Goal: Transaction & Acquisition: Purchase product/service

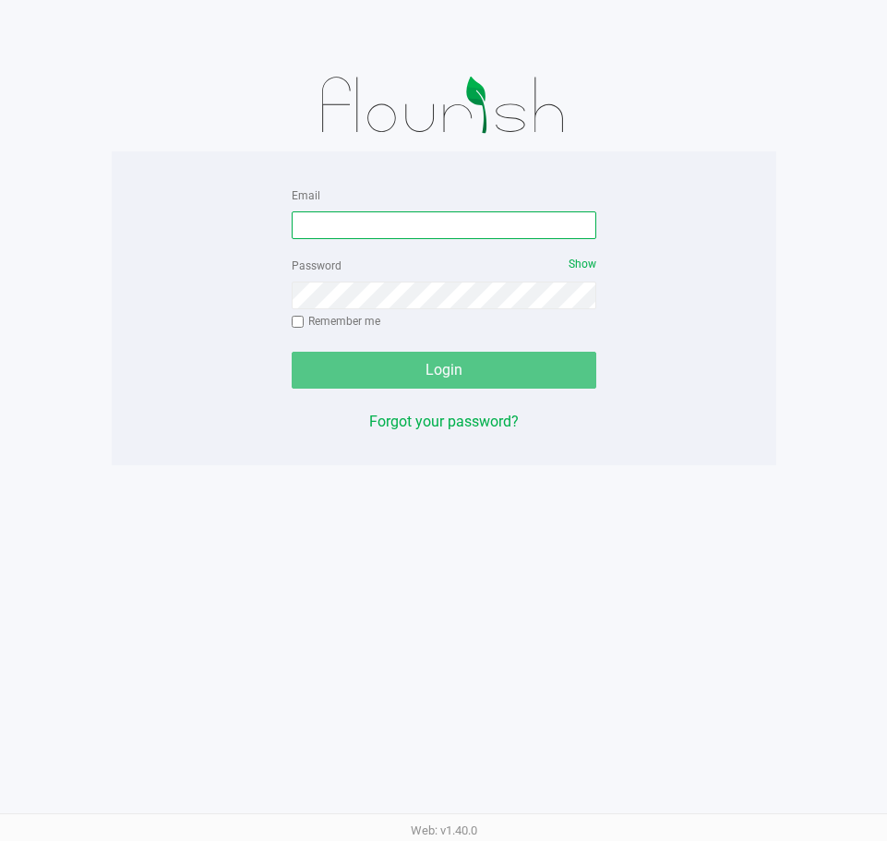
click at [410, 234] on input "Email" at bounding box center [444, 225] width 305 height 28
type input "[EMAIL_ADDRESS][DOMAIN_NAME]"
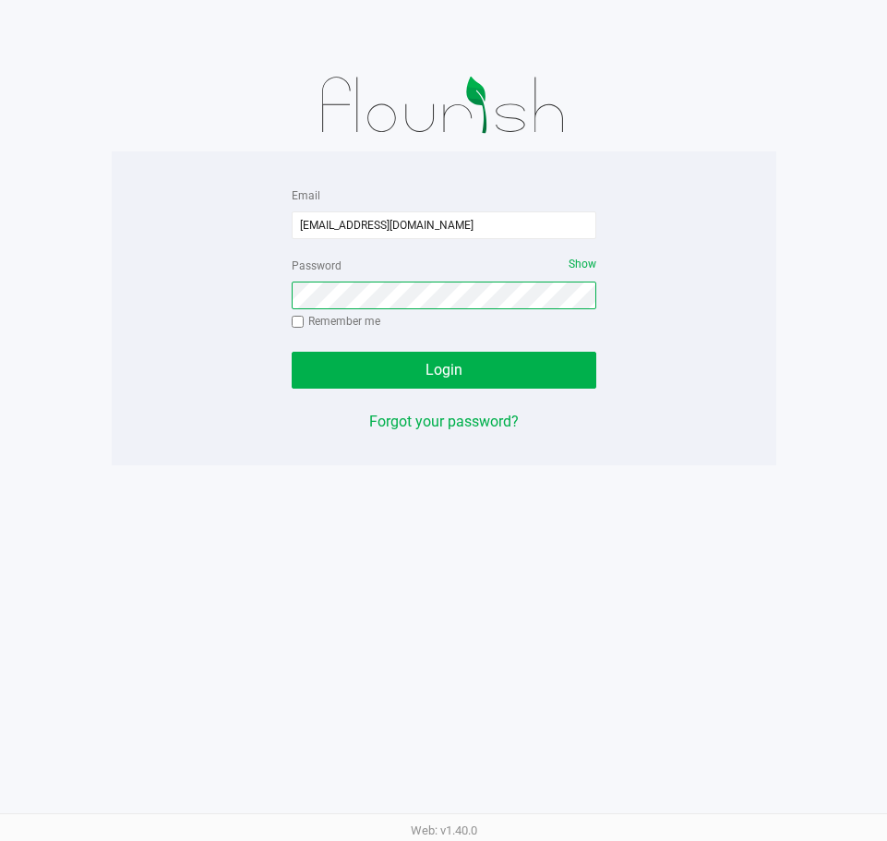
click at [292, 352] on button "Login" at bounding box center [444, 370] width 305 height 37
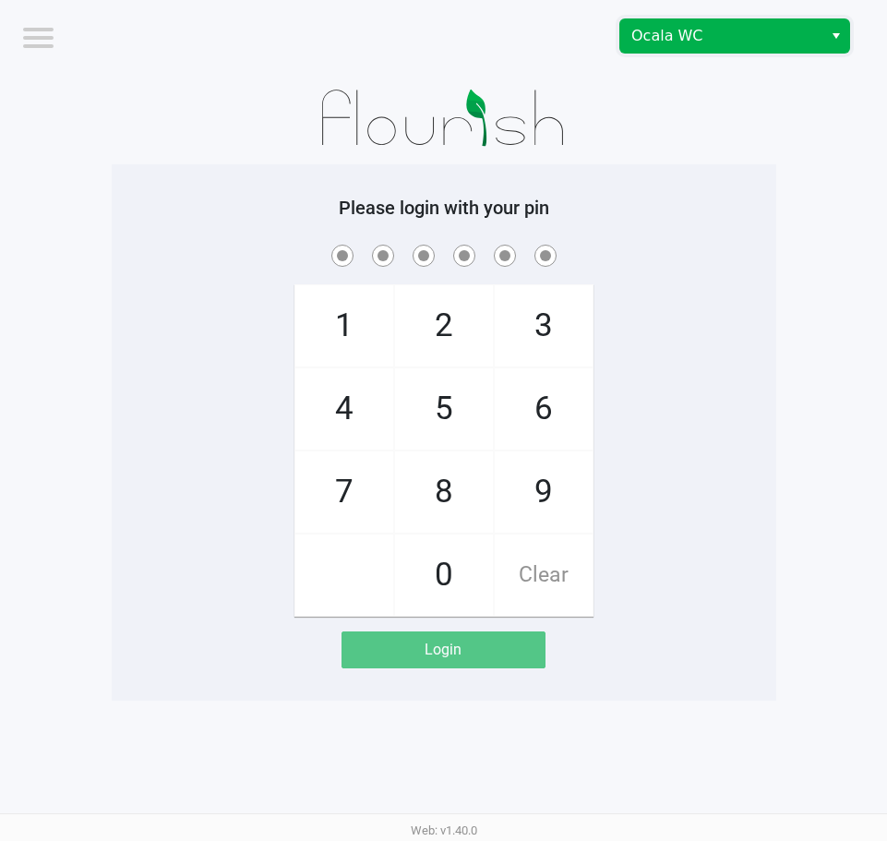
drag, startPoint x: 637, startPoint y: 42, endPoint x: 709, endPoint y: 145, distance: 126.0
click at [639, 41] on span "Ocala WC" at bounding box center [721, 36] width 180 height 22
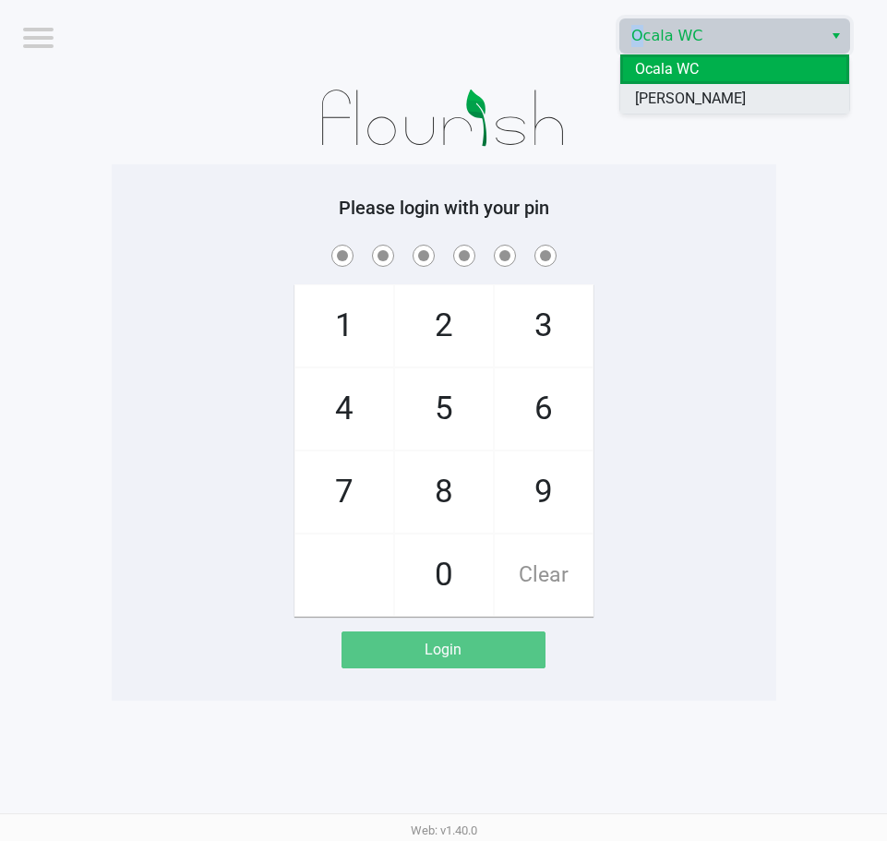
click at [655, 96] on span "[PERSON_NAME]" at bounding box center [690, 99] width 111 height 22
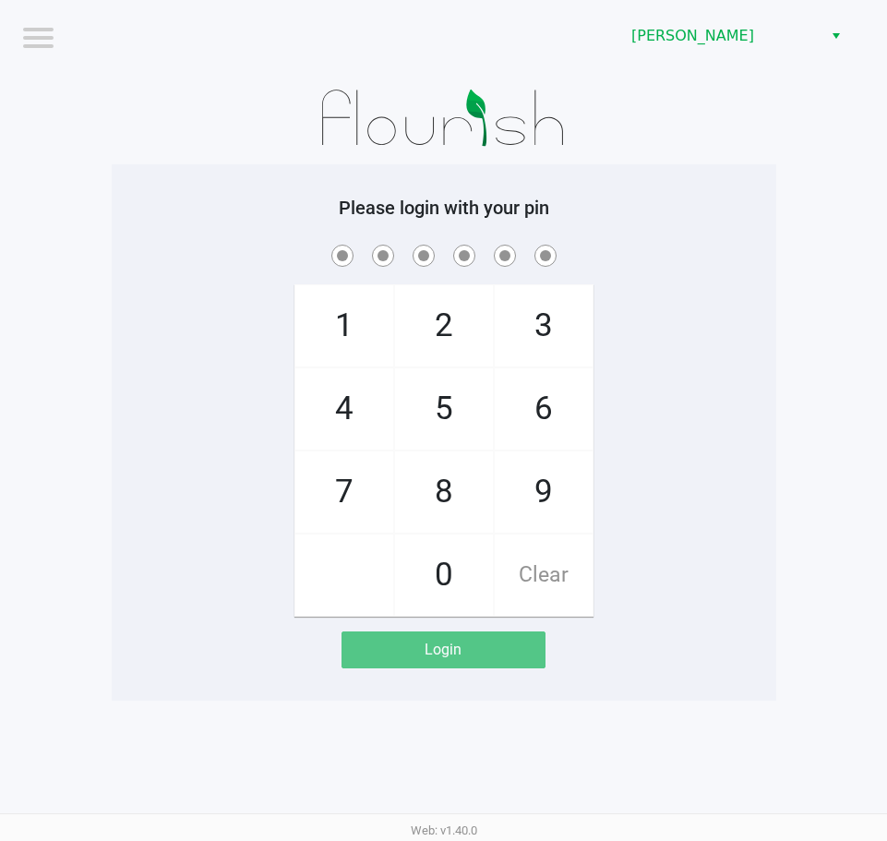
click at [754, 269] on span at bounding box center [444, 255] width 637 height 29
checkbox input "true"
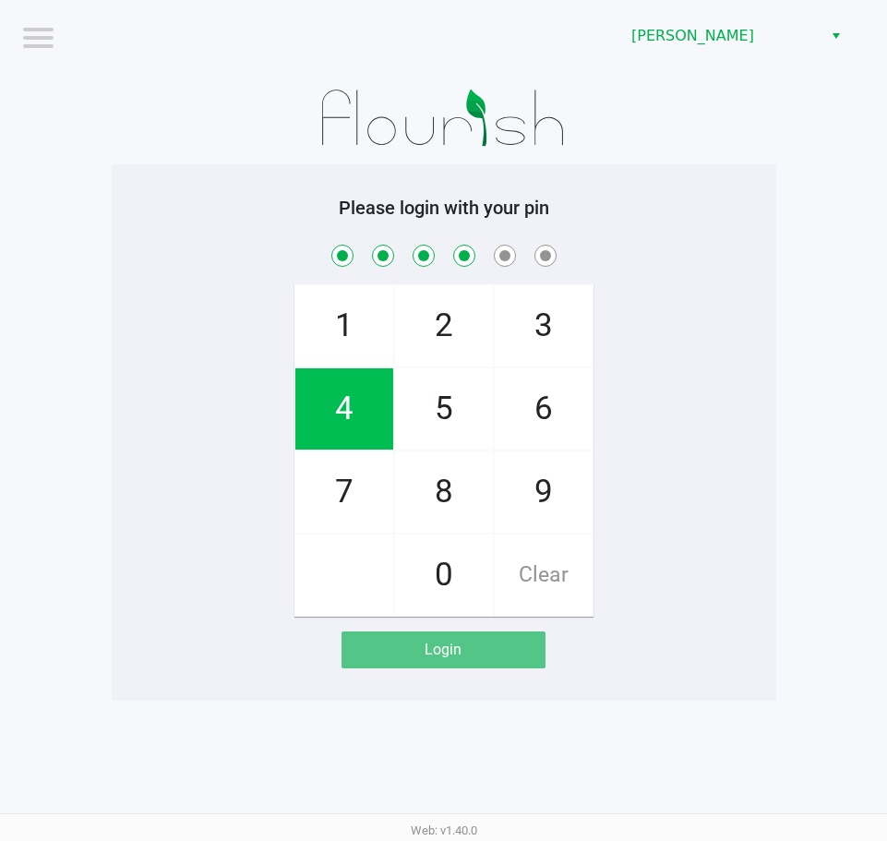
checkbox input "true"
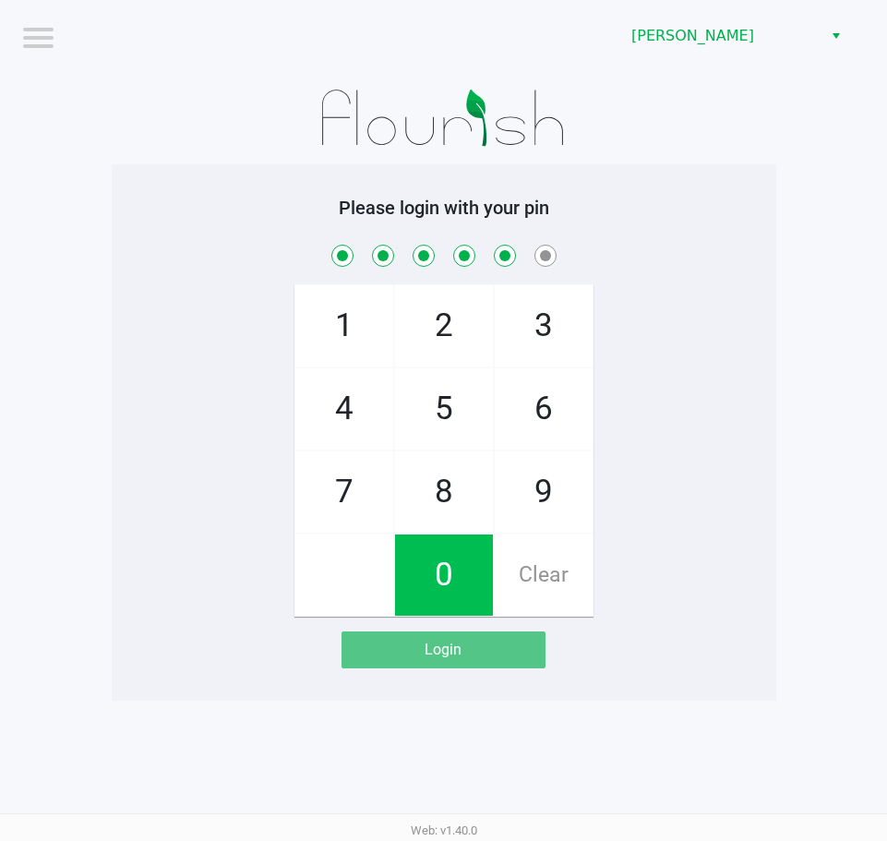
checkbox input "true"
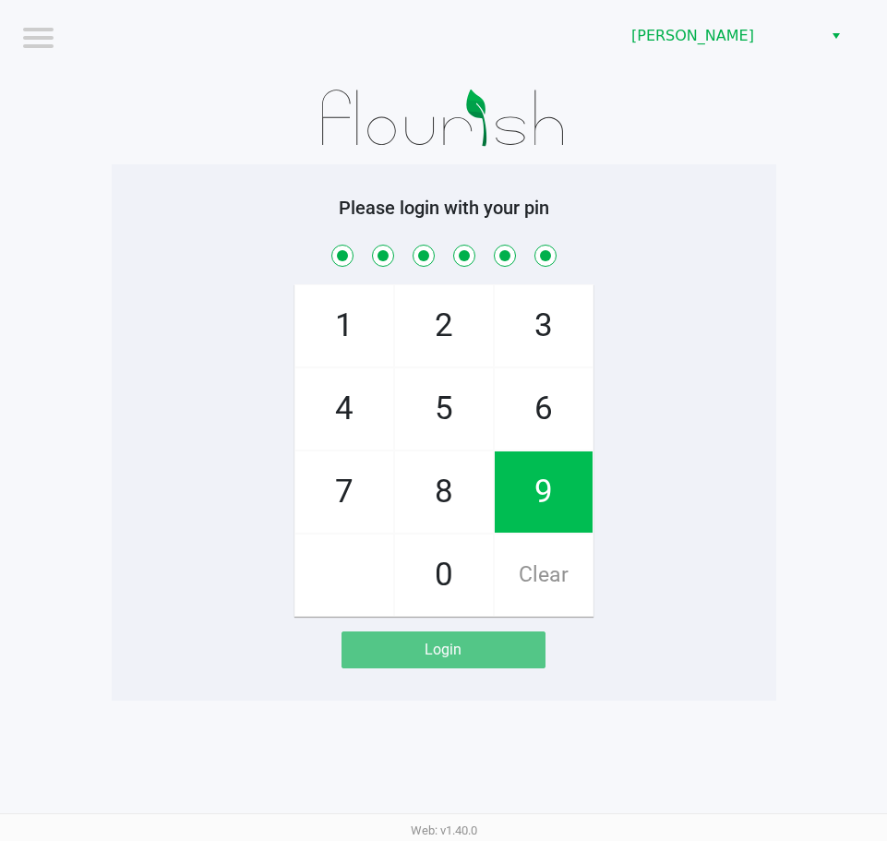
checkbox input "true"
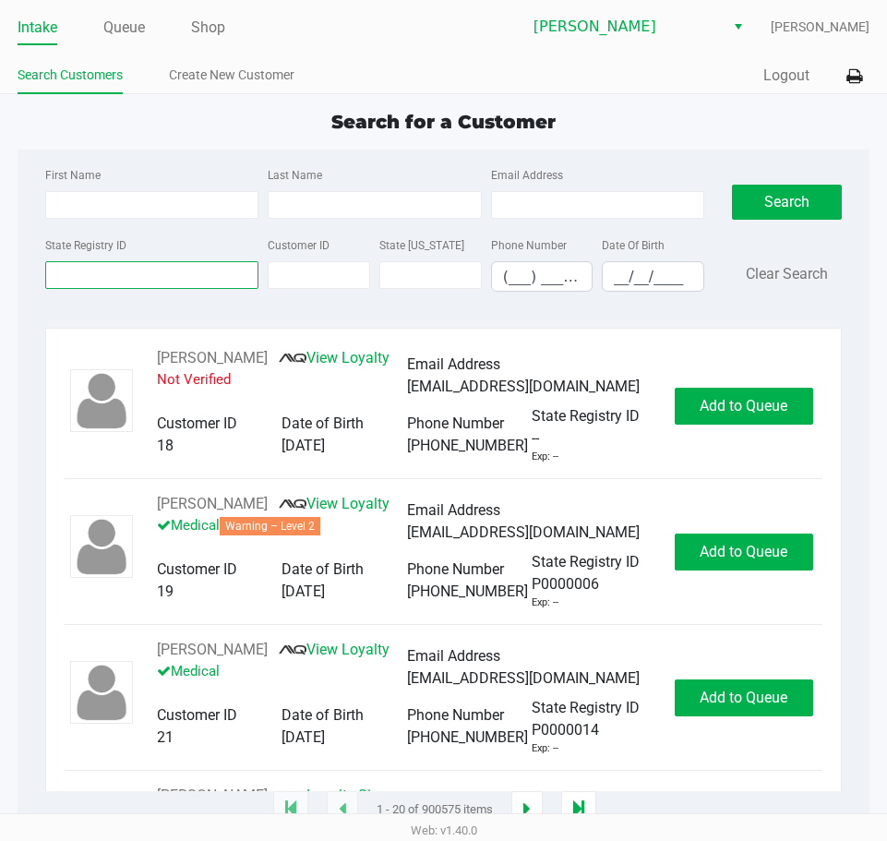
click at [132, 273] on input "State Registry ID" at bounding box center [151, 275] width 213 height 28
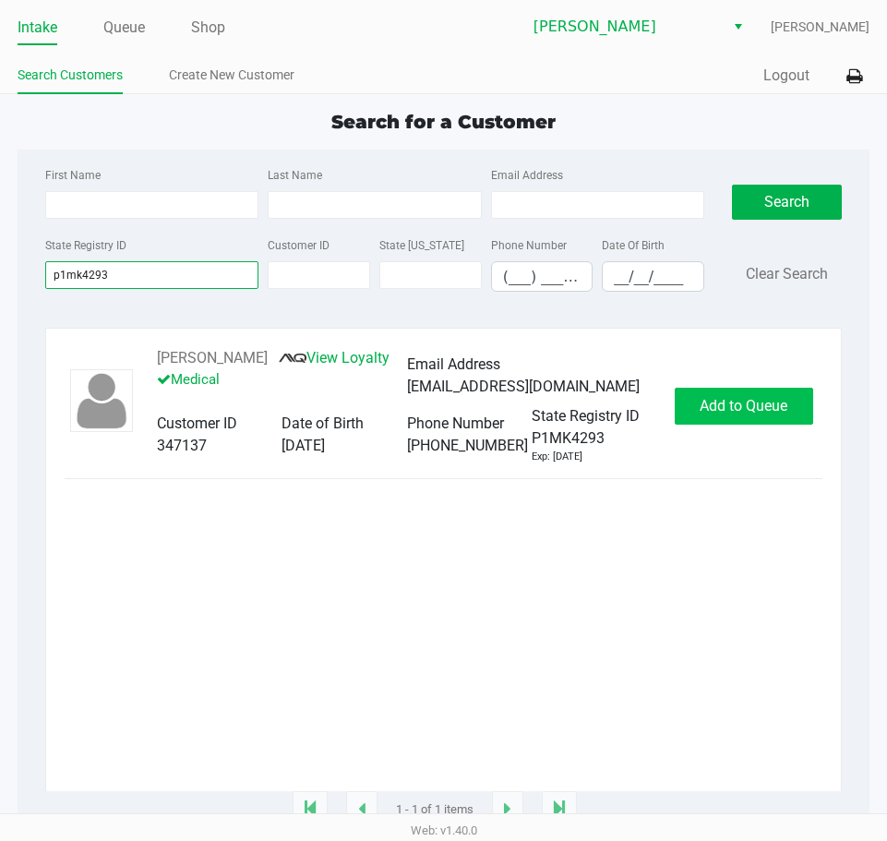
type input "p1mk4293"
click at [774, 412] on span "Add to Queue" at bounding box center [744, 406] width 88 height 18
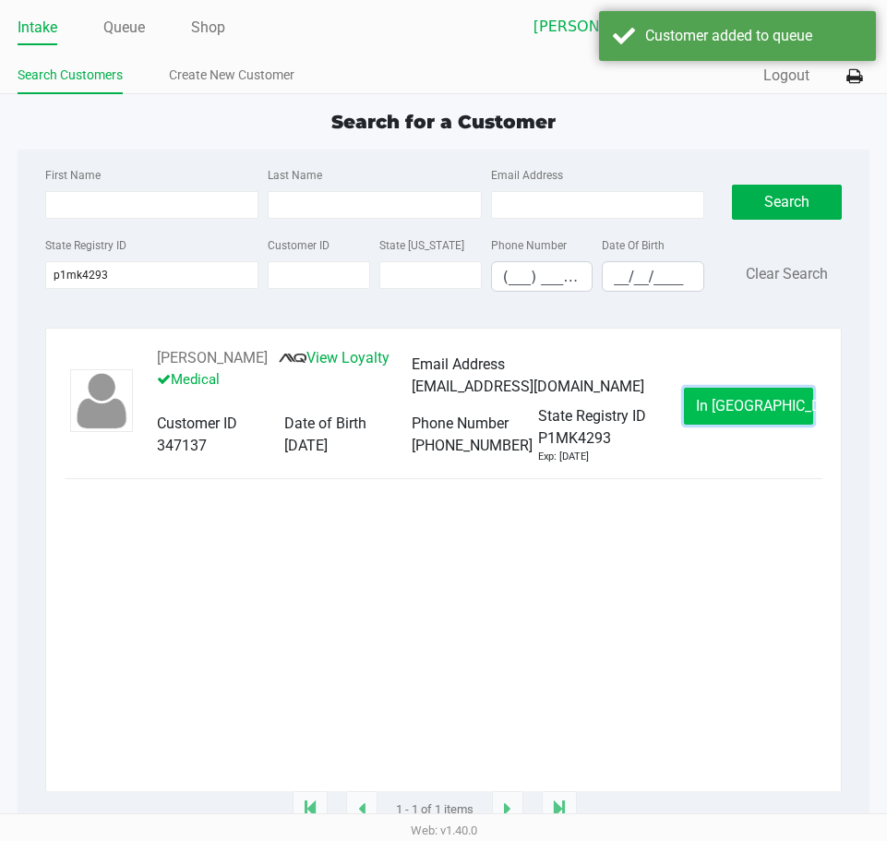
click at [776, 406] on span "In Queue" at bounding box center [773, 406] width 155 height 18
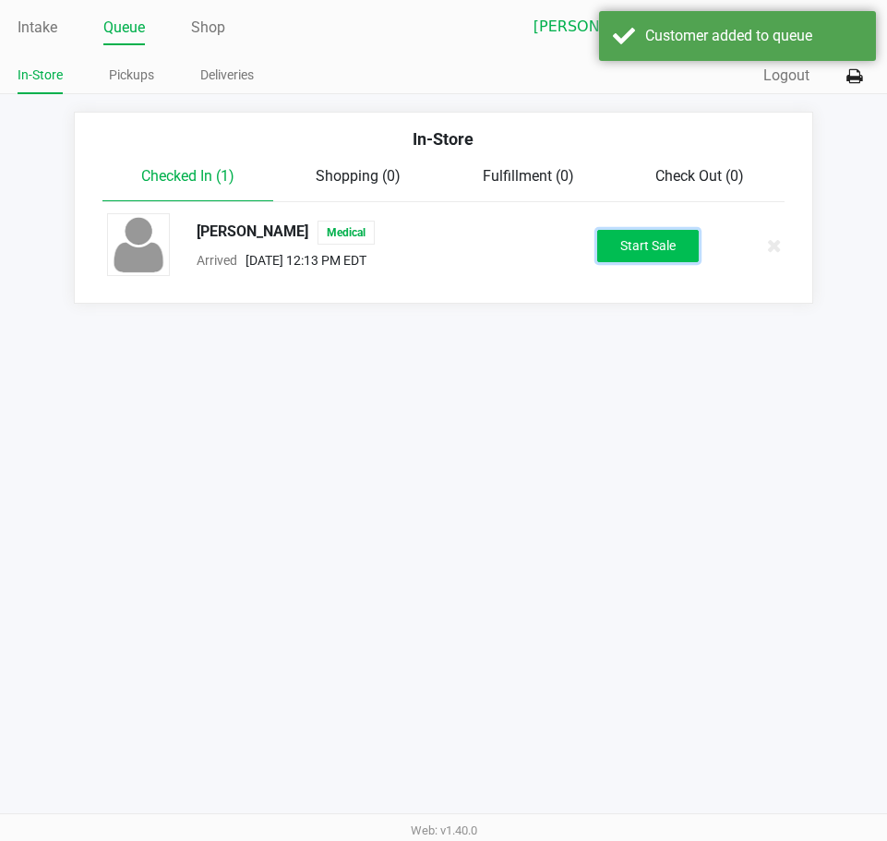
click at [656, 237] on button "Start Sale" at bounding box center [648, 246] width 102 height 32
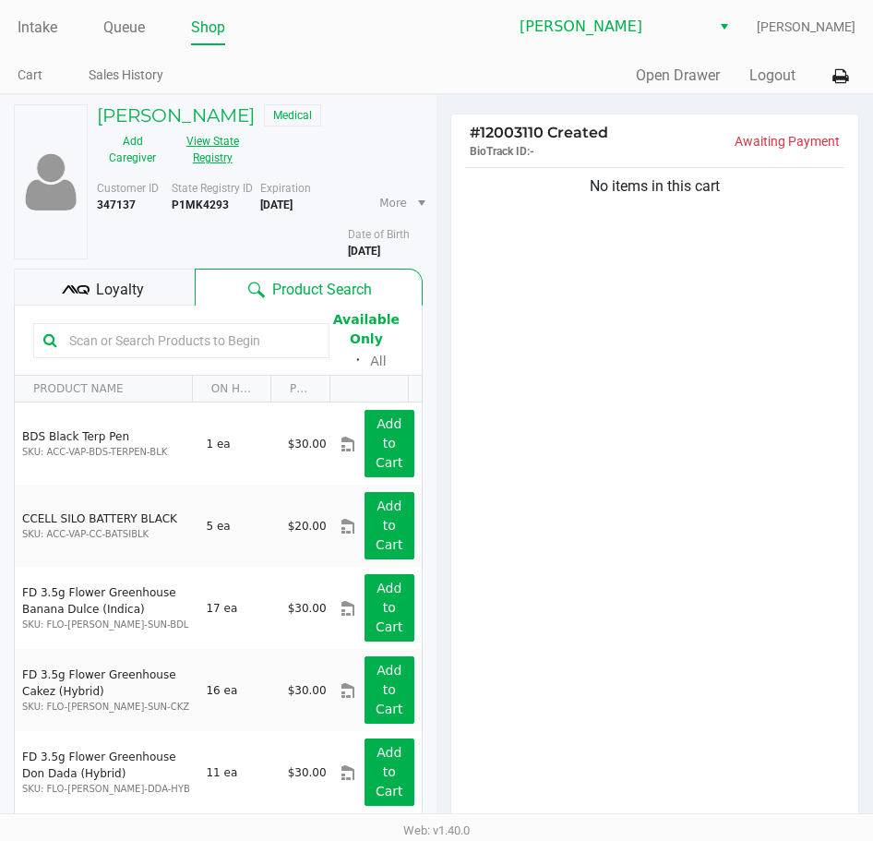
click at [199, 143] on button "View State Registry" at bounding box center [207, 149] width 78 height 46
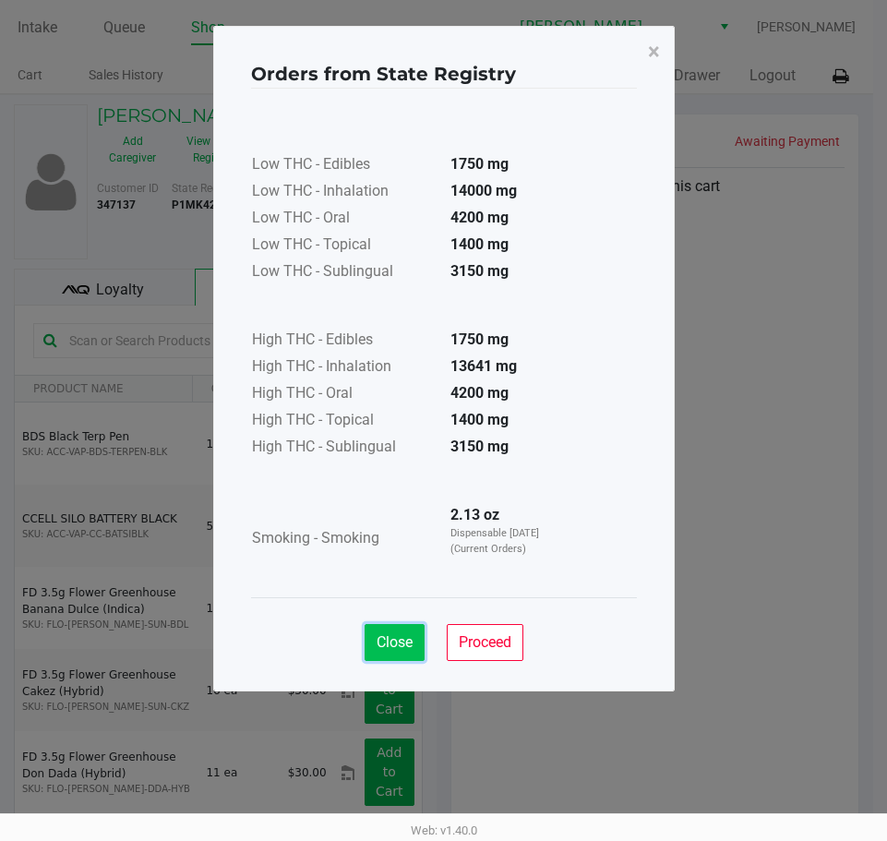
click at [388, 646] on span "Close" at bounding box center [395, 642] width 36 height 18
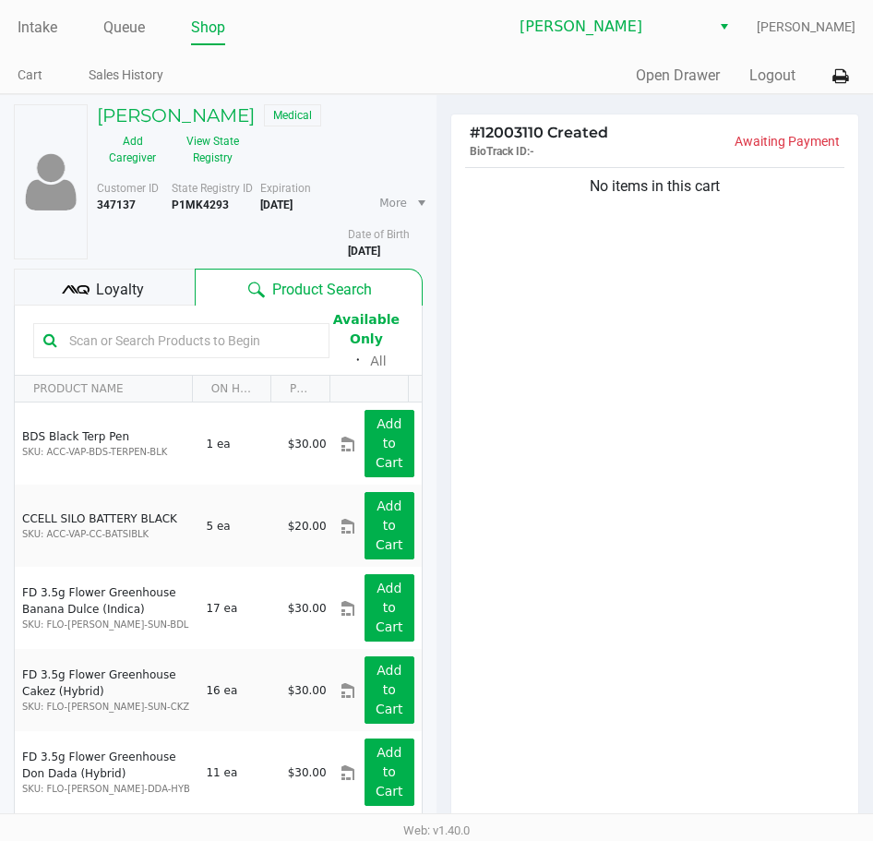
drag, startPoint x: 188, startPoint y: 362, endPoint x: 172, endPoint y: 331, distance: 34.7
click at [179, 346] on div "Available Only ᛫ All" at bounding box center [218, 340] width 370 height 64
click at [172, 331] on input "text" at bounding box center [191, 341] width 258 height 28
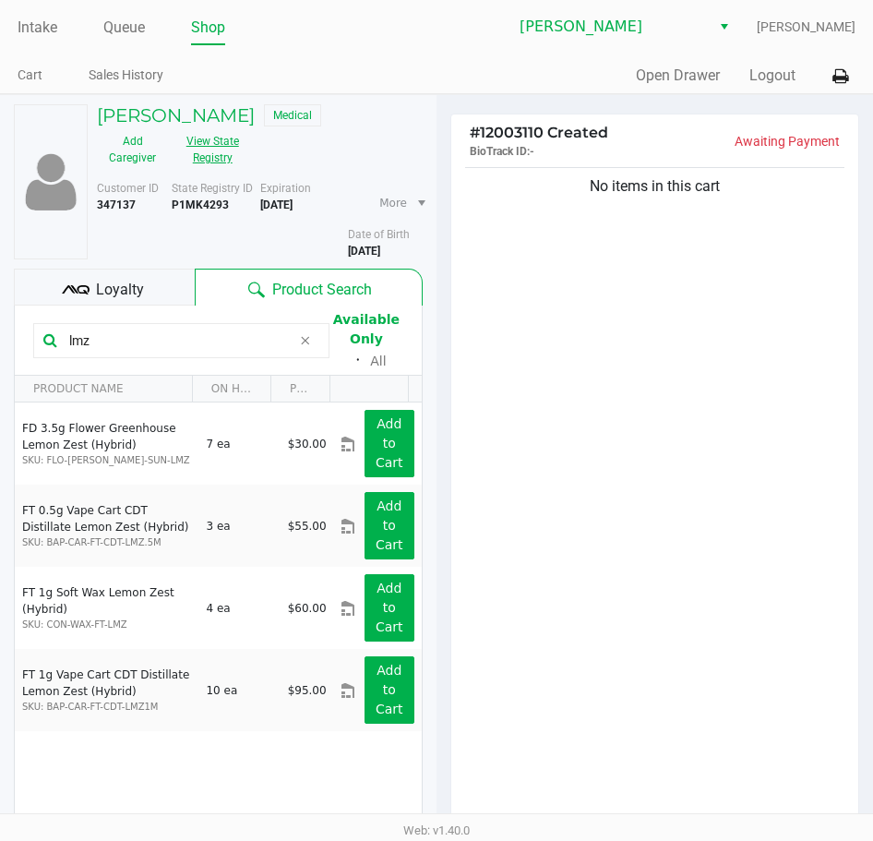
type input "lmz"
click at [222, 150] on button "View State Registry" at bounding box center [207, 149] width 78 height 46
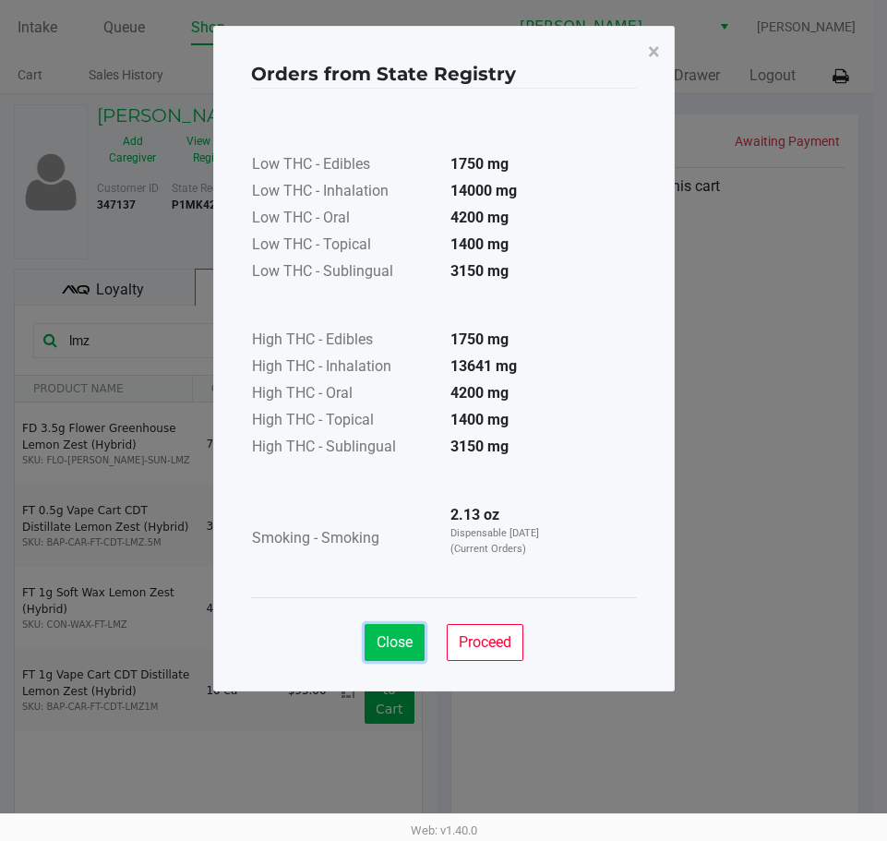
click at [398, 636] on span "Close" at bounding box center [395, 642] width 36 height 18
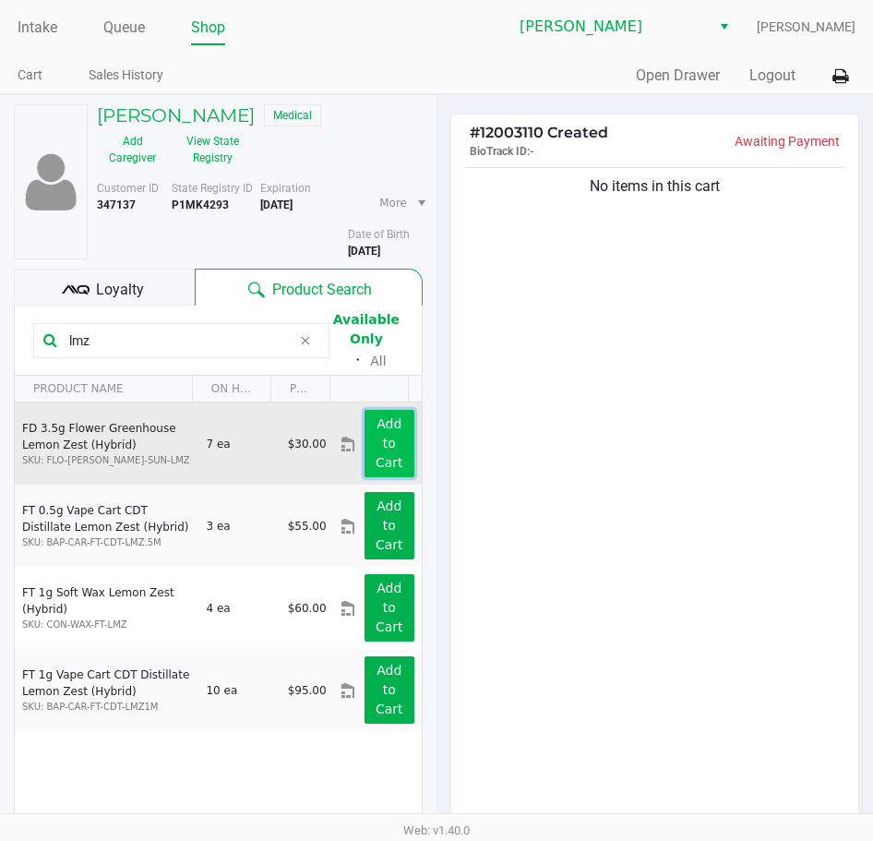
click at [365, 459] on button "Add to Cart" at bounding box center [390, 443] width 50 height 67
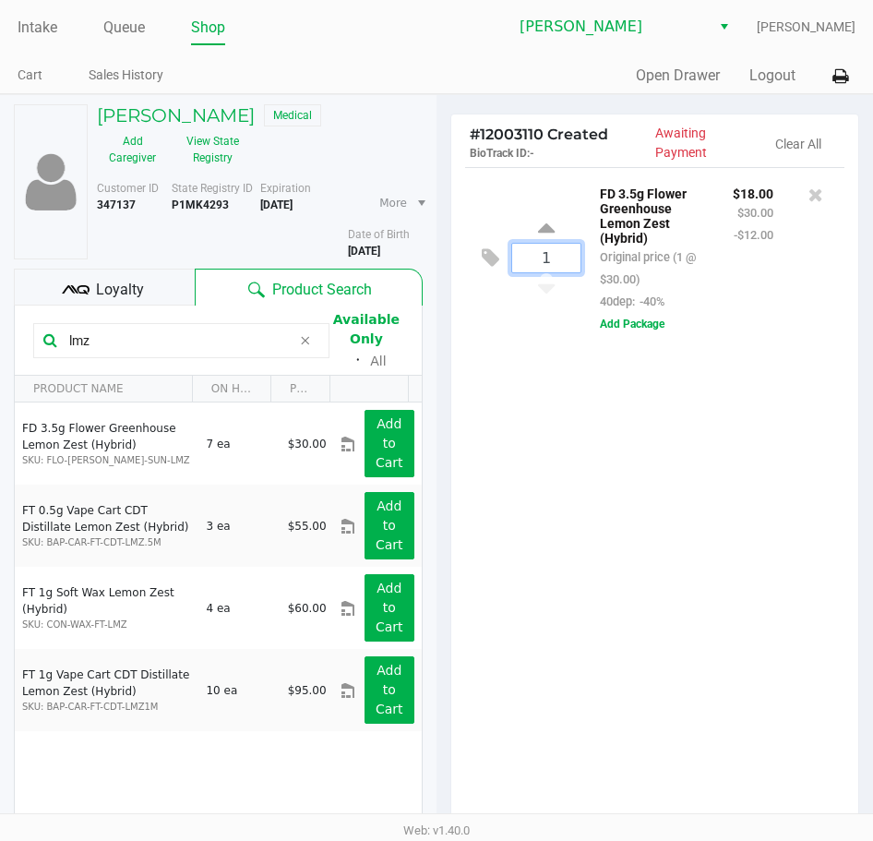
click at [551, 255] on input "1" at bounding box center [546, 258] width 68 height 29
type input "4"
click at [590, 525] on div "Lee Hollek Medical Add Caregiver View State Registry Customer ID 347137 State R…" at bounding box center [436, 564] width 873 height 940
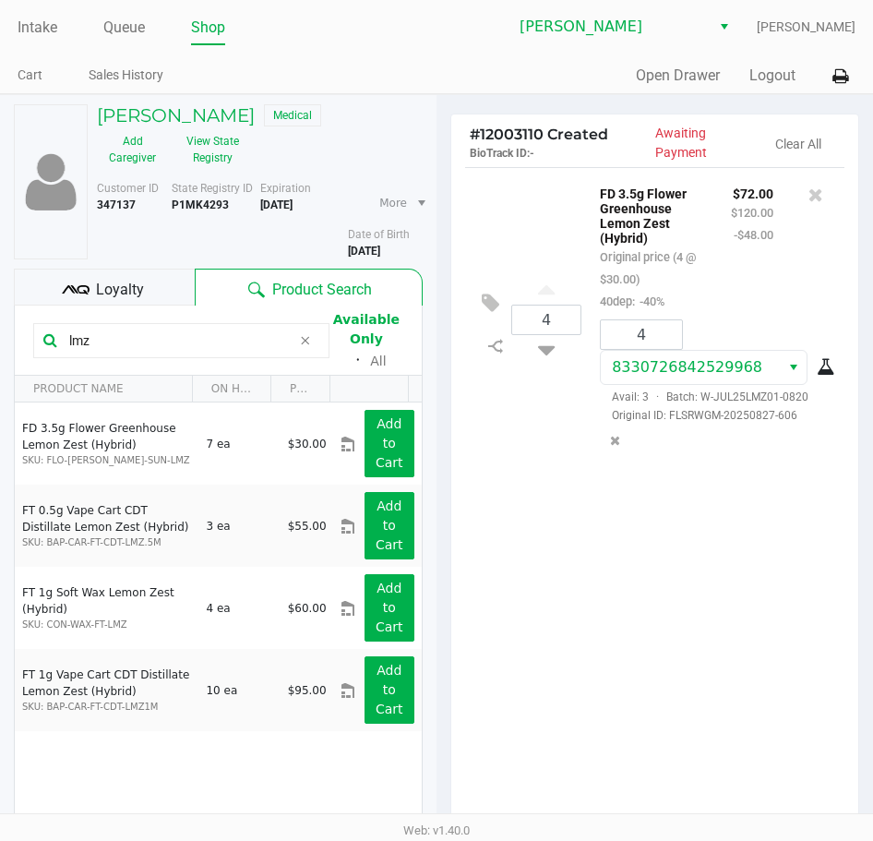
click at [650, 612] on div "4 FD 3.5g Flower Greenhouse Lemon Zest (Hybrid) Original price (4 @ $30.00) 40d…" at bounding box center [654, 498] width 407 height 663
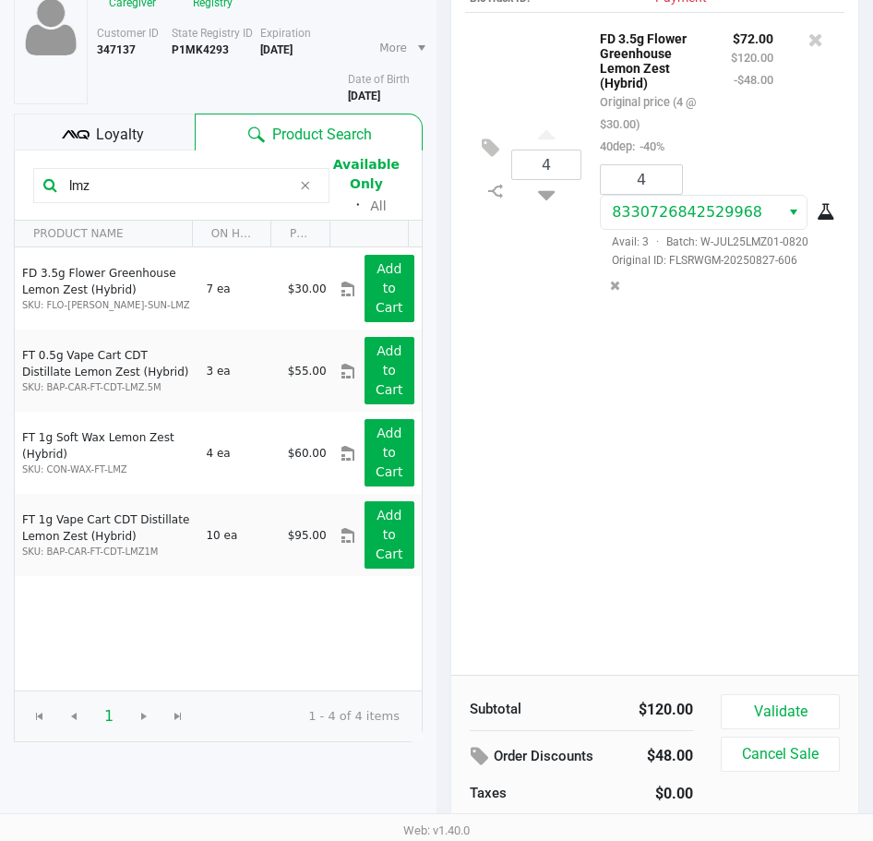
scroll to position [193, 0]
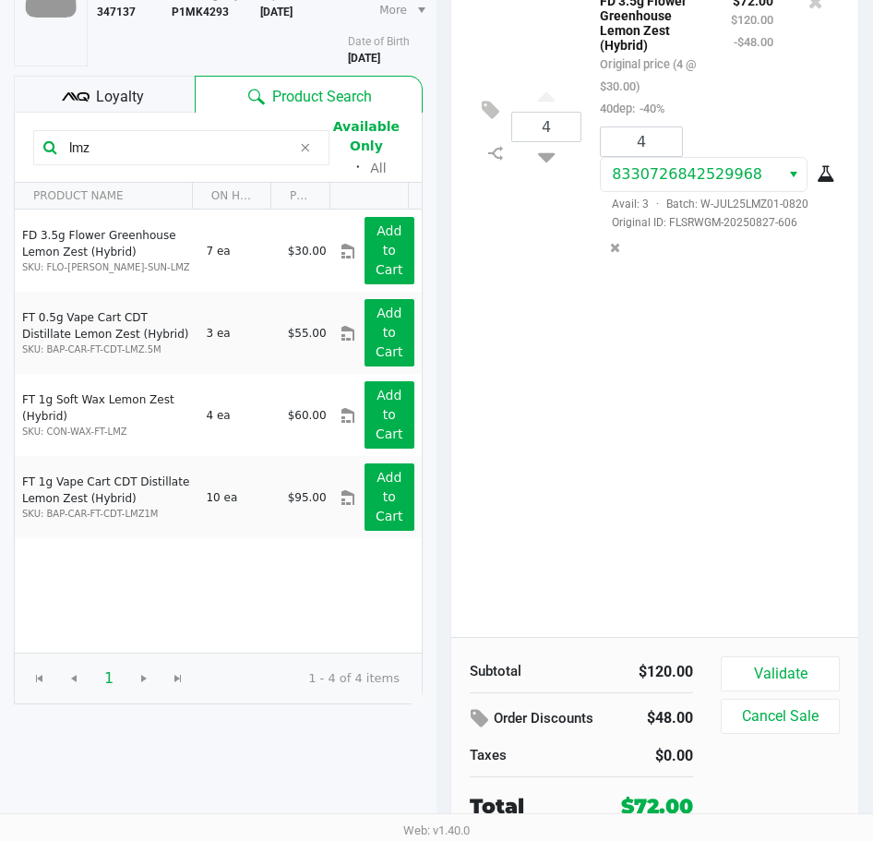
click at [699, 451] on div "4 FD 3.5g Flower Greenhouse Lemon Zest (Hybrid) Original price (4 @ $30.00) 40d…" at bounding box center [654, 305] width 407 height 663
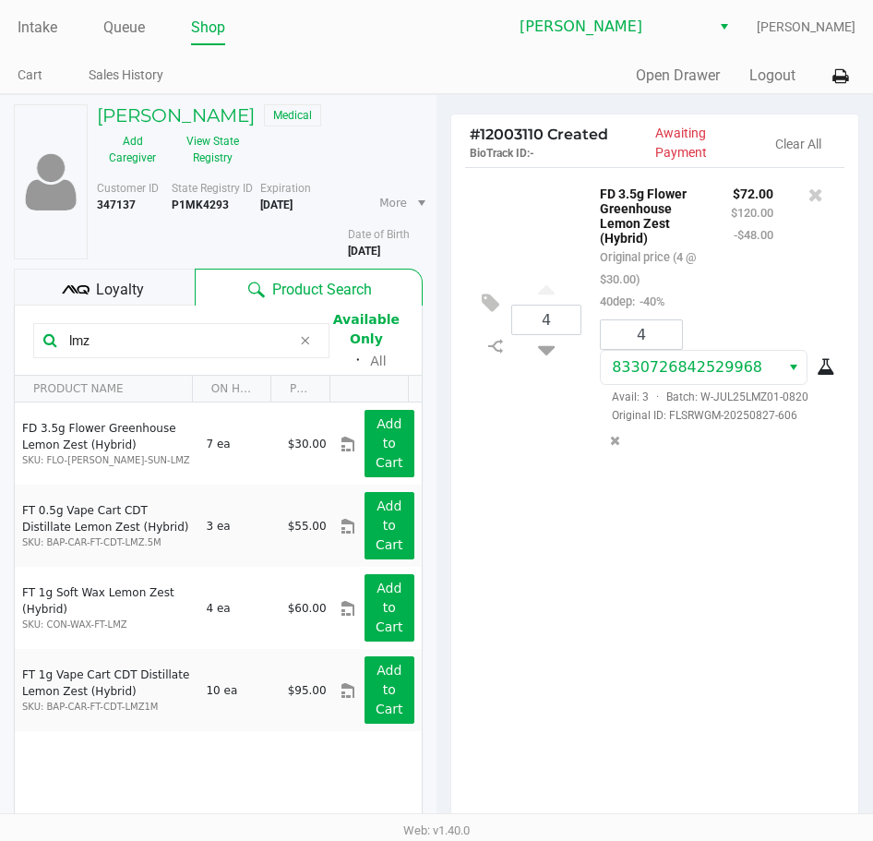
click at [654, 496] on div "4 FD 3.5g Flower Greenhouse Lemon Zest (Hybrid) Original price (4 @ $30.00) 40d…" at bounding box center [654, 498] width 407 height 663
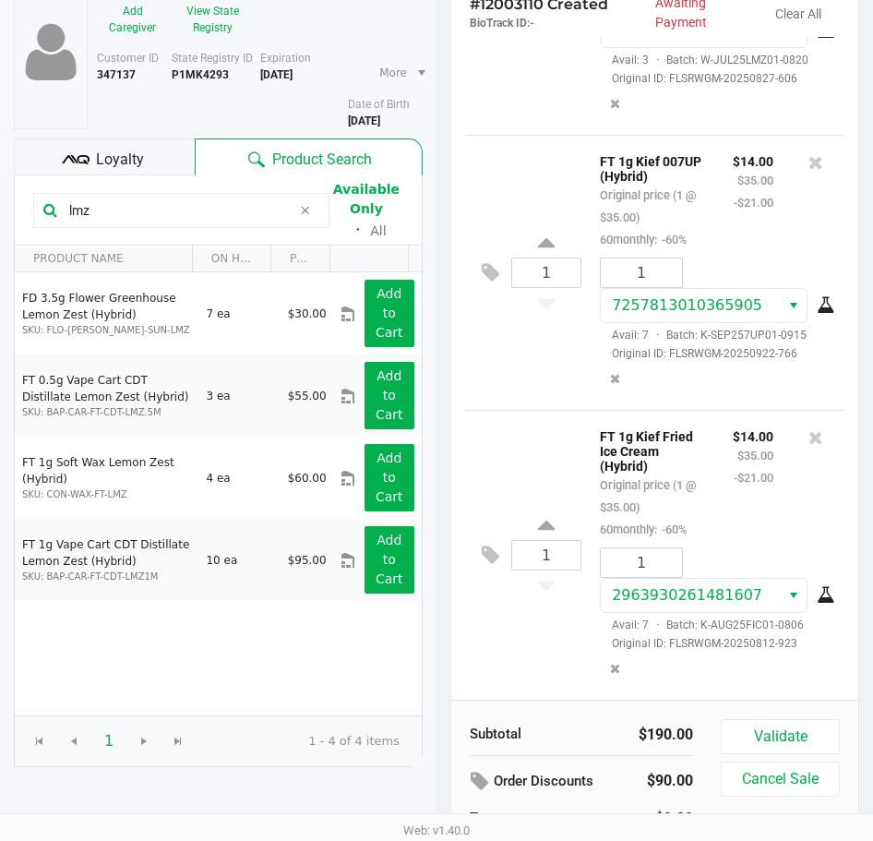
scroll to position [193, 0]
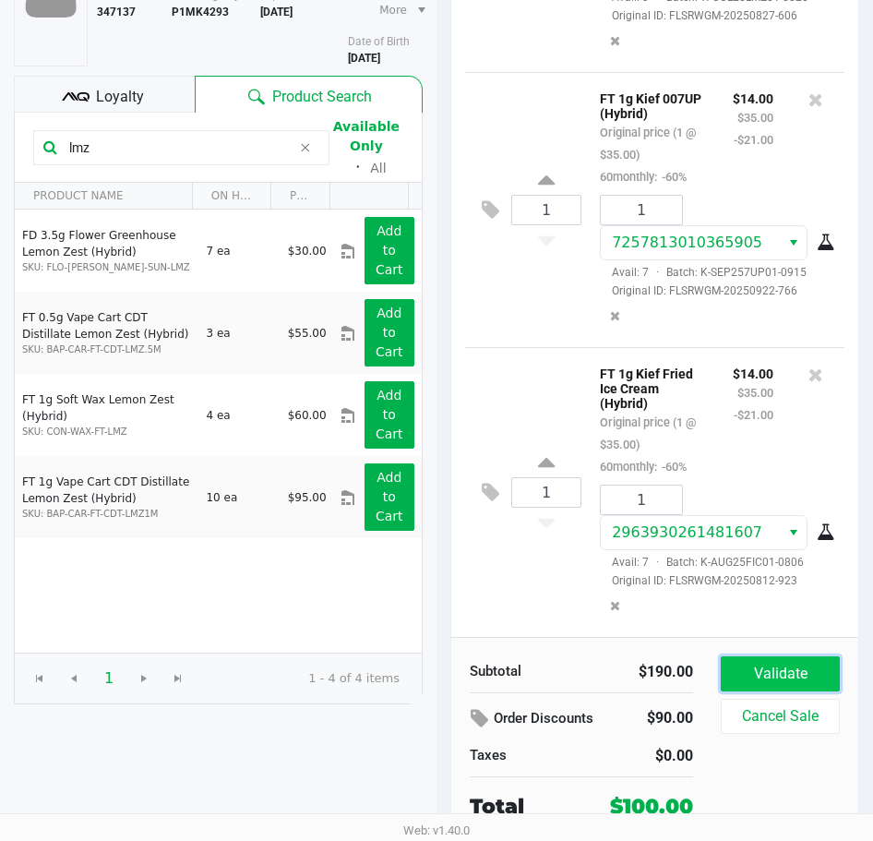
click at [759, 667] on button "Validate" at bounding box center [780, 673] width 119 height 35
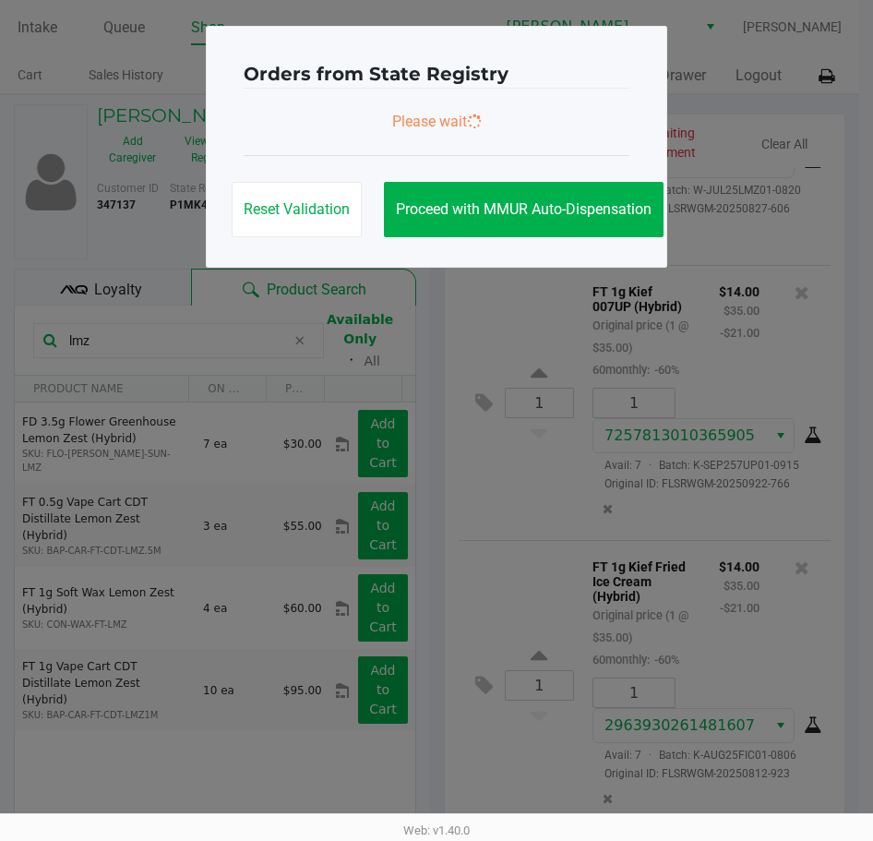
scroll to position [0, 0]
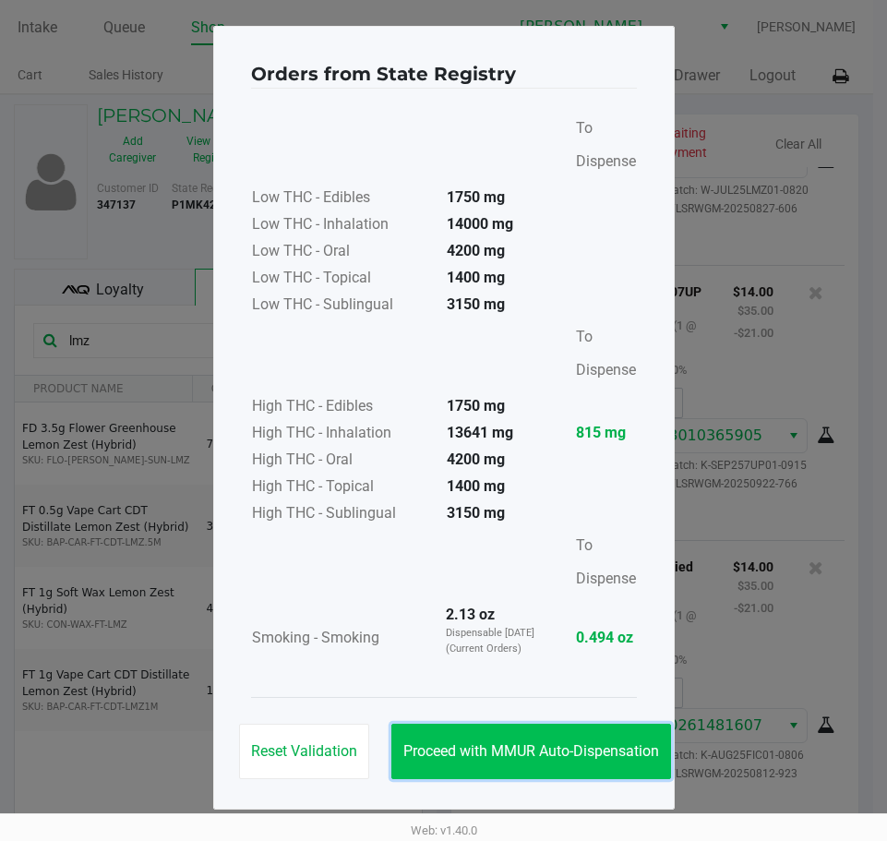
click at [610, 742] on span "Proceed with MMUR Auto-Dispensation" at bounding box center [531, 751] width 256 height 18
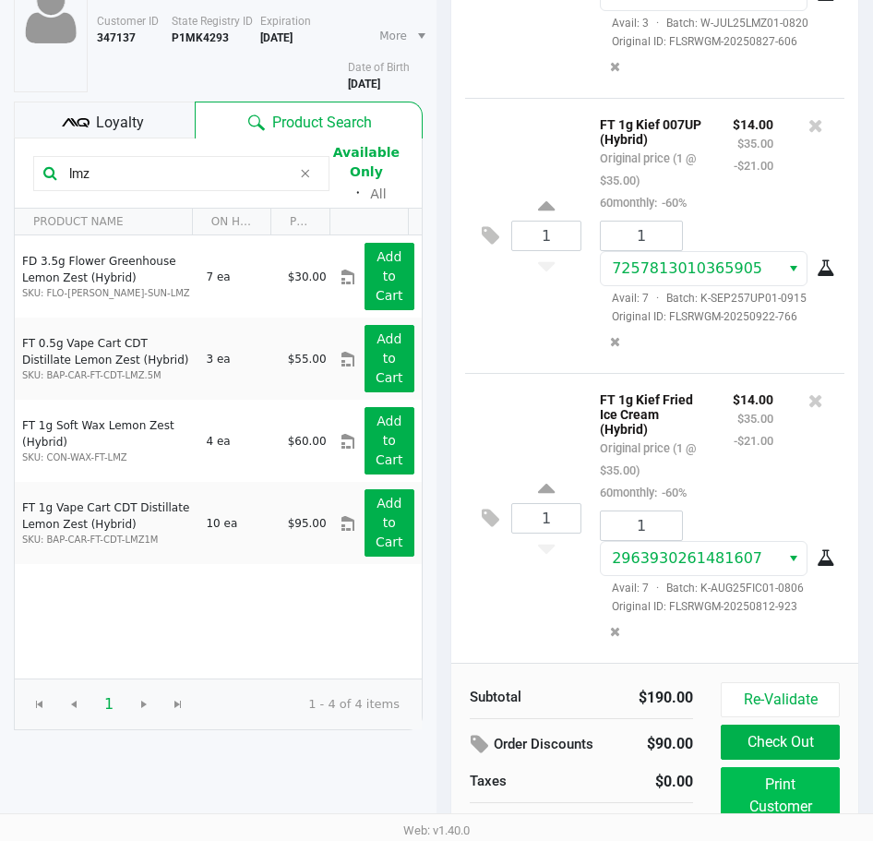
scroll to position [234, 0]
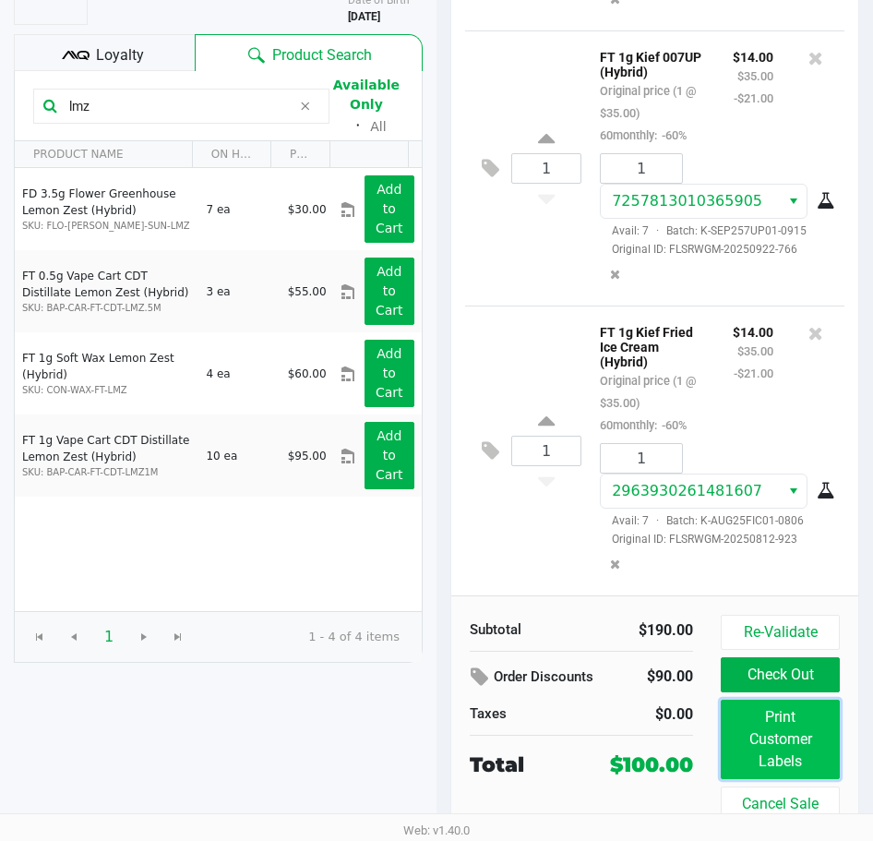
click at [774, 756] on button "Print Customer Labels" at bounding box center [780, 739] width 119 height 79
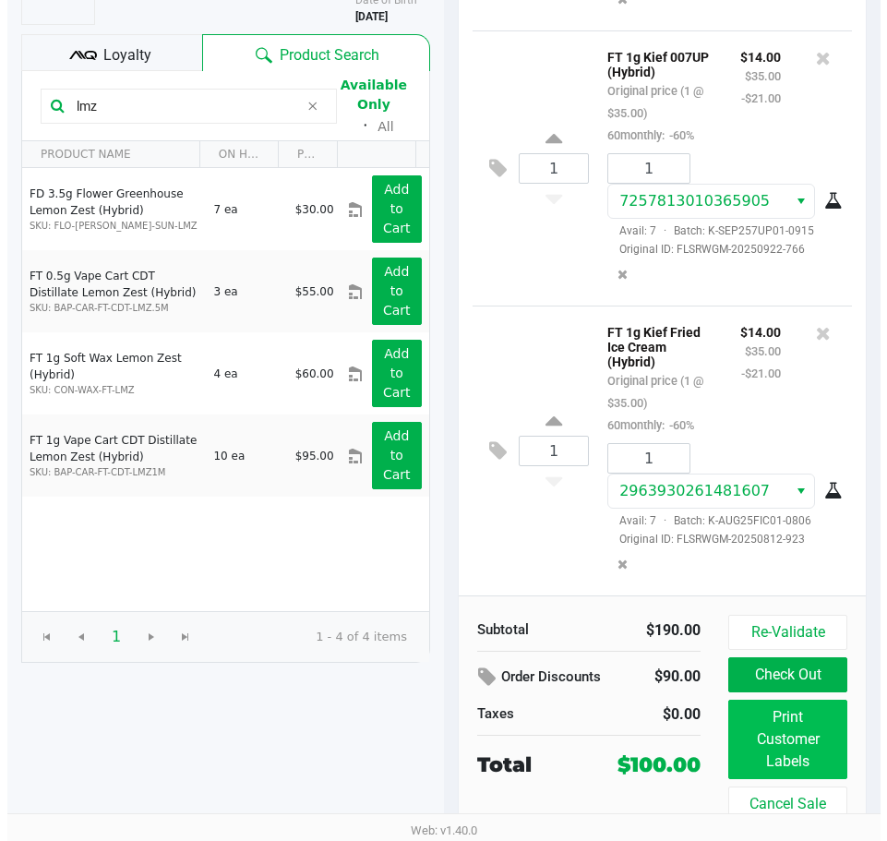
scroll to position [0, 0]
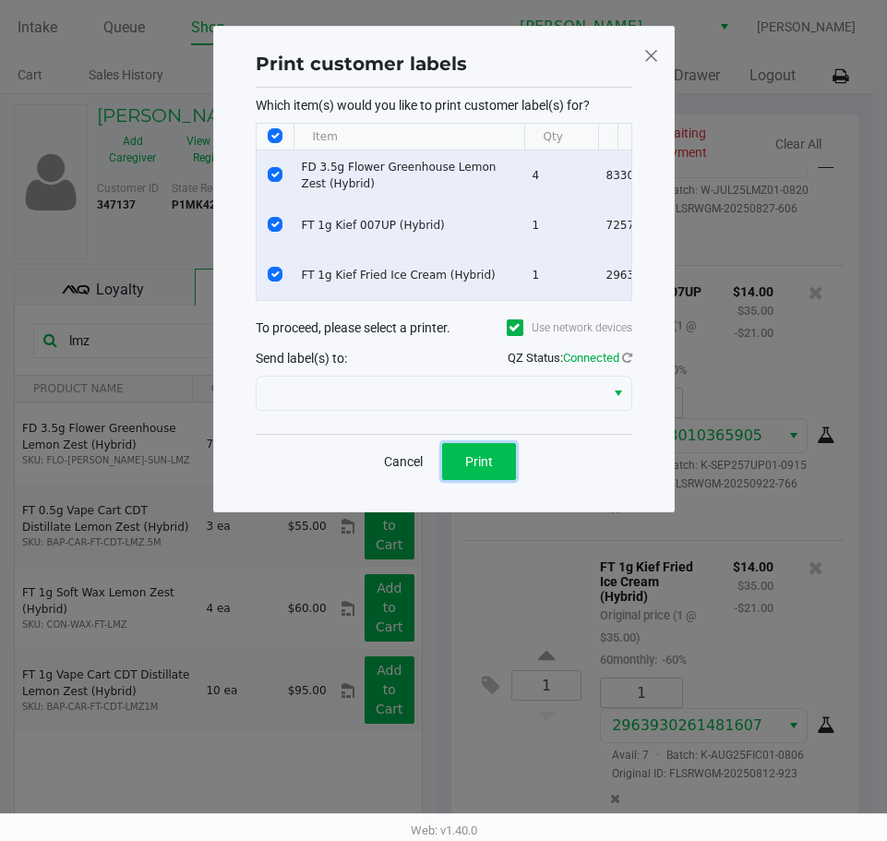
drag, startPoint x: 502, startPoint y: 484, endPoint x: 488, endPoint y: 482, distance: 14.0
click at [489, 480] on button "Print" at bounding box center [479, 461] width 74 height 37
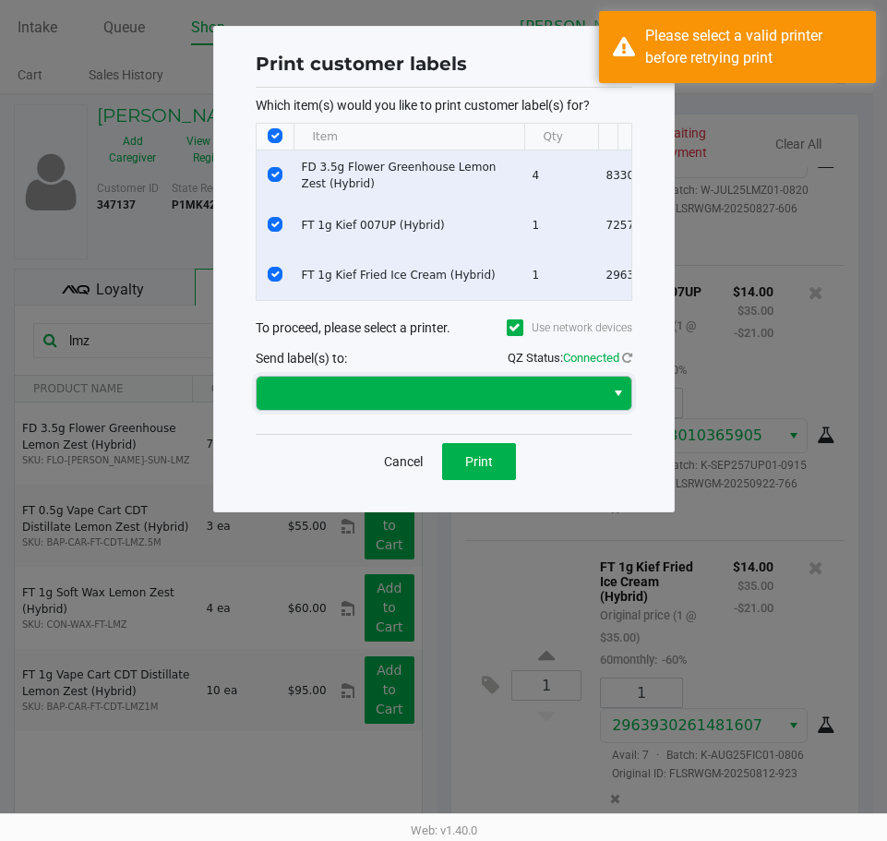
click at [427, 402] on span at bounding box center [431, 393] width 326 height 22
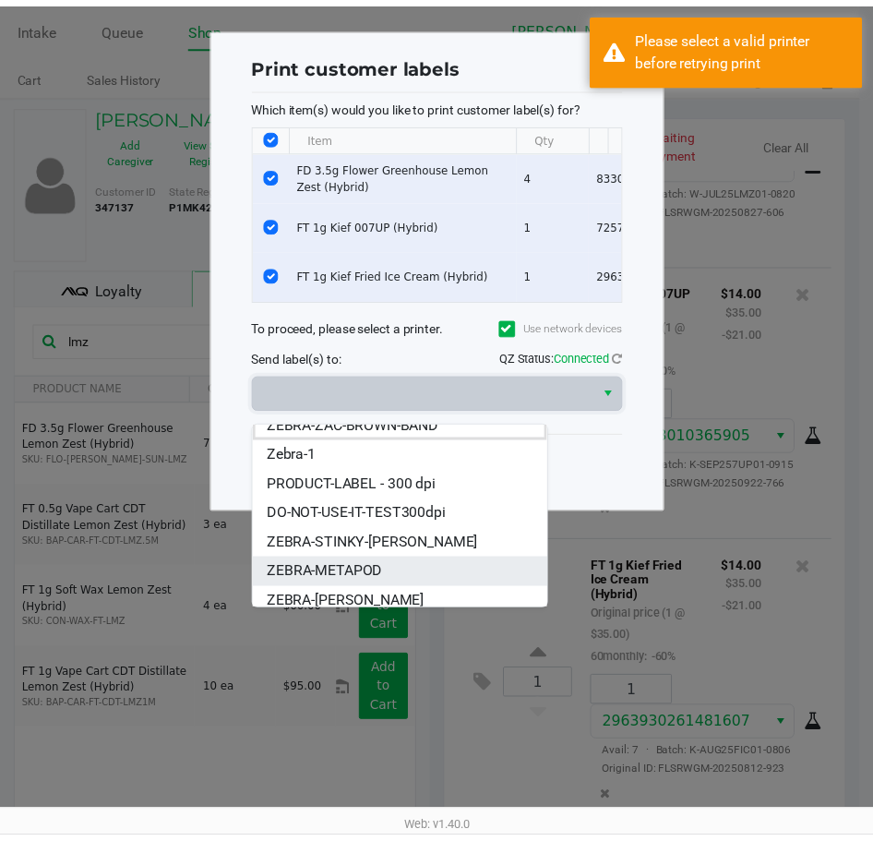
scroll to position [22, 0]
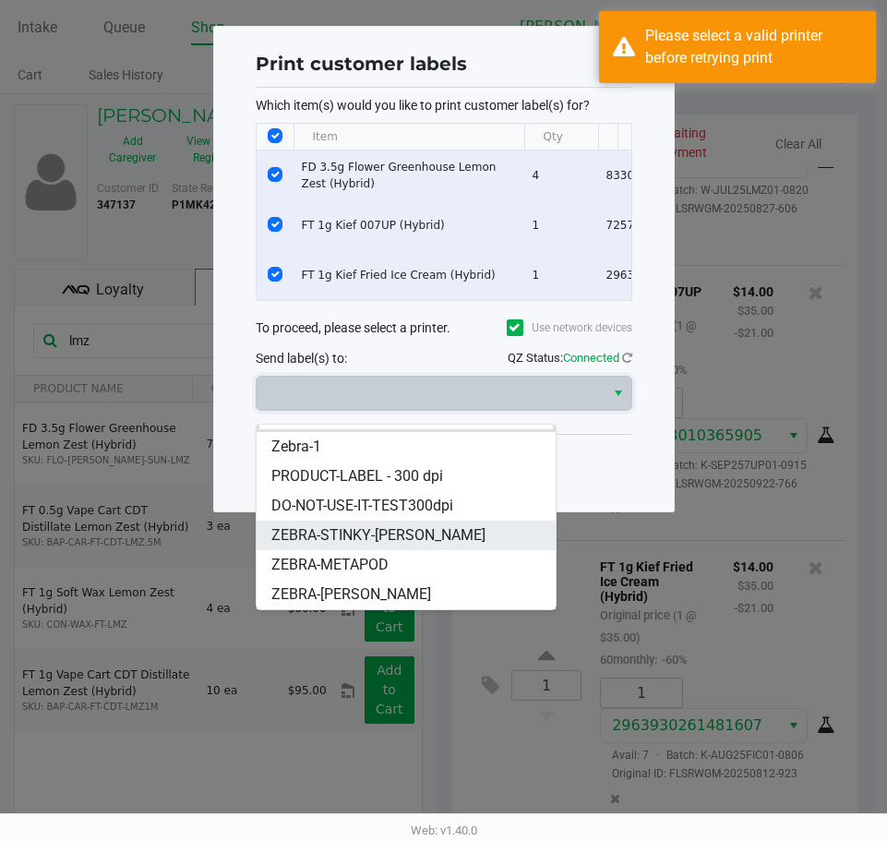
click at [354, 525] on span "ZEBRA-STINKY-PETE" at bounding box center [378, 535] width 214 height 22
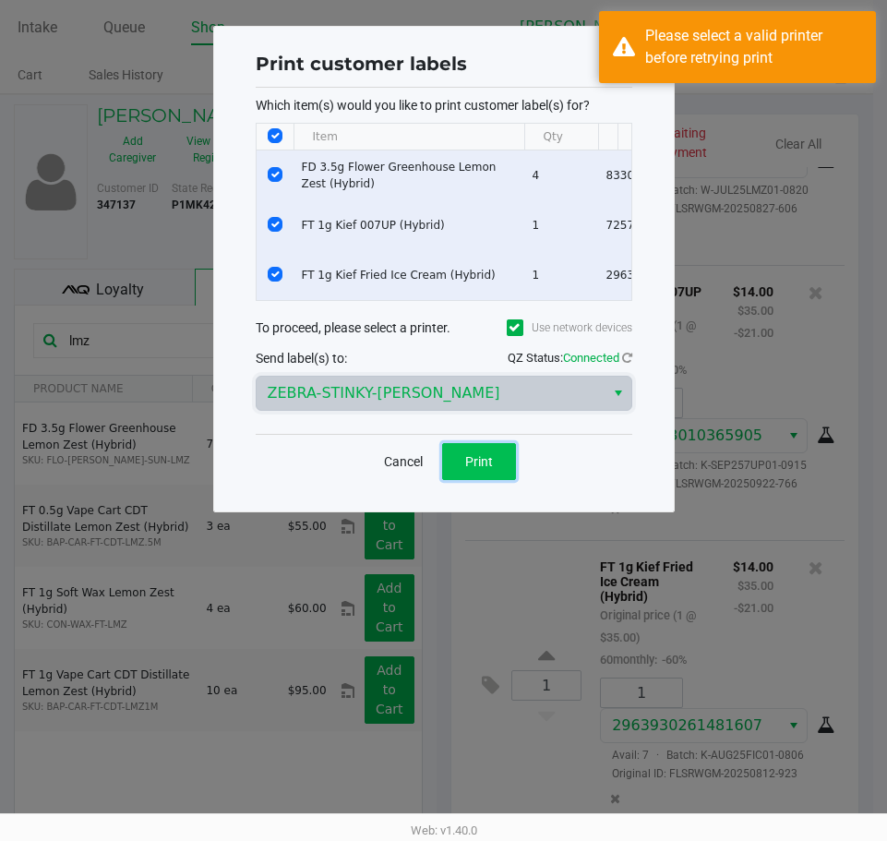
click at [470, 469] on span "Print" at bounding box center [479, 461] width 28 height 15
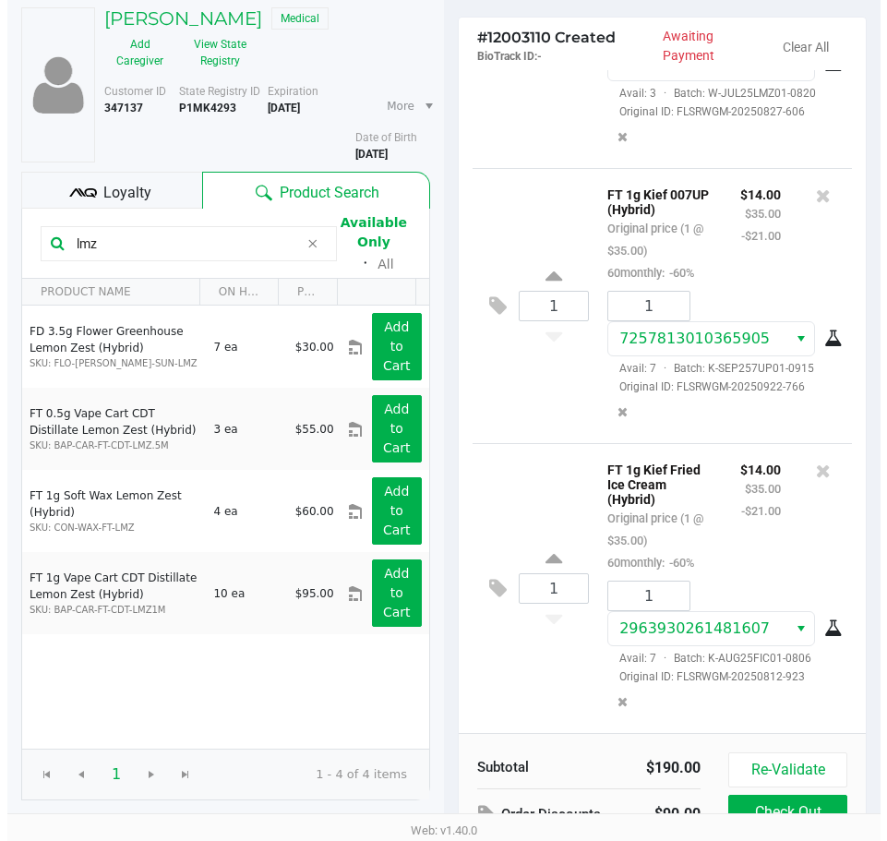
scroll to position [0, 0]
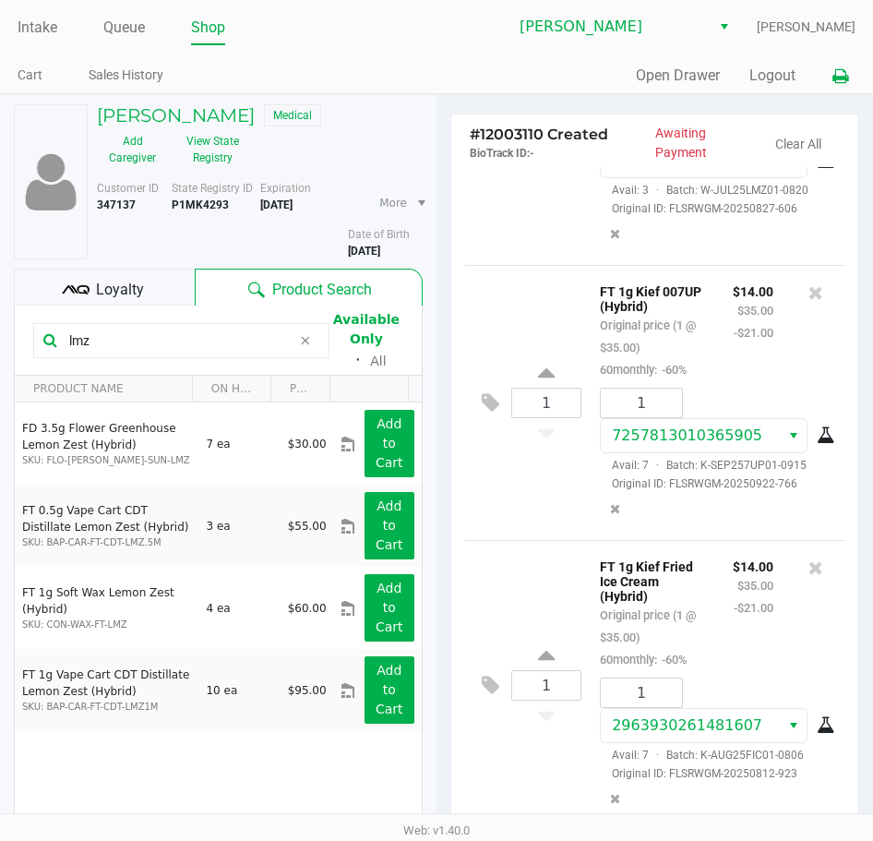
click at [838, 80] on icon at bounding box center [841, 76] width 16 height 13
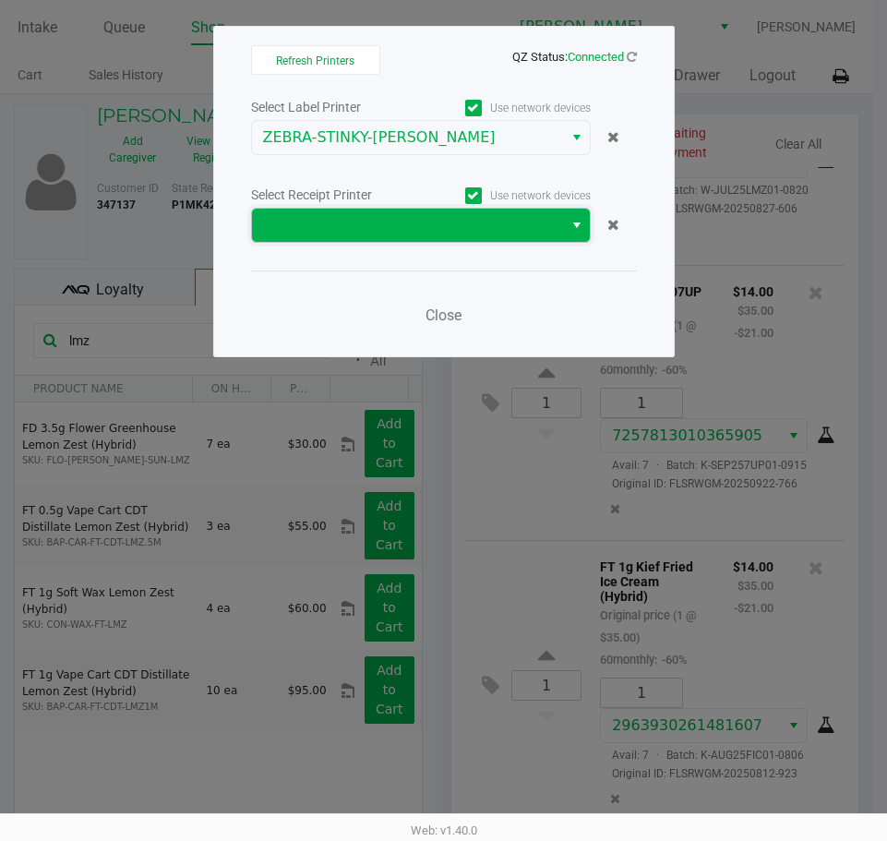
click at [299, 232] on span at bounding box center [407, 225] width 289 height 22
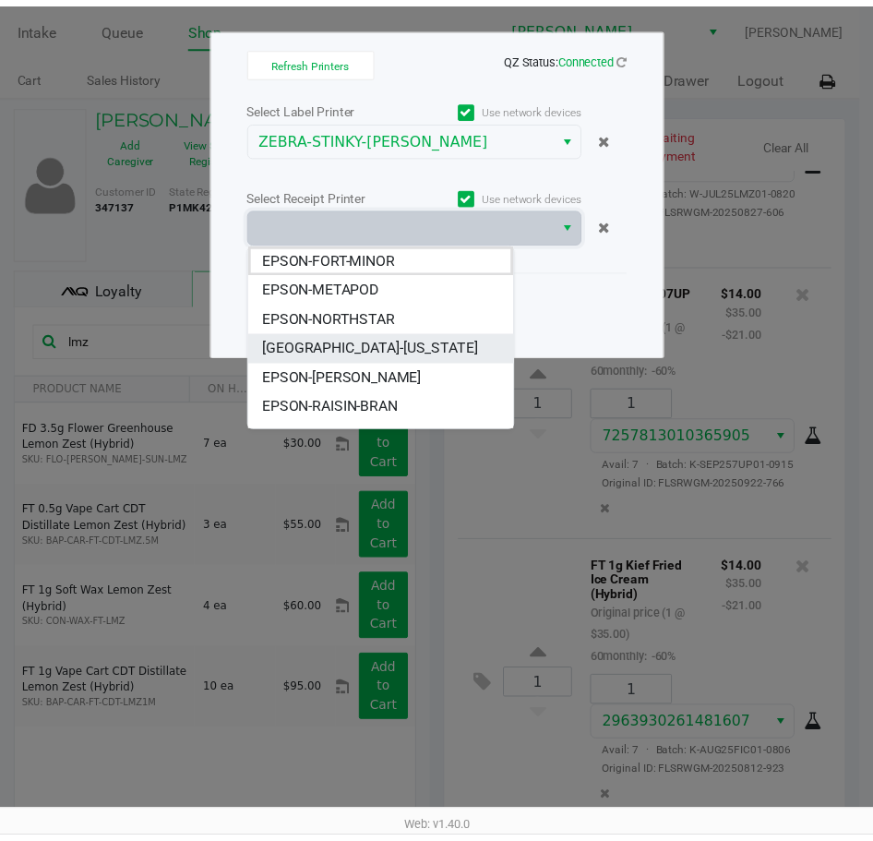
scroll to position [199, 0]
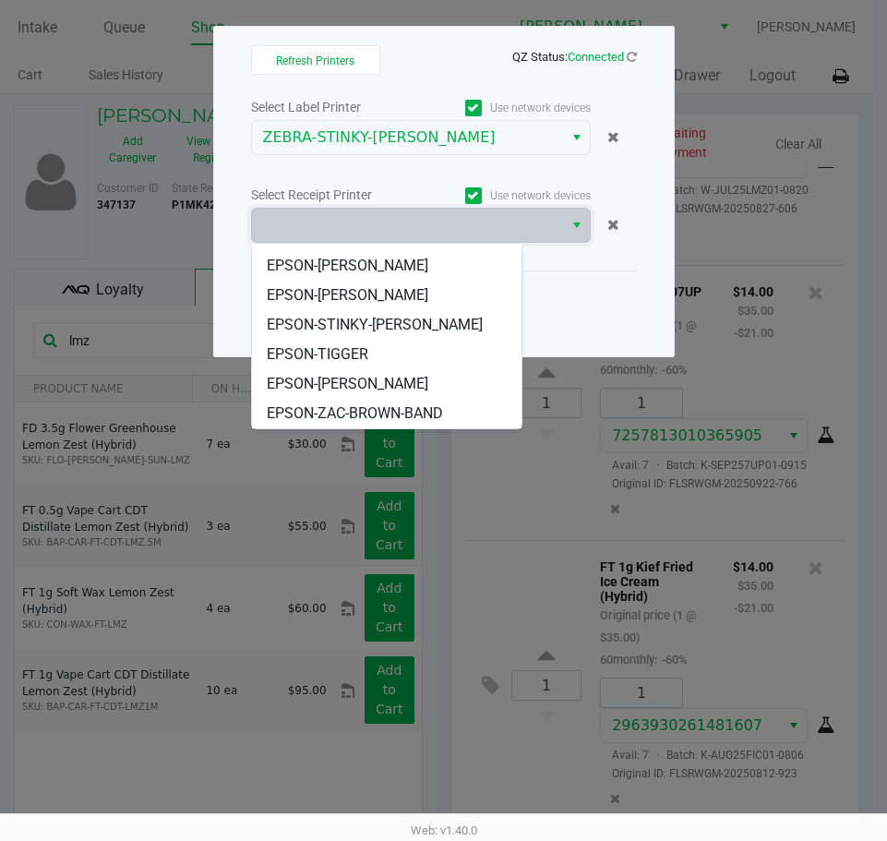
click at [347, 322] on span "EPSON-STINKY-PETE" at bounding box center [375, 325] width 216 height 22
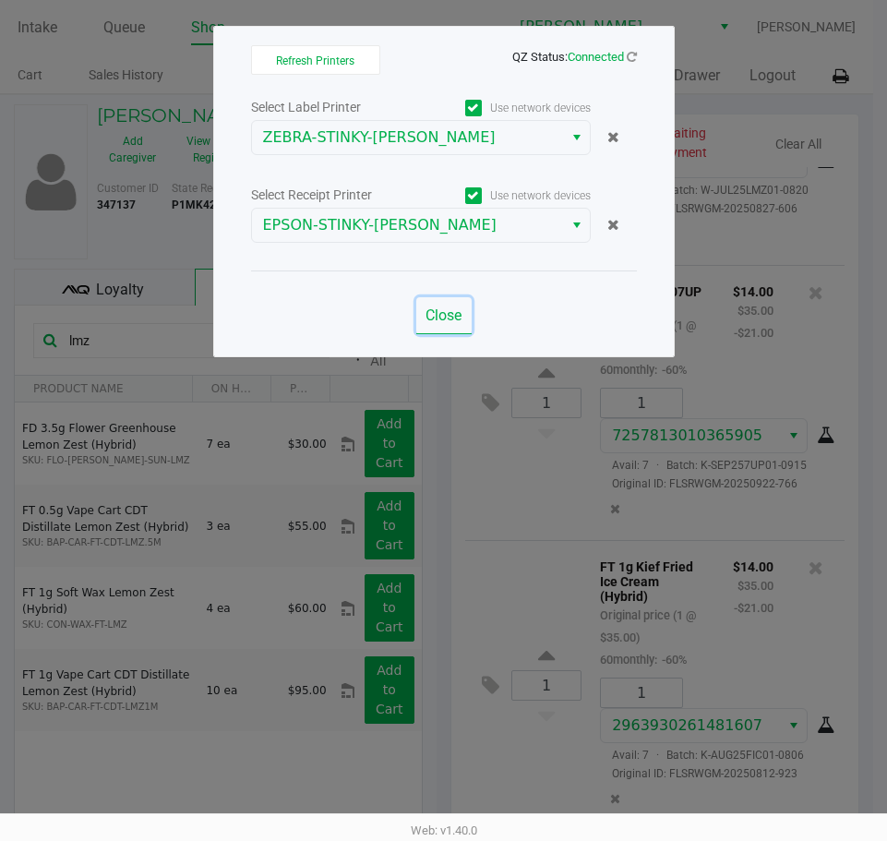
click at [445, 319] on span "Close" at bounding box center [444, 315] width 36 height 18
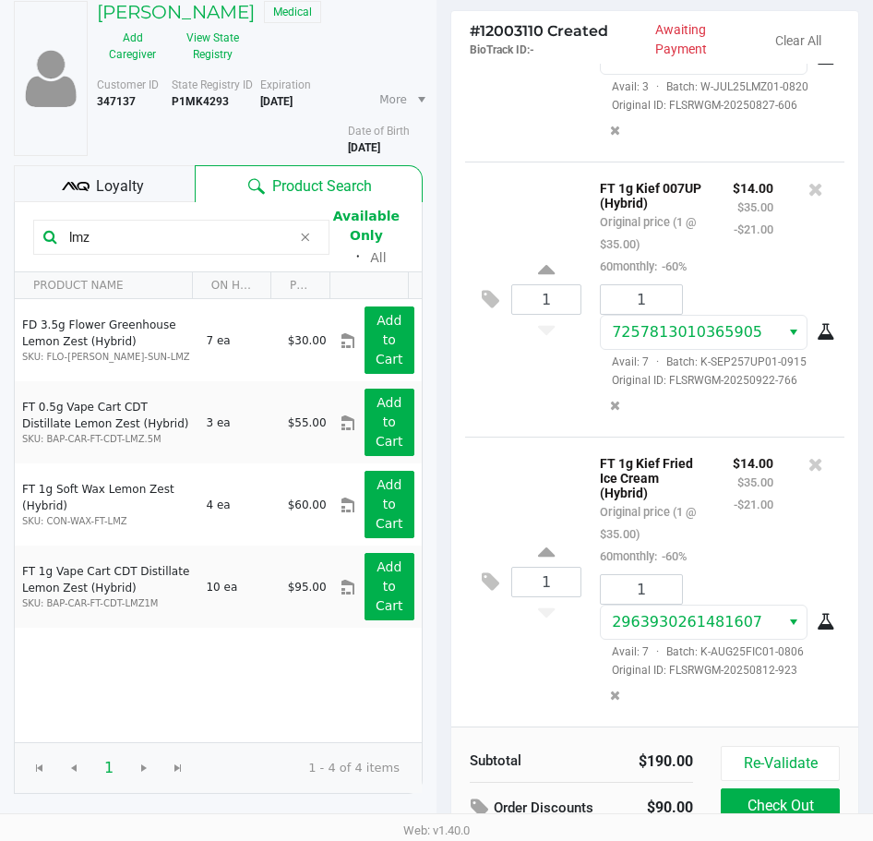
scroll to position [0, 0]
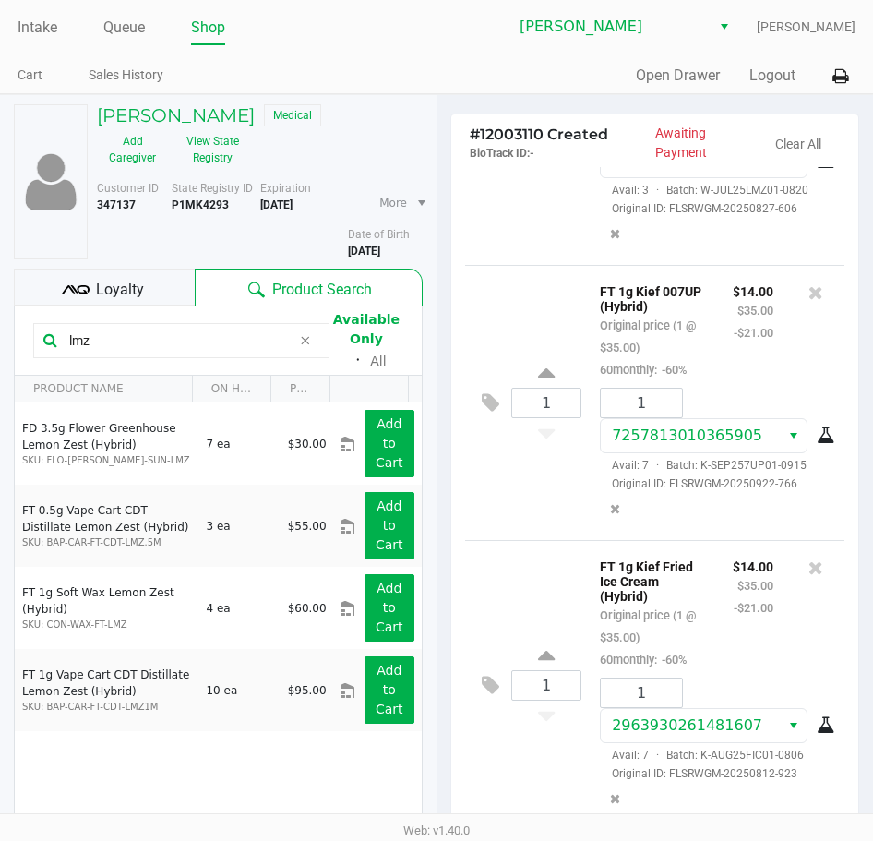
click at [139, 287] on span "Loyalty" at bounding box center [120, 290] width 48 height 22
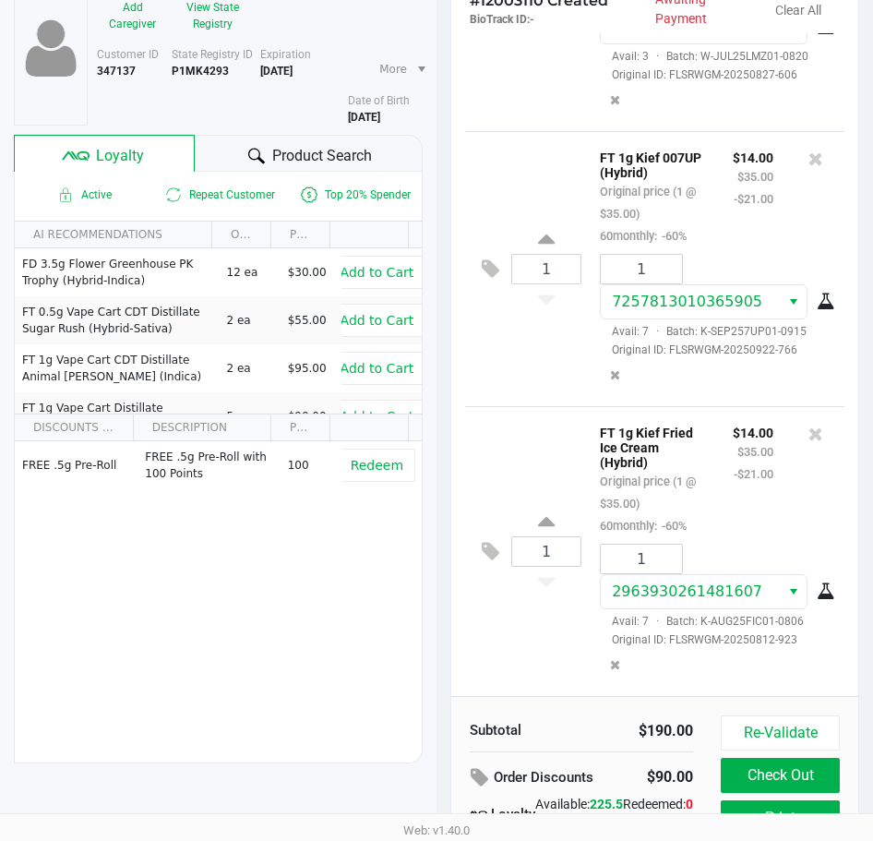
scroll to position [234, 0]
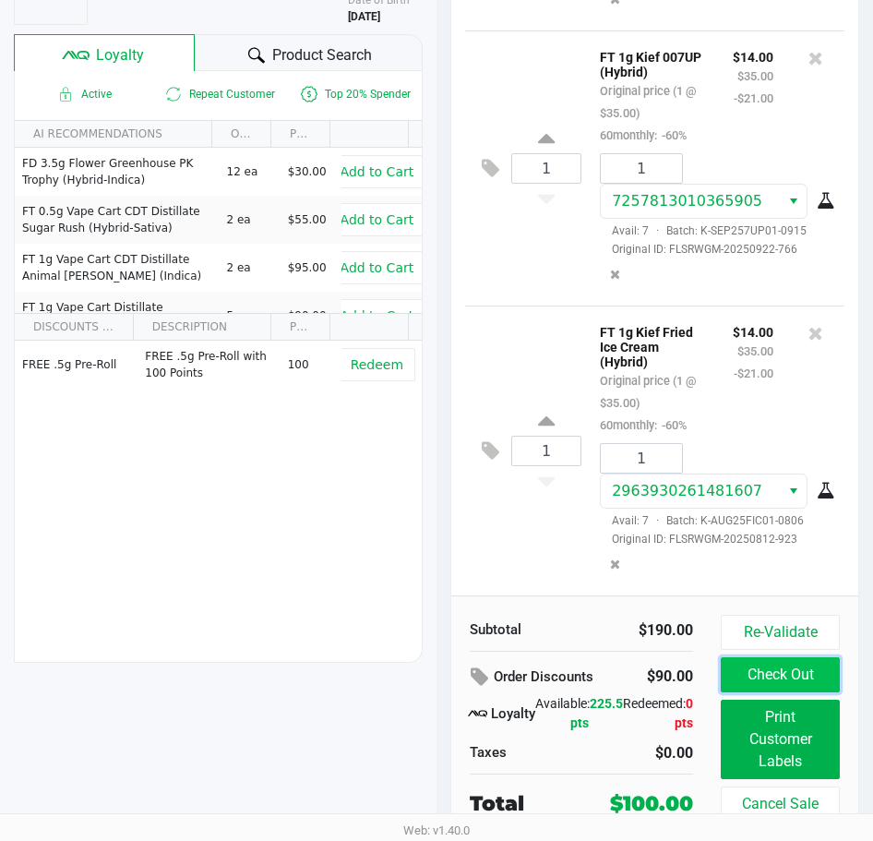
click at [755, 673] on button "Check Out" at bounding box center [780, 674] width 119 height 35
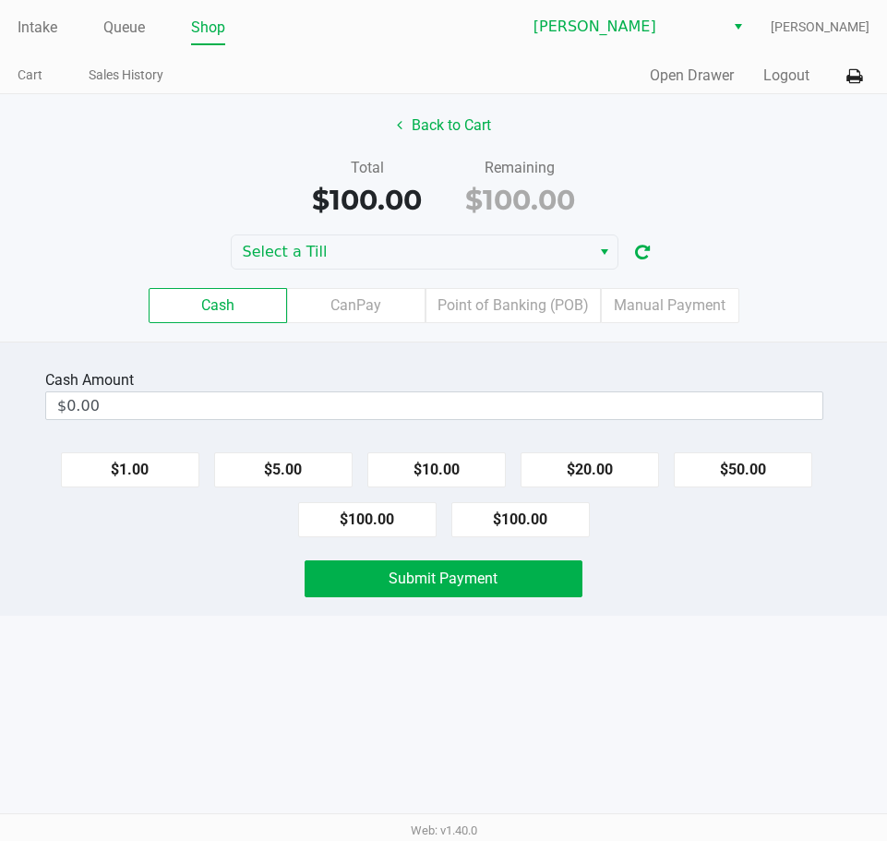
click at [677, 555] on div "Cash Amount $0.00 $1.00 $5.00 $10.00 $20.00 $50.00 $100.00 $100.00 Submit Payme…" at bounding box center [443, 479] width 887 height 274
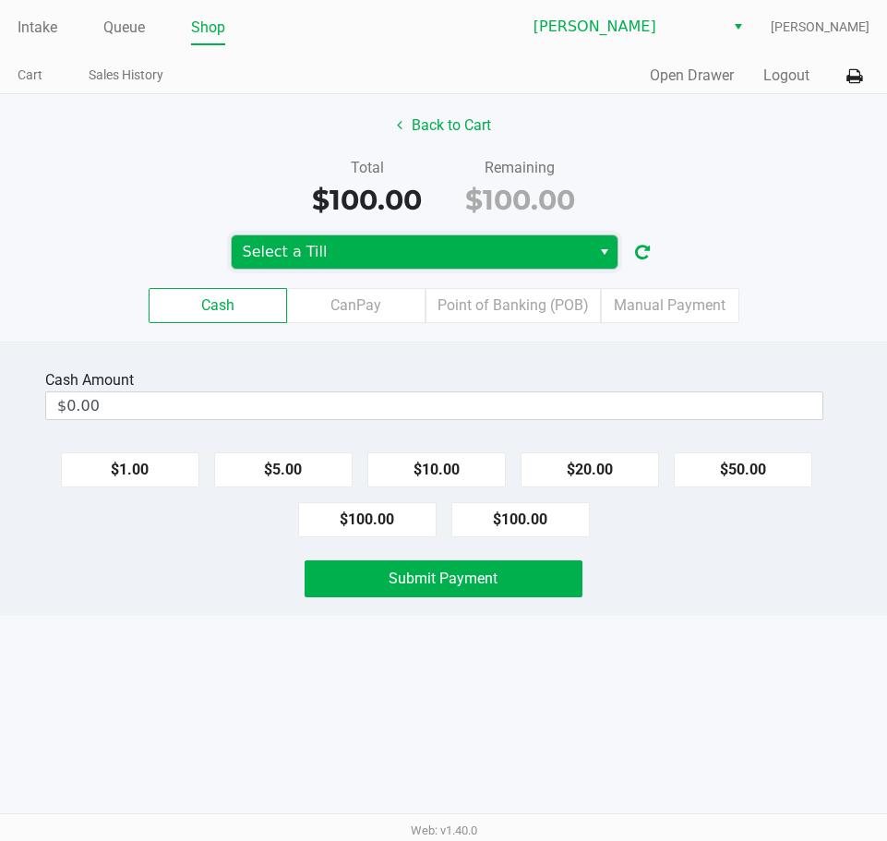
click at [394, 247] on span "Select a Till" at bounding box center [411, 252] width 337 height 22
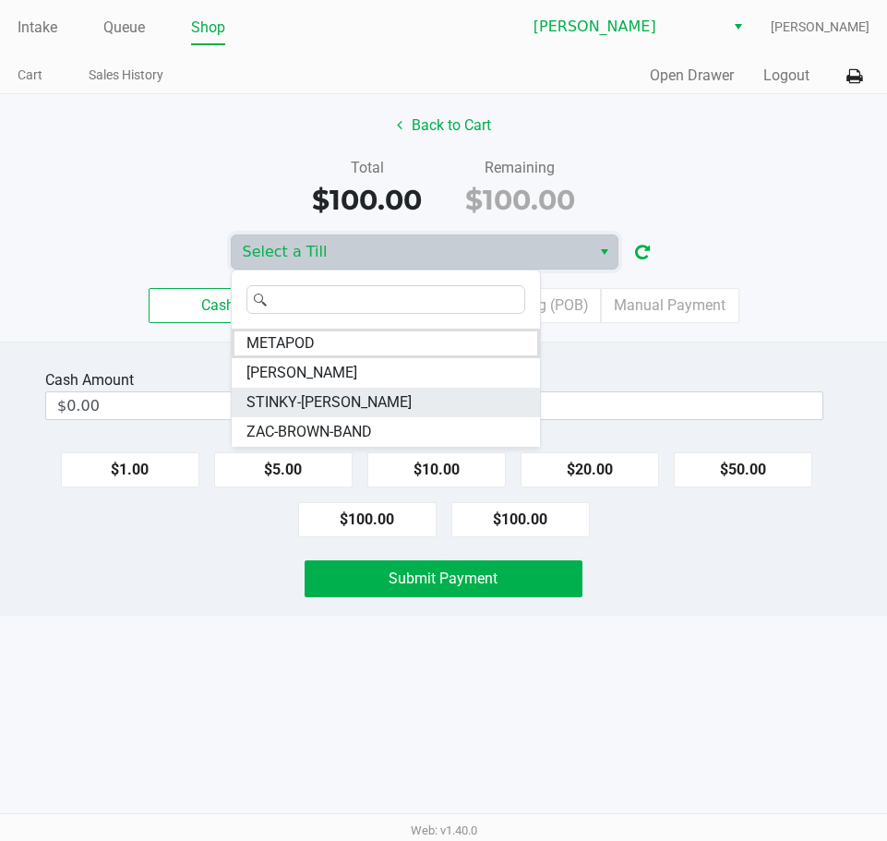
click at [304, 401] on span "STINKY-PETE" at bounding box center [328, 402] width 165 height 22
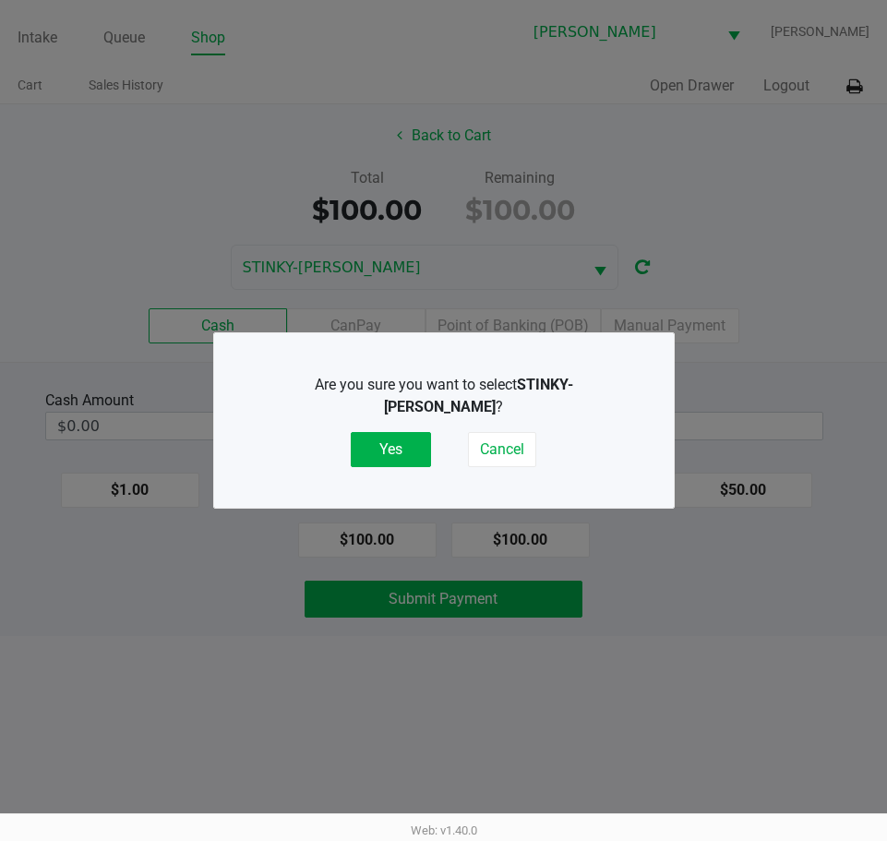
click at [391, 420] on div "Are you sure you want to select STINKY-PETE ? Yes Cancel" at bounding box center [444, 420] width 386 height 93
click at [383, 438] on button "Yes" at bounding box center [391, 449] width 80 height 35
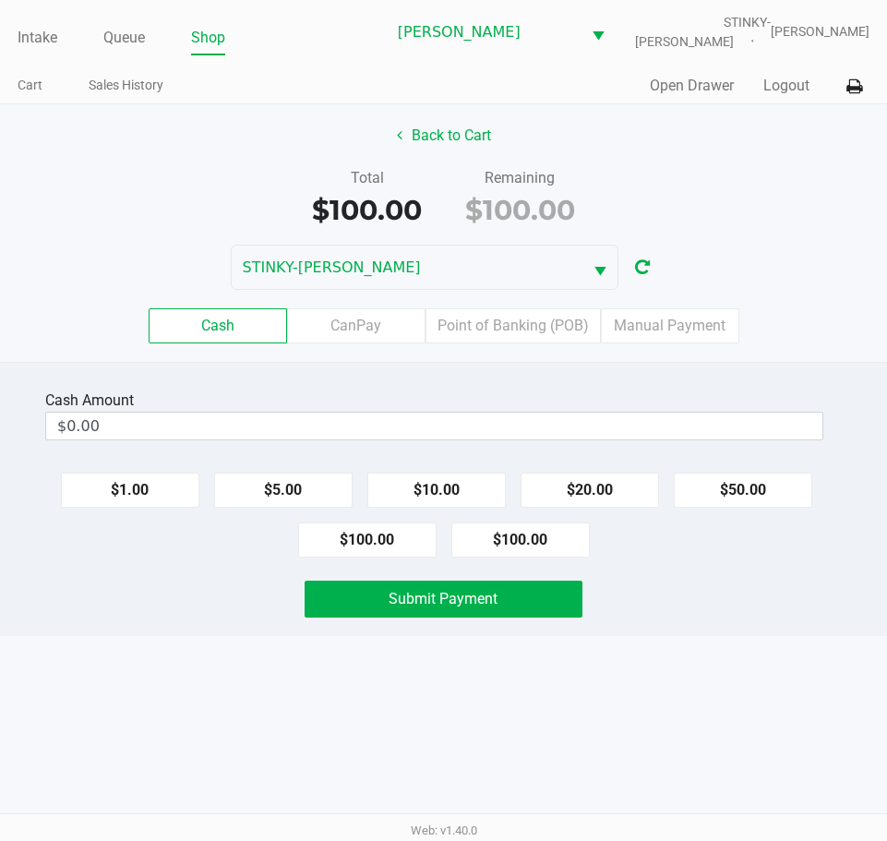
click at [732, 637] on div "Intake Queue Shop Summerfield WC STINKY-PETE Lindsay Carroll Cart Sales History…" at bounding box center [443, 420] width 887 height 841
click at [470, 127] on button "Back to Cart" at bounding box center [444, 135] width 118 height 35
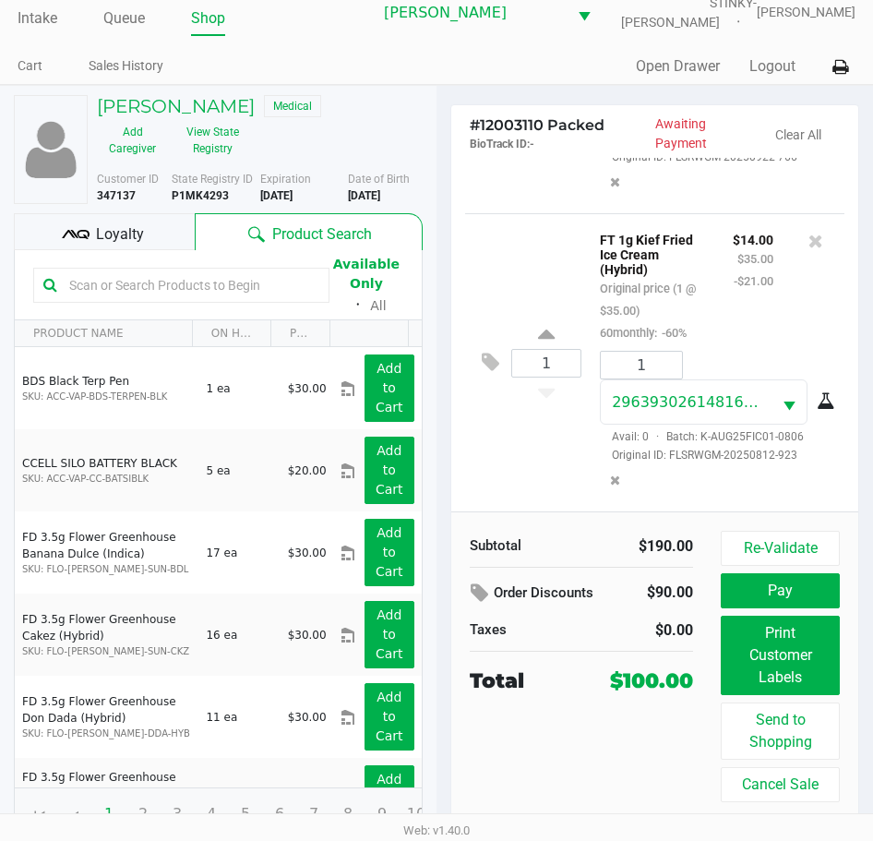
scroll to position [30, 0]
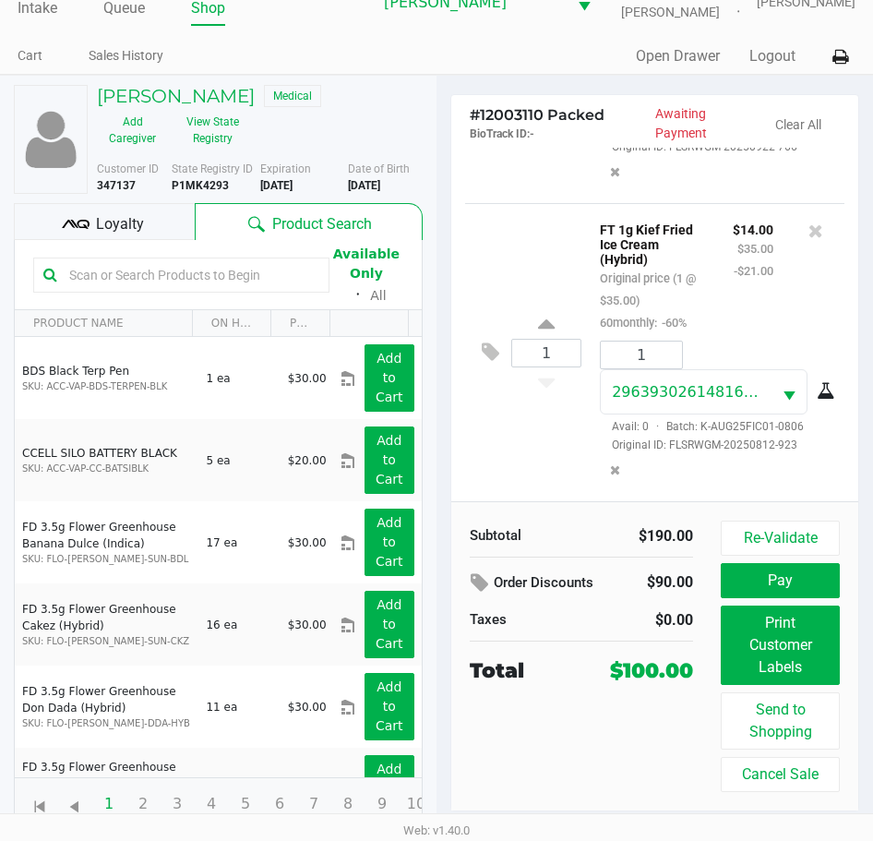
click at [544, 478] on div "1 FT 1g Kief Fried Ice Cream (Hybrid) Original price (1 @ $35.00) 60monthly: -6…" at bounding box center [654, 352] width 379 height 298
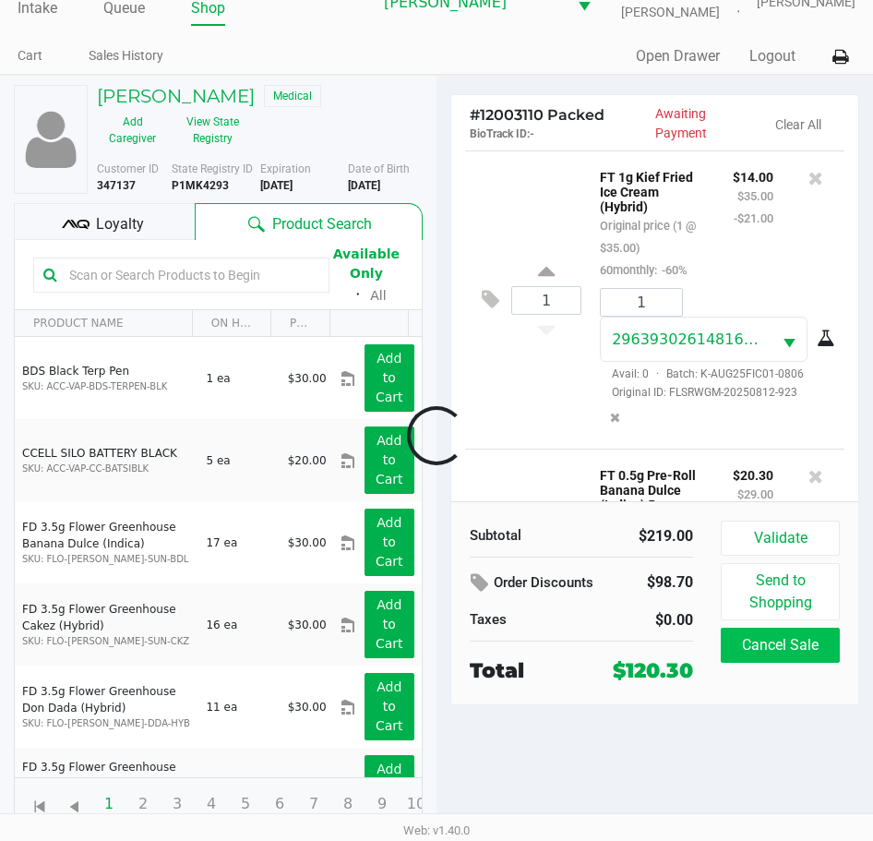
scroll to position [927, 0]
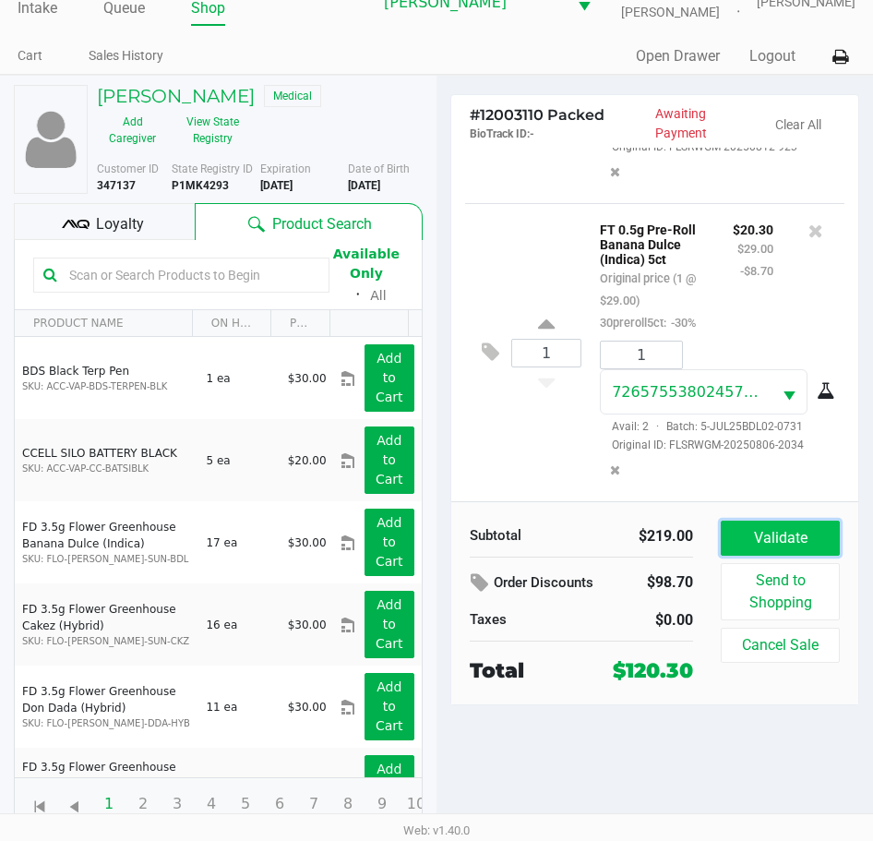
click at [785, 534] on button "Validate" at bounding box center [780, 538] width 119 height 35
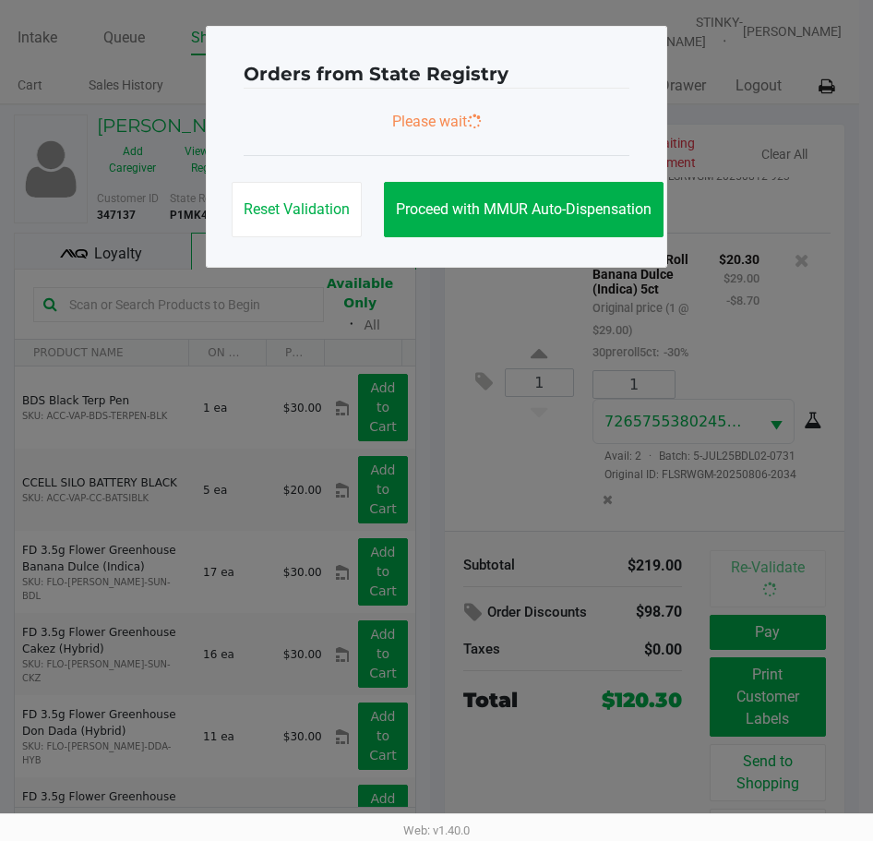
scroll to position [932, 0]
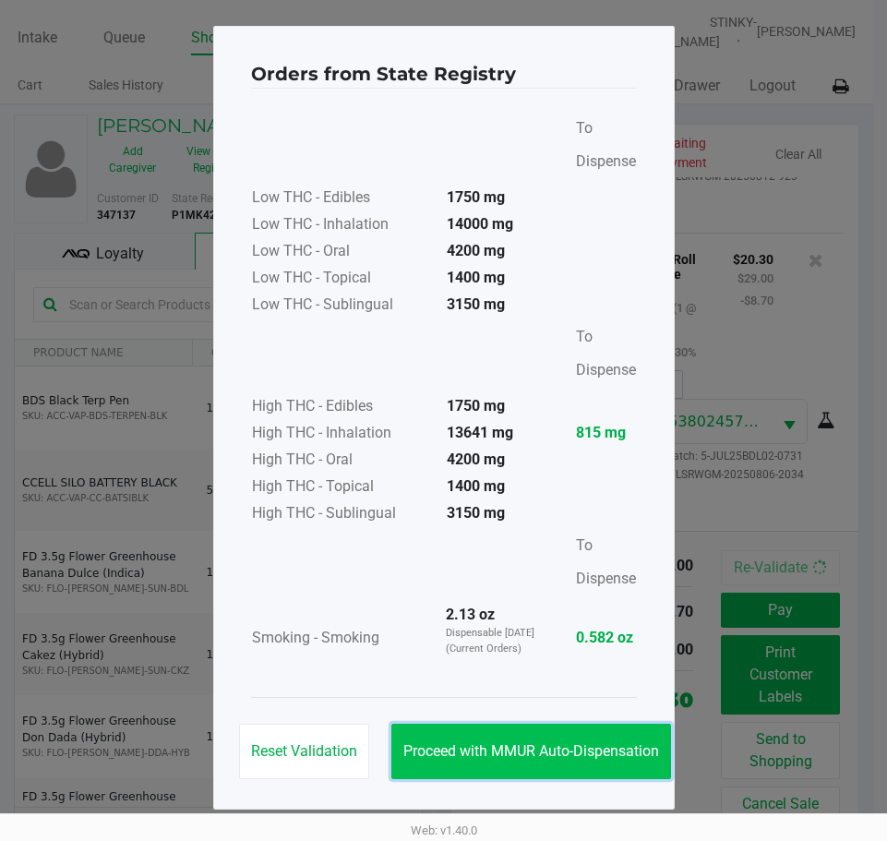
drag, startPoint x: 477, startPoint y: 739, endPoint x: 749, endPoint y: 701, distance: 274.0
click at [478, 739] on button "Proceed with MMUR Auto-Dispensation" at bounding box center [531, 751] width 280 height 55
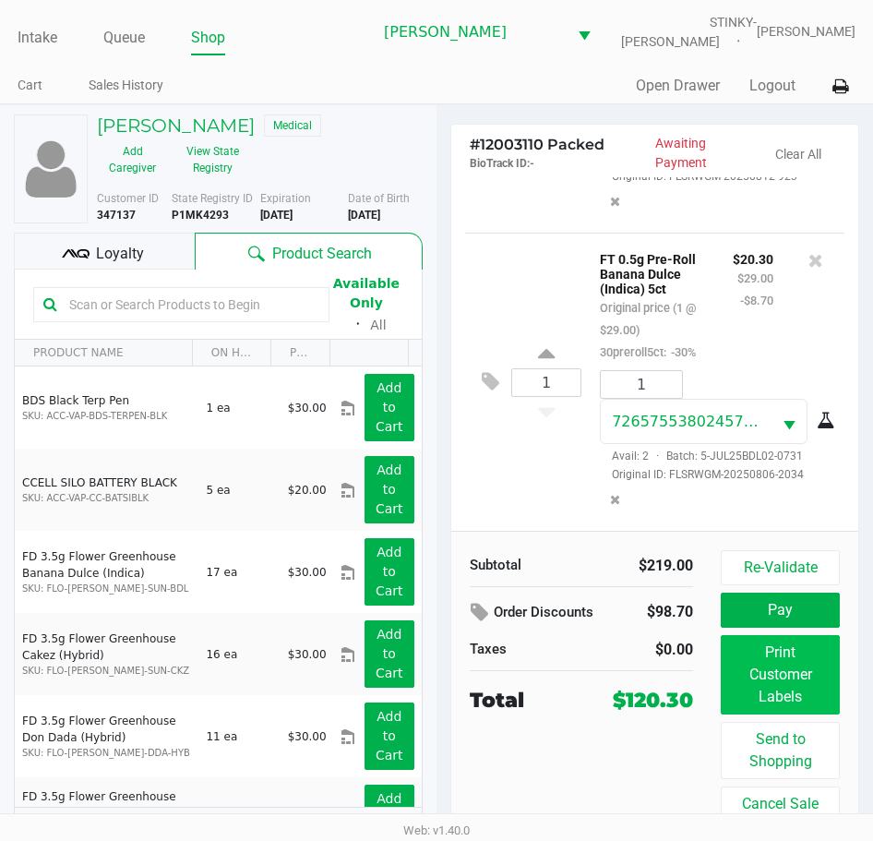
click at [839, 679] on div "Re-Validate Pay Print Customer Labels Send to Shopping Cancel Sale" at bounding box center [787, 685] width 133 height 271
click at [818, 680] on button "Print Customer Labels" at bounding box center [780, 674] width 119 height 79
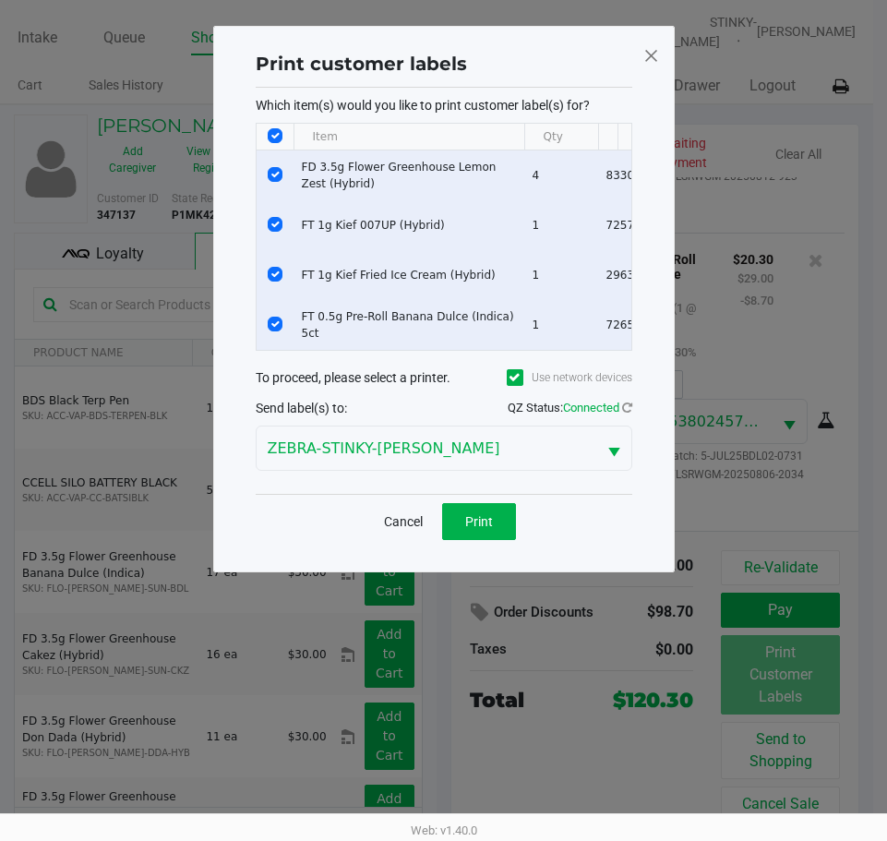
click at [272, 135] on input "Select All Rows" at bounding box center [275, 135] width 15 height 15
checkbox input "false"
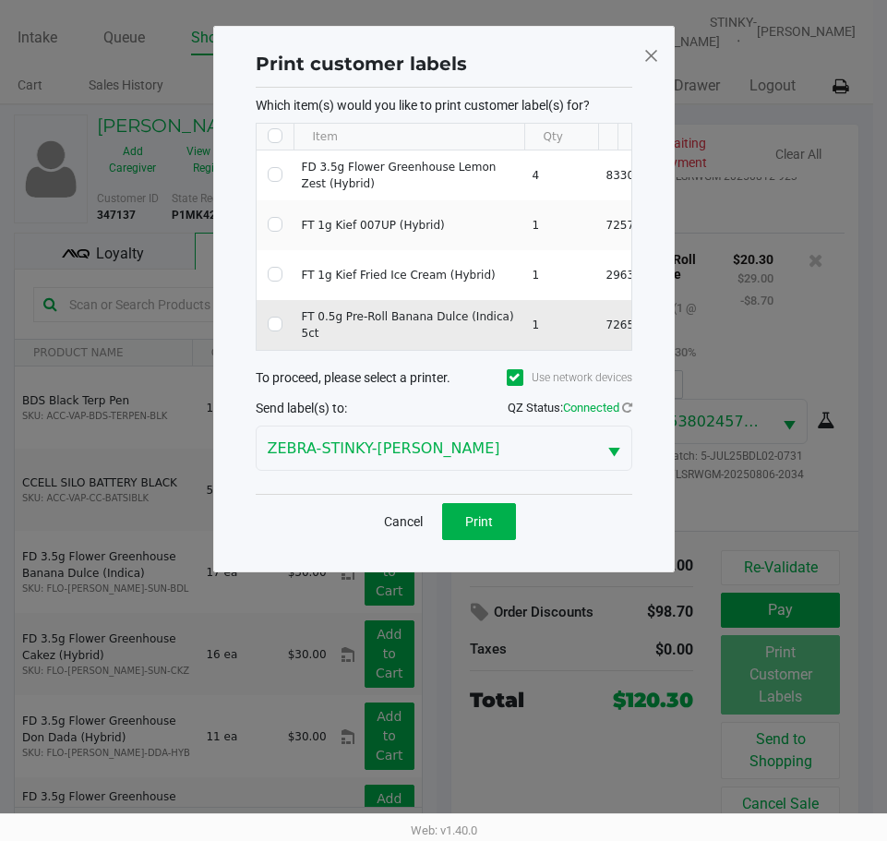
click at [265, 316] on td "Data table" at bounding box center [275, 325] width 37 height 50
click at [282, 325] on td "Data table" at bounding box center [275, 325] width 37 height 50
click at [268, 325] on input "Select Row" at bounding box center [275, 324] width 15 height 15
checkbox input "true"
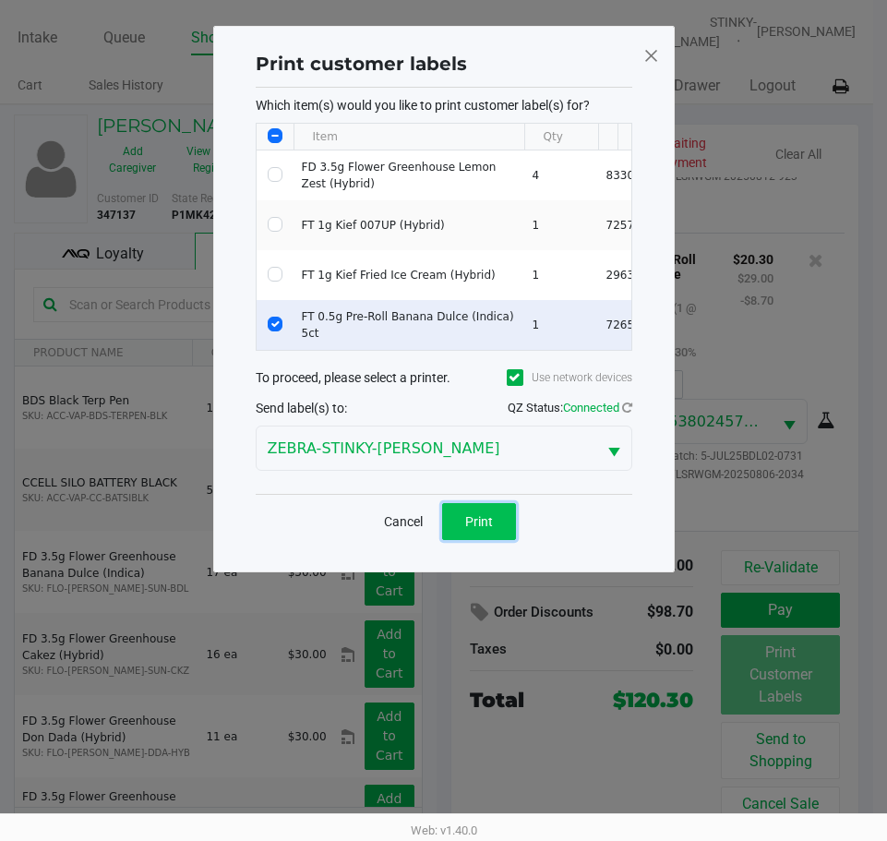
click at [487, 529] on span "Print" at bounding box center [479, 521] width 28 height 15
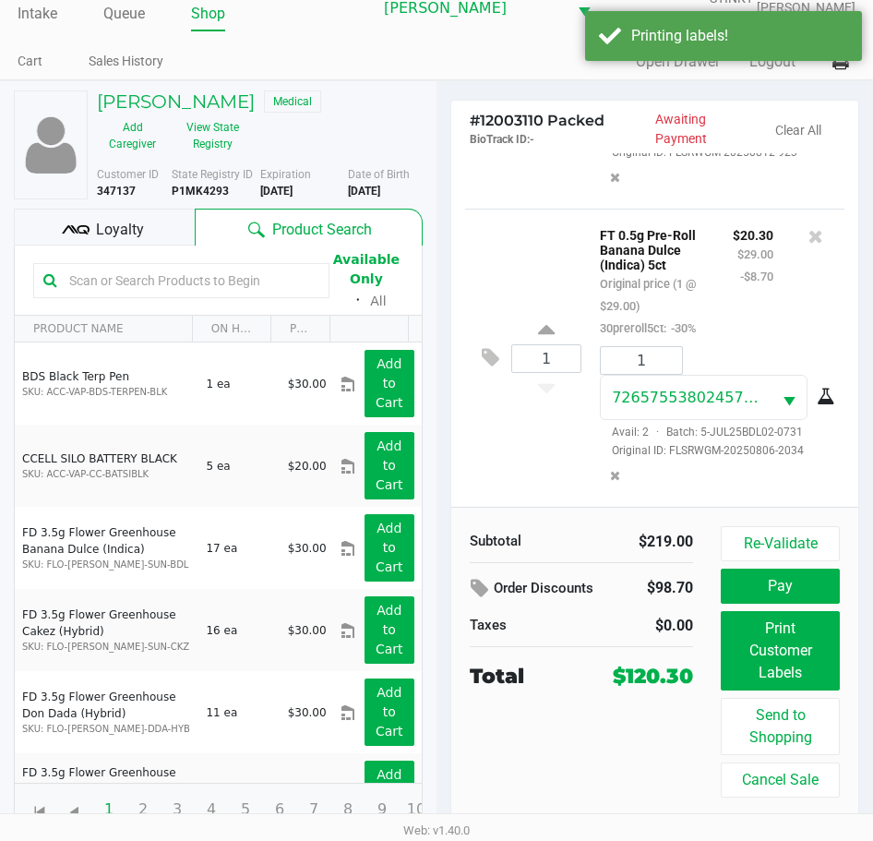
scroll to position [30, 0]
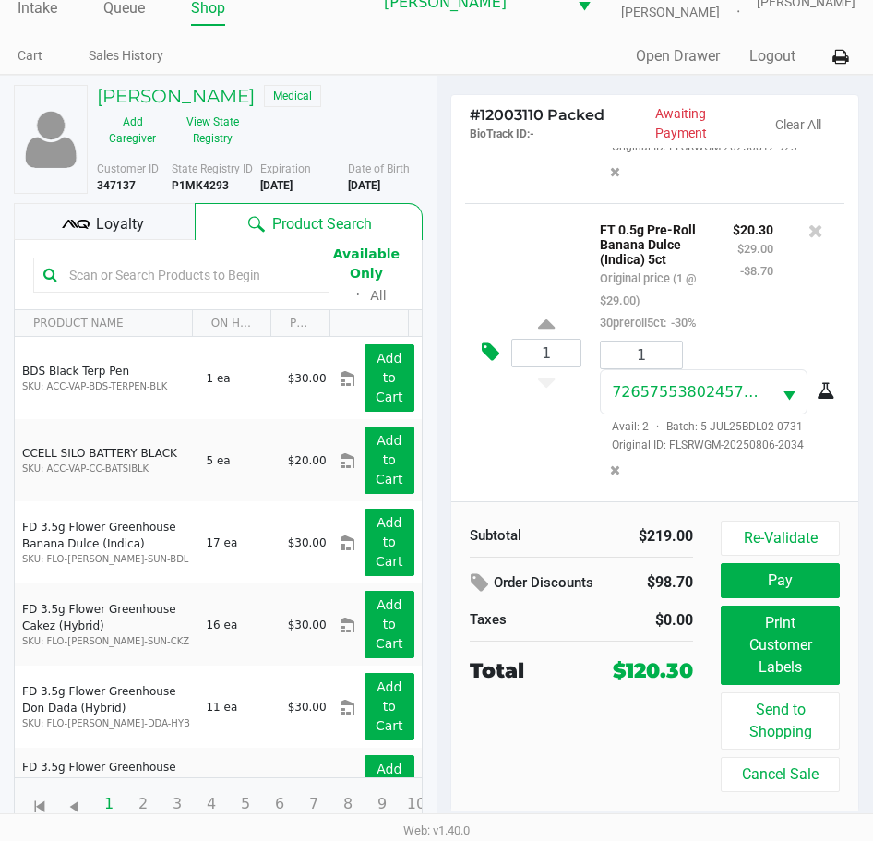
click at [492, 342] on icon at bounding box center [491, 352] width 18 height 21
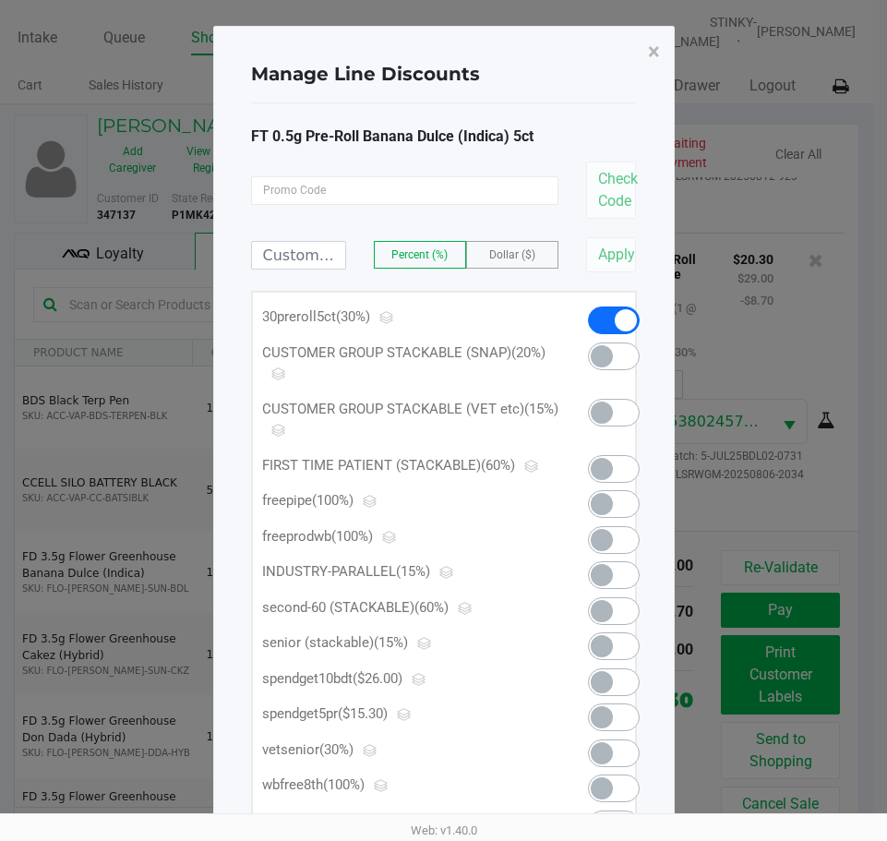
scroll to position [92, 0]
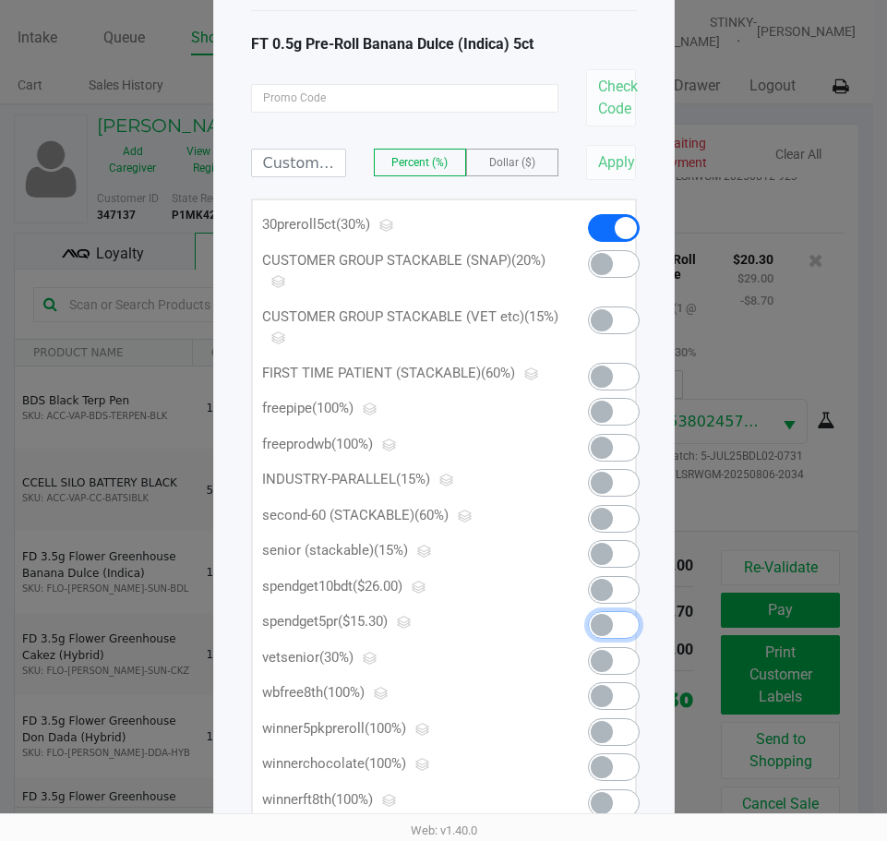
click at [604, 624] on span at bounding box center [602, 625] width 22 height 22
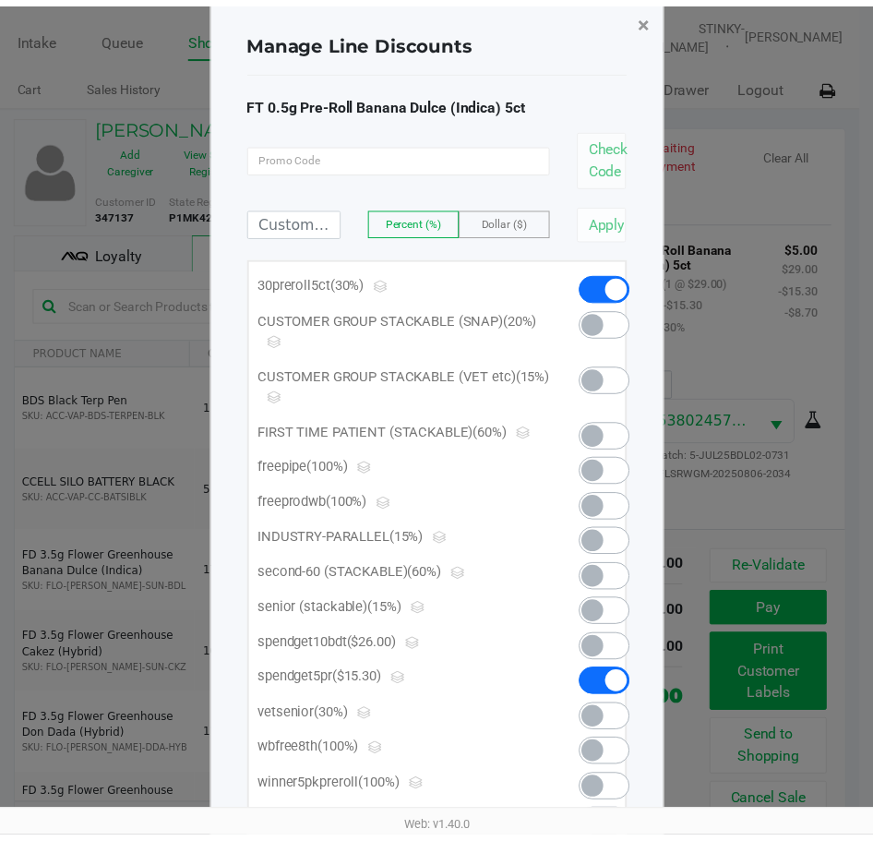
scroll to position [0, 0]
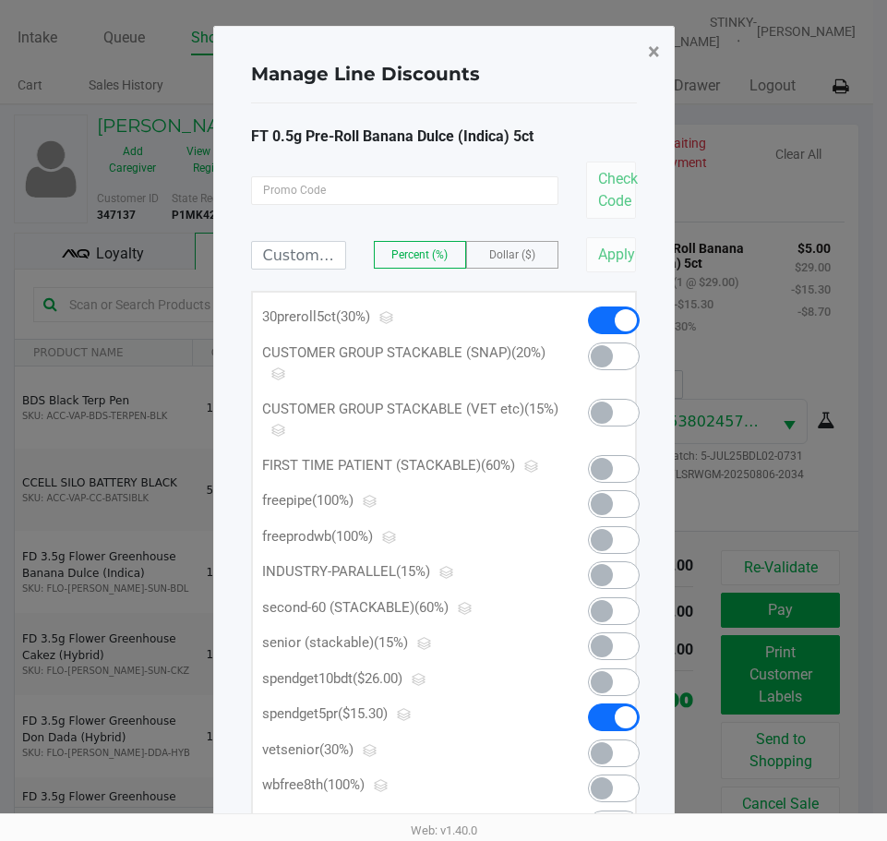
click at [655, 54] on span "×" at bounding box center [654, 52] width 12 height 26
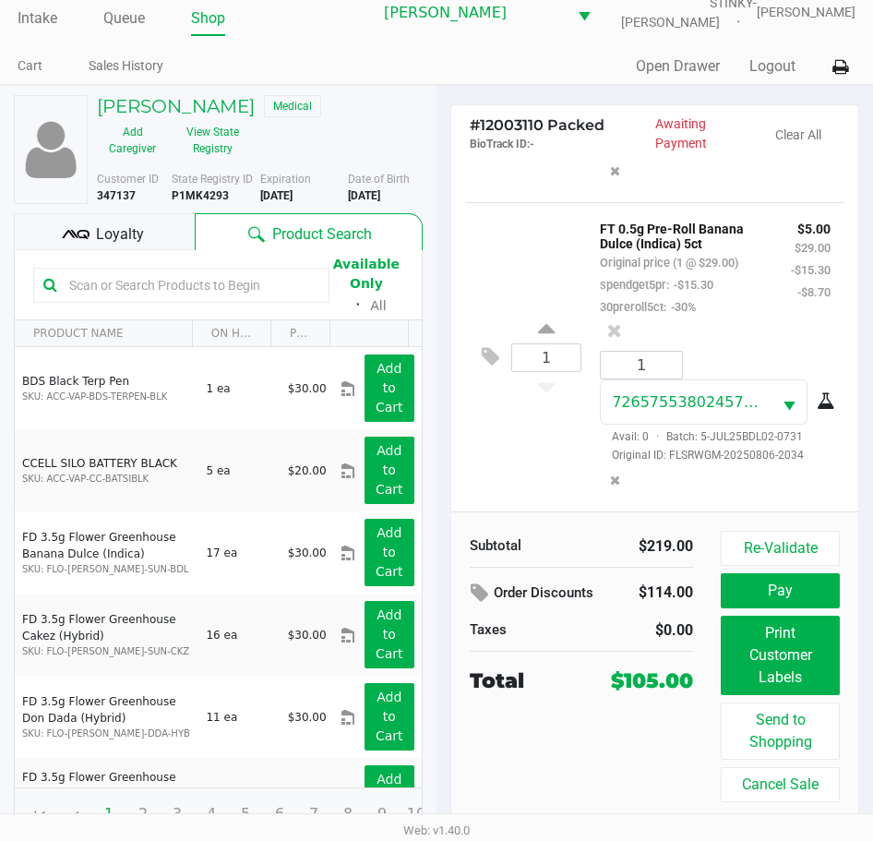
scroll to position [30, 0]
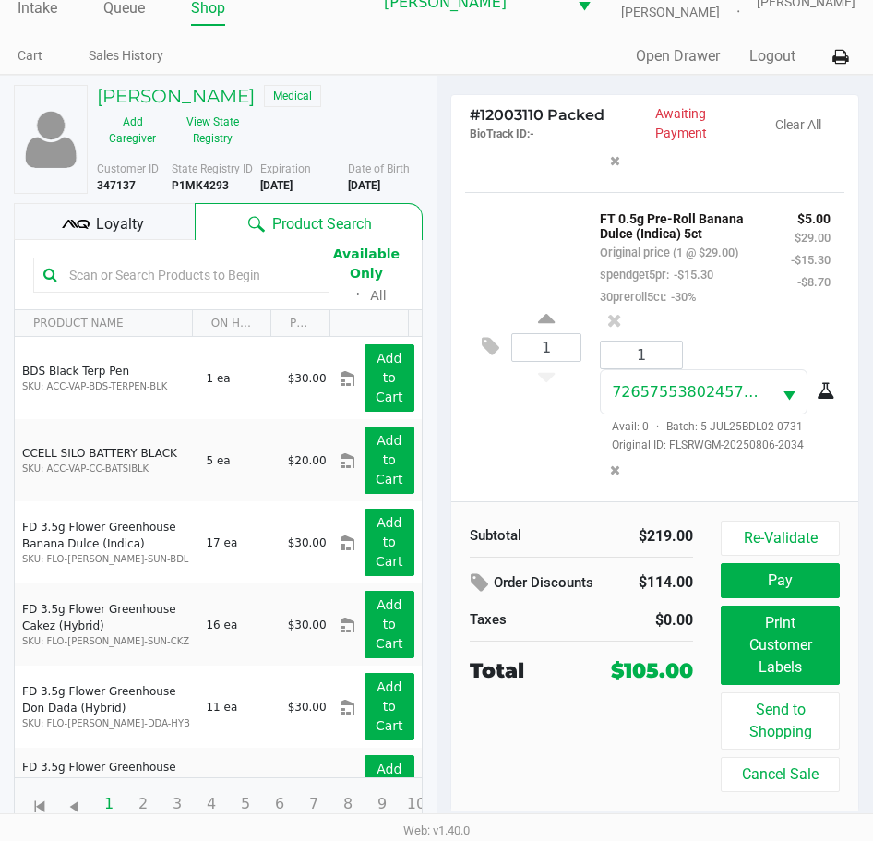
click at [454, 490] on div "4 FD 3.5g Flower Greenhouse Lemon Zest (Hybrid) Original price (4 @ $30.00) 40d…" at bounding box center [654, 325] width 407 height 354
click at [471, 437] on div "1 FT 0.5g Pre-Roll Banana Dulce (Indica) 5ct Original price (1 @ $29.00) spendg…" at bounding box center [654, 346] width 379 height 309
click at [469, 453] on div "1 FT 0.5g Pre-Roll Banana Dulce (Indica) 5ct Original price (1 @ $29.00) spendg…" at bounding box center [654, 346] width 379 height 309
click at [477, 463] on div "1 FT 0.5g Pre-Roll Banana Dulce (Indica) 5ct Original price (1 @ $29.00) spendg…" at bounding box center [654, 346] width 379 height 309
click at [767, 580] on button "Pay" at bounding box center [780, 580] width 119 height 35
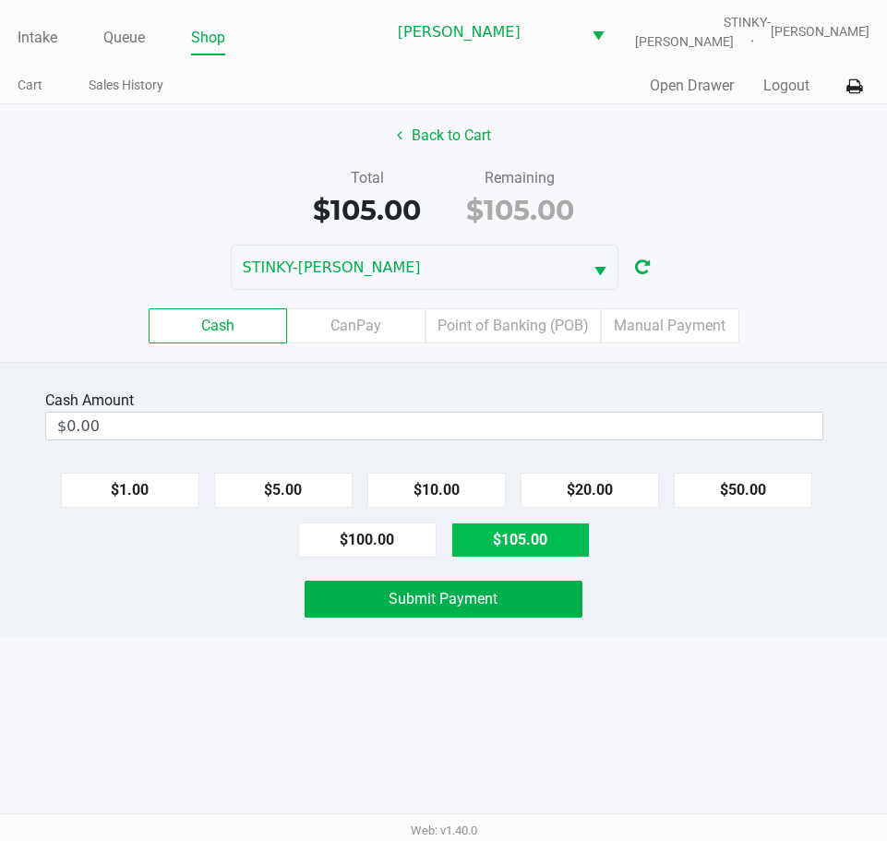
click at [524, 530] on button "$105.00" at bounding box center [520, 540] width 138 height 35
type input "$105.00"
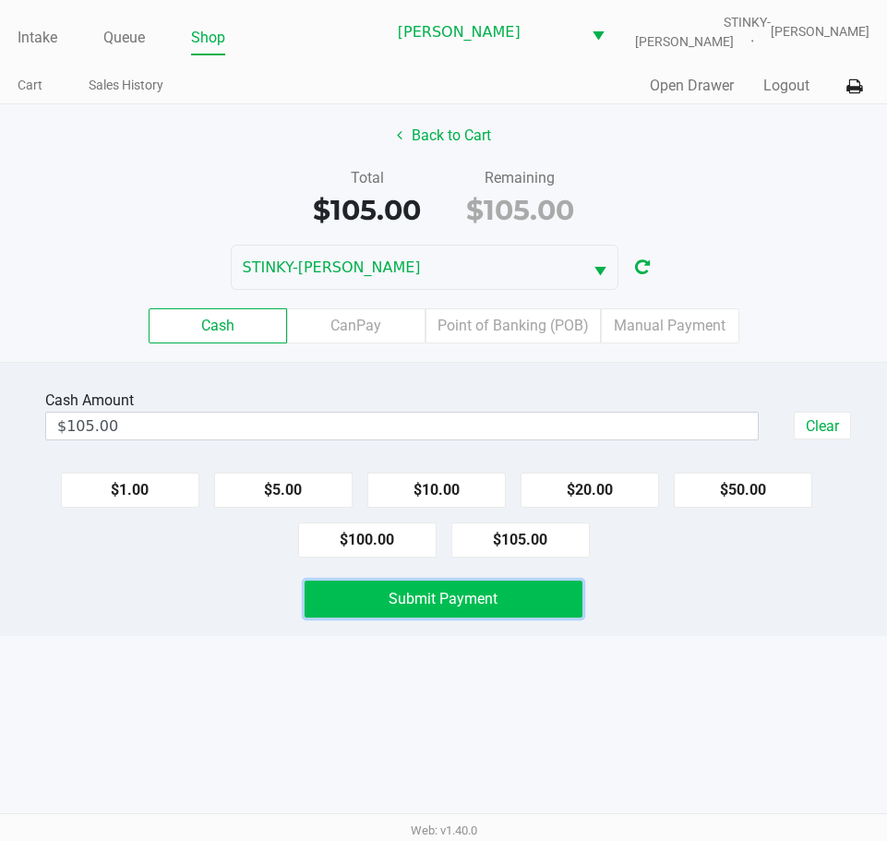
click at [415, 595] on span "Submit Payment" at bounding box center [443, 599] width 109 height 18
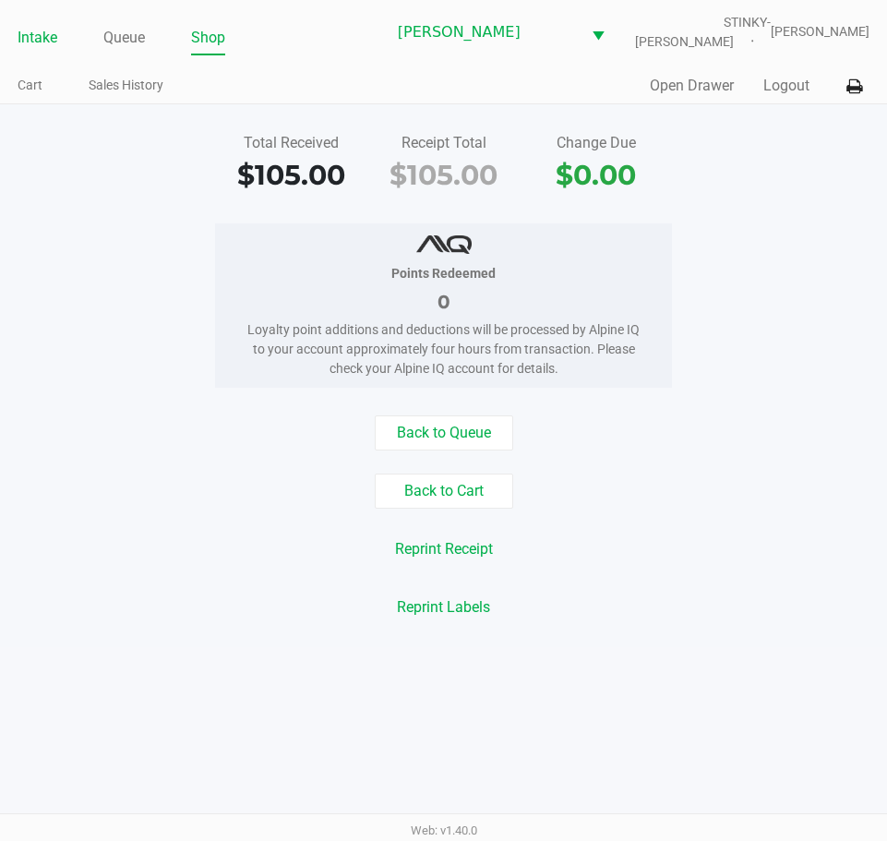
drag, startPoint x: 83, startPoint y: 126, endPoint x: 37, endPoint y: 31, distance: 104.9
click at [79, 125] on div "Total Received $105.00 Receipt Total $105.00 Change Due $0.00 Points Redeemed 0…" at bounding box center [443, 375] width 887 height 543
click at [35, 26] on link "Intake" at bounding box center [38, 38] width 40 height 26
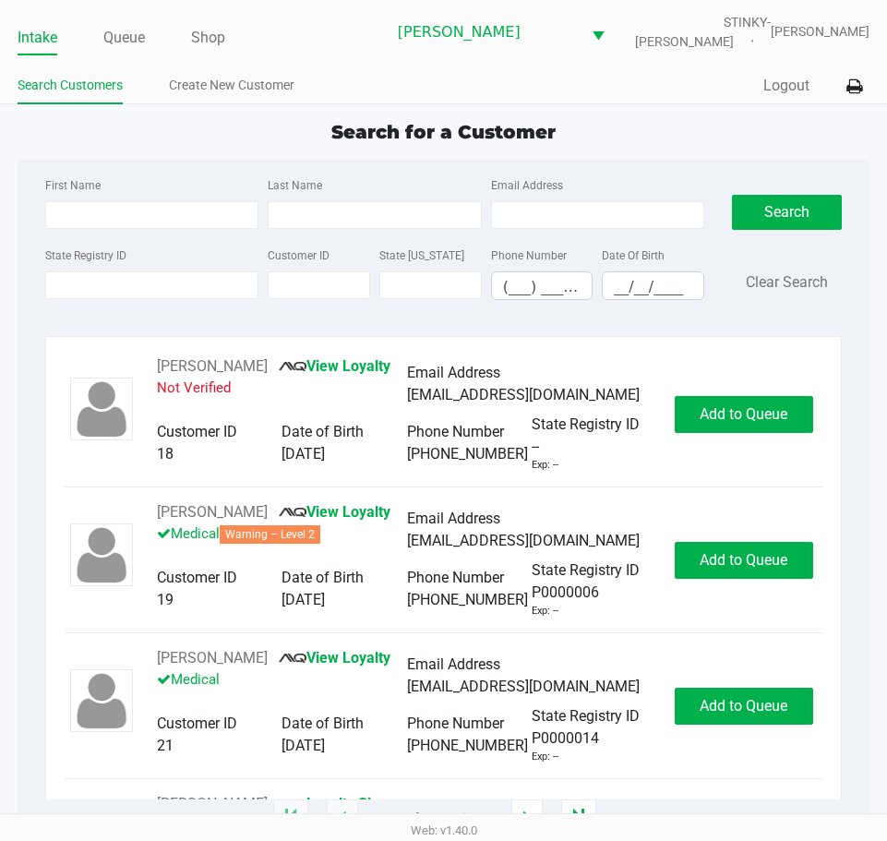
click at [130, 123] on div "Search for a Customer" at bounding box center [444, 132] width 880 height 28
click at [121, 43] on link "Queue" at bounding box center [124, 38] width 42 height 26
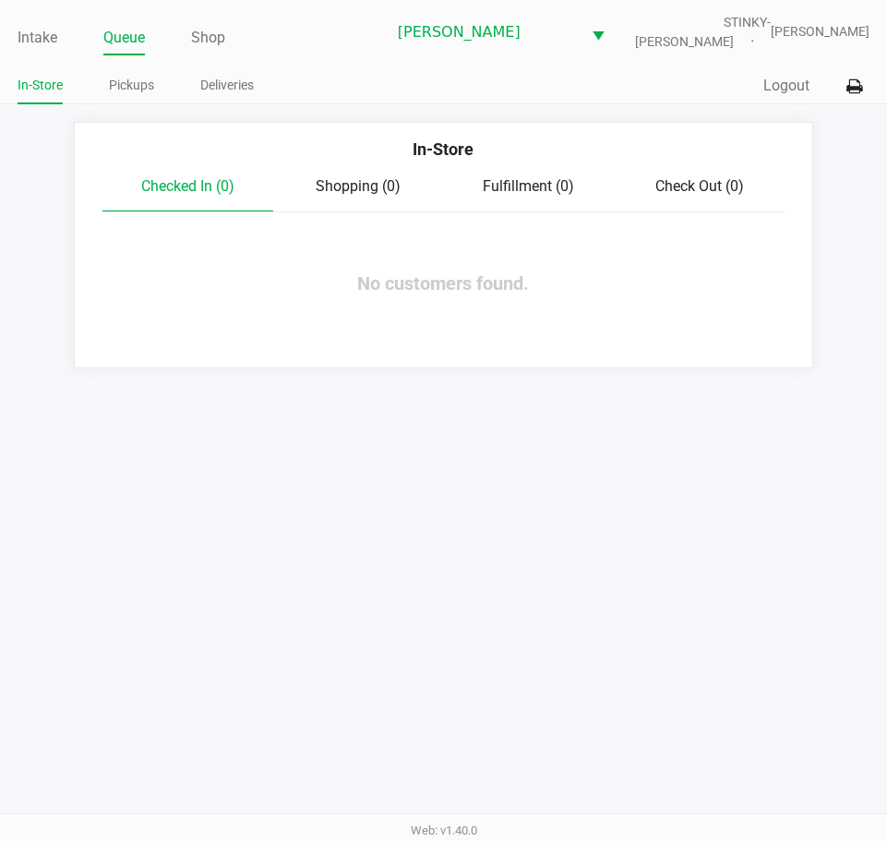
drag, startPoint x: 60, startPoint y: 142, endPoint x: 50, endPoint y: 78, distance: 64.5
click at [59, 142] on app-queue-list "In-Store Checked In (0) Shopping (0) Fulfillment (0) Check Out (0) No customers…" at bounding box center [443, 245] width 887 height 246
click at [56, 41] on link "Intake" at bounding box center [38, 38] width 40 height 26
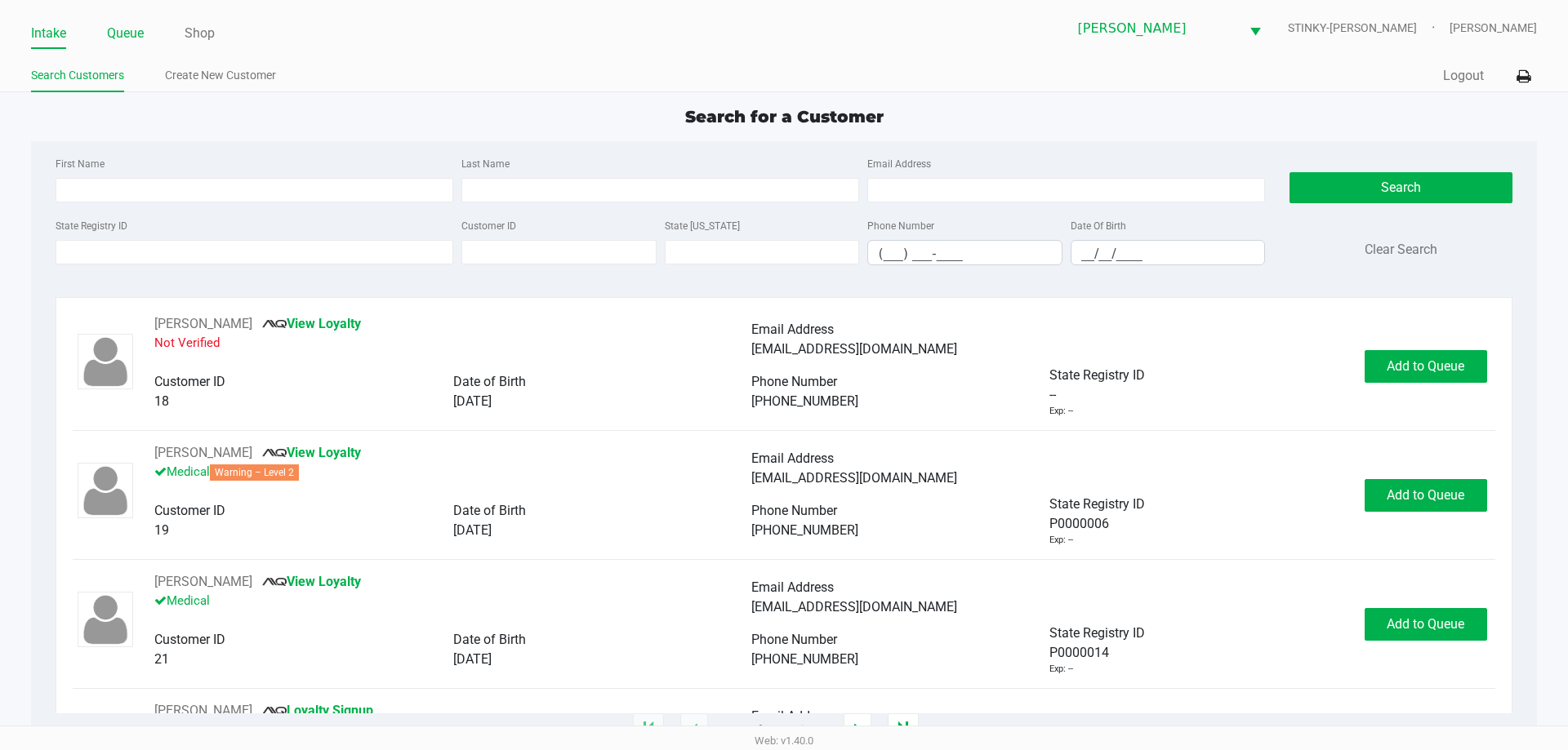
click at [124, 36] on link "Queue" at bounding box center [126, 34] width 37 height 23
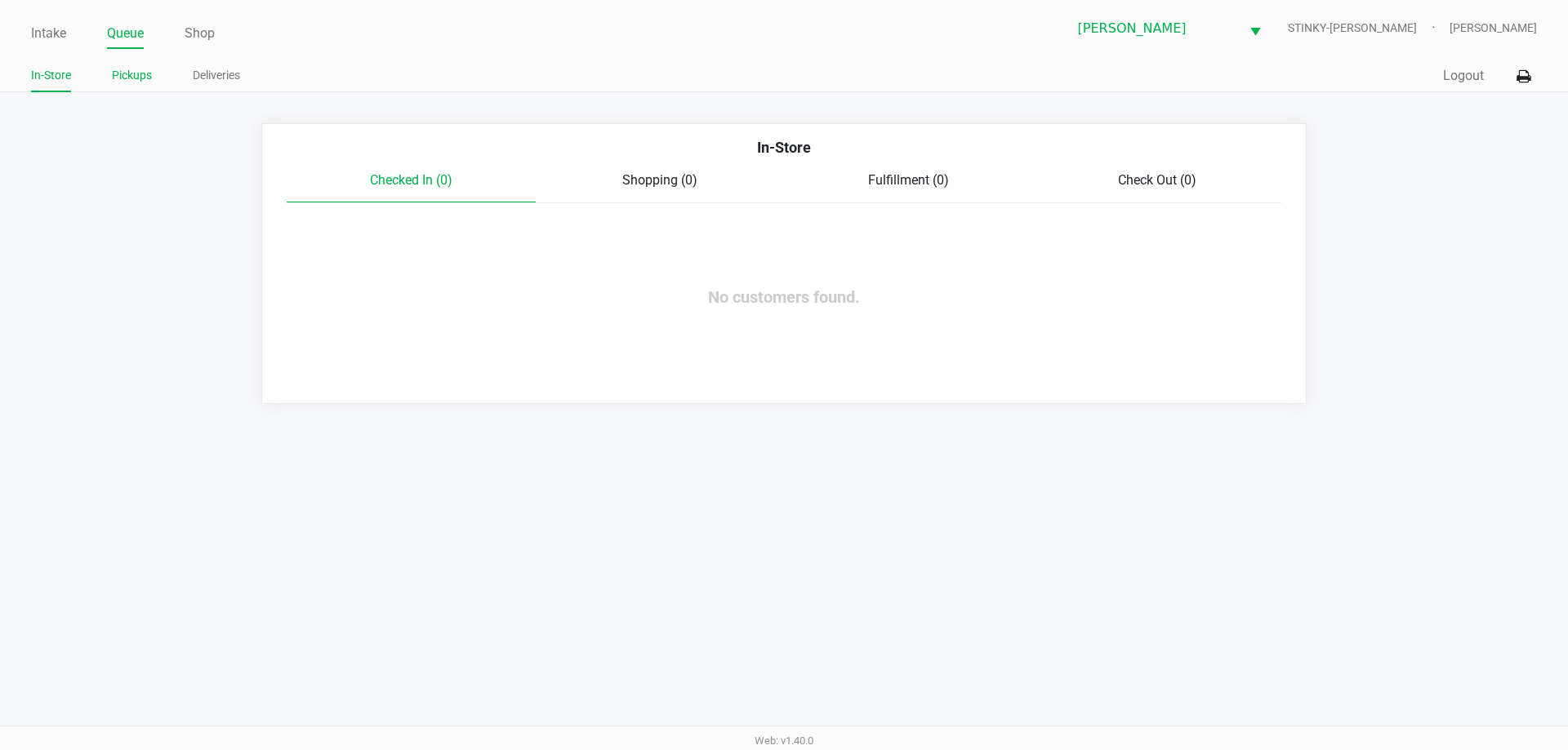
click at [142, 69] on link "Pickups" at bounding box center [131, 75] width 40 height 20
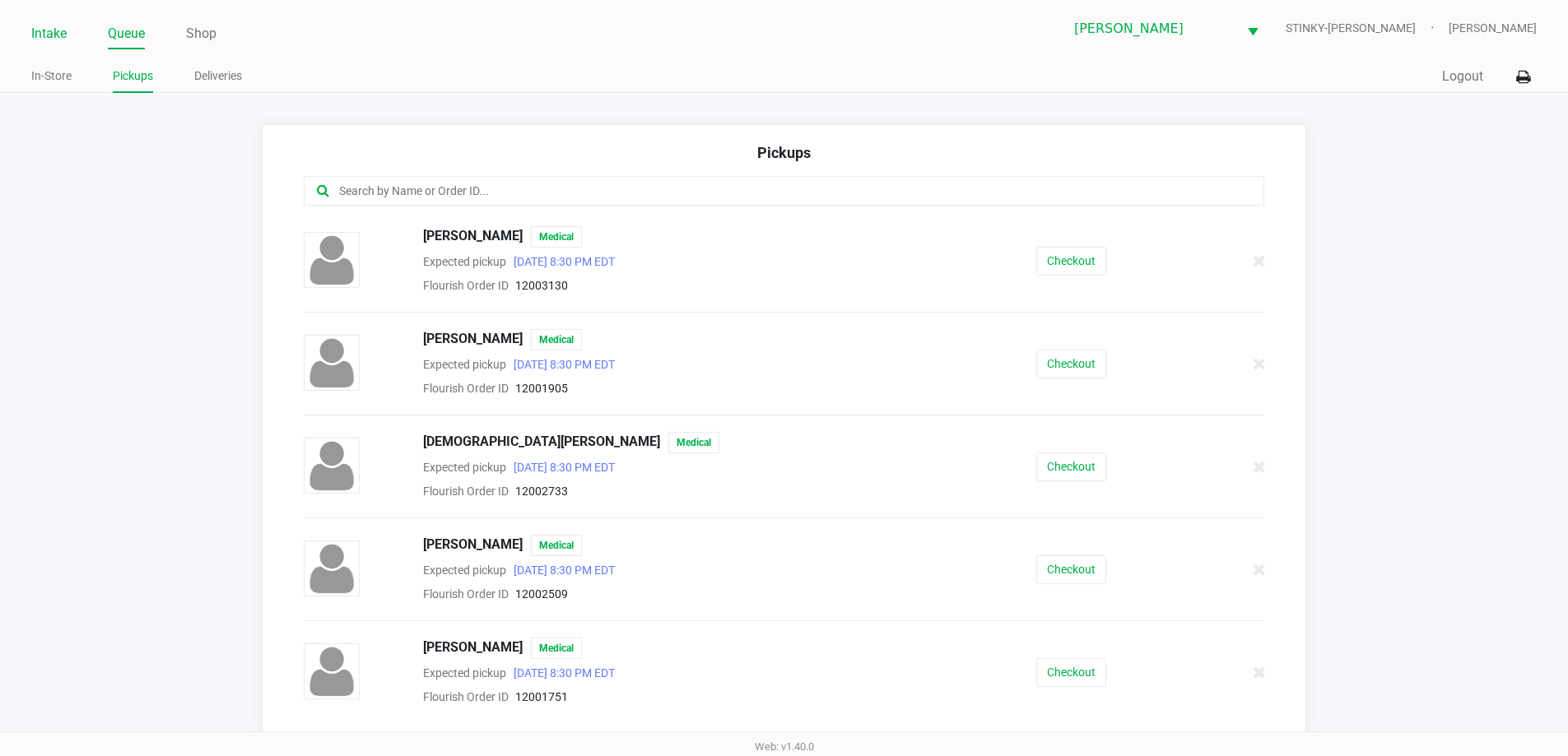
click at [49, 37] on link "Intake" at bounding box center [49, 34] width 36 height 23
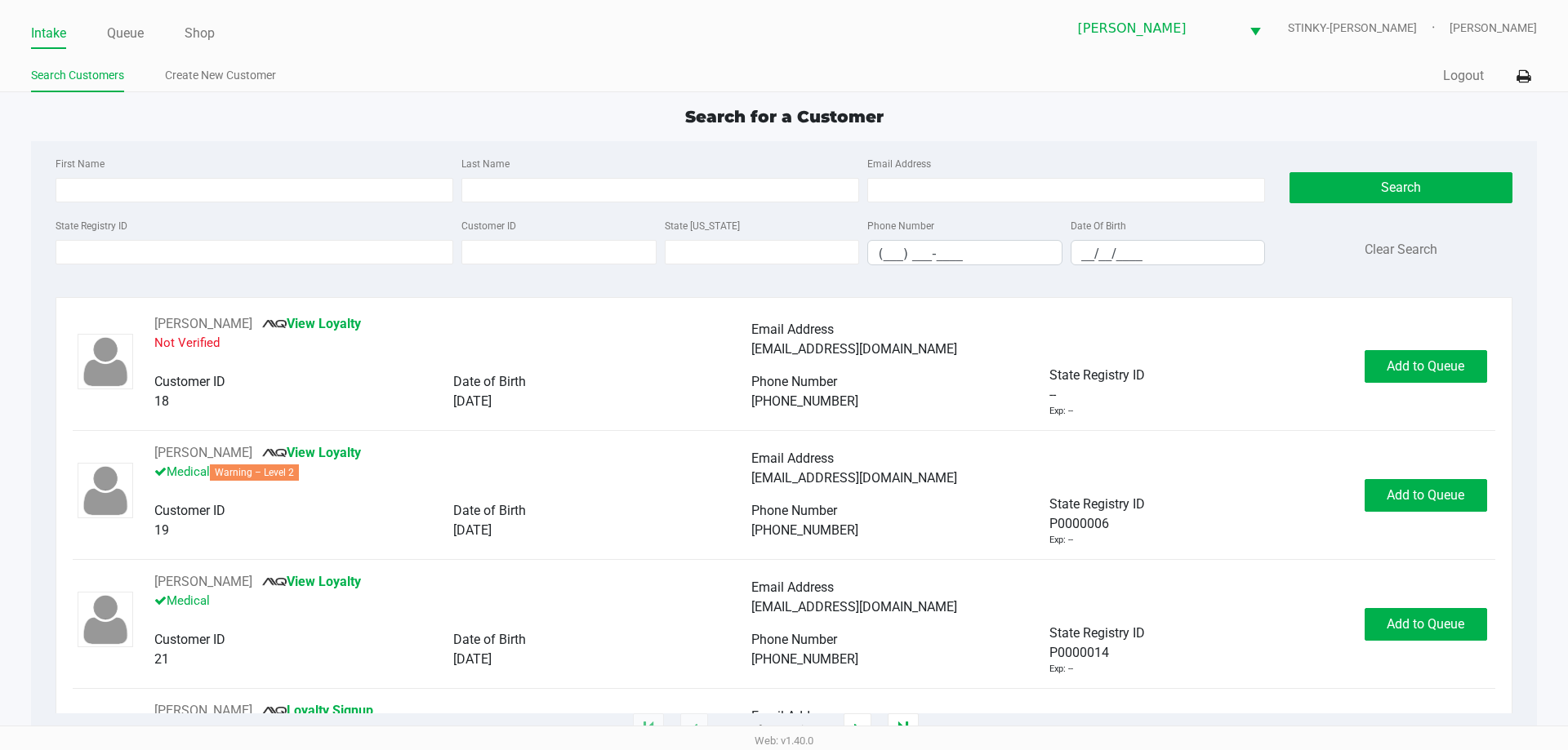
click at [240, 151] on div "First Name Last Name Email Address State Registry ID Customer ID State ID Phone…" at bounding box center [784, 216] width 1480 height 149
click at [161, 130] on div "Search for a Customer First Name Last Name Email Address State Registry ID Cust…" at bounding box center [783, 417] width 1504 height 626
click at [90, 245] on input "State Registry ID" at bounding box center [255, 252] width 398 height 25
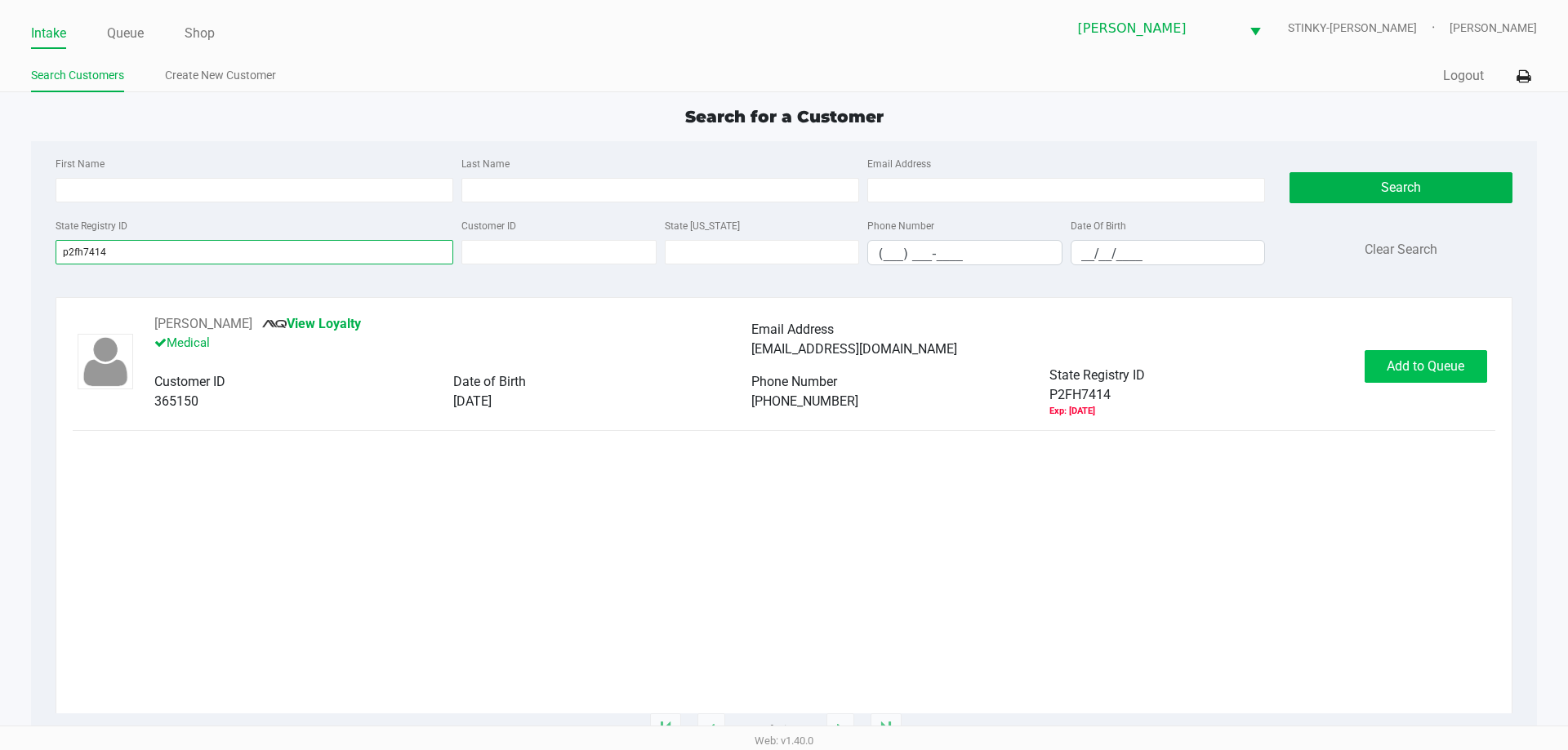
type input "p2fh7414"
click at [784, 367] on span "Add to Queue" at bounding box center [1426, 366] width 78 height 16
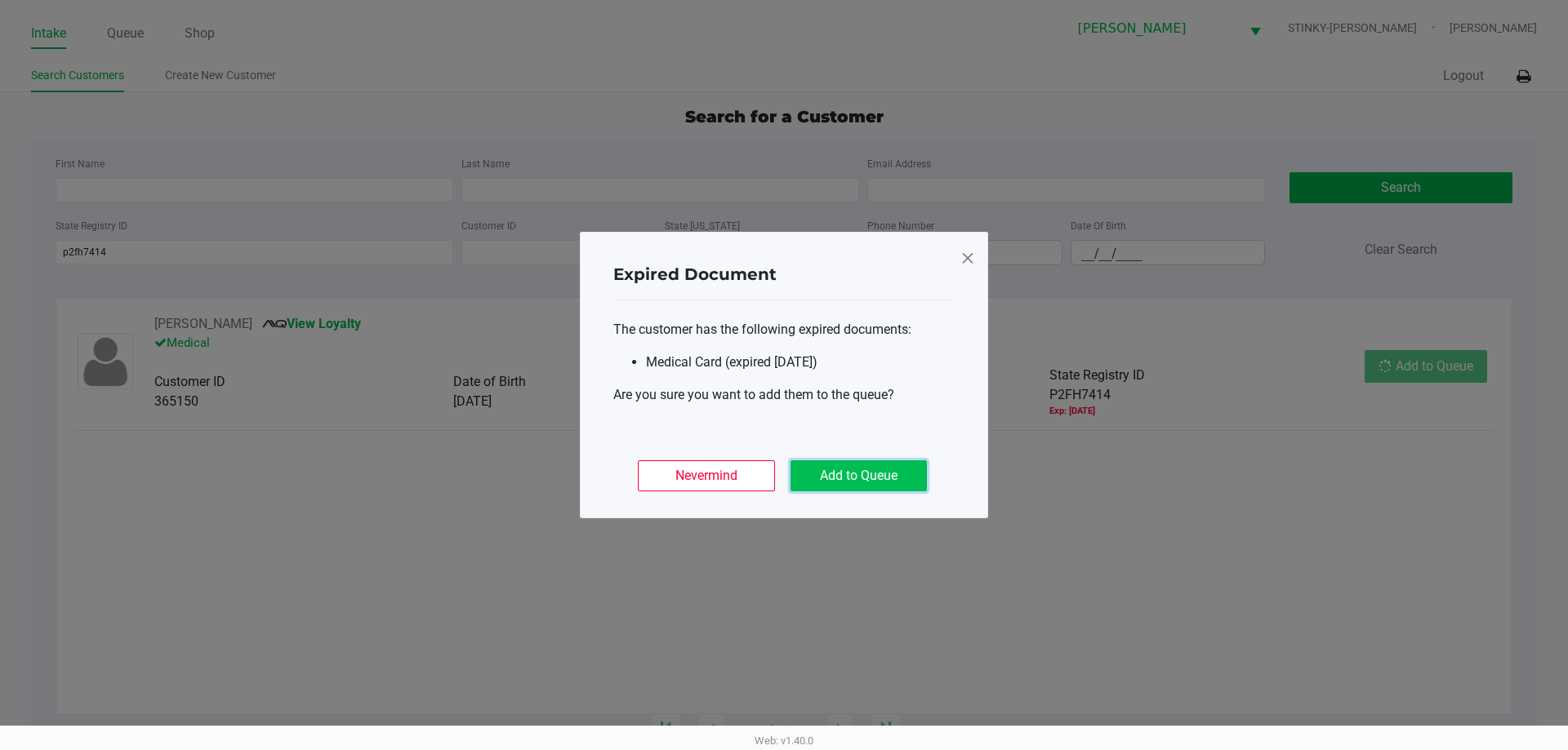
click at [784, 474] on button "Add to Queue" at bounding box center [859, 476] width 136 height 31
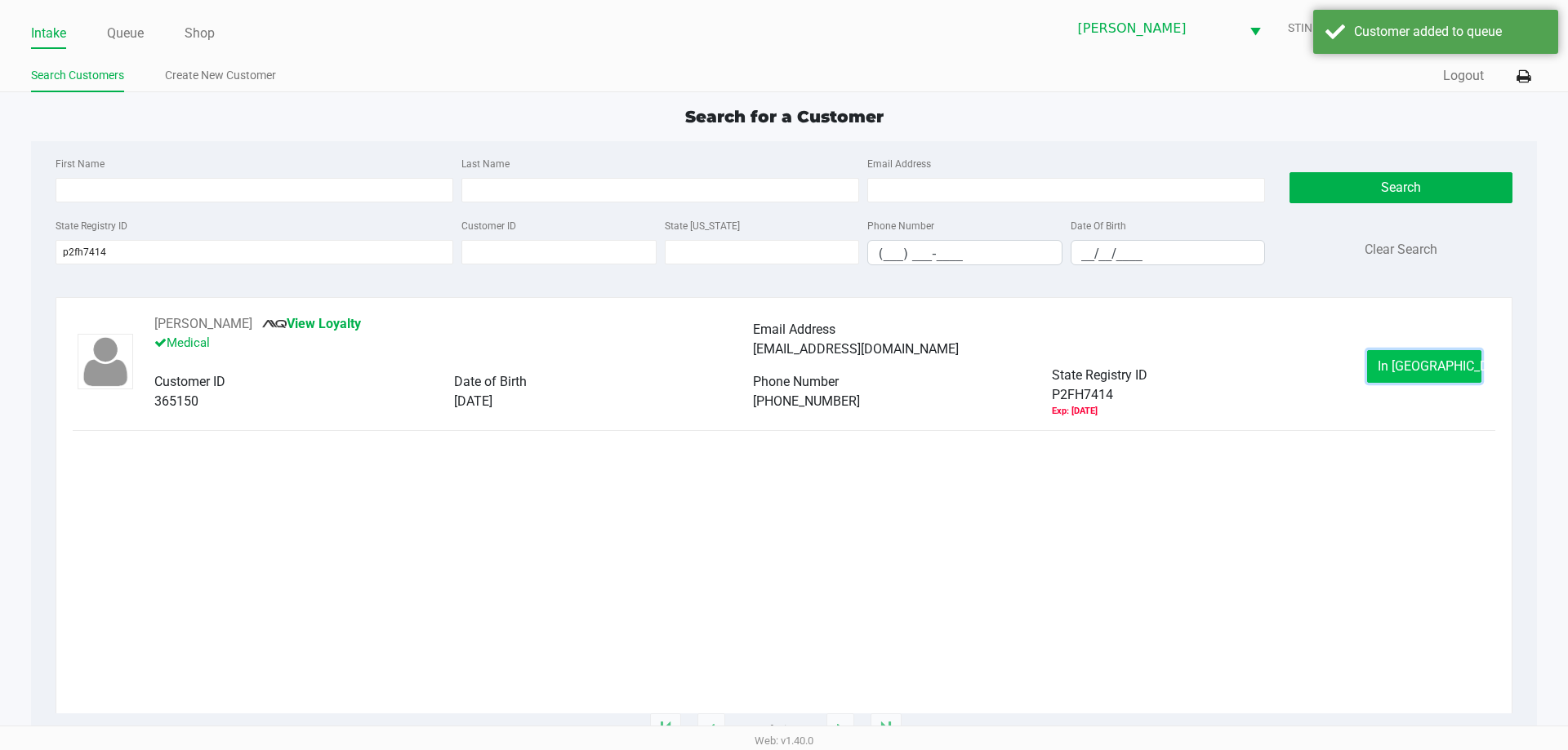
click at [784, 356] on button "In Queue" at bounding box center [1423, 366] width 114 height 33
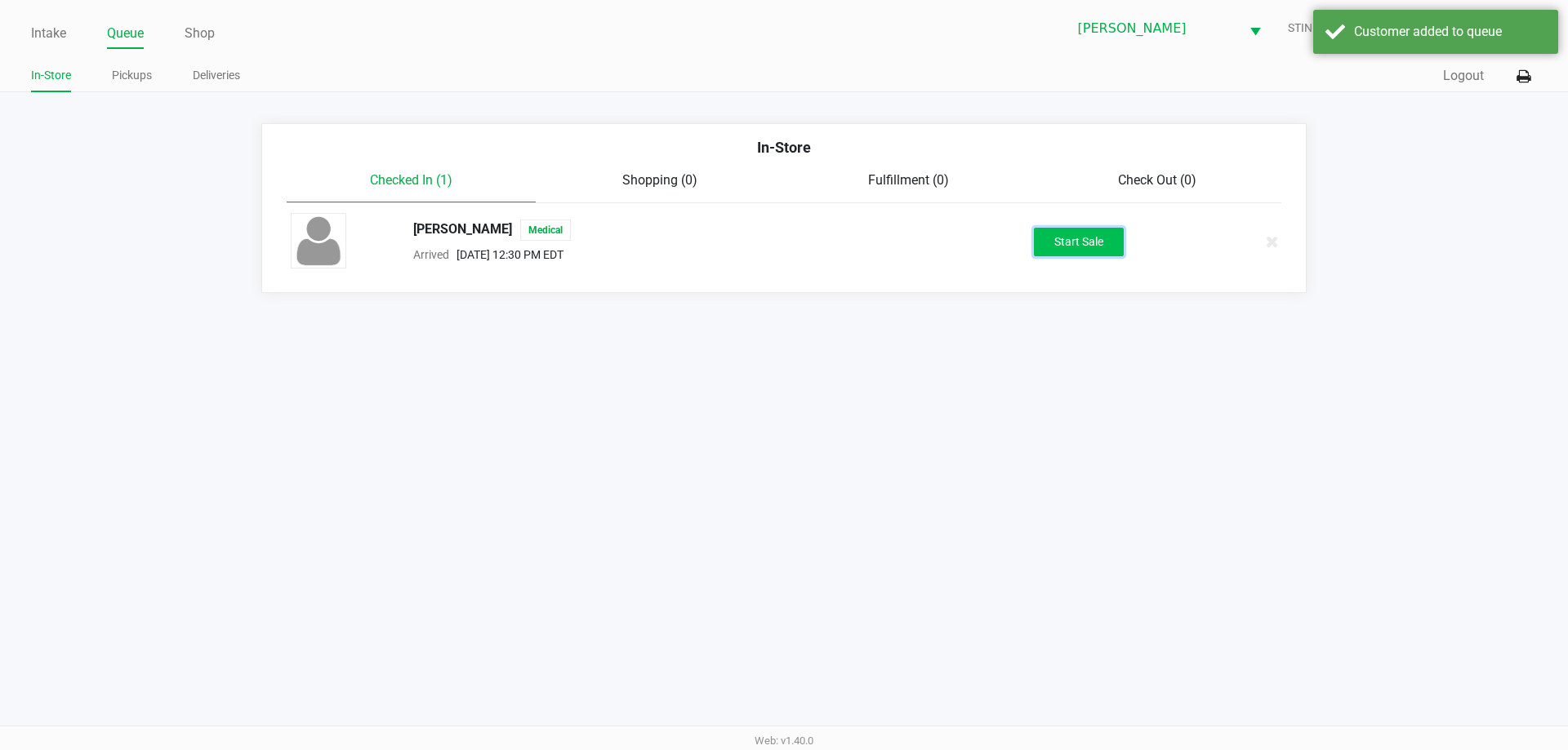
click at [784, 246] on button "Start Sale" at bounding box center [1079, 242] width 90 height 28
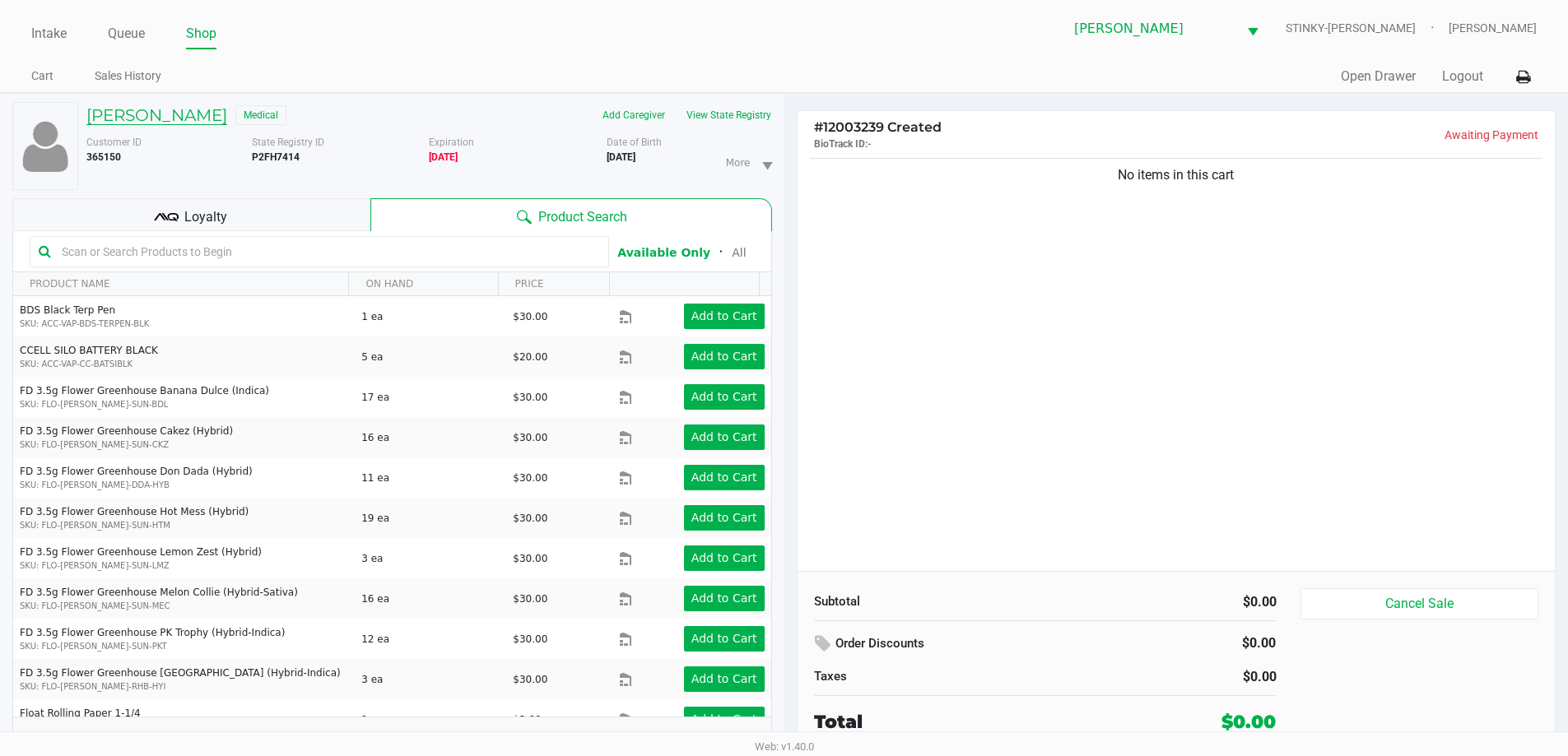
click at [148, 122] on h5 "Thomas Bruce" at bounding box center [157, 115] width 141 height 20
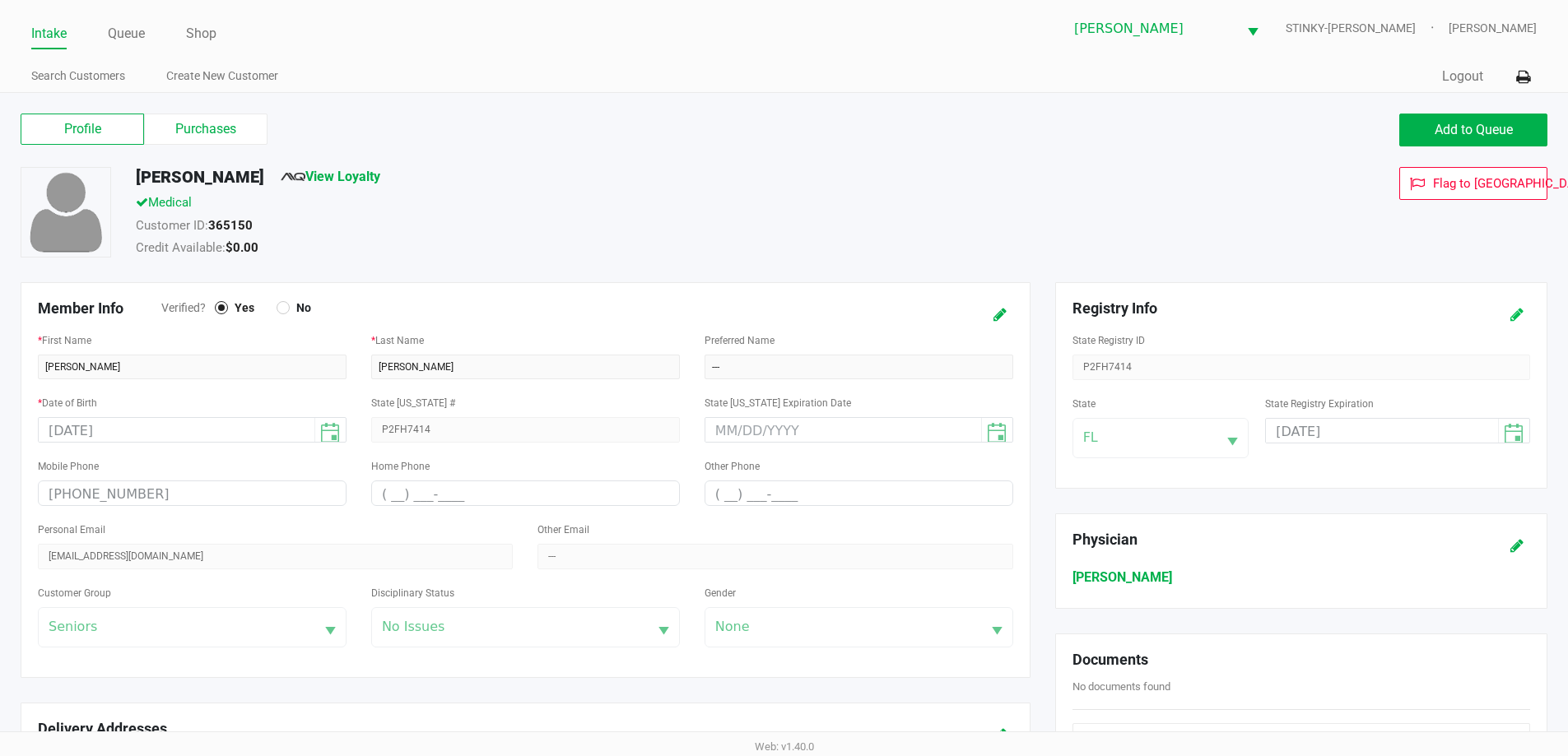
click at [790, 309] on icon at bounding box center [1516, 315] width 13 height 12
click at [790, 423] on input "09/15/2025" at bounding box center [1369, 431] width 208 height 26
type input "09/15/2026"
click at [790, 306] on button at bounding box center [1517, 315] width 27 height 30
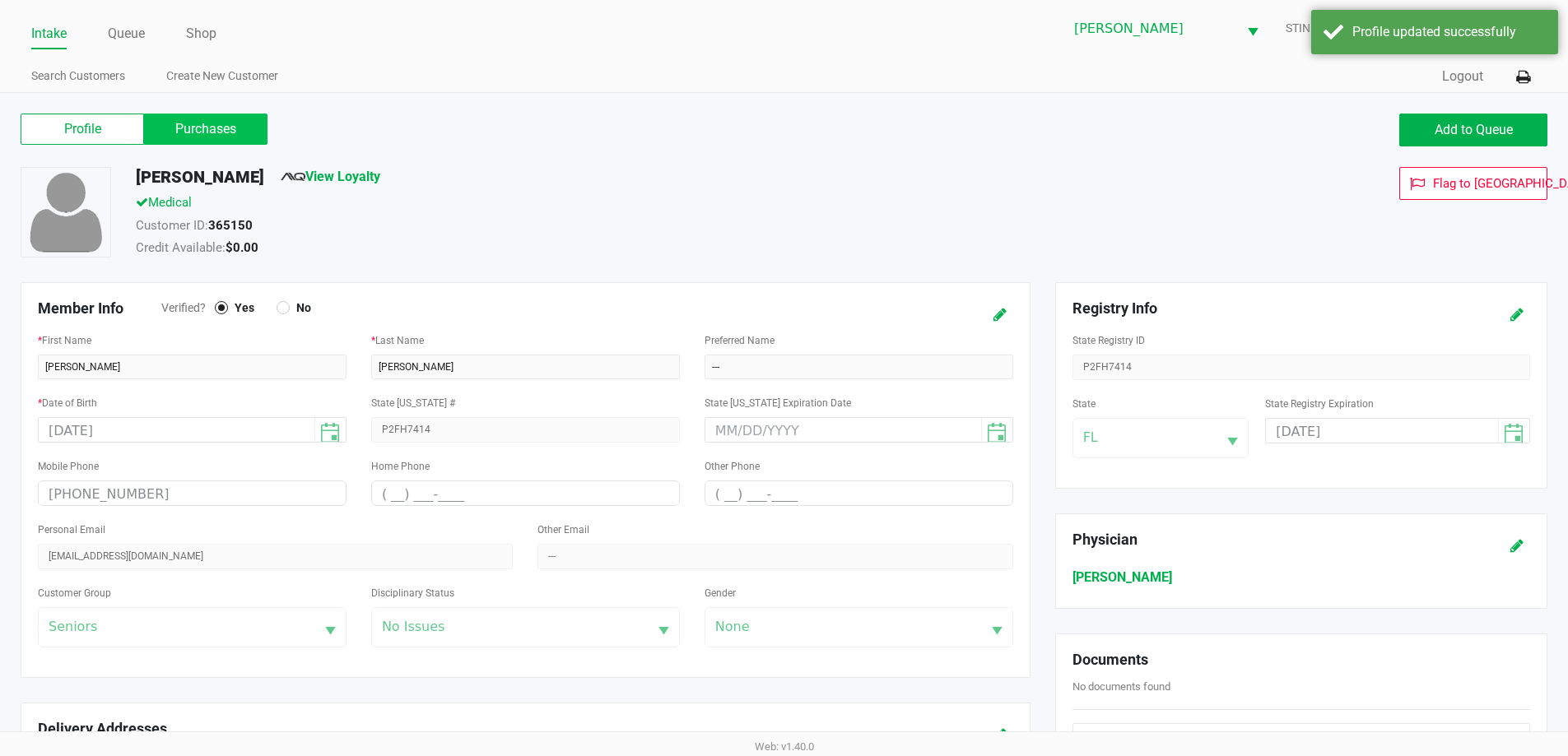
click at [237, 137] on label "Purchases" at bounding box center [206, 128] width 123 height 31
click at [0, 0] on 1 "Purchases" at bounding box center [0, 0] width 0 height 0
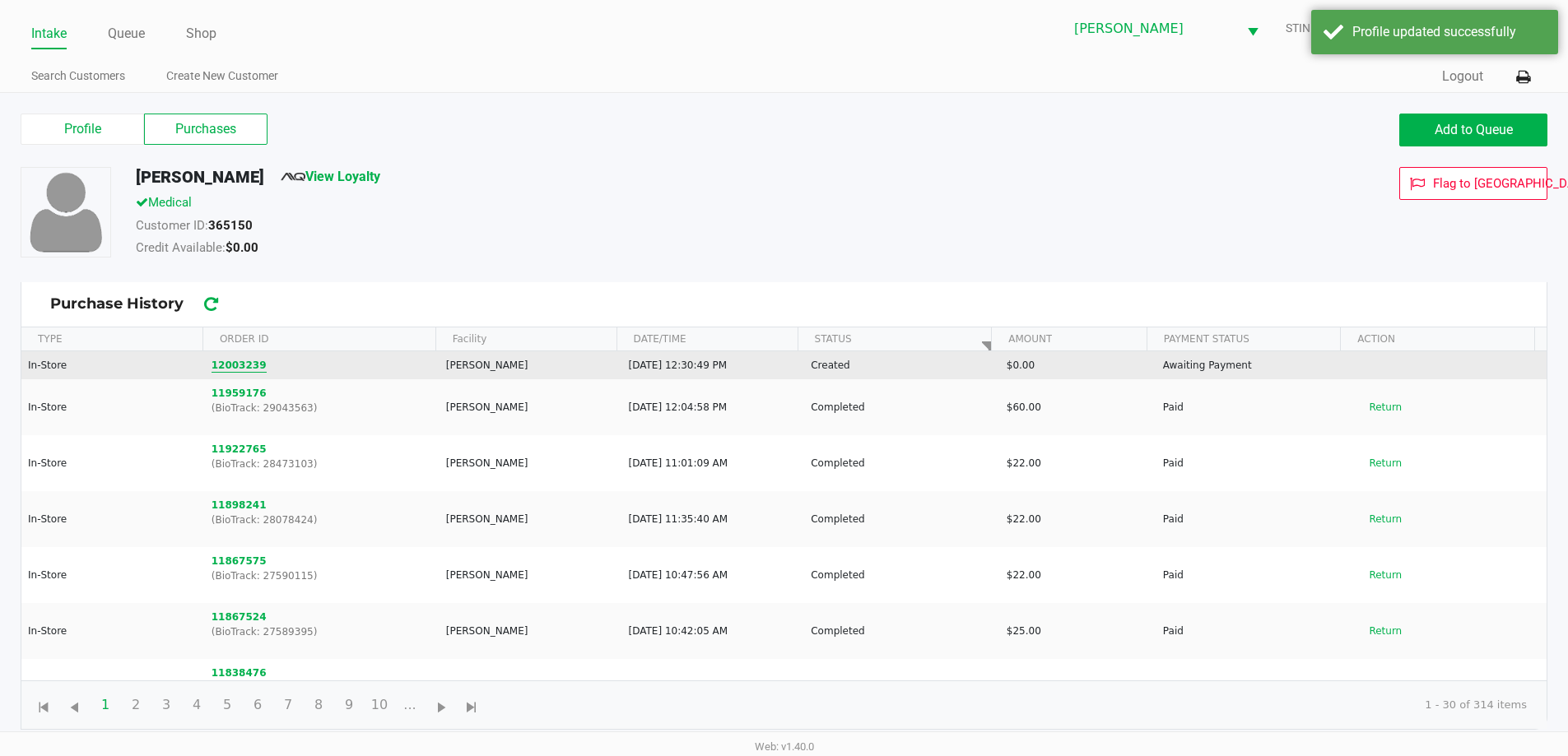
click at [232, 366] on button "12003239" at bounding box center [239, 366] width 55 height 15
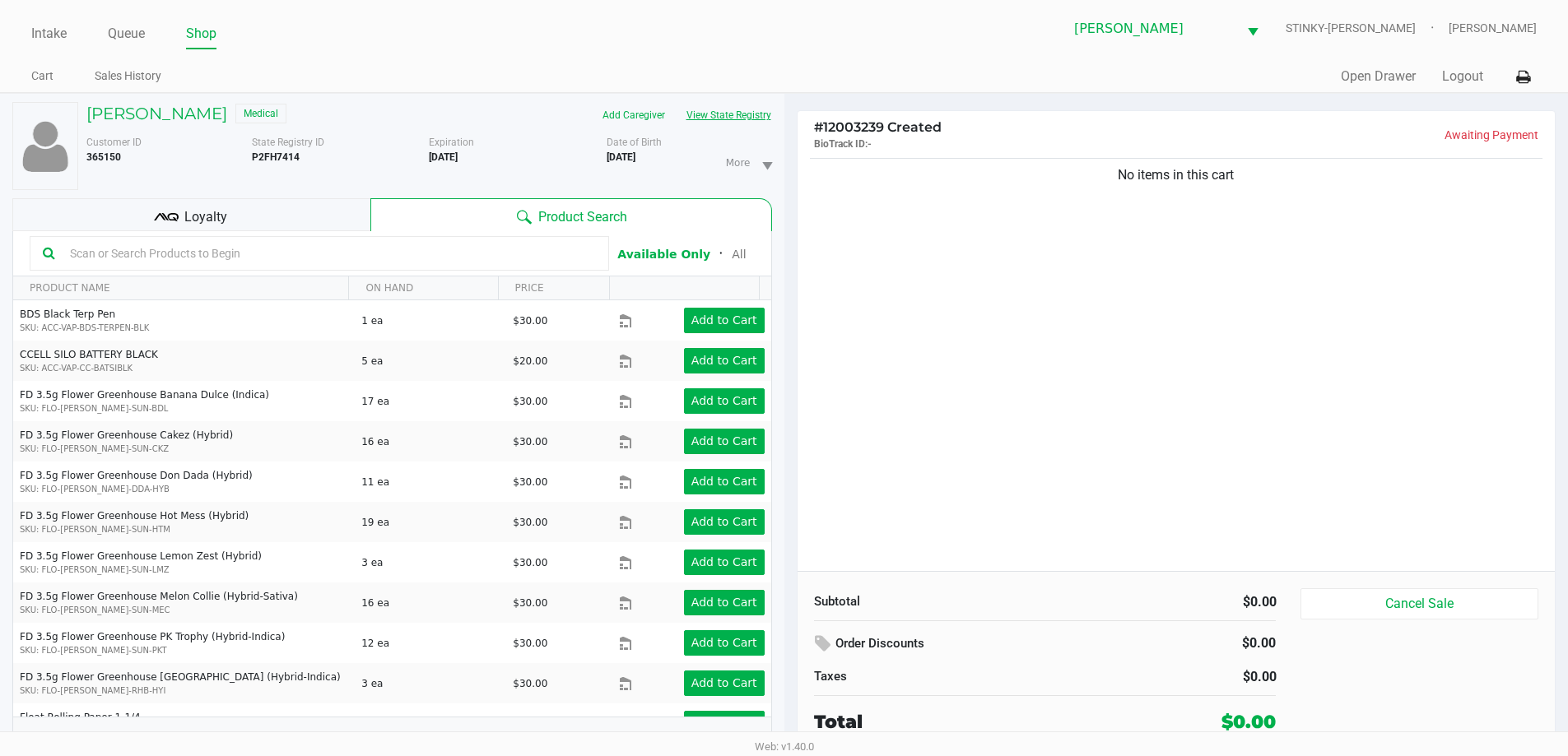
click at [690, 110] on button "View State Registry" at bounding box center [724, 115] width 96 height 27
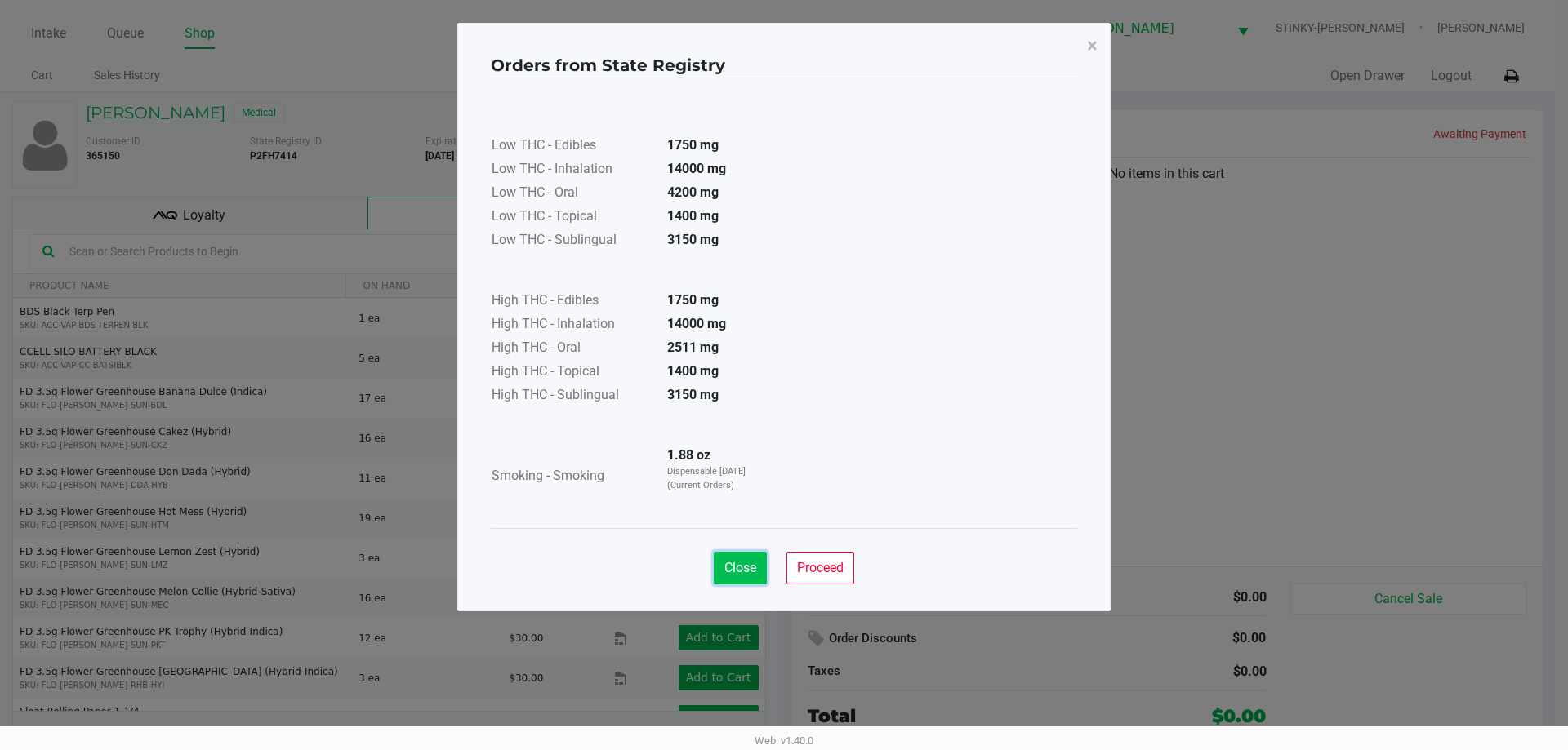
click at [744, 577] on button "Close" at bounding box center [740, 568] width 53 height 33
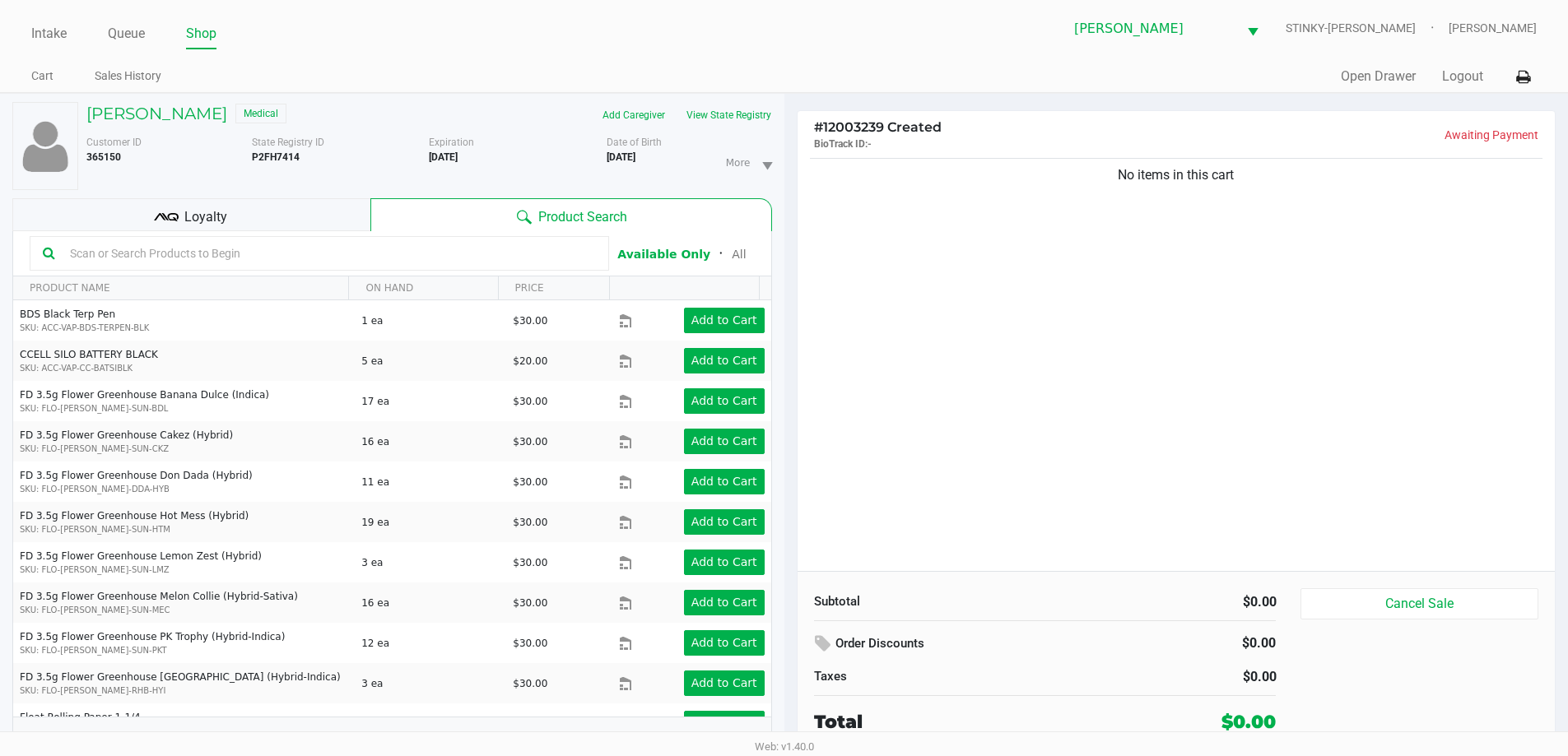
click at [790, 275] on div "No items in this cart" at bounding box center [1177, 363] width 758 height 416
click at [127, 255] on input "text" at bounding box center [329, 253] width 532 height 25
click at [178, 251] on input "text" at bounding box center [329, 253] width 532 height 25
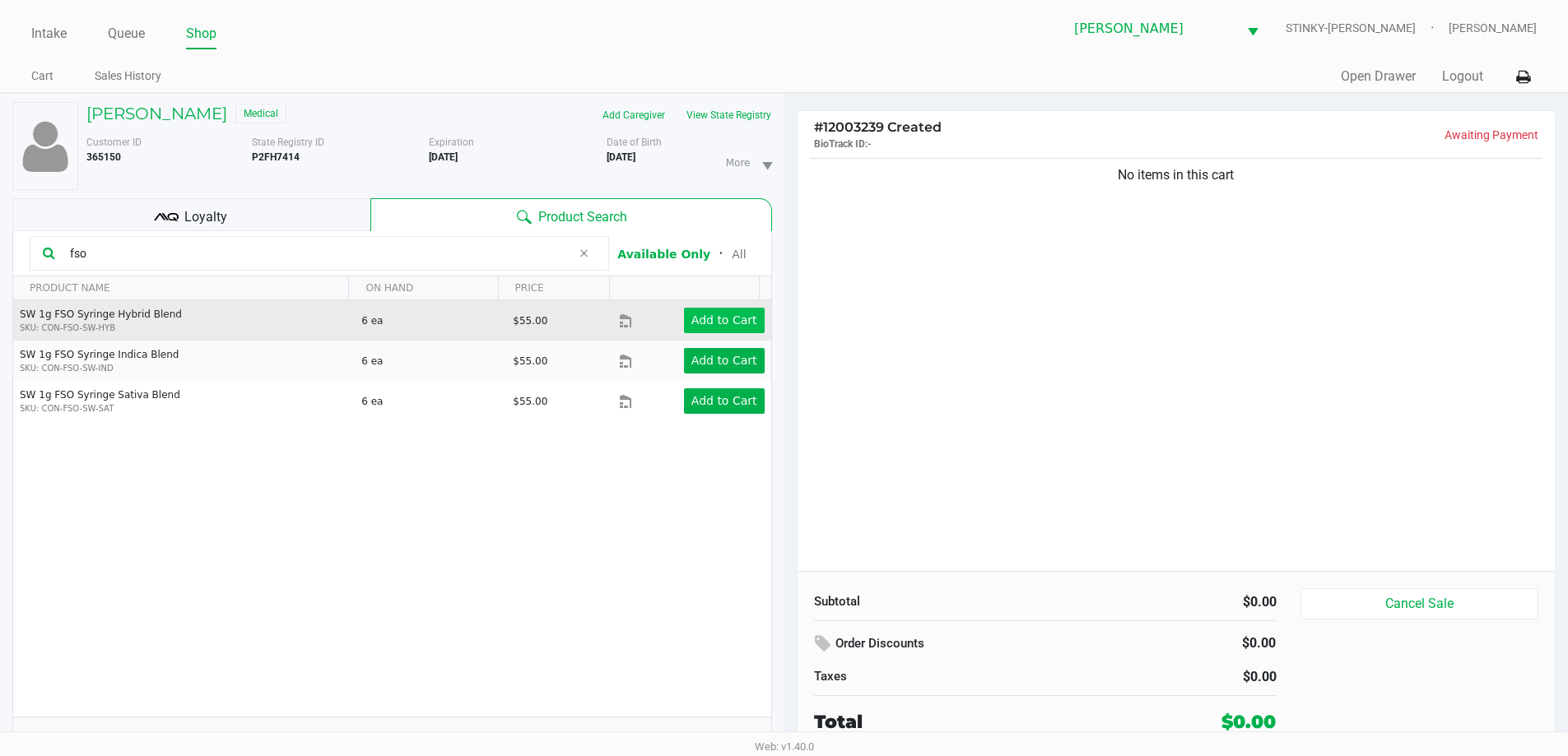
type input "fso"
click at [731, 320] on app-button-loader "Add to Cart" at bounding box center [724, 320] width 66 height 13
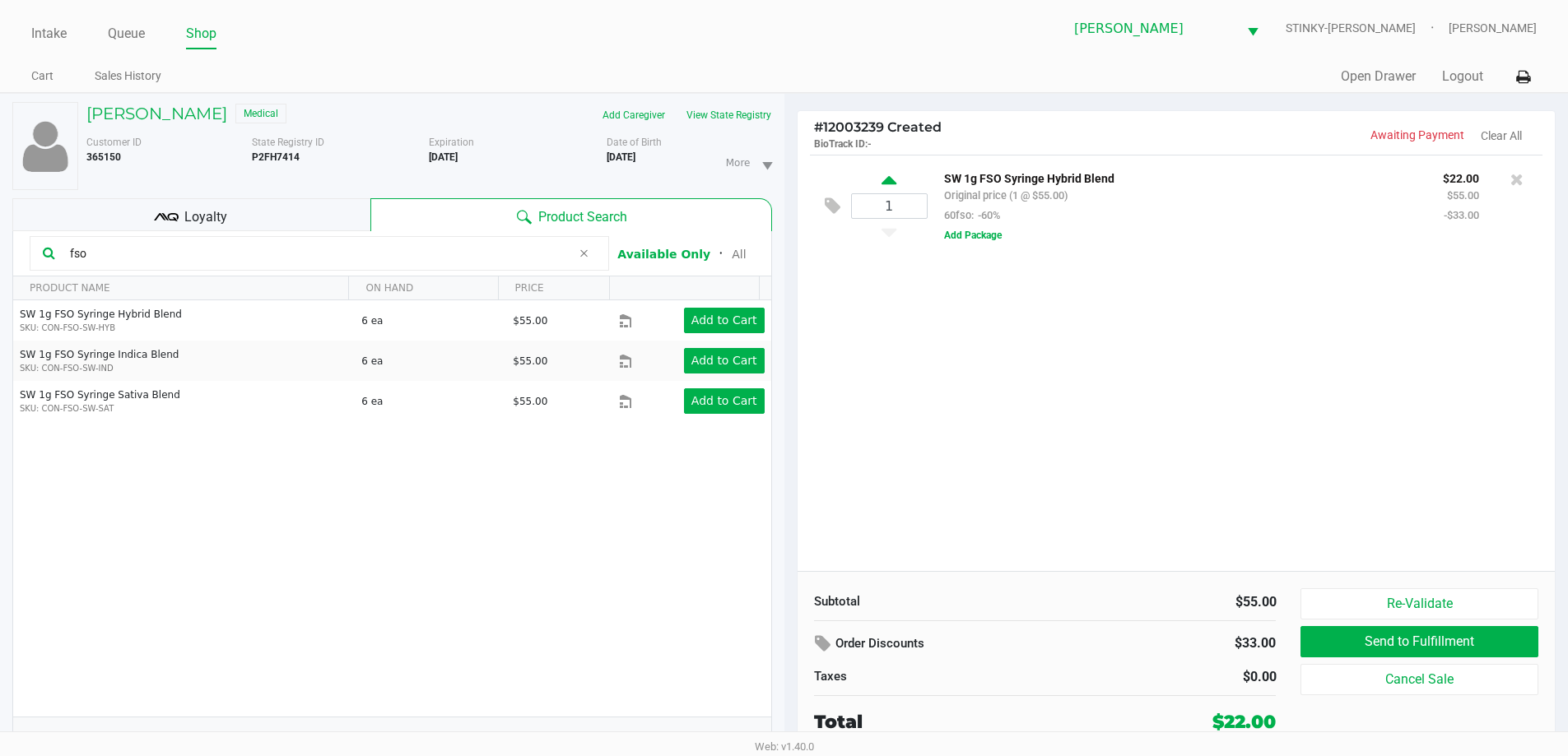
click at [790, 179] on icon at bounding box center [889, 183] width 15 height 21
type input "2"
click at [790, 429] on div "2 SW 1g FSO Syringe Hybrid Blend Original price (2 @ $55.00) 60fso: -60% $44.00…" at bounding box center [1177, 363] width 758 height 416
click at [790, 482] on div "2 SW 1g FSO Syringe Hybrid Blend Original price (2 @ $55.00) 60fso: -60% $44.00…" at bounding box center [1177, 363] width 758 height 416
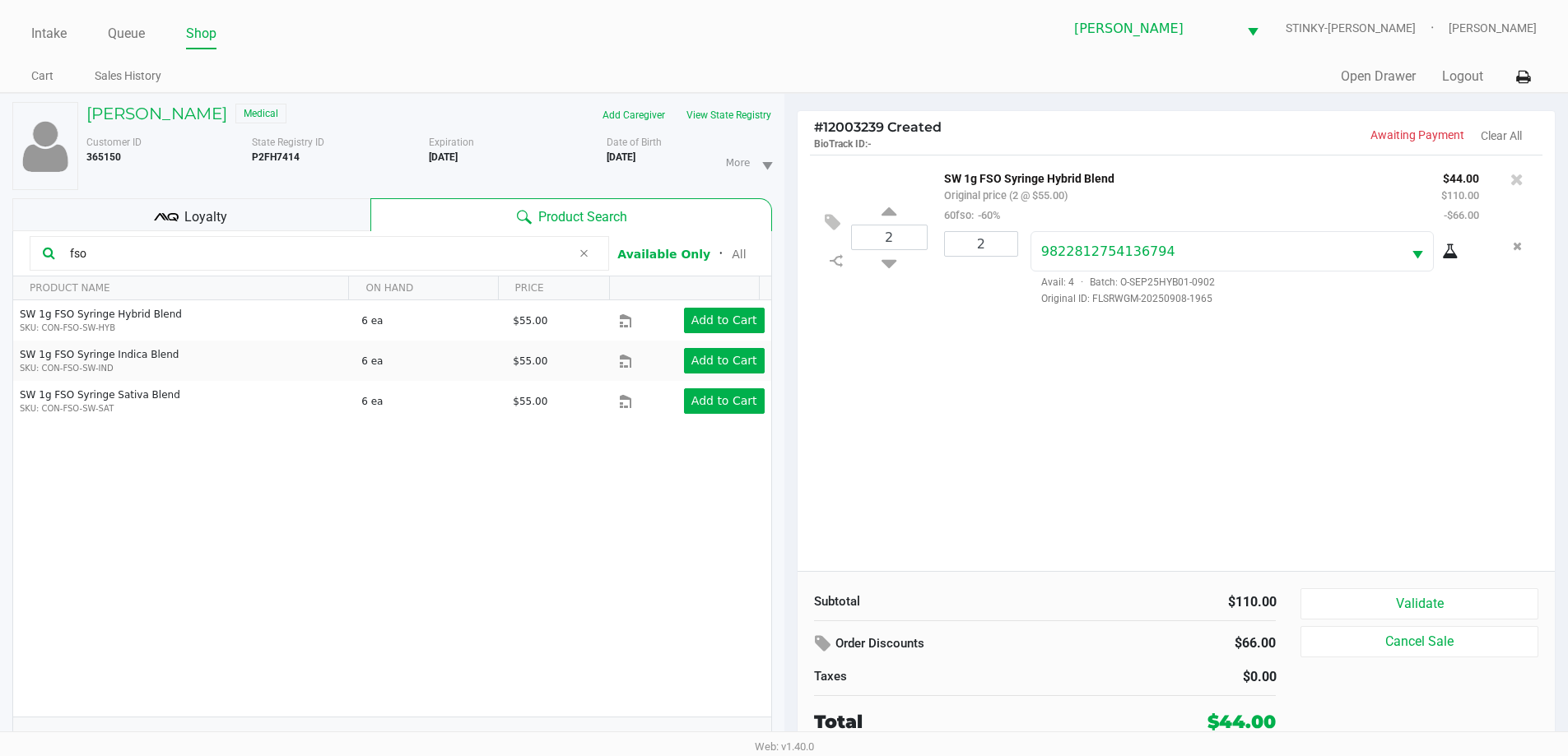
click at [790, 501] on div "2 SW 1g FSO Syringe Hybrid Blend Original price (2 @ $55.00) 60fso: -60% $44.00…" at bounding box center [1177, 363] width 758 height 416
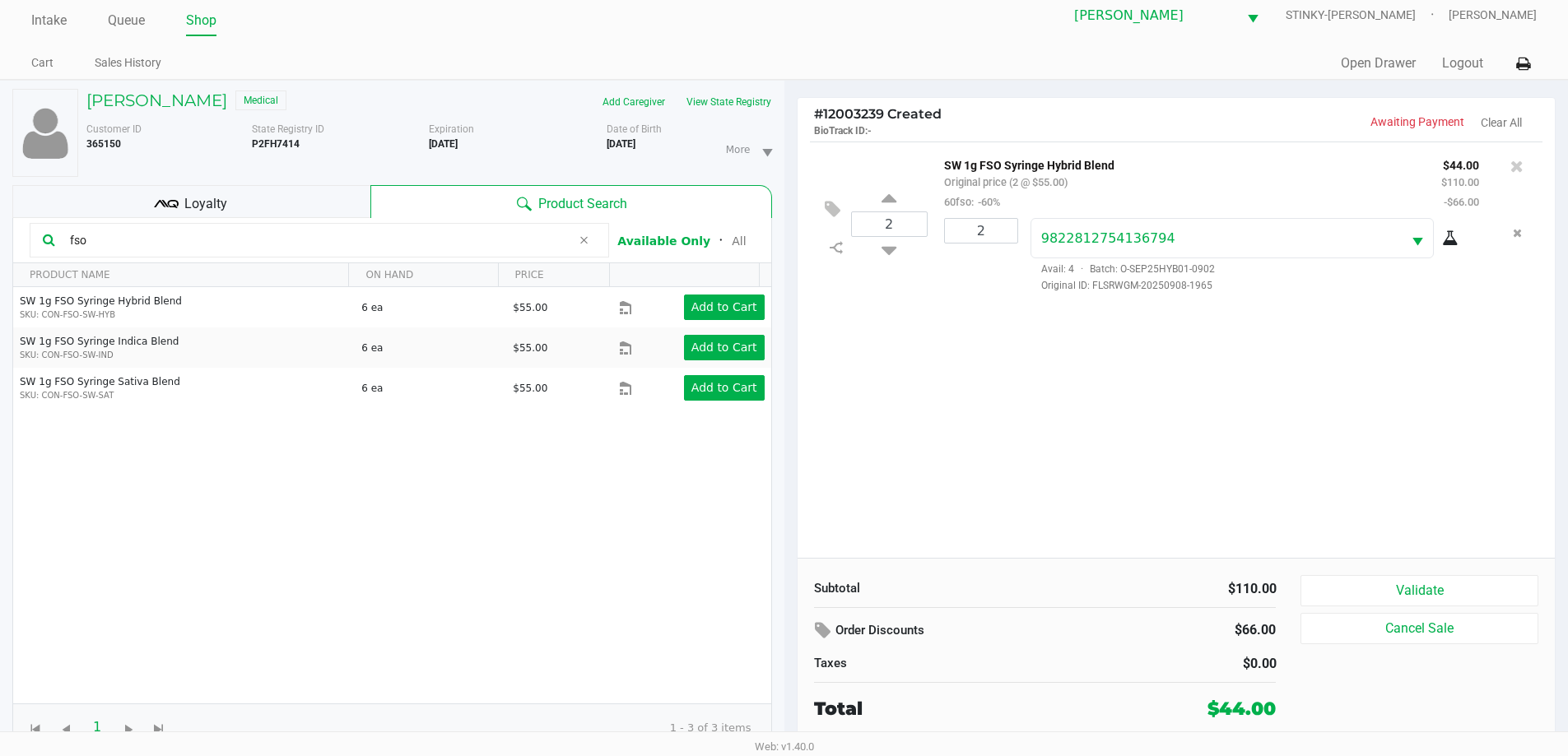
scroll to position [17, 0]
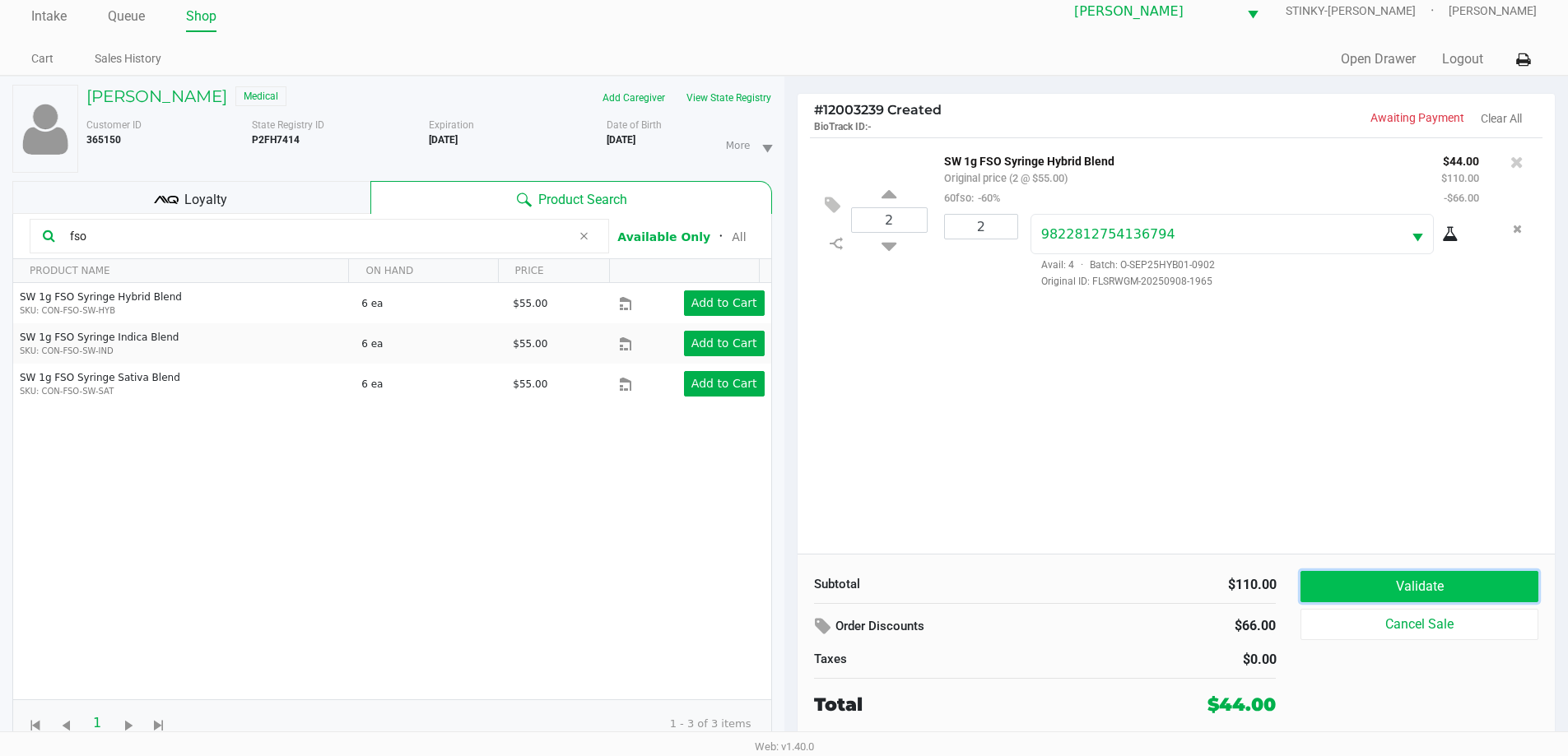
click at [790, 586] on button "Validate" at bounding box center [1419, 587] width 237 height 31
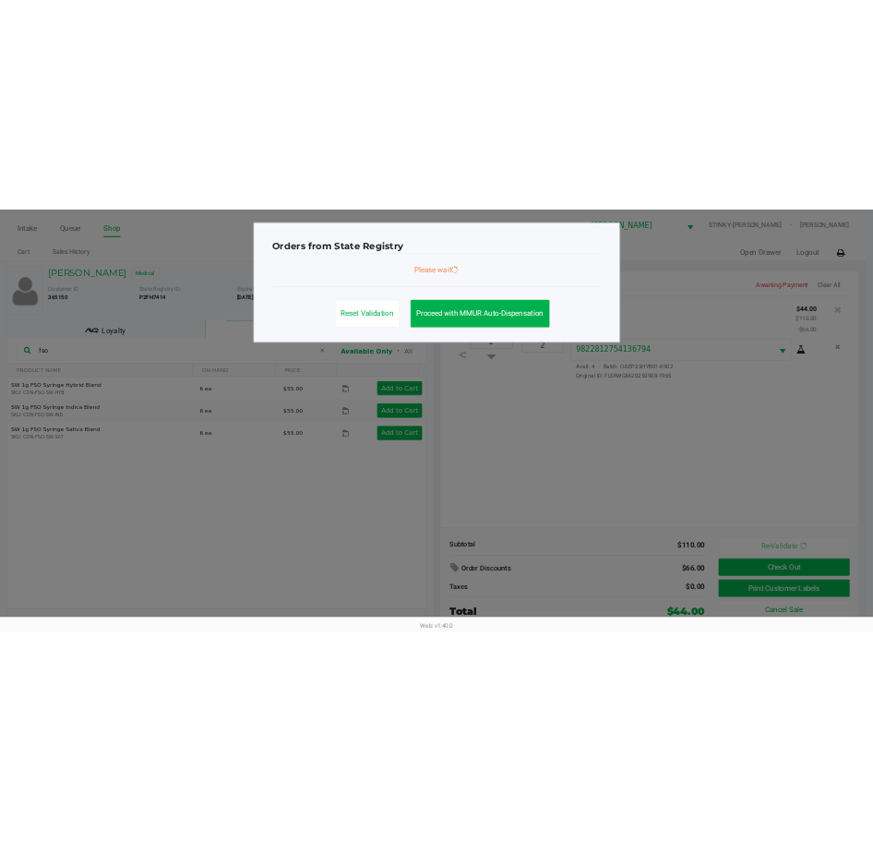
scroll to position [0, 0]
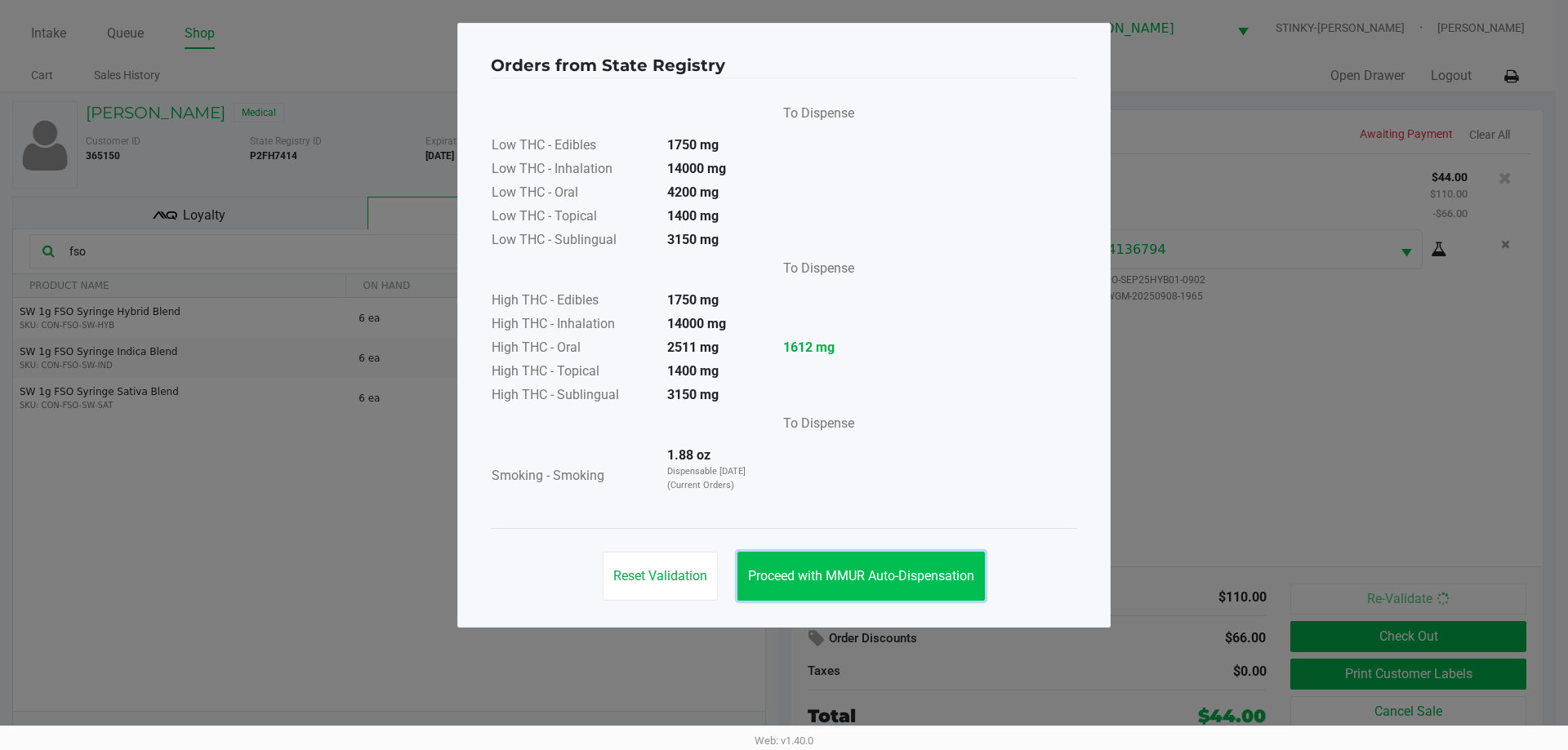
click at [784, 567] on button "Proceed with MMUR Auto-Dispensation" at bounding box center [861, 576] width 248 height 49
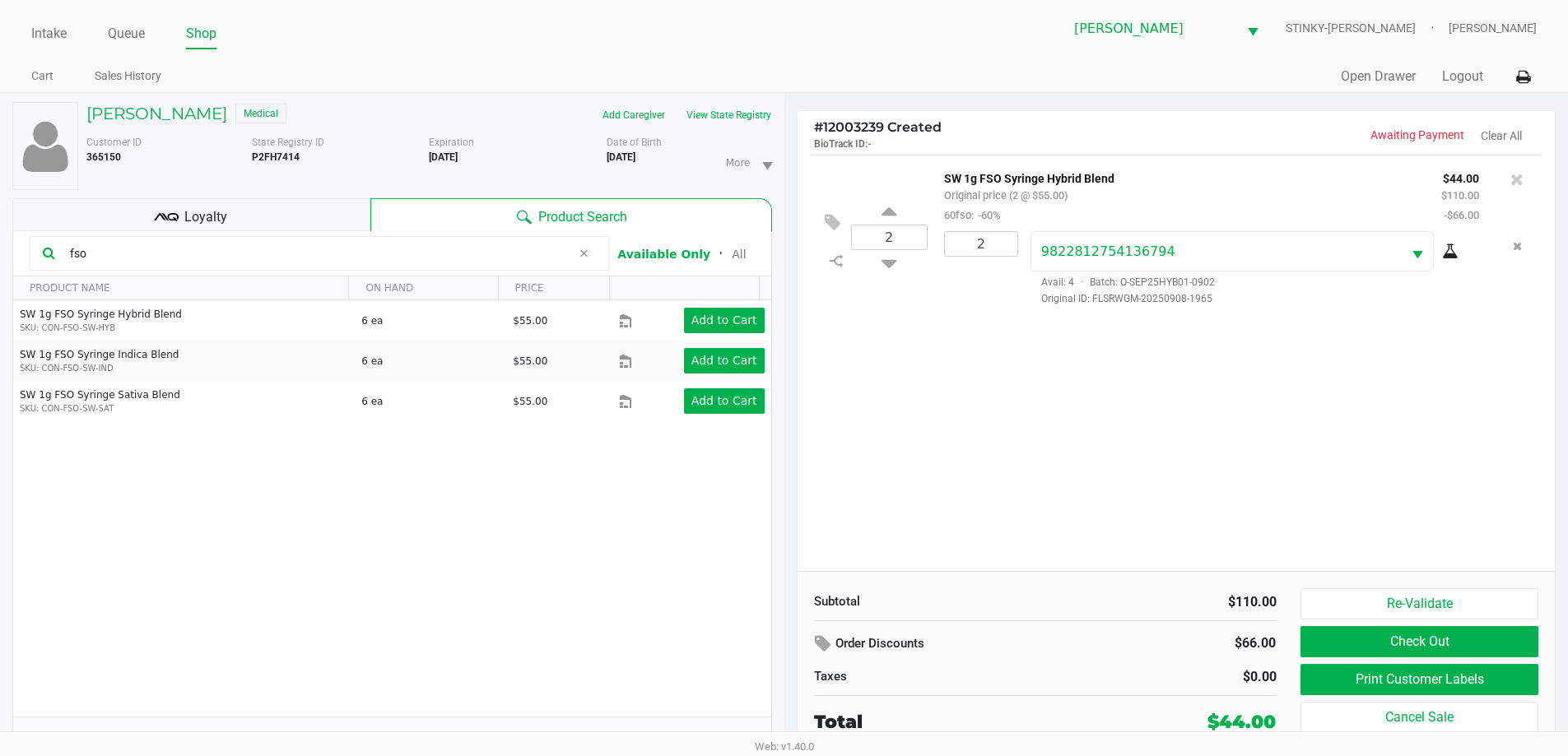
click at [790, 410] on div "2 SW 1g FSO Syringe Hybrid Blend Original price (2 @ $55.00) 60fso: -60% $44.00…" at bounding box center [1177, 363] width 758 height 416
click at [790, 401] on div "2 SW 1g FSO Syringe Hybrid Blend Original price (2 @ $55.00) 60fso: -60% $44.00…" at bounding box center [1177, 363] width 758 height 416
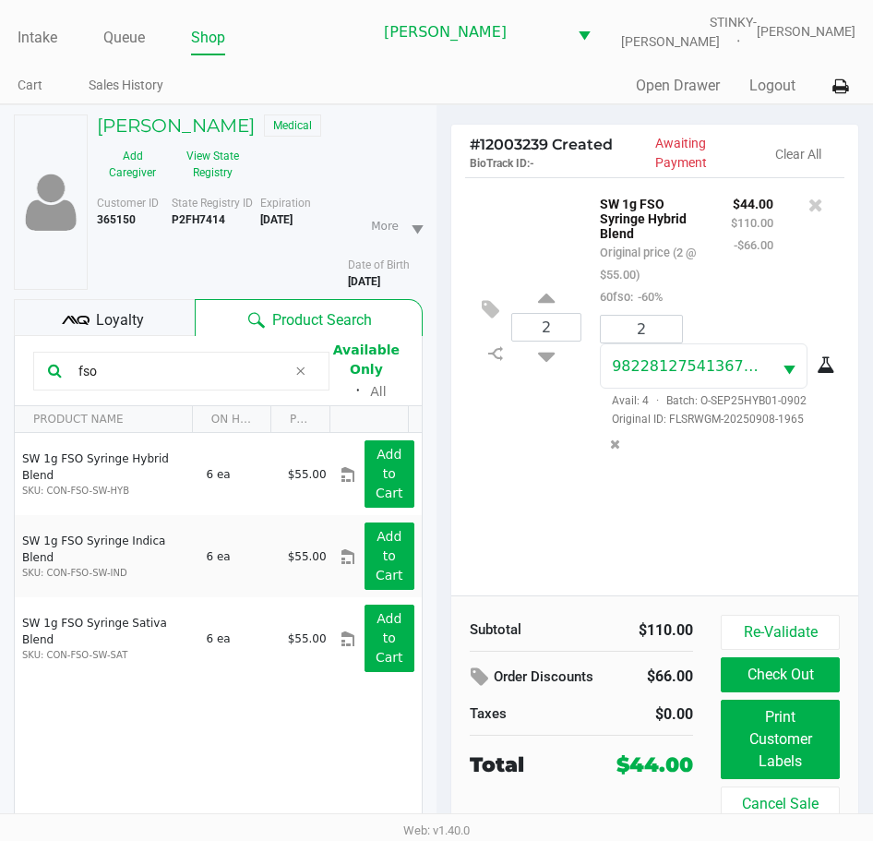
click at [199, 222] on b "P2FH7414" at bounding box center [199, 219] width 54 height 13
click at [373, 278] on b "12/12/1958" at bounding box center [364, 281] width 32 height 13
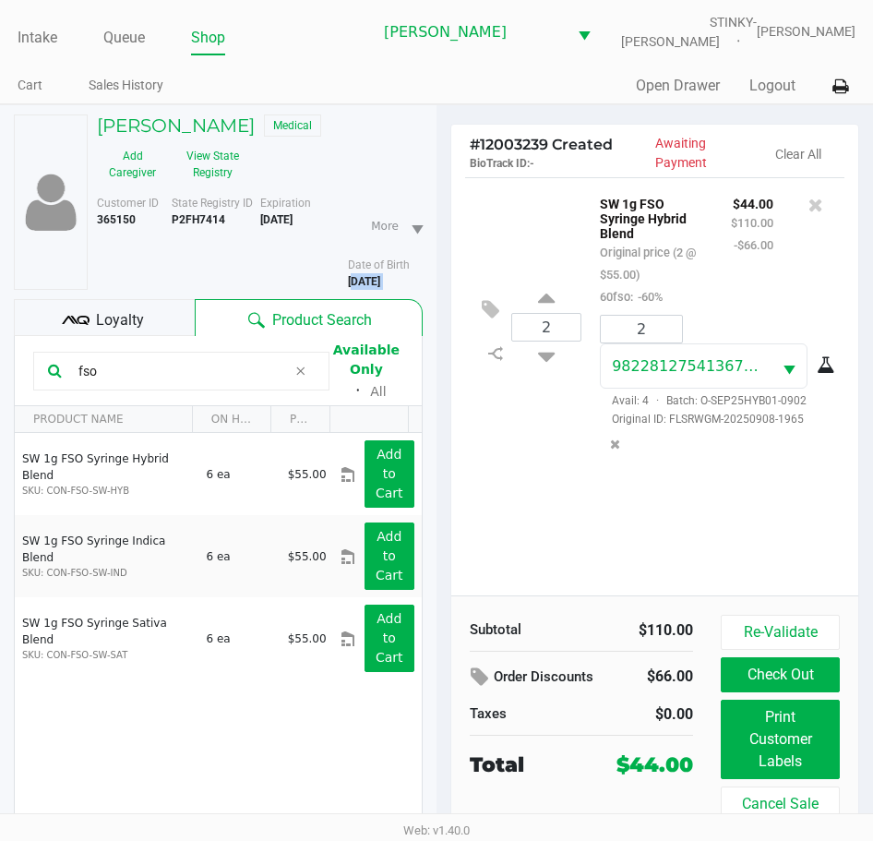
click at [372, 285] on b "12/12/1958" at bounding box center [364, 281] width 32 height 13
click at [621, 515] on div "2 SW 1g FSO Syringe Hybrid Blend Original price (2 @ $55.00) 60fso: -60% $44.00…" at bounding box center [654, 386] width 407 height 418
click at [542, 550] on div "2 SW 1g FSO Syringe Hybrid Blend Original price (2 @ $55.00) 60fso: -60% $44.00…" at bounding box center [654, 386] width 407 height 418
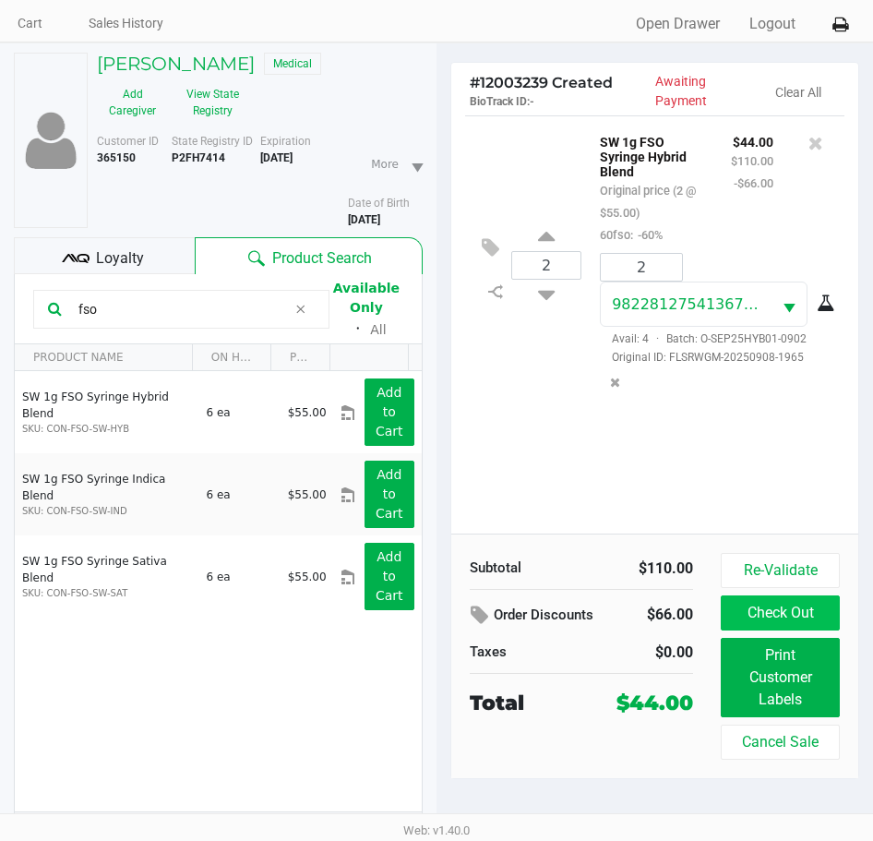
scroll to position [96, 0]
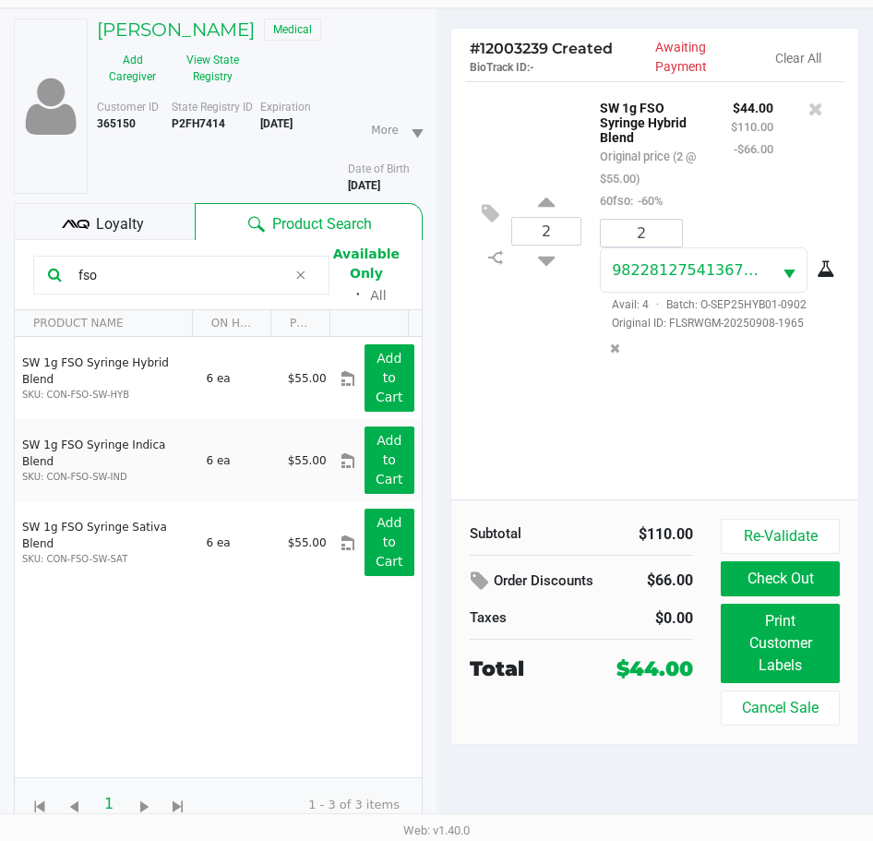
click at [679, 458] on div "2 SW 1g FSO Syringe Hybrid Blend Original price (2 @ $55.00) 60fso: -60% $44.00…" at bounding box center [654, 290] width 407 height 418
click at [727, 456] on div "2 SW 1g FSO Syringe Hybrid Blend Original price (2 @ $55.00) 60fso: -60% $44.00…" at bounding box center [654, 290] width 407 height 418
click at [558, 414] on div "2 SW 1g FSO Syringe Hybrid Blend Original price (2 @ $55.00) 60fso: -60% $44.00…" at bounding box center [654, 290] width 407 height 418
click at [615, 390] on div "2 SW 1g FSO Syringe Hybrid Blend Original price (2 @ $55.00) 60fso: -60% $44.00…" at bounding box center [654, 290] width 407 height 418
click at [662, 433] on div "2 SW 1g FSO Syringe Hybrid Blend Original price (2 @ $55.00) 60fso: -60% $44.00…" at bounding box center [654, 290] width 407 height 418
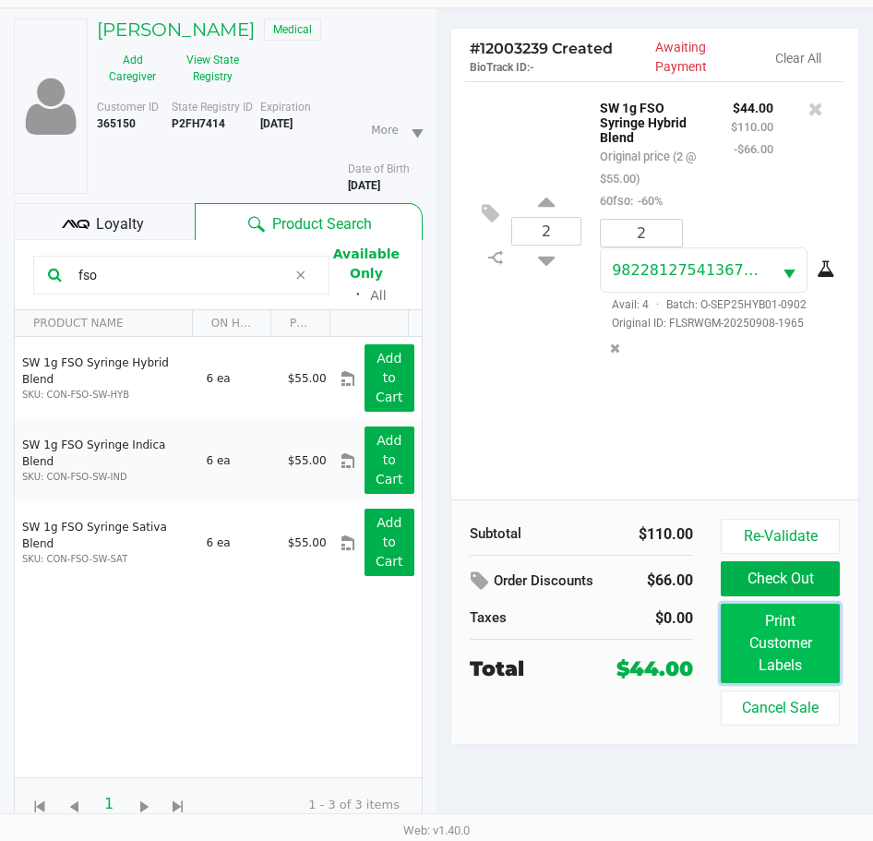
click at [780, 667] on button "Print Customer Labels" at bounding box center [780, 643] width 119 height 79
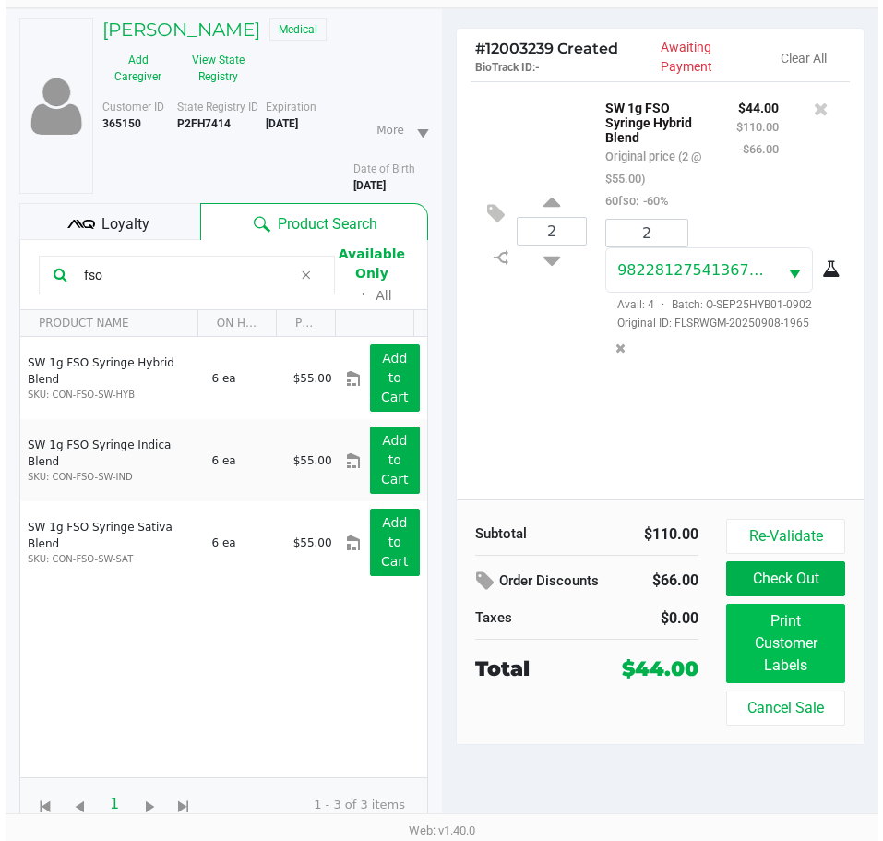
scroll to position [0, 0]
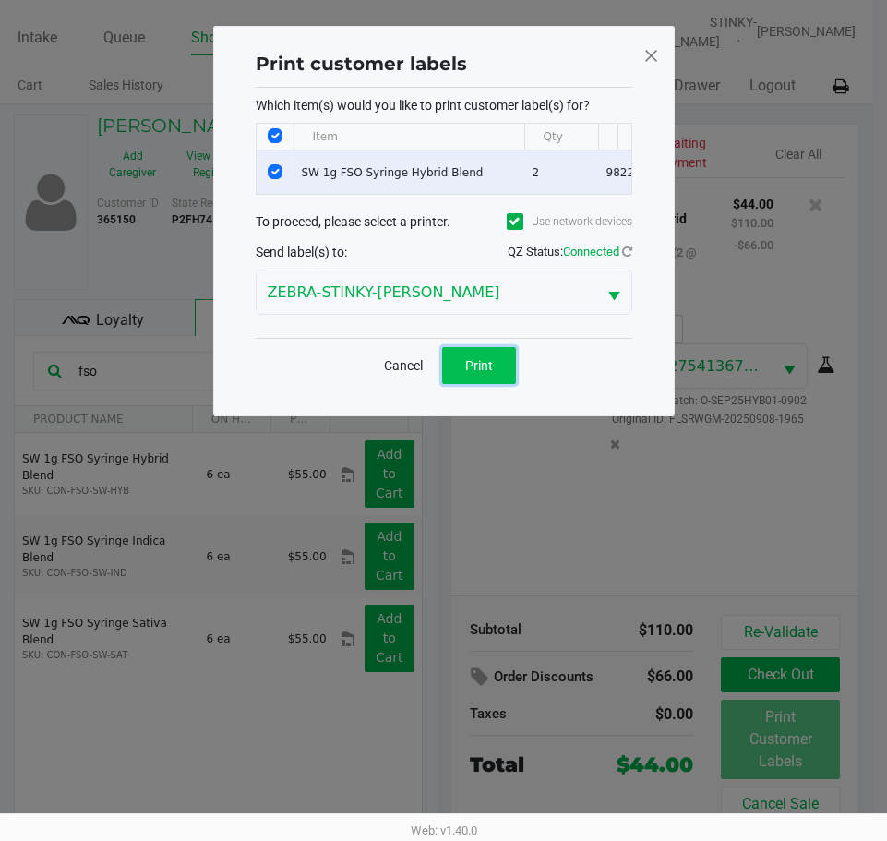
click at [503, 381] on button "Print" at bounding box center [479, 365] width 74 height 37
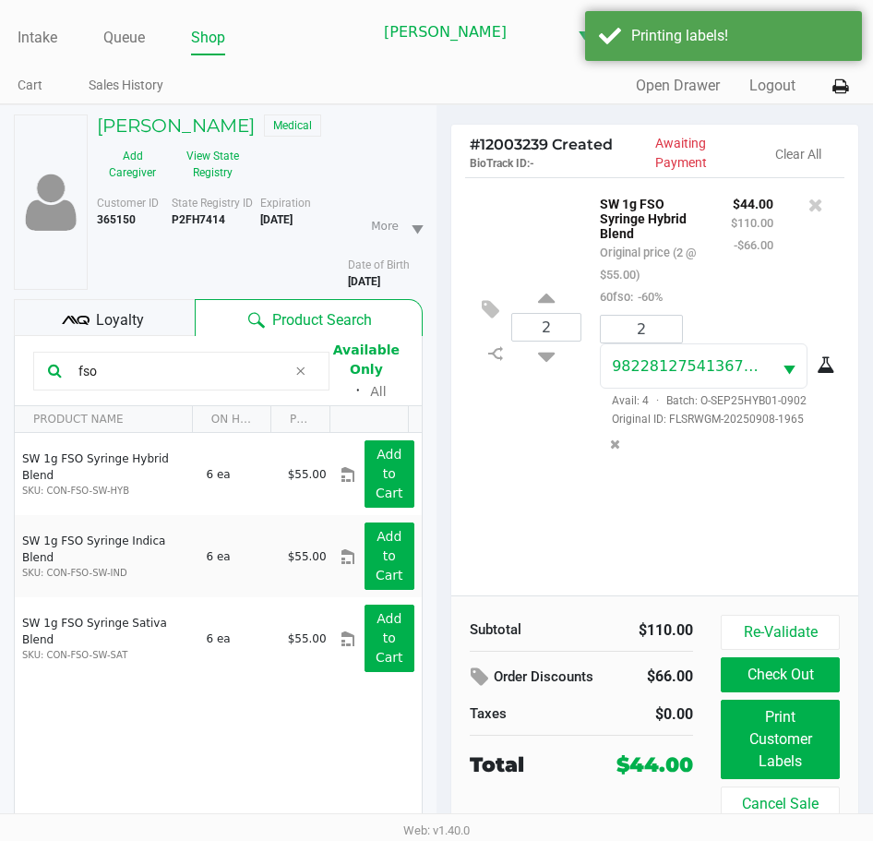
click at [560, 475] on div "2 SW 1g FSO Syringe Hybrid Blend Original price (2 @ $55.00) 60fso: -60% $44.00…" at bounding box center [654, 326] width 379 height 298
click at [809, 684] on button "Check Out" at bounding box center [780, 674] width 119 height 35
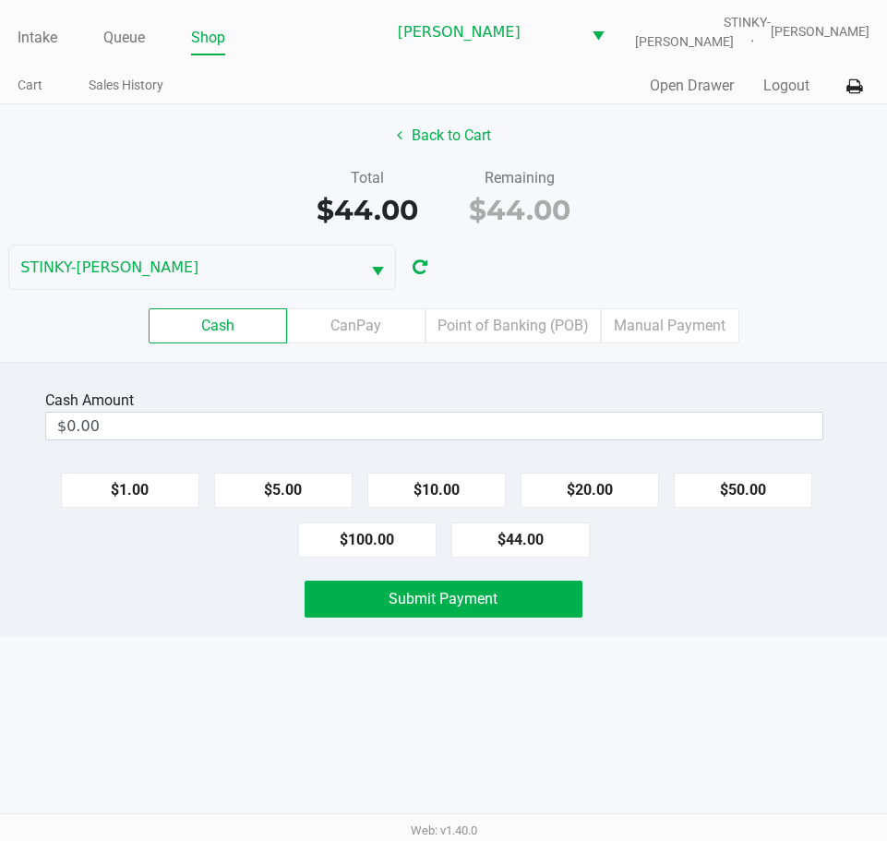
click at [742, 158] on div "Back to Cart Total $44.00 Remaining $44.00 STINKY-PETE Cash CanPay Point of Ban…" at bounding box center [443, 233] width 887 height 258
click at [713, 236] on div "Back to Cart Total $44.00 Remaining $44.00 STINKY-PETE Cash CanPay Point of Ban…" at bounding box center [443, 233] width 887 height 258
click at [774, 188] on div "Total $44.00 Remaining $44.00" at bounding box center [443, 199] width 915 height 64
click at [504, 547] on button "$44.00" at bounding box center [520, 540] width 138 height 35
type input "$44.00"
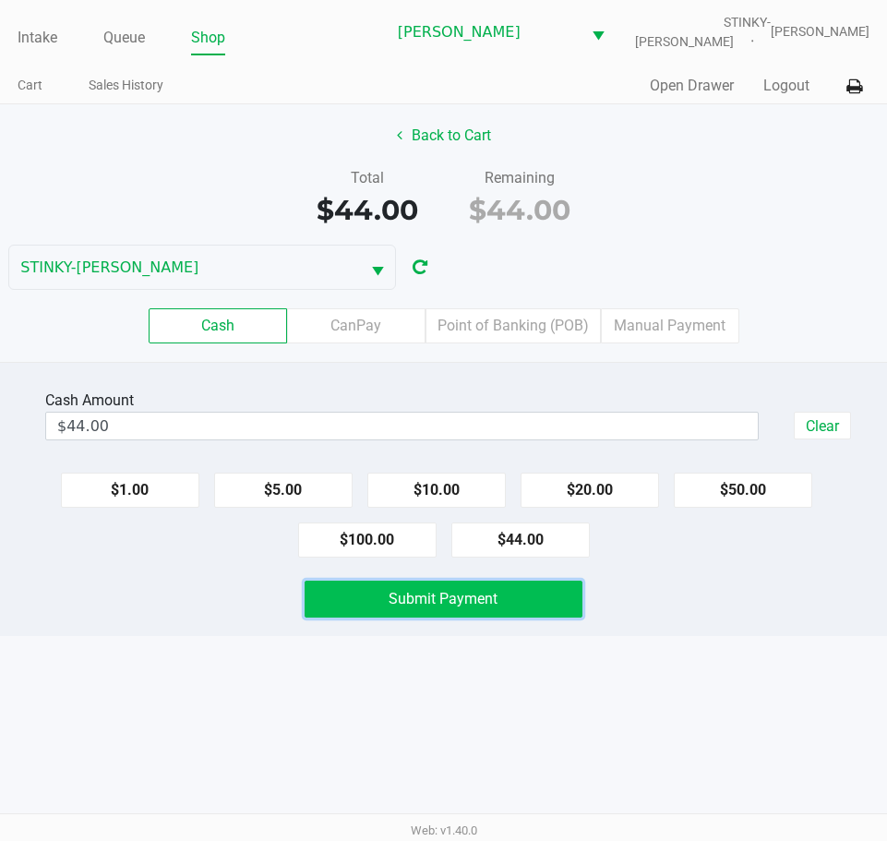
click at [455, 607] on span "Submit Payment" at bounding box center [443, 599] width 109 height 18
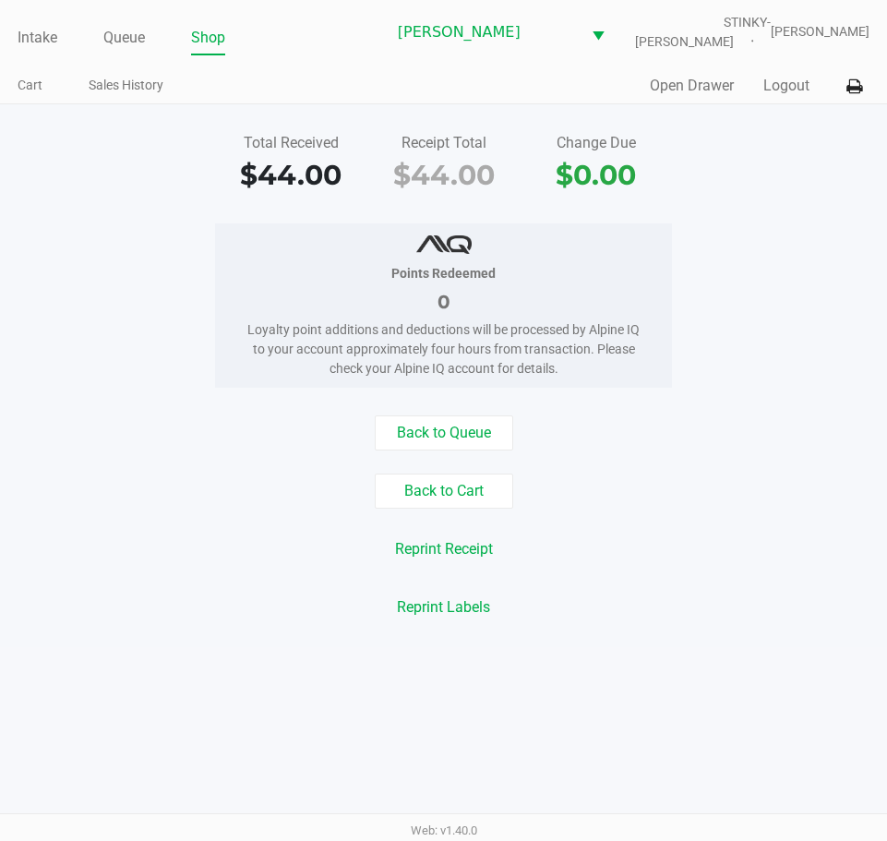
click at [831, 162] on div "Total Received $44.00 Receipt Total $44.00 Change Due $0.00" at bounding box center [443, 164] width 915 height 64
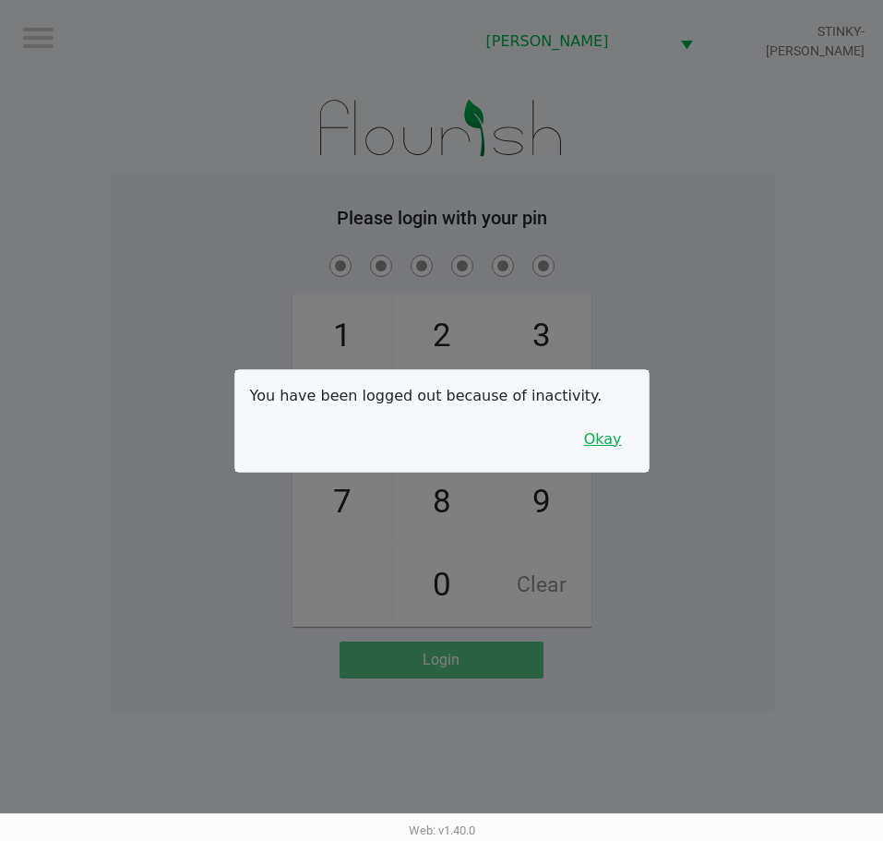
click at [615, 444] on button "Okay" at bounding box center [603, 439] width 62 height 35
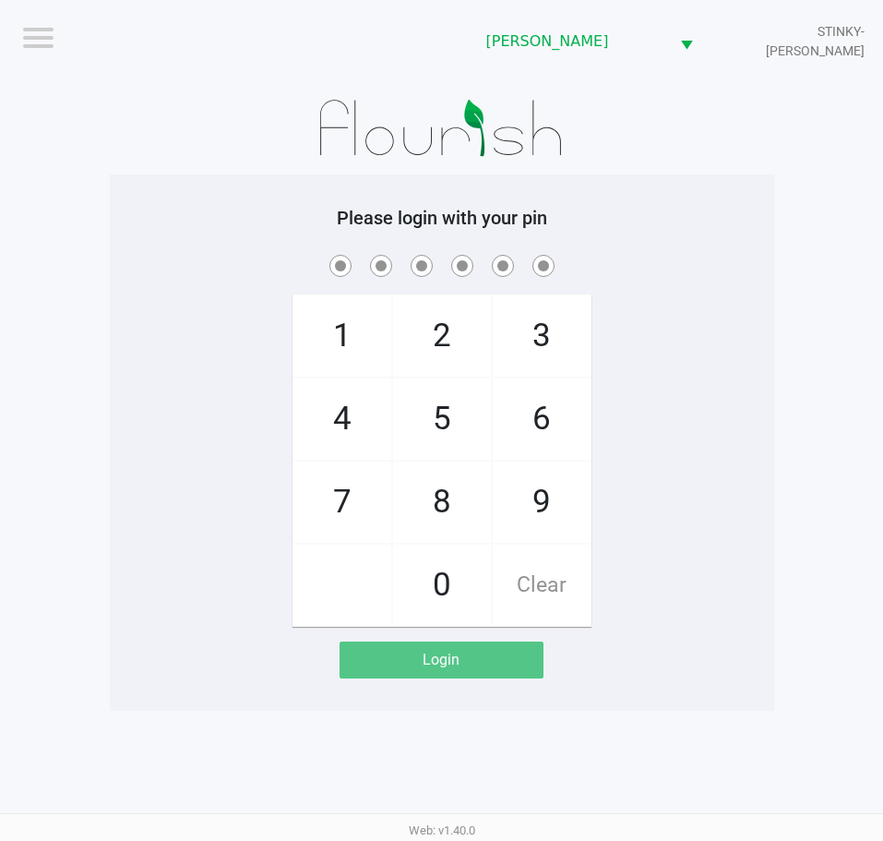
drag, startPoint x: 655, startPoint y: 420, endPoint x: 685, endPoint y: 415, distance: 29.9
click at [683, 415] on div "1 4 7 2 5 8 0 3 6 9 Clear" at bounding box center [442, 439] width 665 height 376
checkbox input "true"
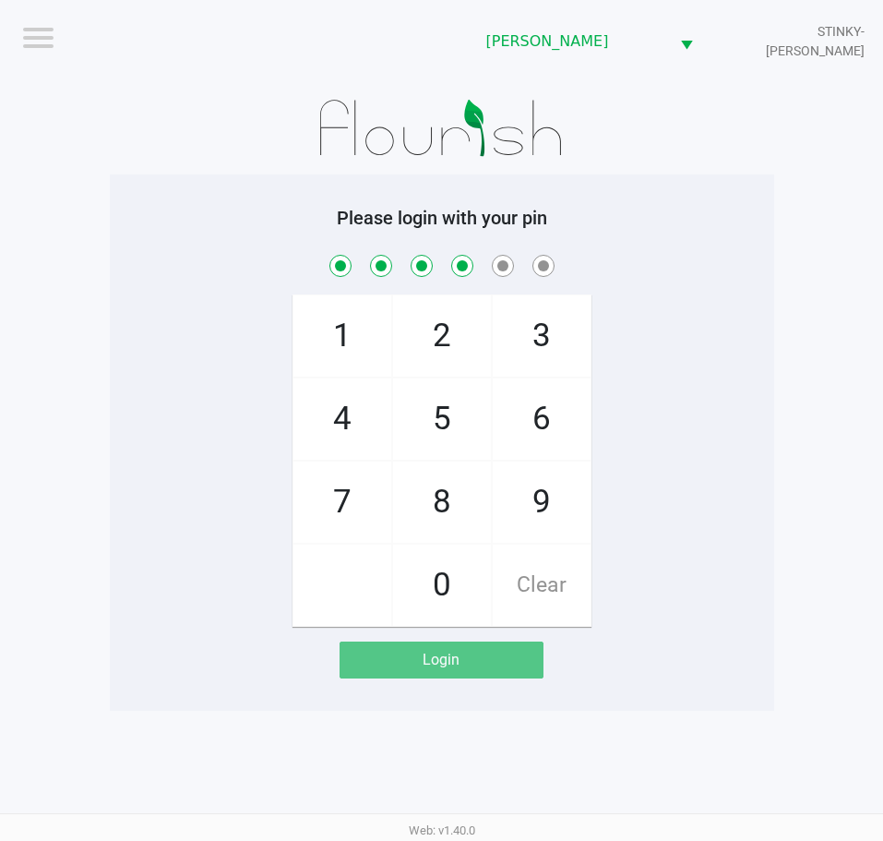
checkbox input "true"
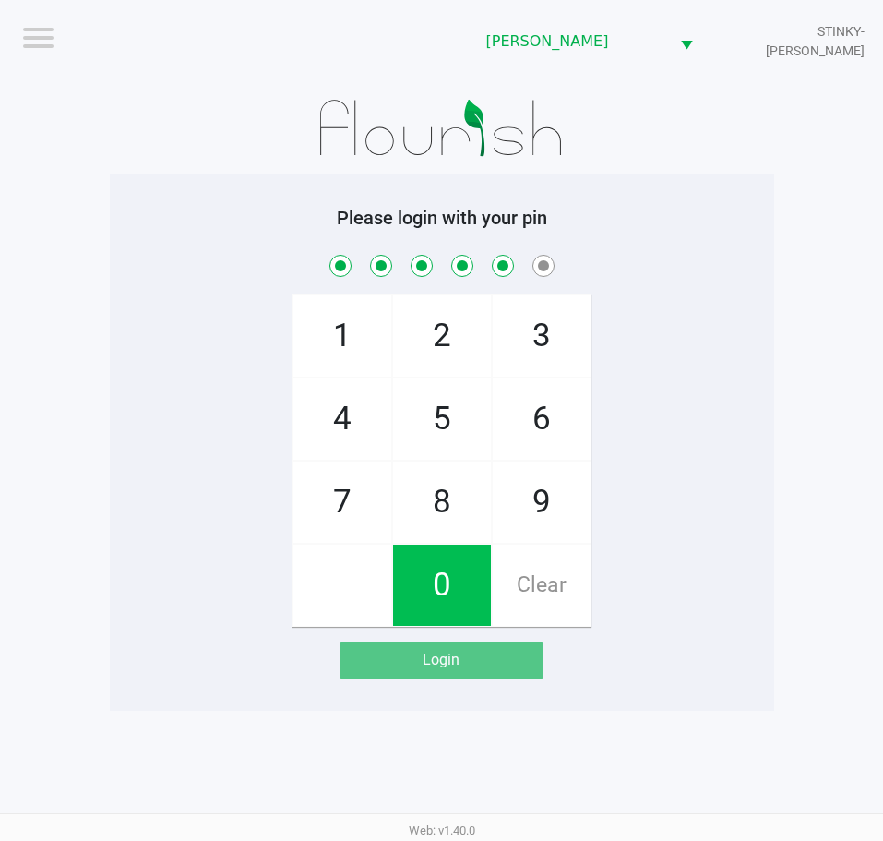
checkbox input "true"
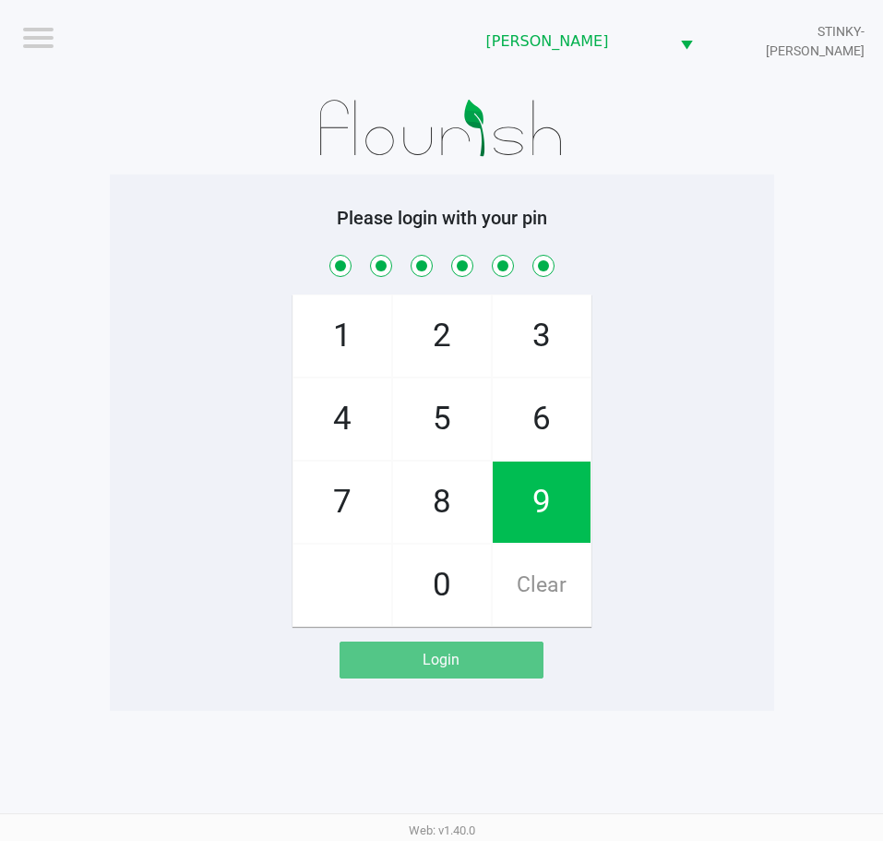
checkbox input "true"
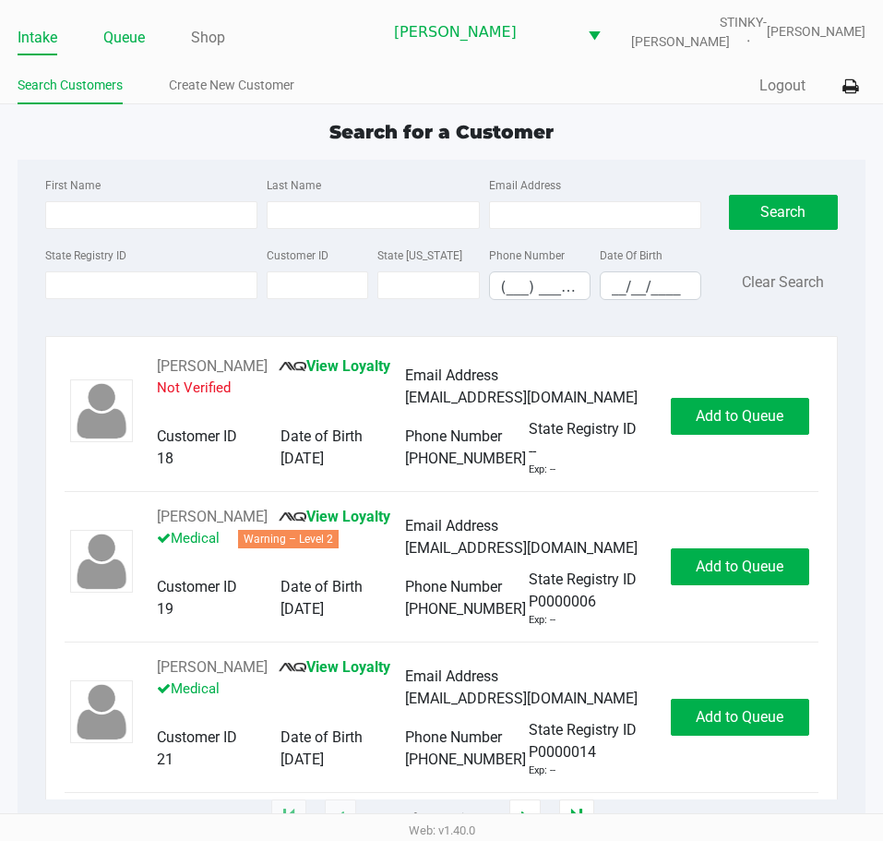
click at [129, 32] on link "Queue" at bounding box center [124, 38] width 42 height 26
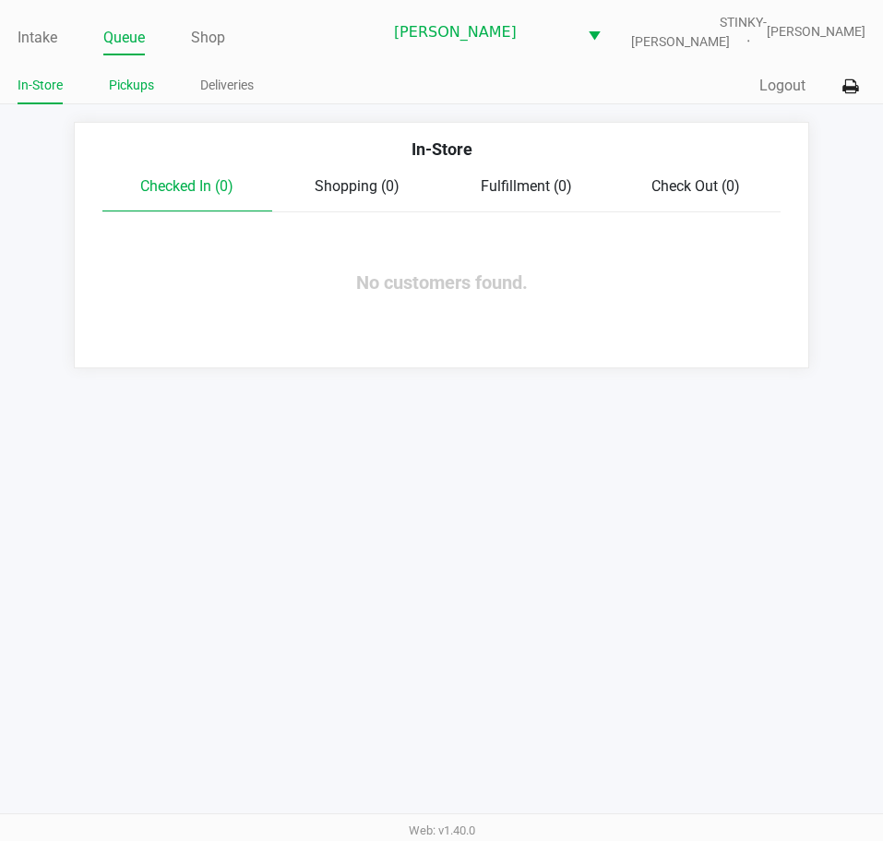
click at [128, 85] on link "Pickups" at bounding box center [131, 85] width 45 height 23
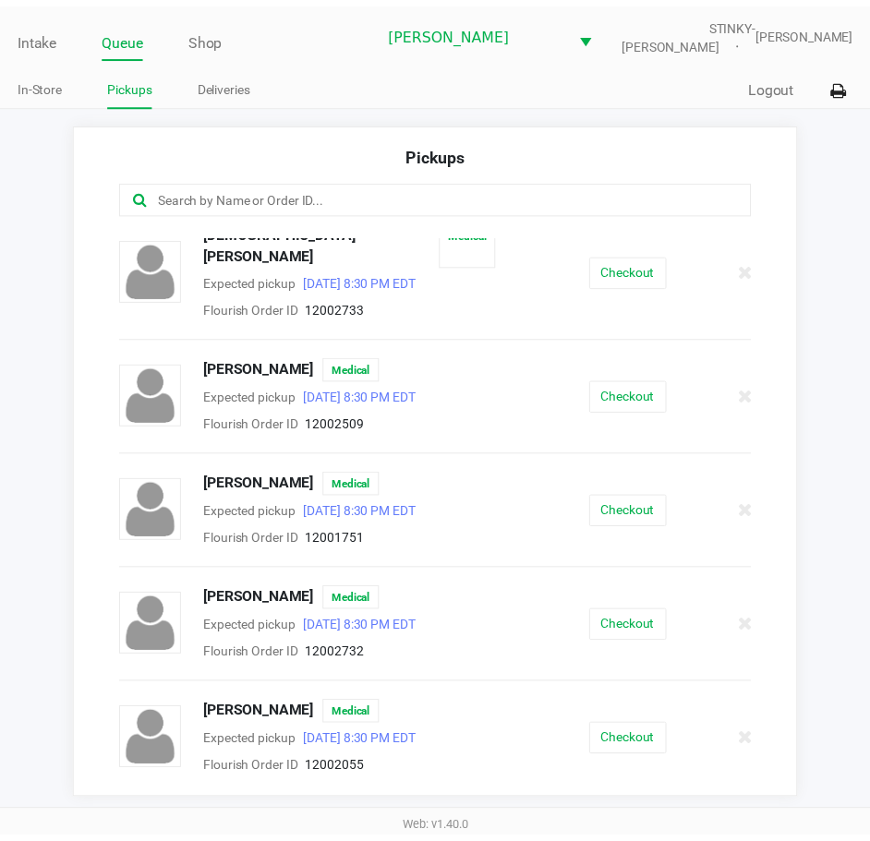
scroll to position [454, 0]
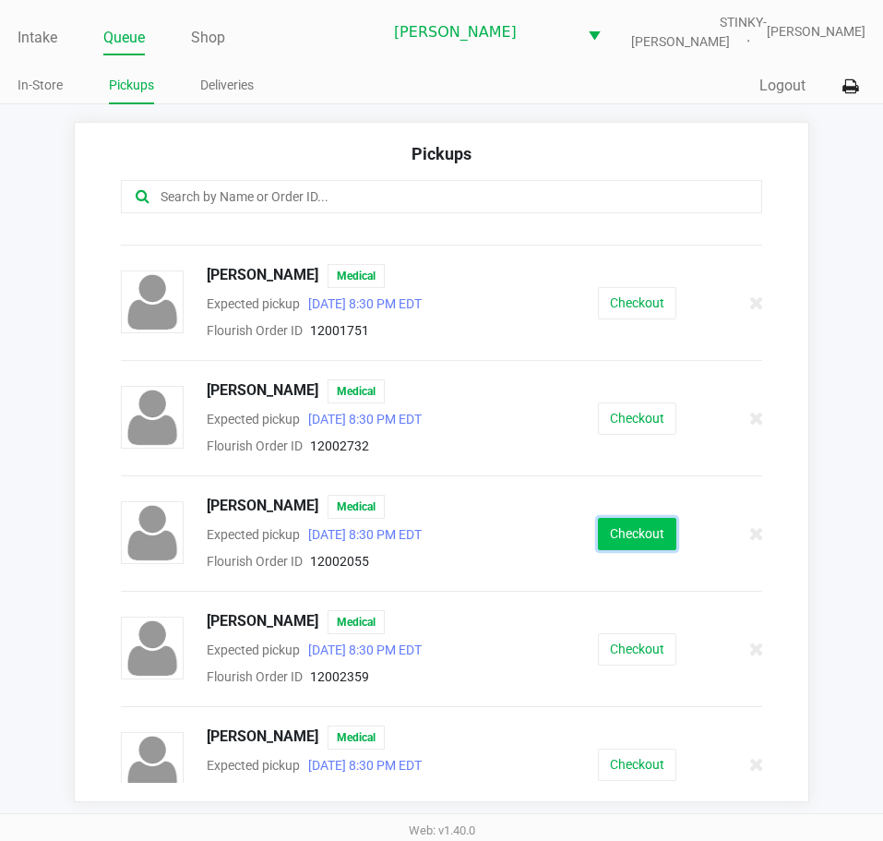
click at [647, 518] on button "Checkout" at bounding box center [637, 534] width 78 height 32
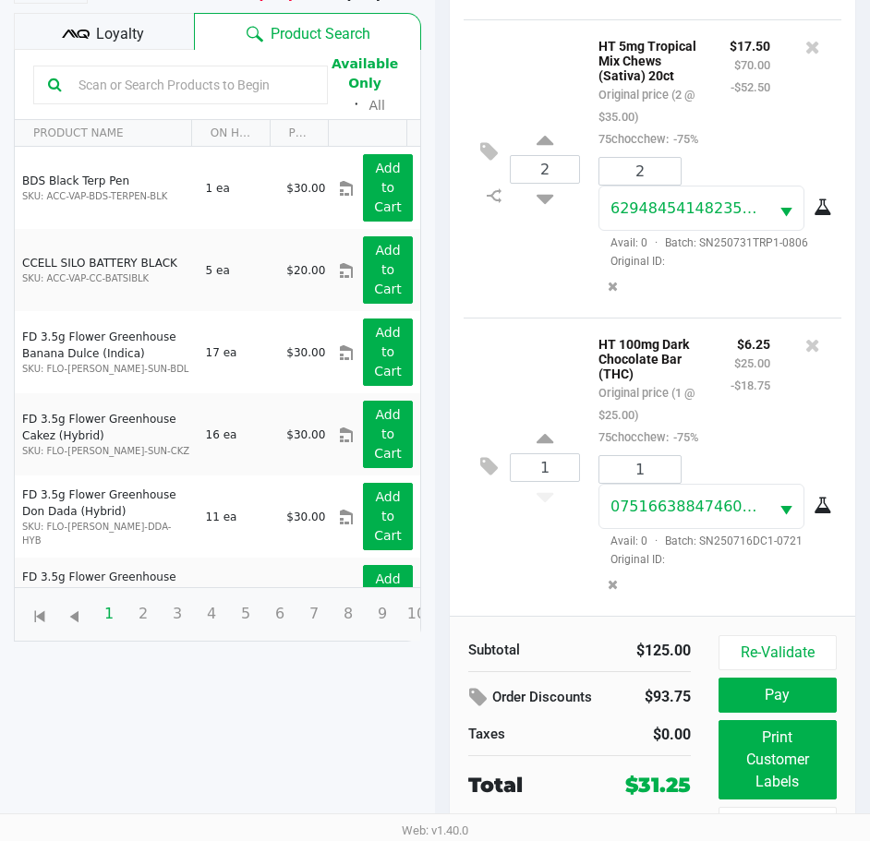
scroll to position [245, 0]
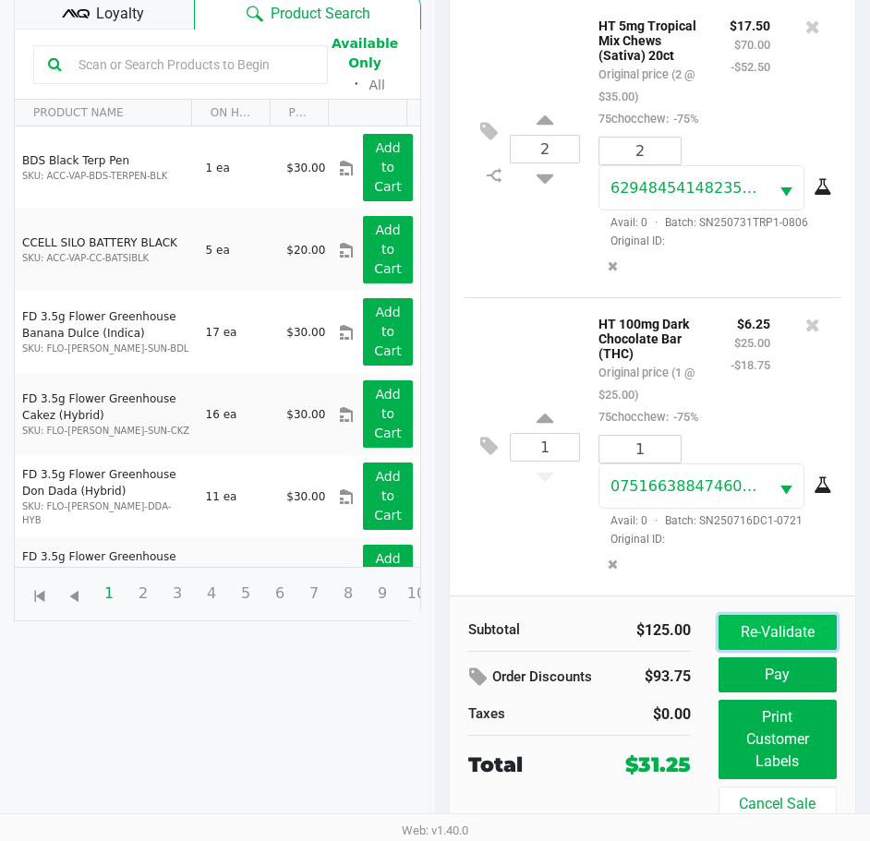
click at [788, 627] on button "Re-Validate" at bounding box center [777, 632] width 118 height 35
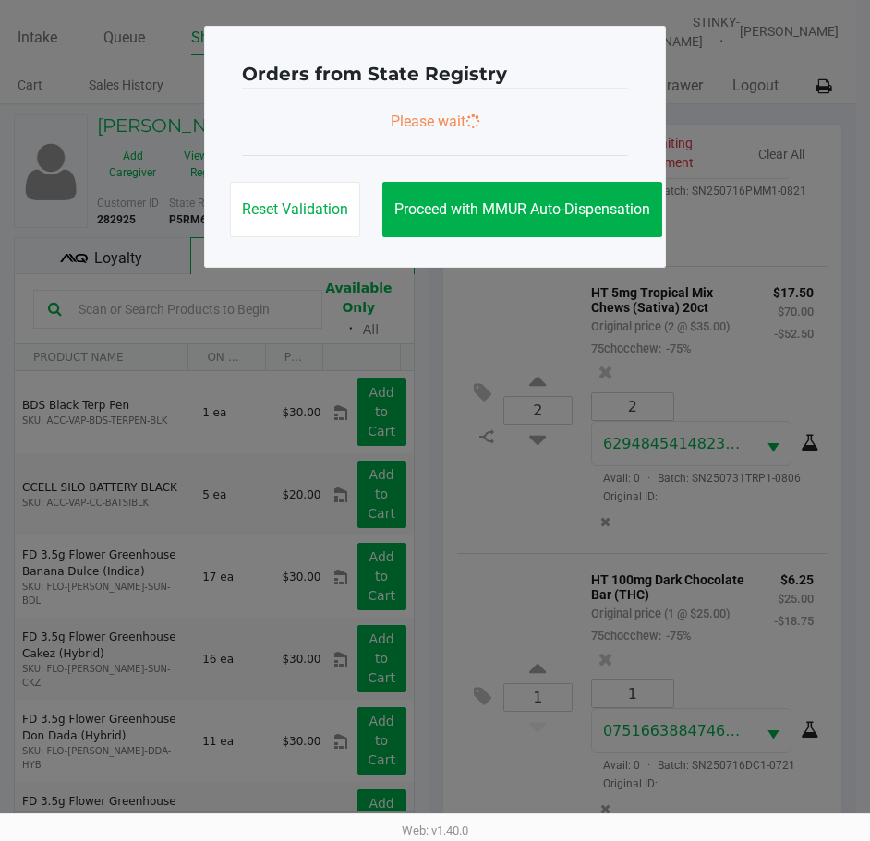
scroll to position [0, 0]
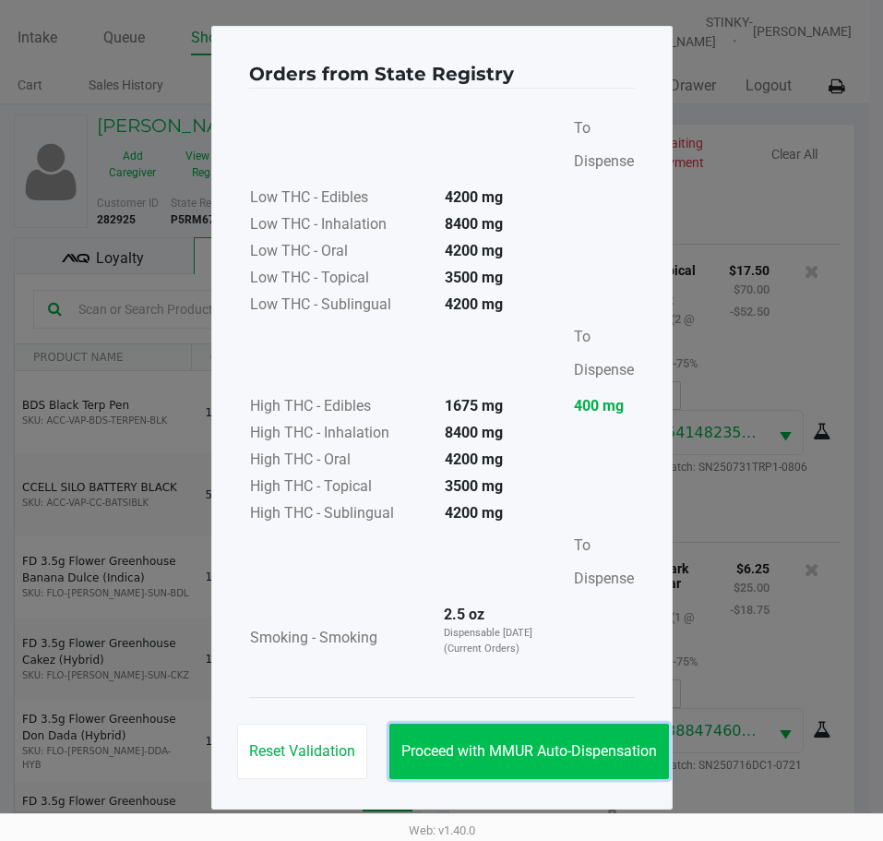
click at [456, 740] on button "Proceed with MMUR Auto-Dispensation" at bounding box center [530, 751] width 280 height 55
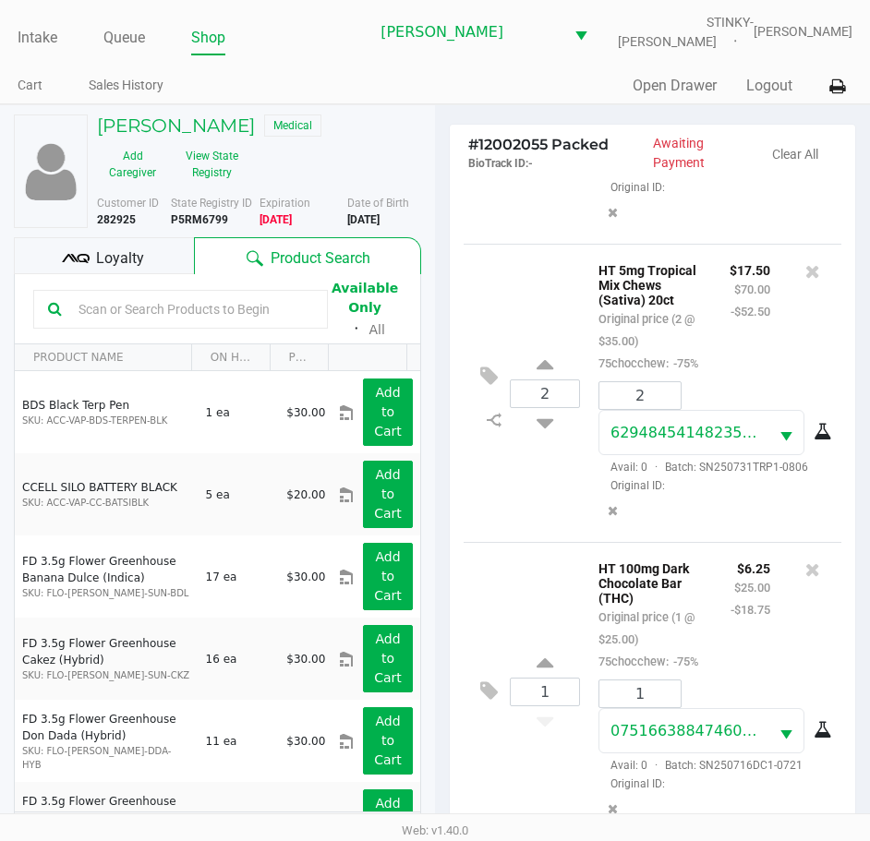
click at [99, 259] on span "Loyalty" at bounding box center [120, 258] width 48 height 22
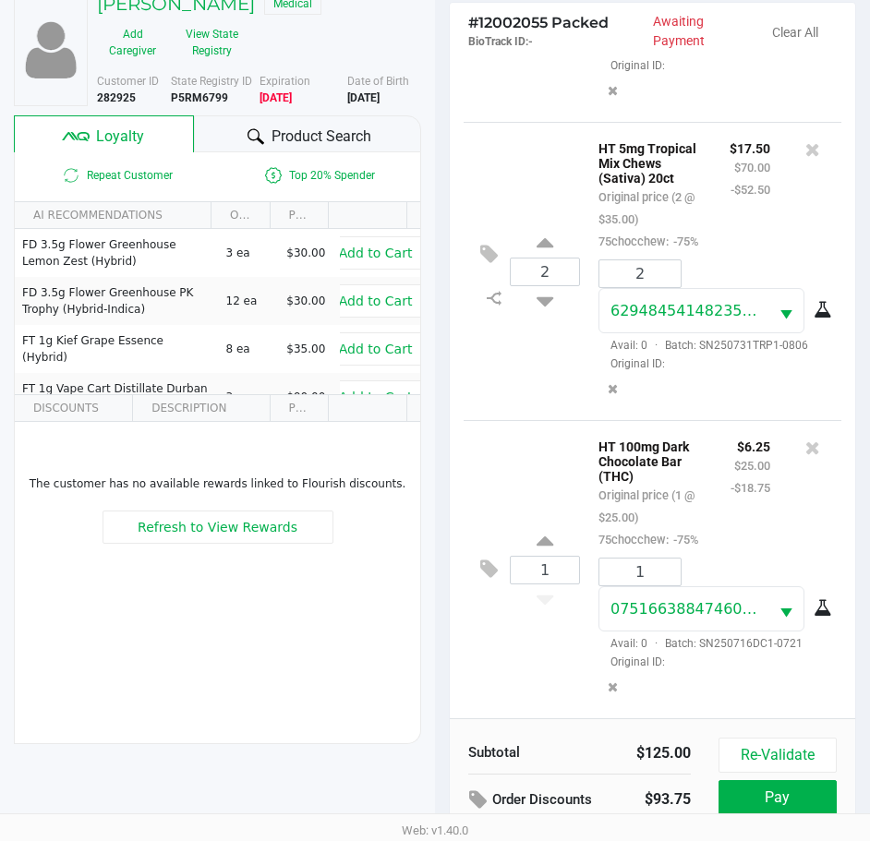
scroll to position [245, 0]
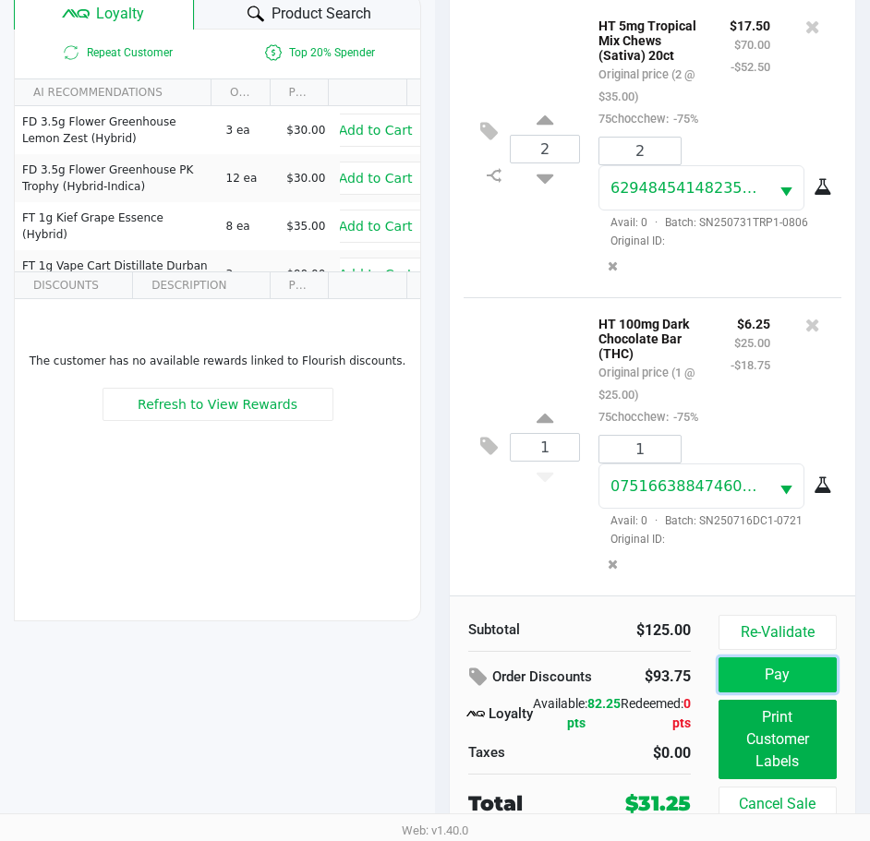
click at [751, 679] on button "Pay" at bounding box center [777, 674] width 118 height 35
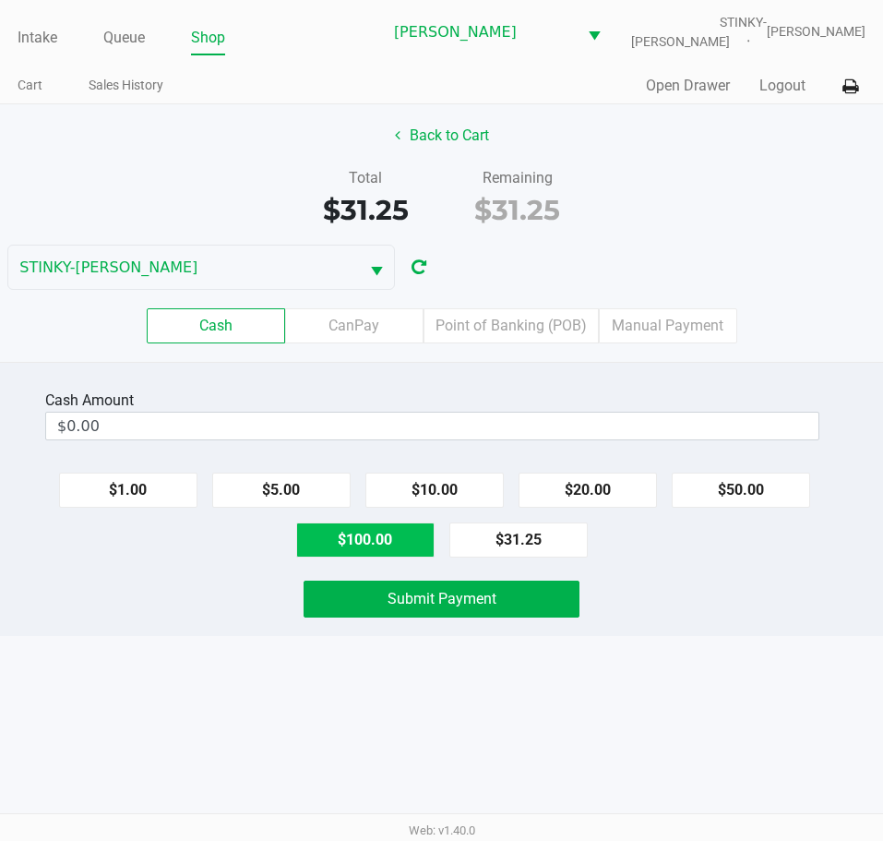
click at [382, 537] on button "$100.00" at bounding box center [365, 540] width 138 height 35
type input "$100.00"
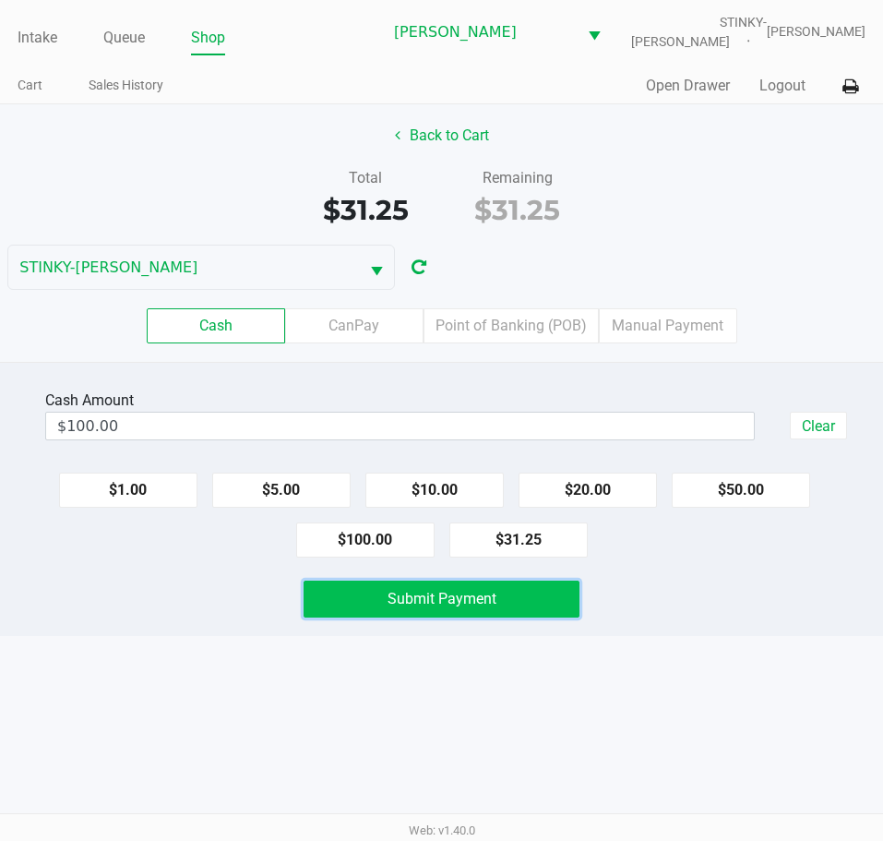
click at [414, 590] on span "Submit Payment" at bounding box center [442, 599] width 109 height 18
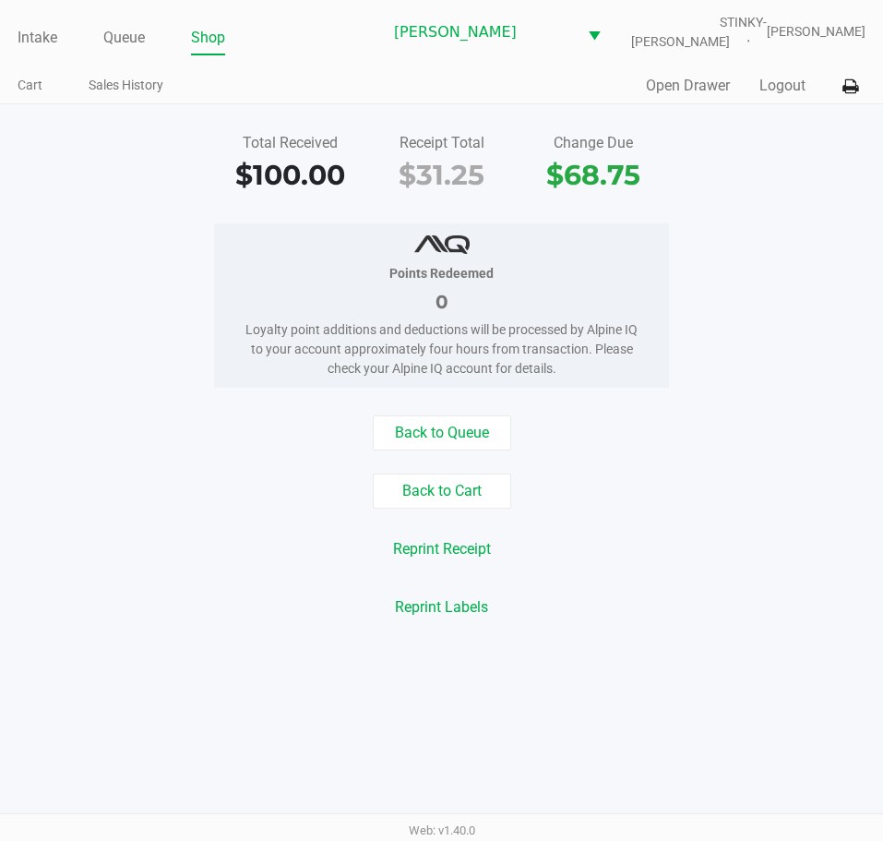
click at [159, 283] on div "Points Redeemed 0 Loyalty point additions and deductions will be processed by A…" at bounding box center [441, 305] width 911 height 164
click at [22, 39] on link "Intake" at bounding box center [38, 38] width 40 height 26
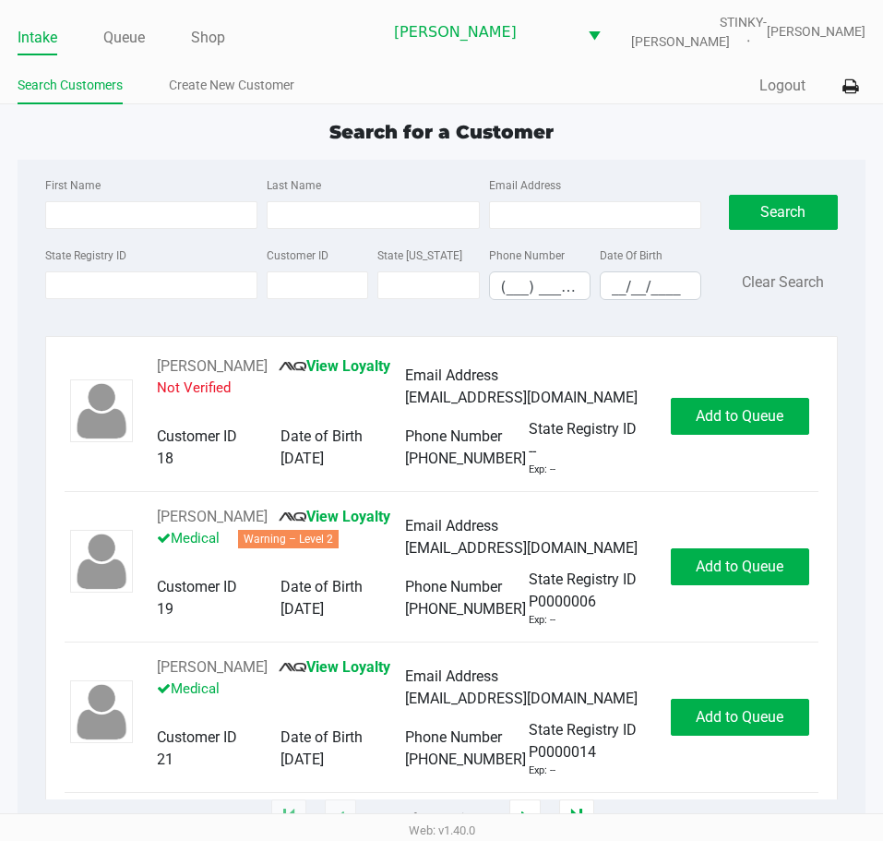
click at [66, 136] on div "Search for a Customer" at bounding box center [442, 132] width 876 height 28
click at [80, 142] on div "Search for a Customer" at bounding box center [442, 132] width 876 height 28
click at [180, 166] on div "First Name Last Name Email Address State Registry ID Customer ID State ID Phone…" at bounding box center [441, 244] width 821 height 169
click at [133, 151] on div "Search for a Customer First Name Last Name Email Address State Registry ID Cust…" at bounding box center [442, 468] width 848 height 701
click at [241, 136] on div "Search for a Customer" at bounding box center [442, 132] width 876 height 28
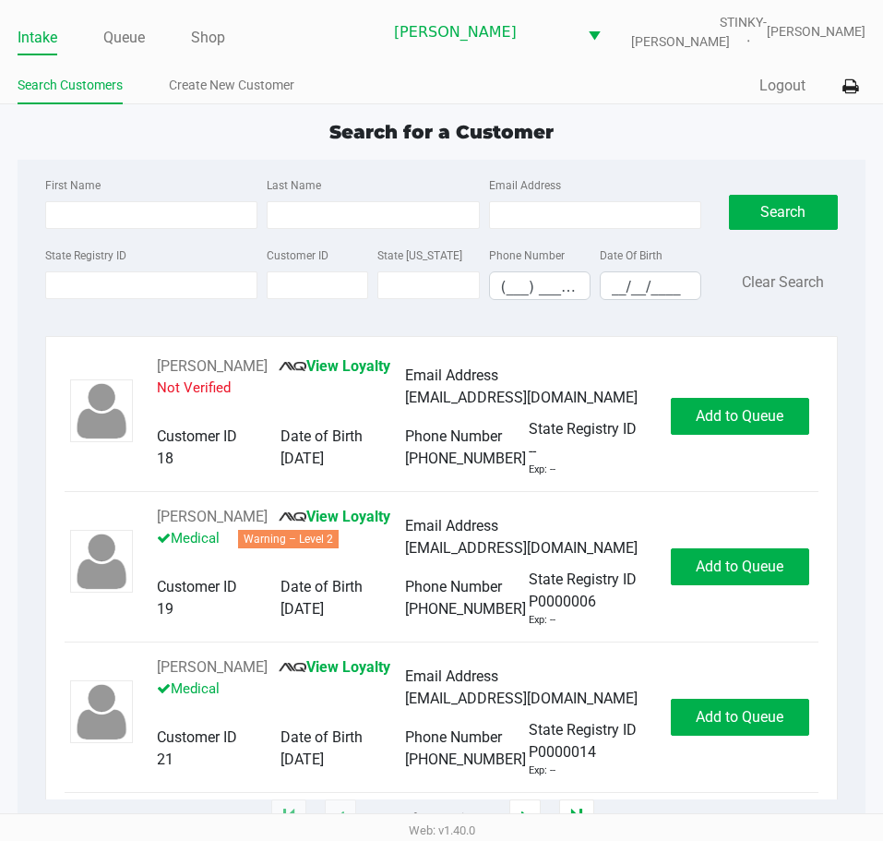
click at [12, 51] on div "Intake Queue Shop Summerfield WC STINKY-PETE Lindsay Carroll Search Customers C…" at bounding box center [441, 52] width 883 height 104
click at [142, 40] on link "Queue" at bounding box center [124, 38] width 42 height 26
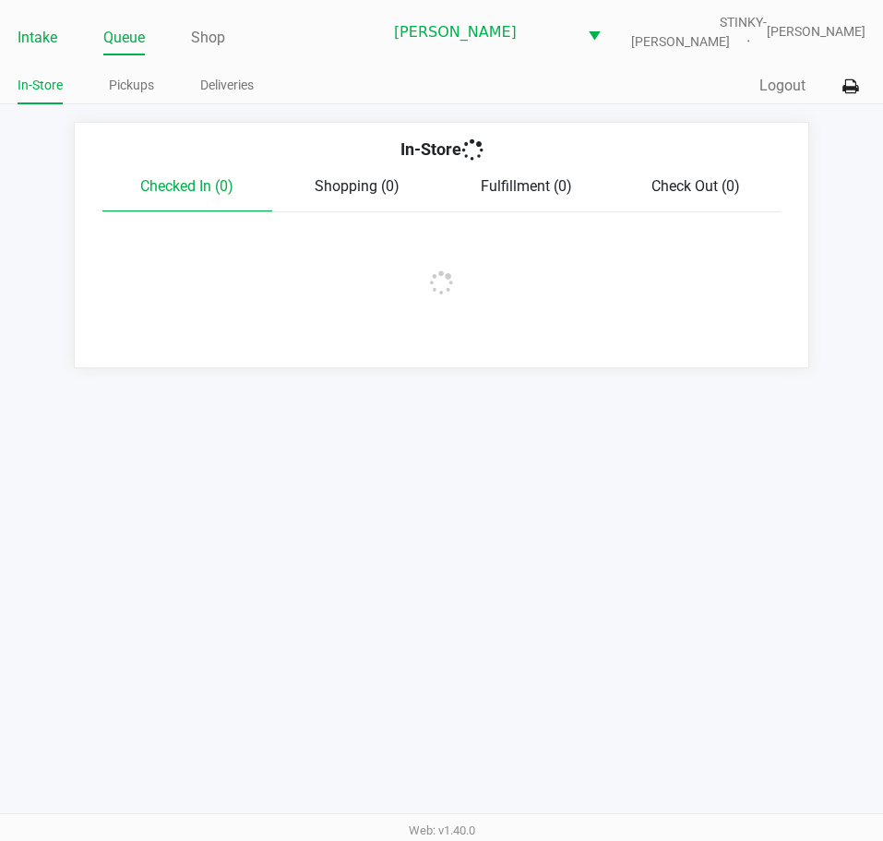
click at [48, 42] on link "Intake" at bounding box center [38, 38] width 40 height 26
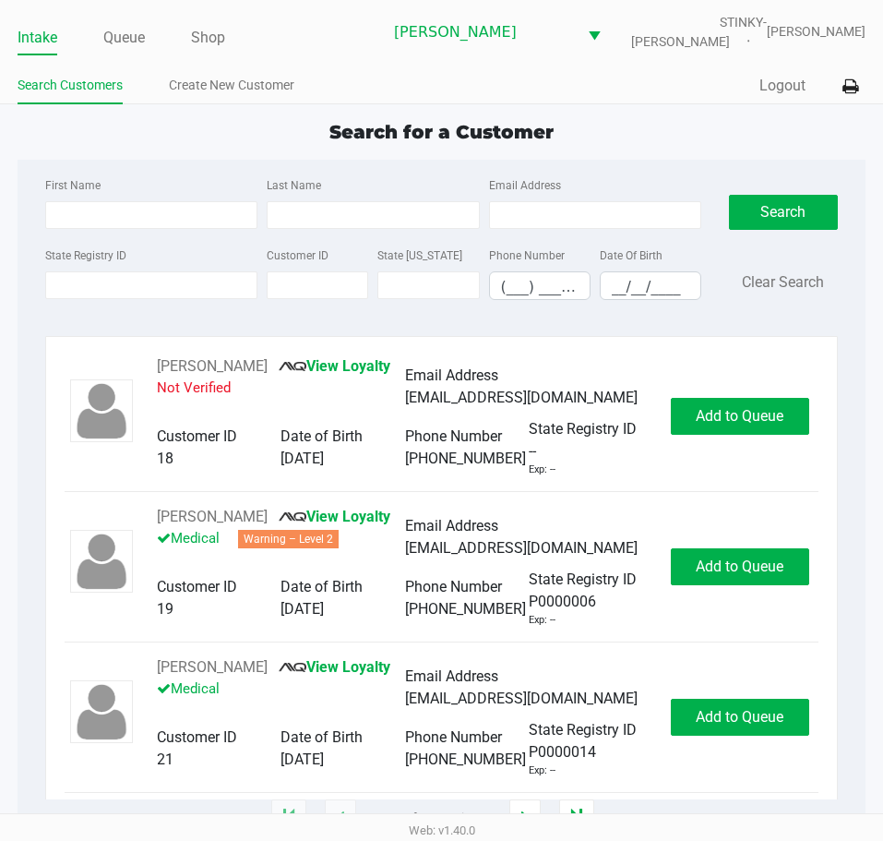
click at [138, 130] on div "Search for a Customer" at bounding box center [442, 132] width 876 height 28
click at [170, 118] on div "Search for a Customer" at bounding box center [442, 132] width 876 height 28
click at [183, 140] on div "Search for a Customer" at bounding box center [442, 132] width 876 height 28
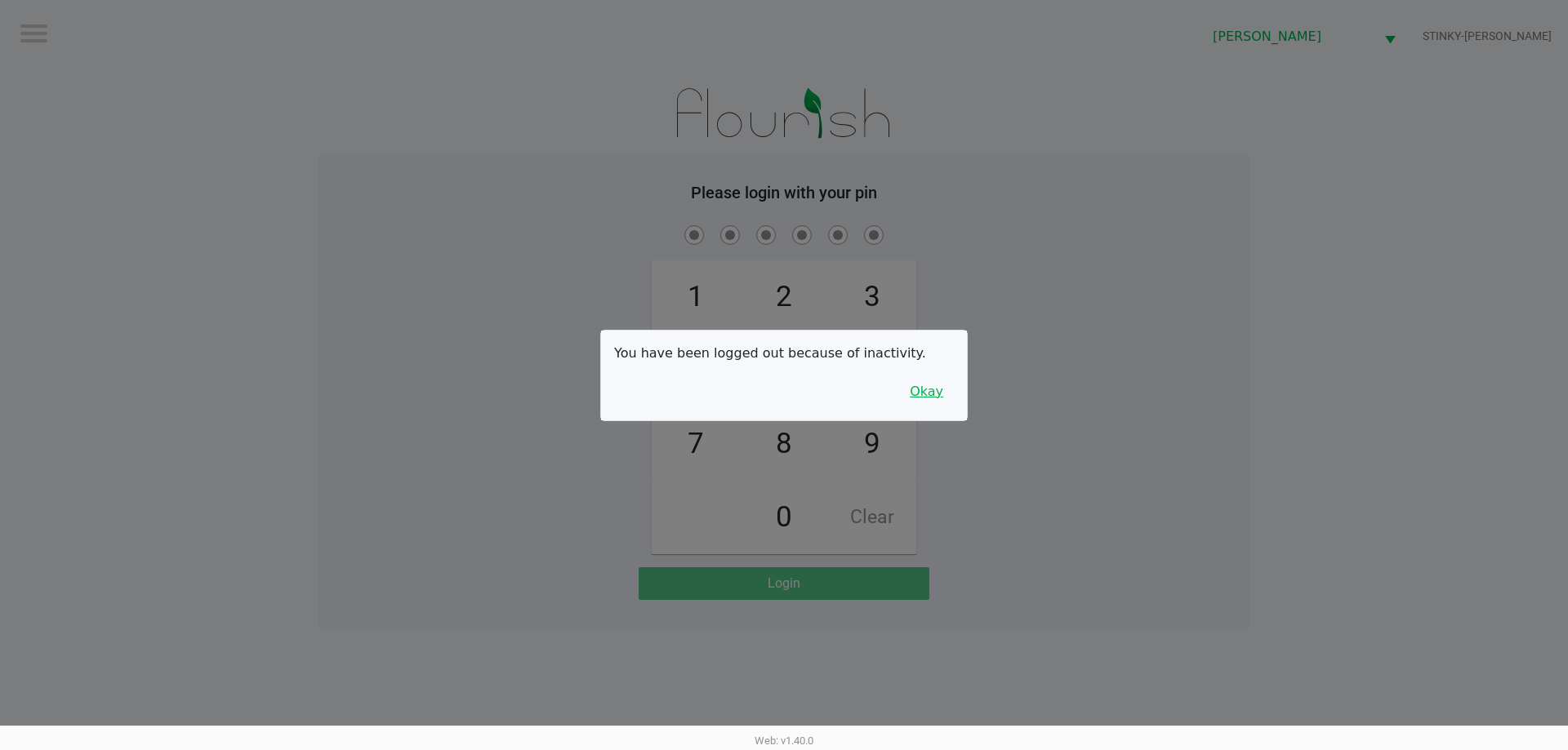
click at [784, 394] on button "Okay" at bounding box center [926, 392] width 55 height 31
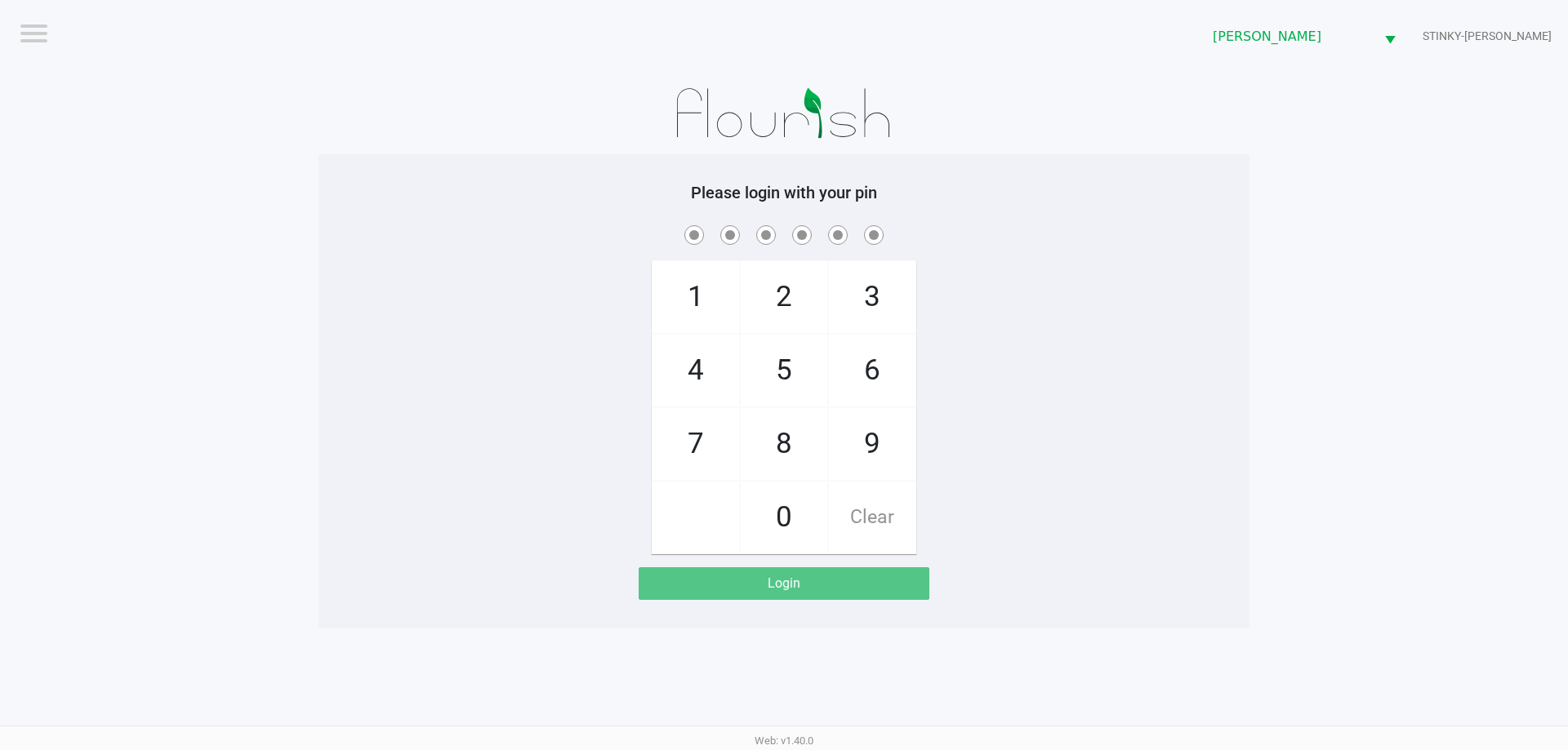
click at [784, 330] on div "1 4 7 2 5 8 0 3 6 9 Clear" at bounding box center [784, 388] width 930 height 333
checkbox input "true"
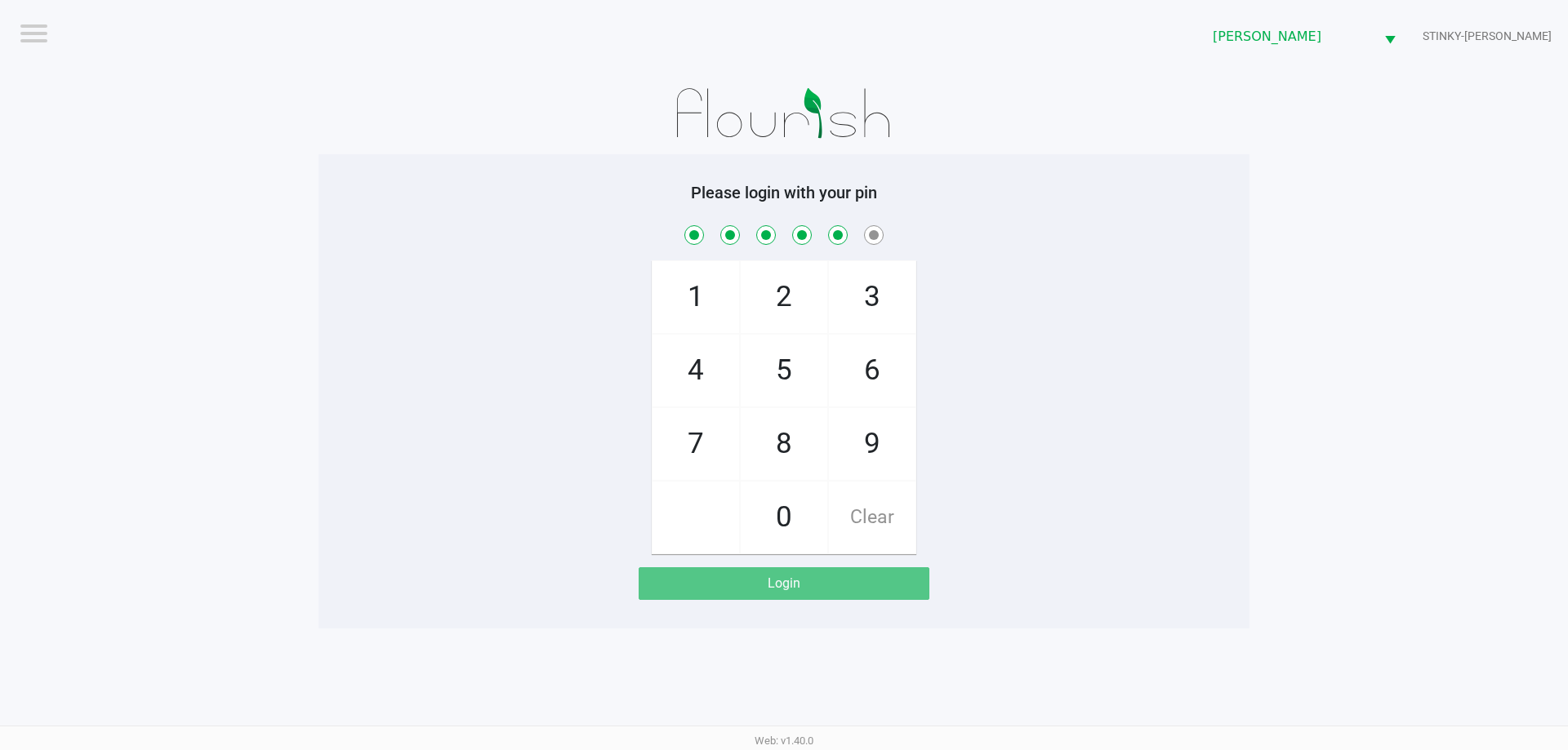
checkbox input "true"
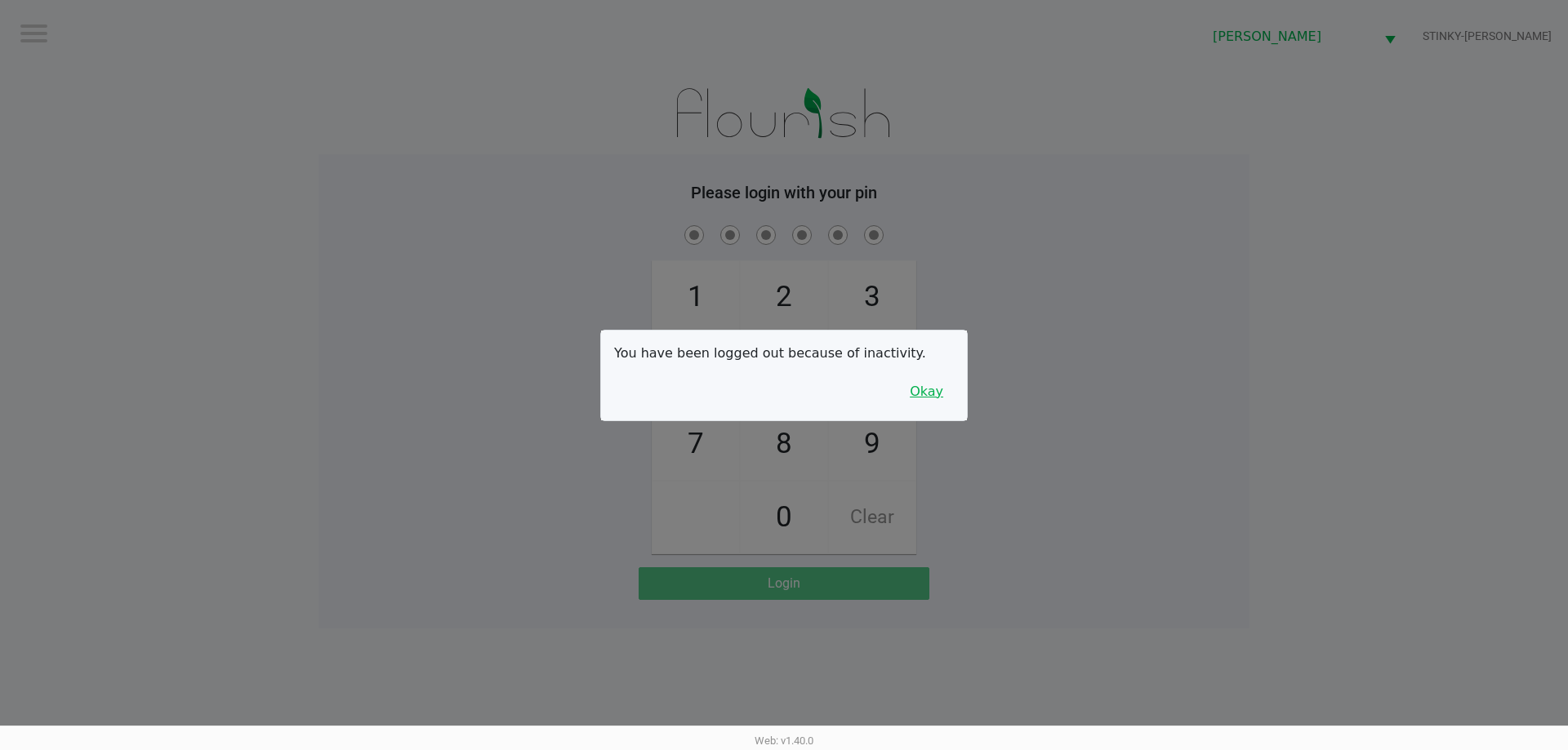
click at [784, 393] on button "Okay" at bounding box center [926, 392] width 55 height 31
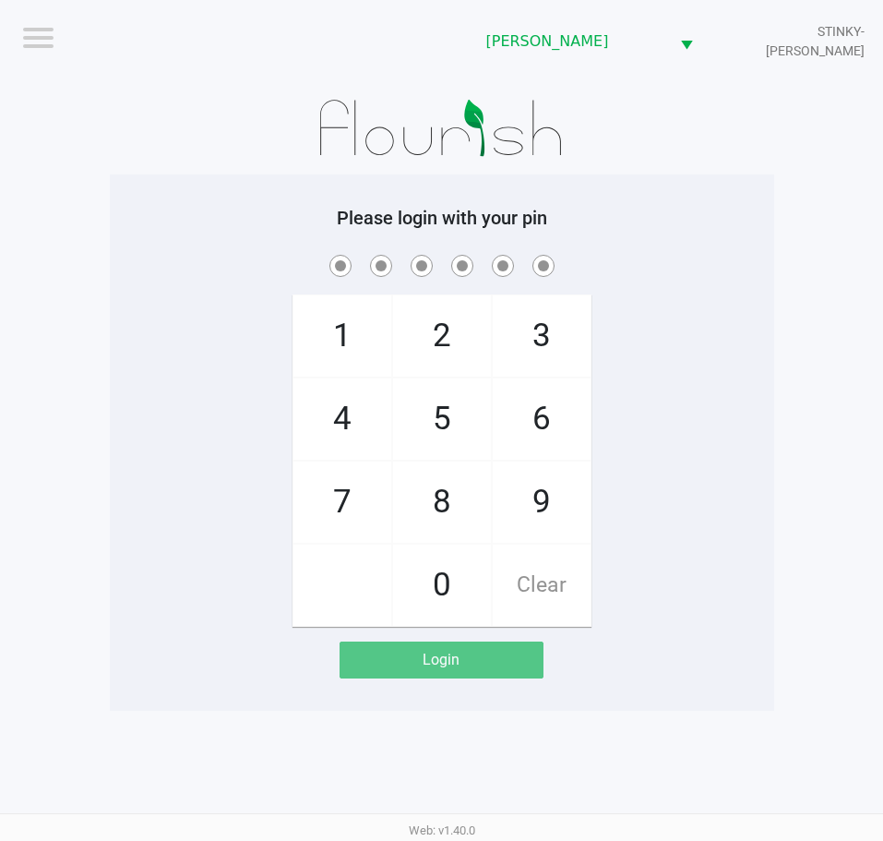
click at [737, 226] on h5 "Please login with your pin" at bounding box center [442, 218] width 637 height 22
checkbox input "true"
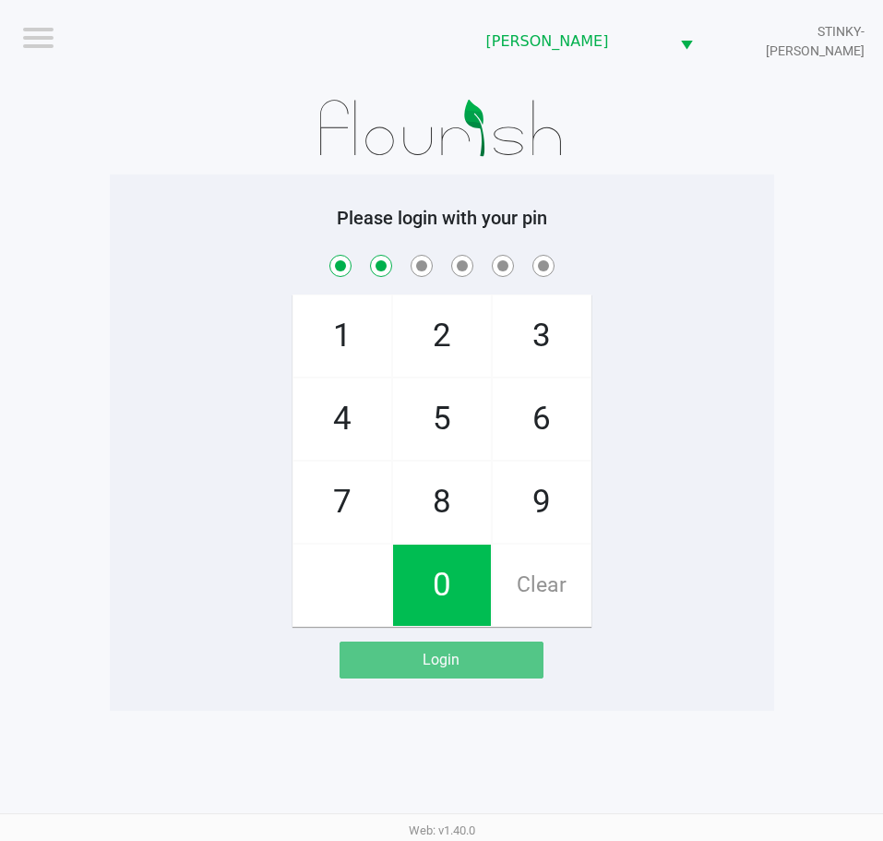
checkbox input "true"
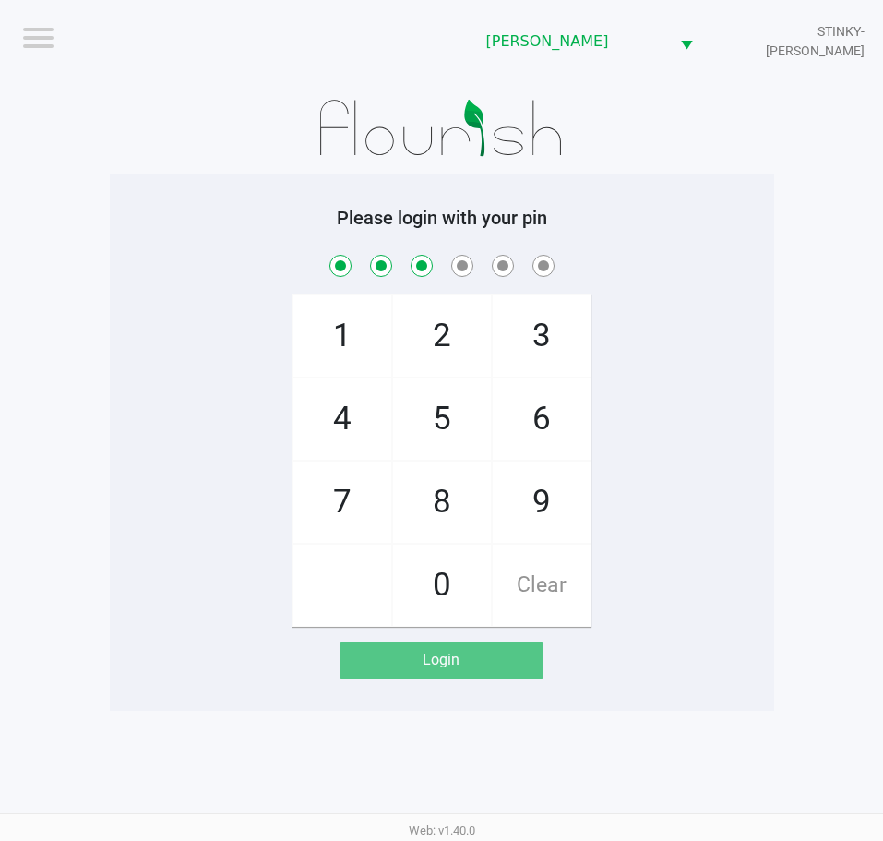
checkbox input "true"
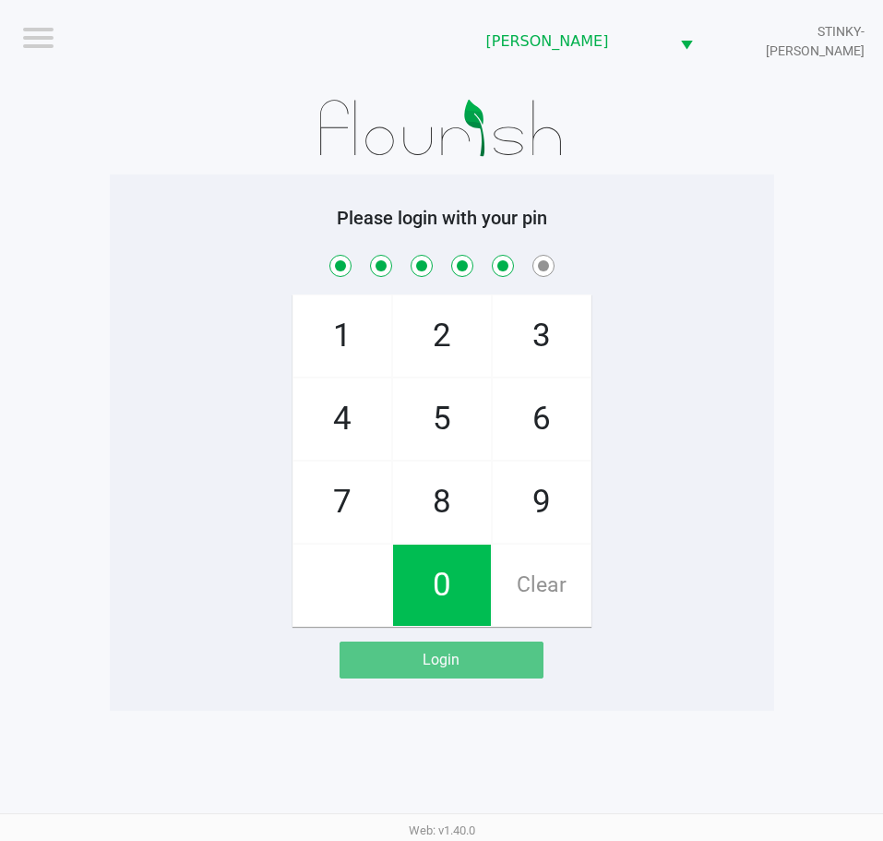
checkbox input "true"
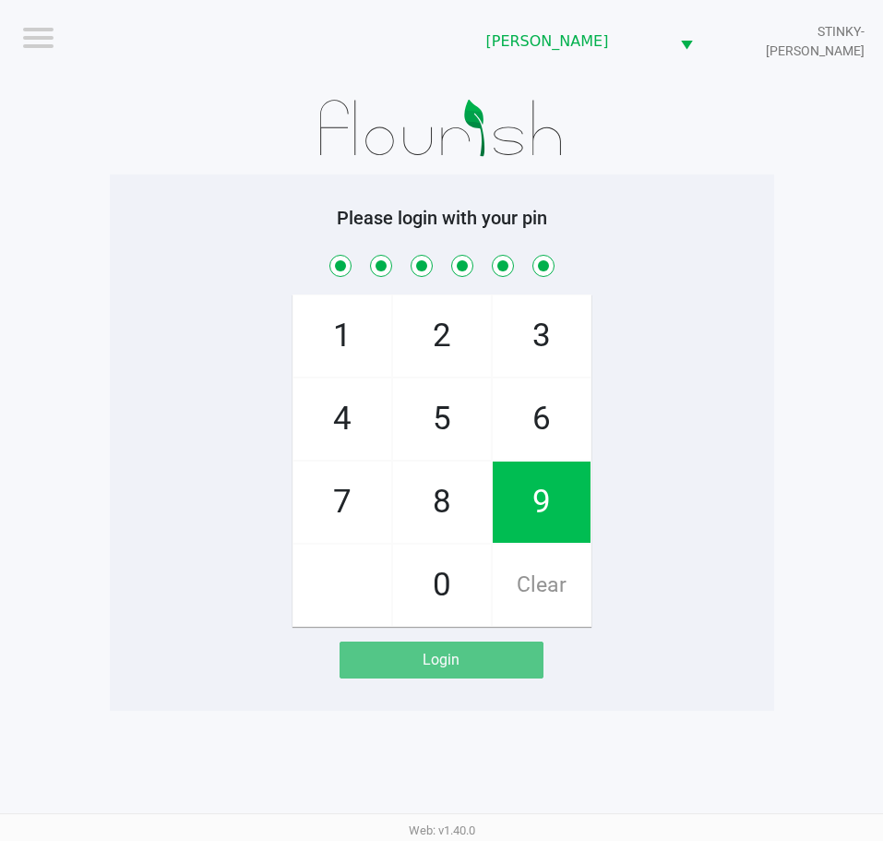
checkbox input "true"
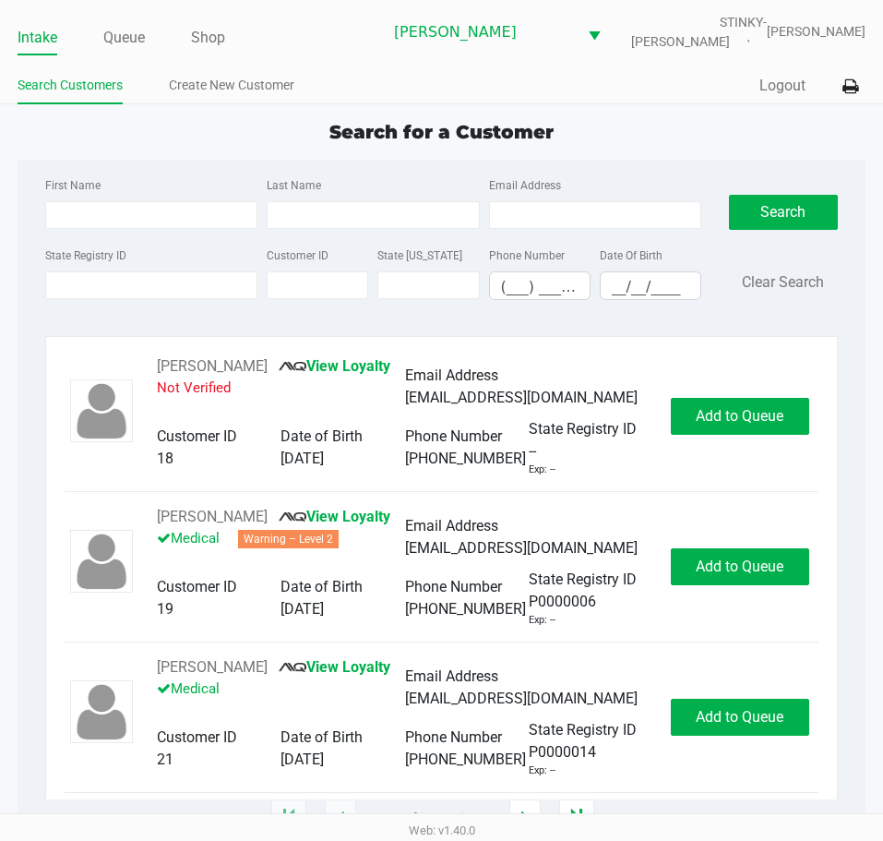
click at [210, 137] on div "Search for a Customer" at bounding box center [442, 132] width 876 height 28
click at [132, 298] on input "State Registry ID" at bounding box center [151, 285] width 212 height 28
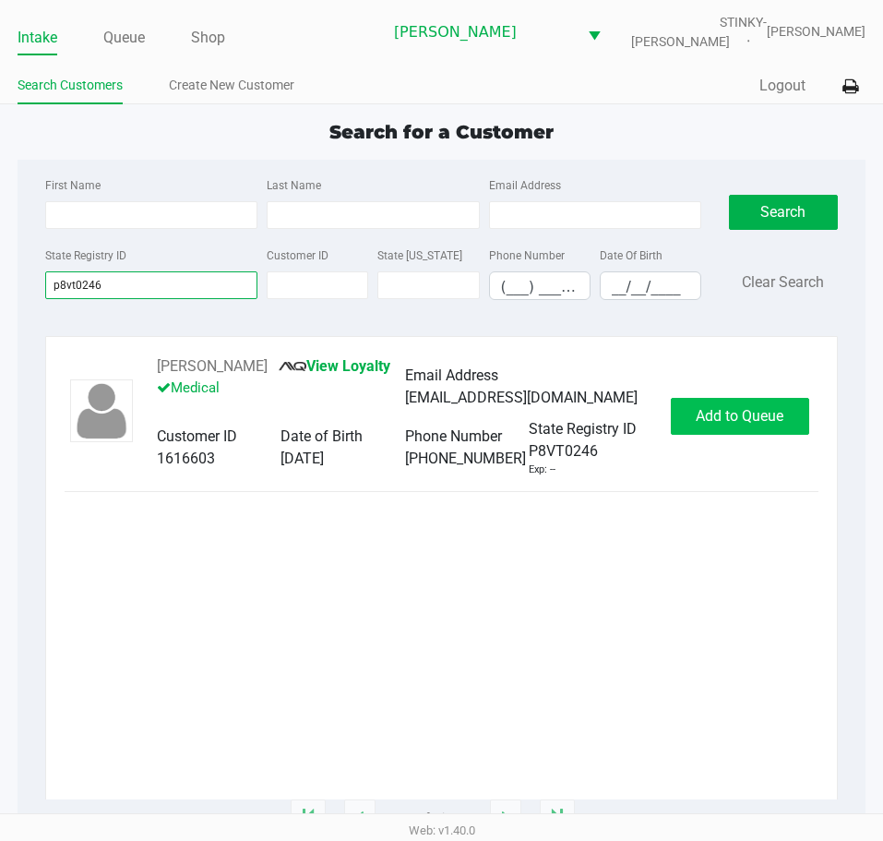
type input "p8vt0246"
click at [728, 403] on button "Add to Queue" at bounding box center [740, 416] width 138 height 37
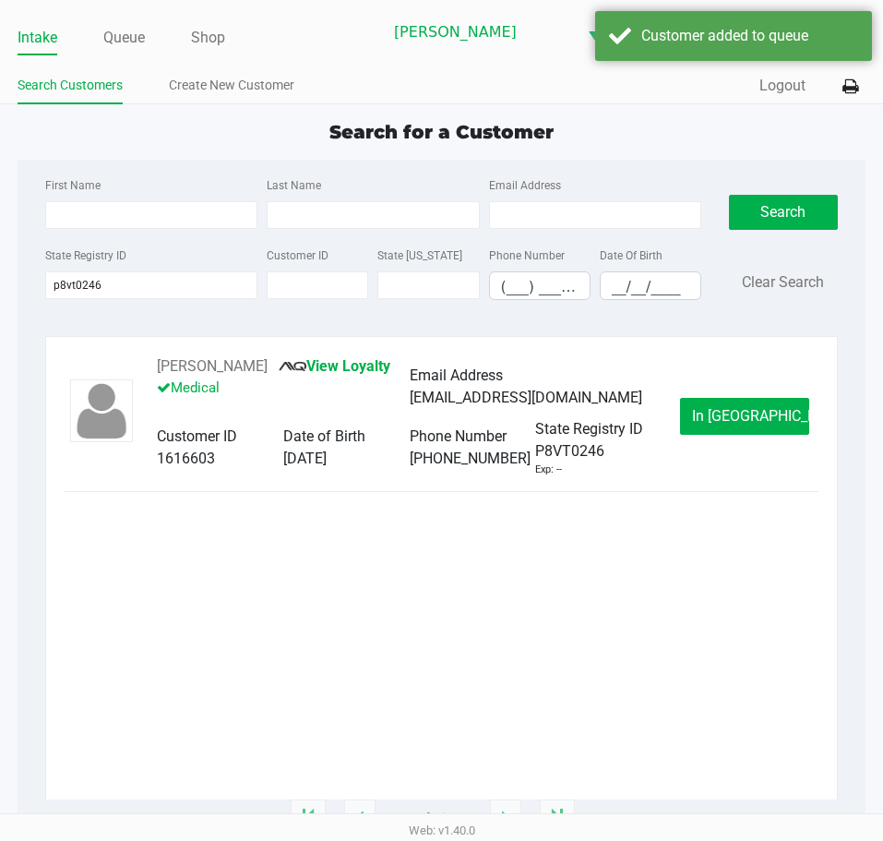
click at [768, 399] on button "In Queue" at bounding box center [744, 416] width 129 height 37
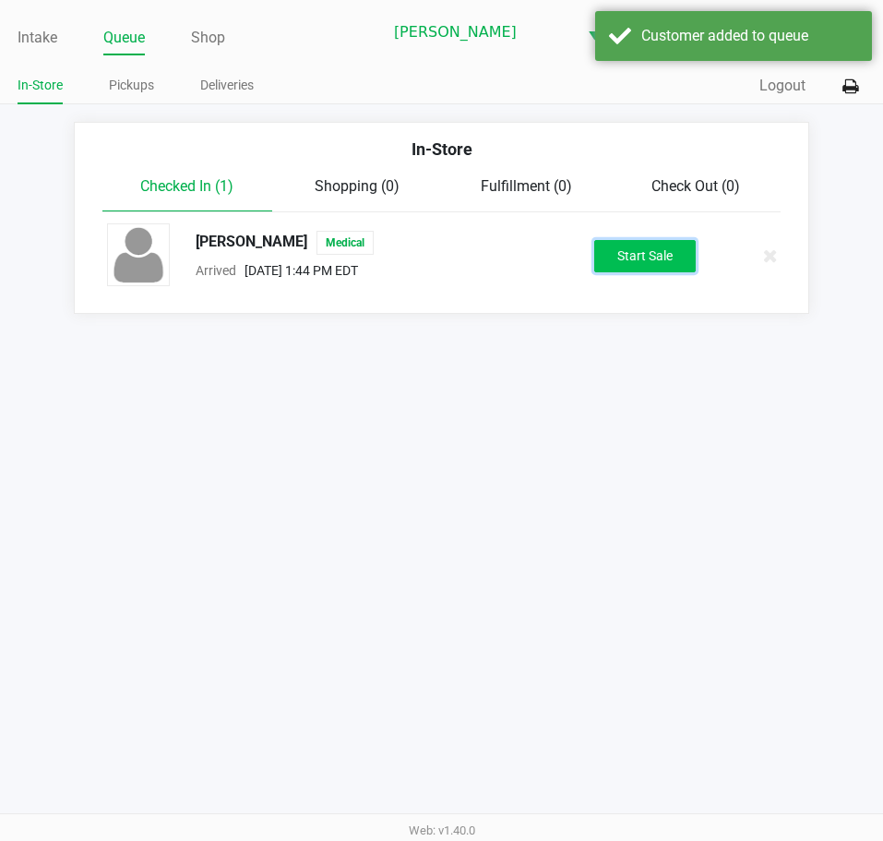
click at [642, 247] on button "Start Sale" at bounding box center [646, 256] width 102 height 32
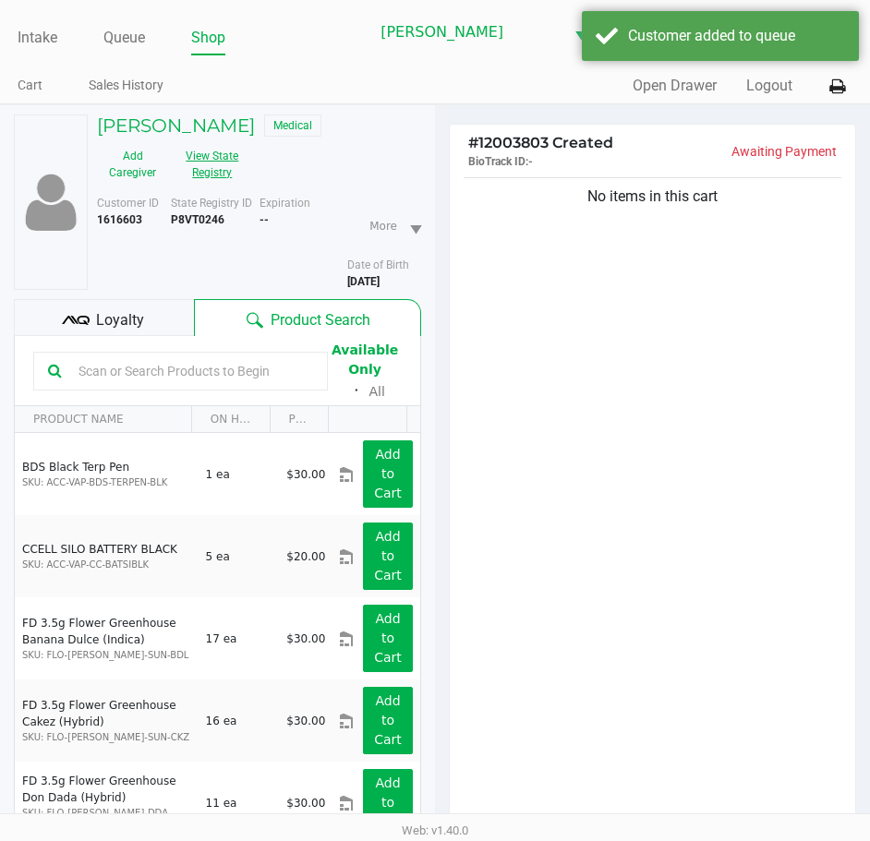
click at [216, 170] on button "View State Registry" at bounding box center [207, 164] width 78 height 46
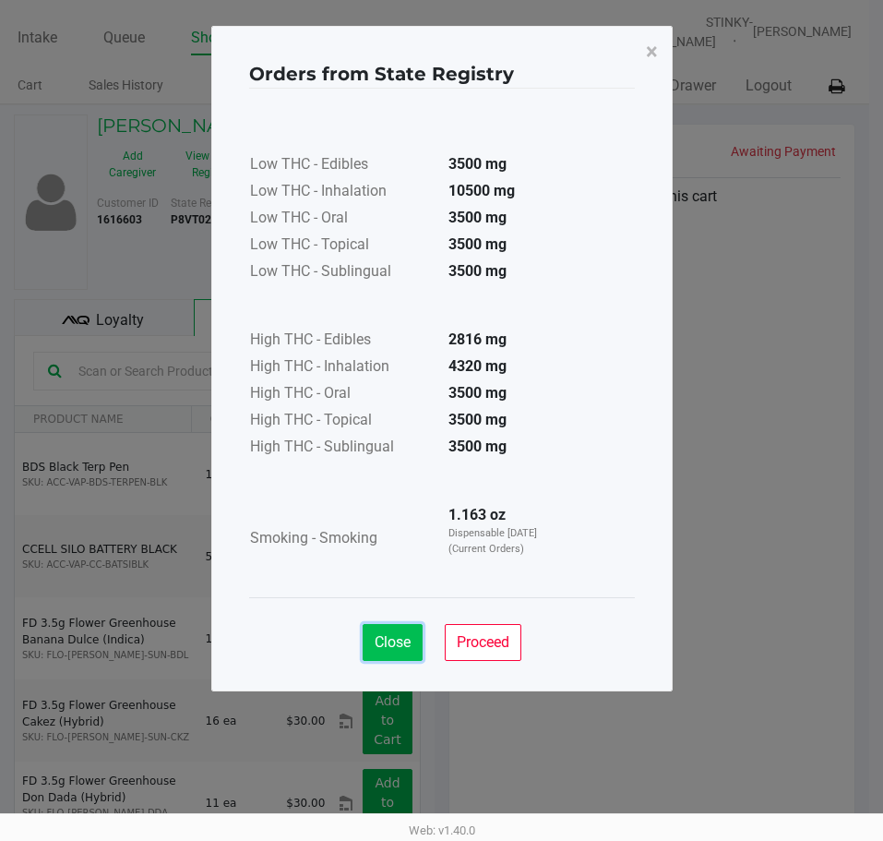
click at [403, 638] on span "Close" at bounding box center [393, 642] width 36 height 18
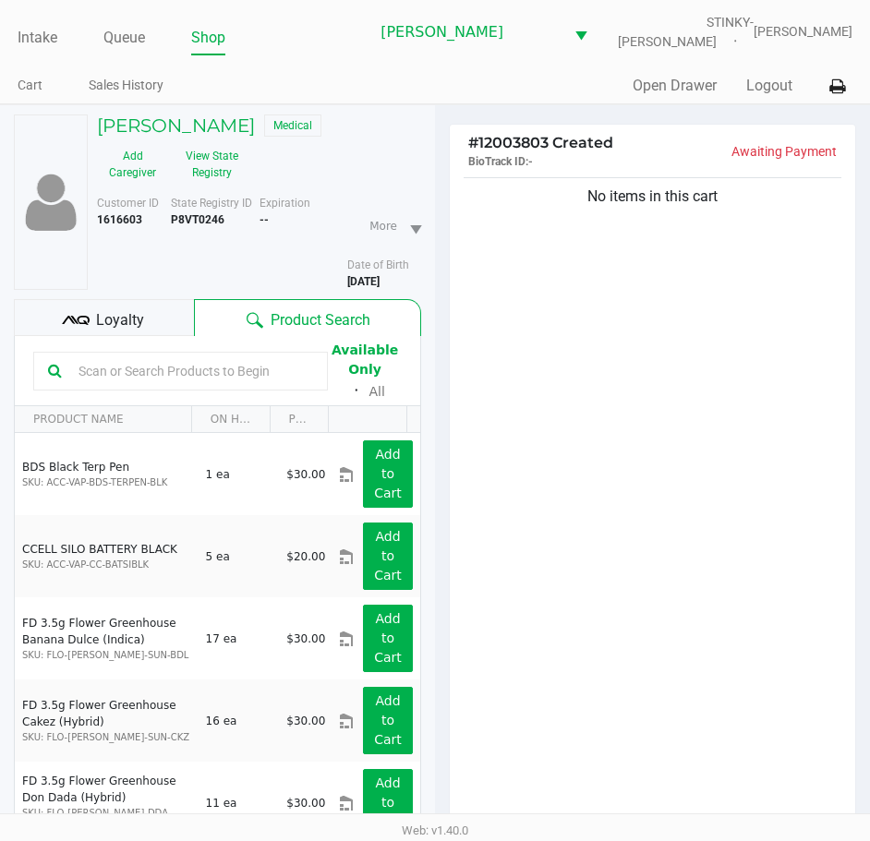
click at [556, 410] on div "No items in this cart" at bounding box center [652, 505] width 405 height 663
click at [186, 372] on input "text" at bounding box center [192, 371] width 242 height 28
click at [627, 376] on div "No items in this cart" at bounding box center [652, 505] width 405 height 663
click at [127, 375] on input "text" at bounding box center [192, 371] width 242 height 28
type input "mbl"
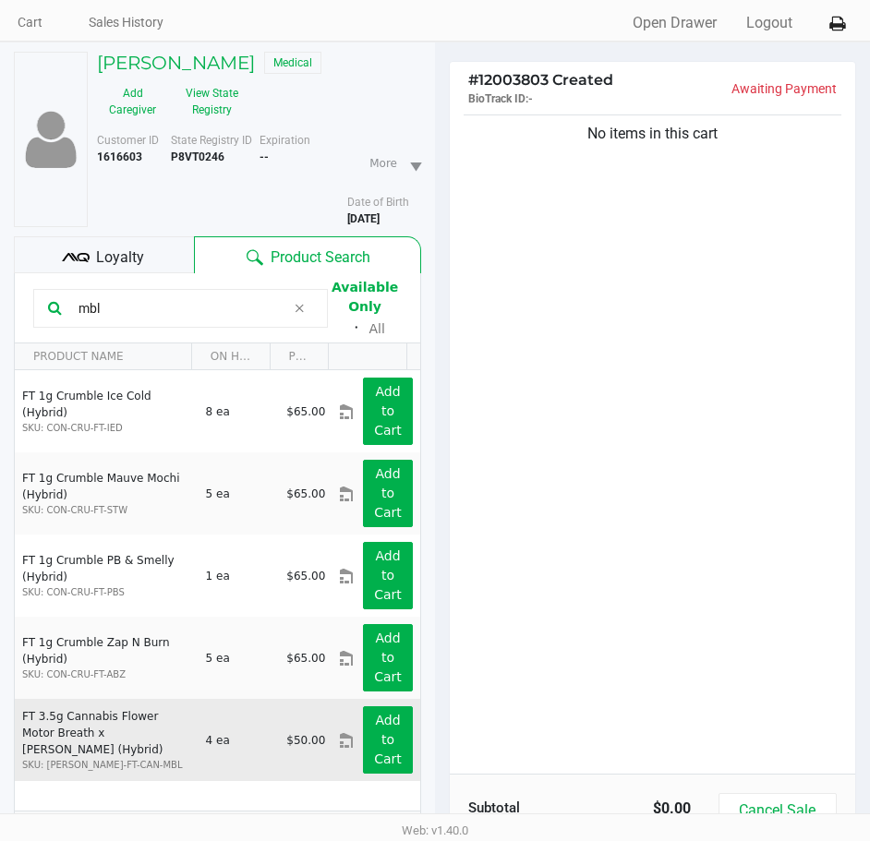
scroll to position [185, 0]
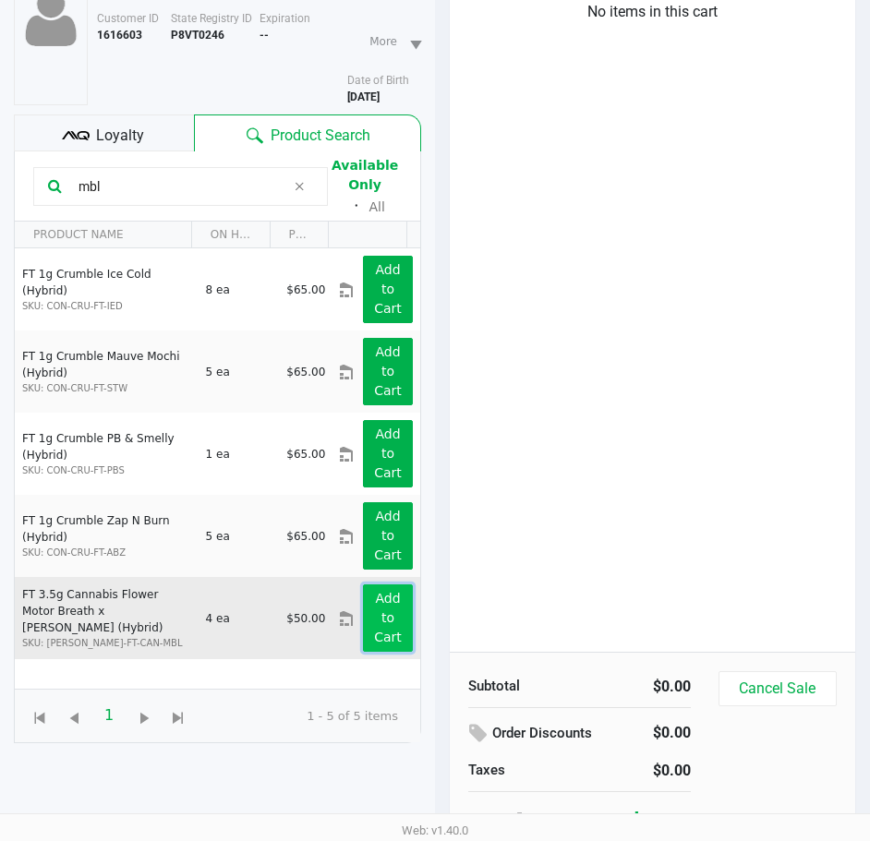
click at [374, 618] on app-button-loader "Add to Cart" at bounding box center [388, 618] width 28 height 54
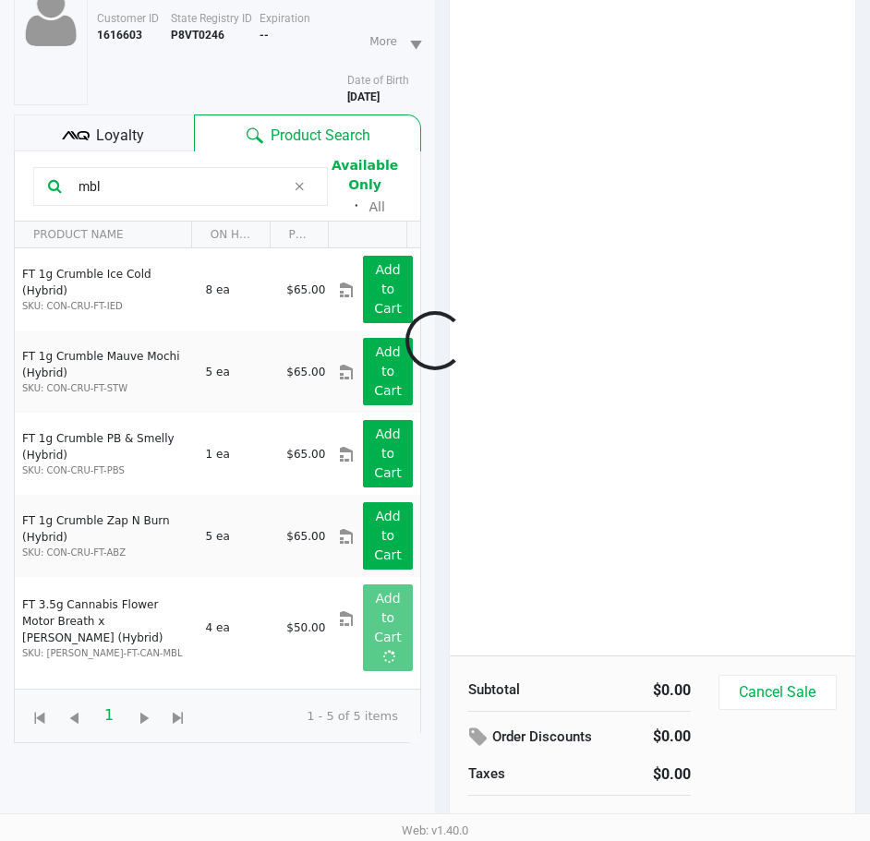
click at [602, 511] on div at bounding box center [435, 340] width 870 height 657
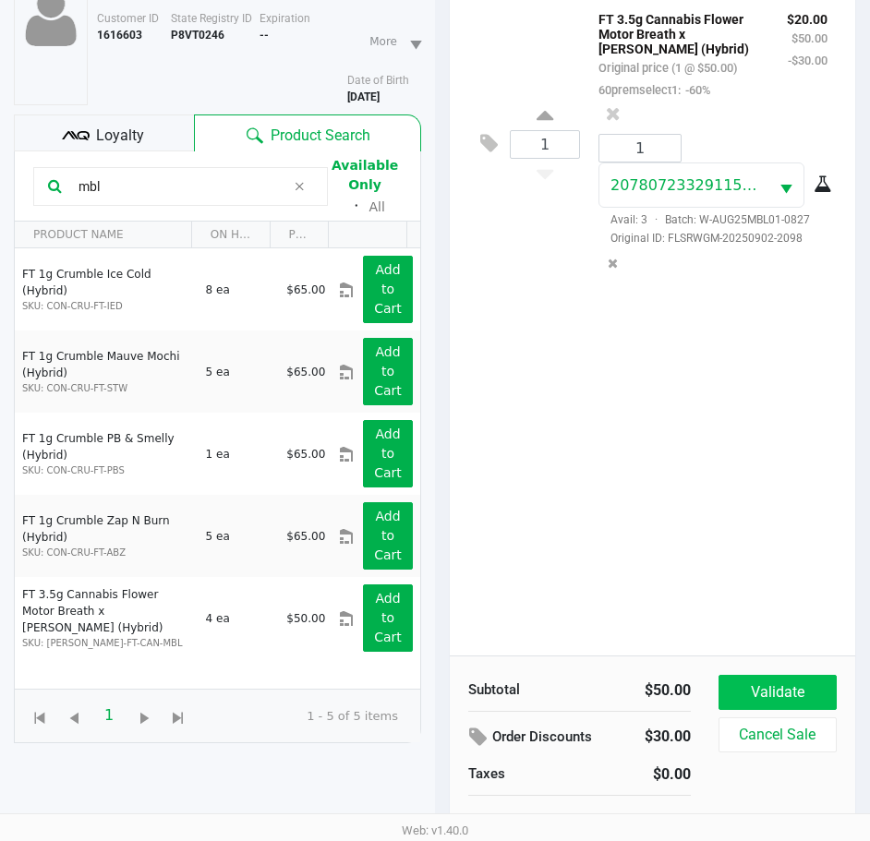
click at [800, 691] on button "Validate" at bounding box center [777, 692] width 118 height 35
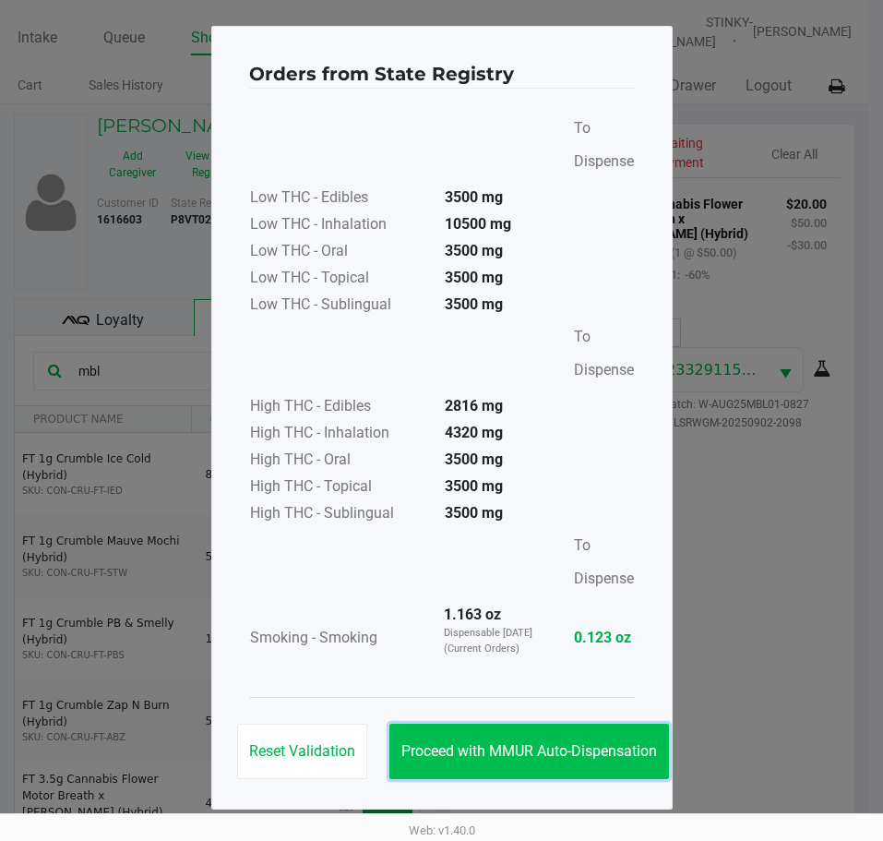
click at [453, 740] on button "Proceed with MMUR Auto-Dispensation" at bounding box center [530, 751] width 280 height 55
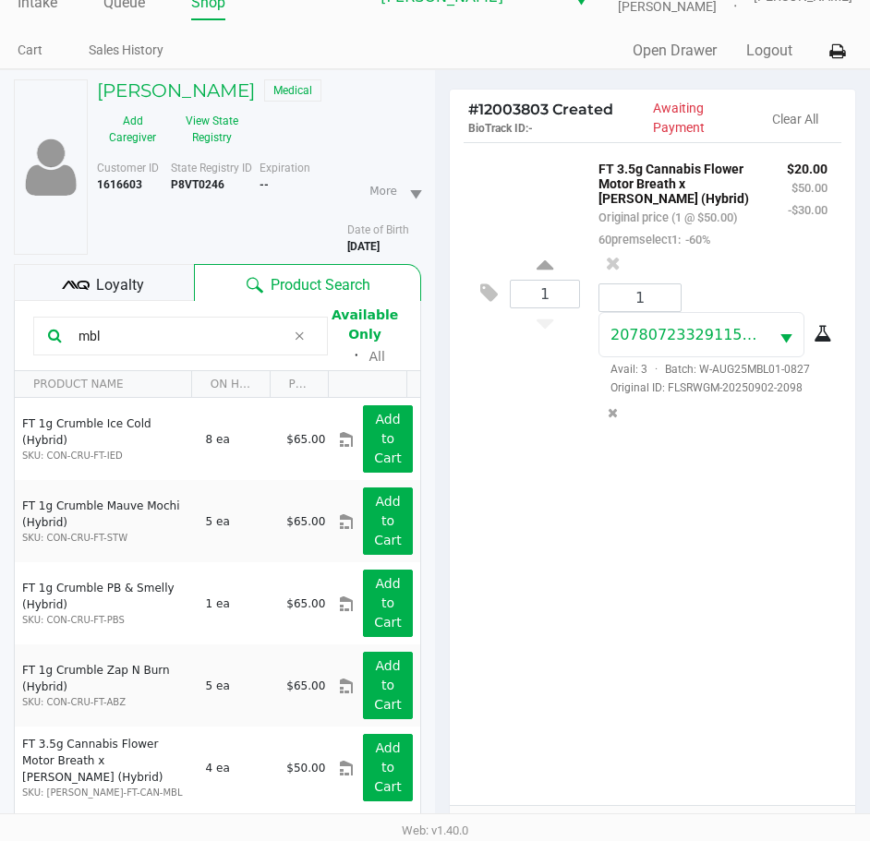
scroll to position [245, 0]
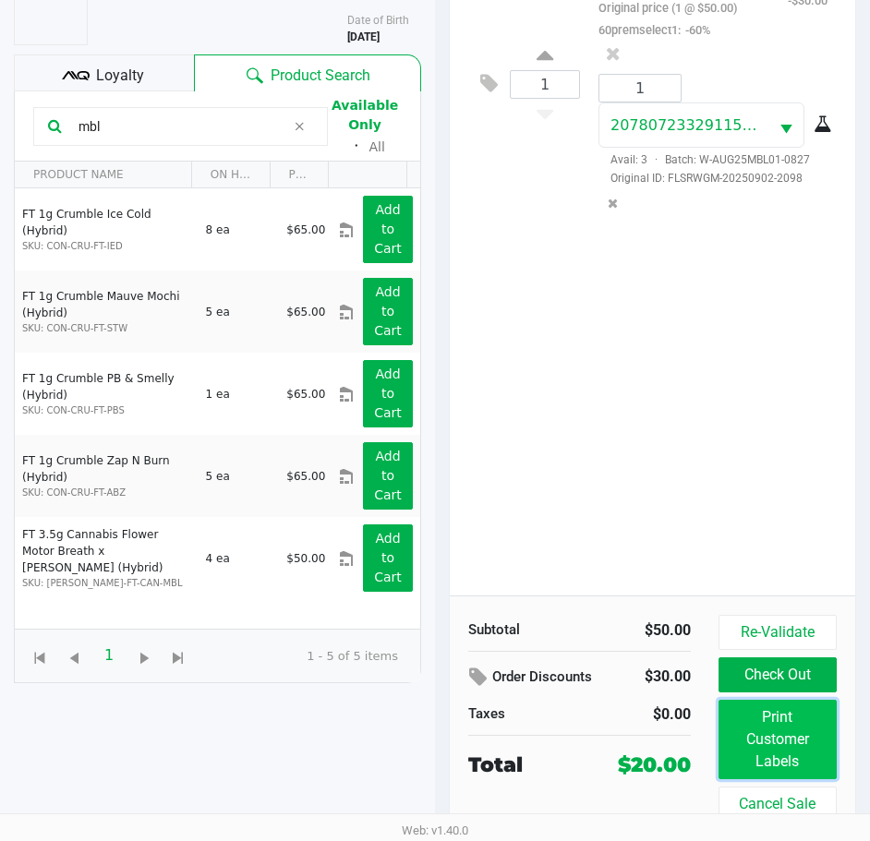
click at [798, 760] on button "Print Customer Labels" at bounding box center [777, 739] width 118 height 79
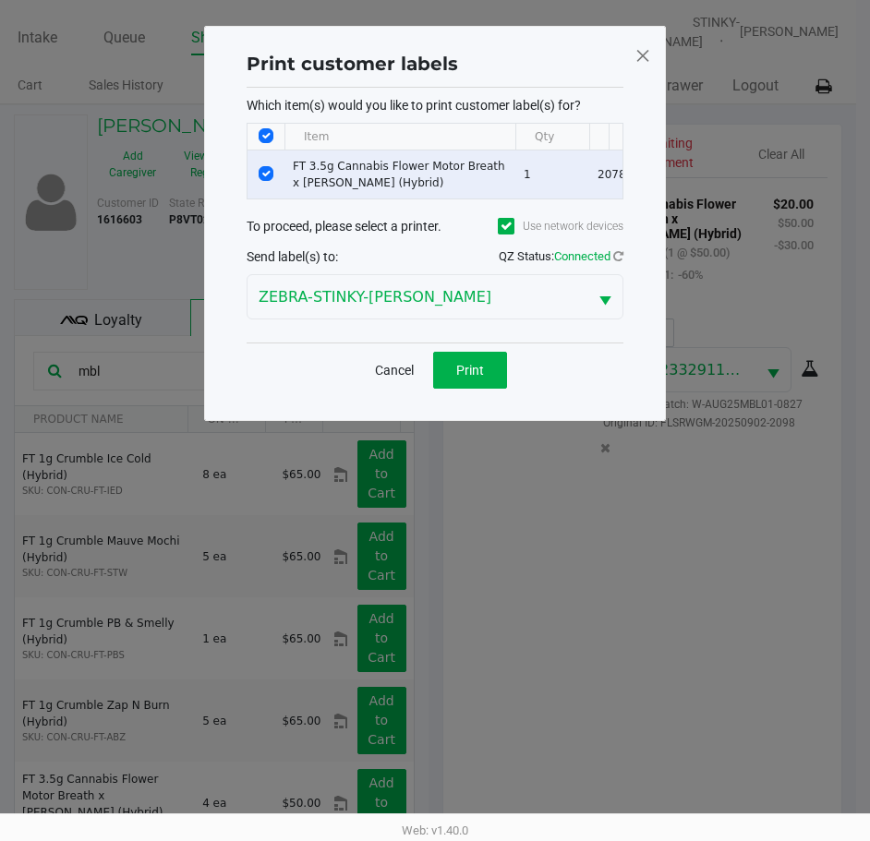
scroll to position [0, 0]
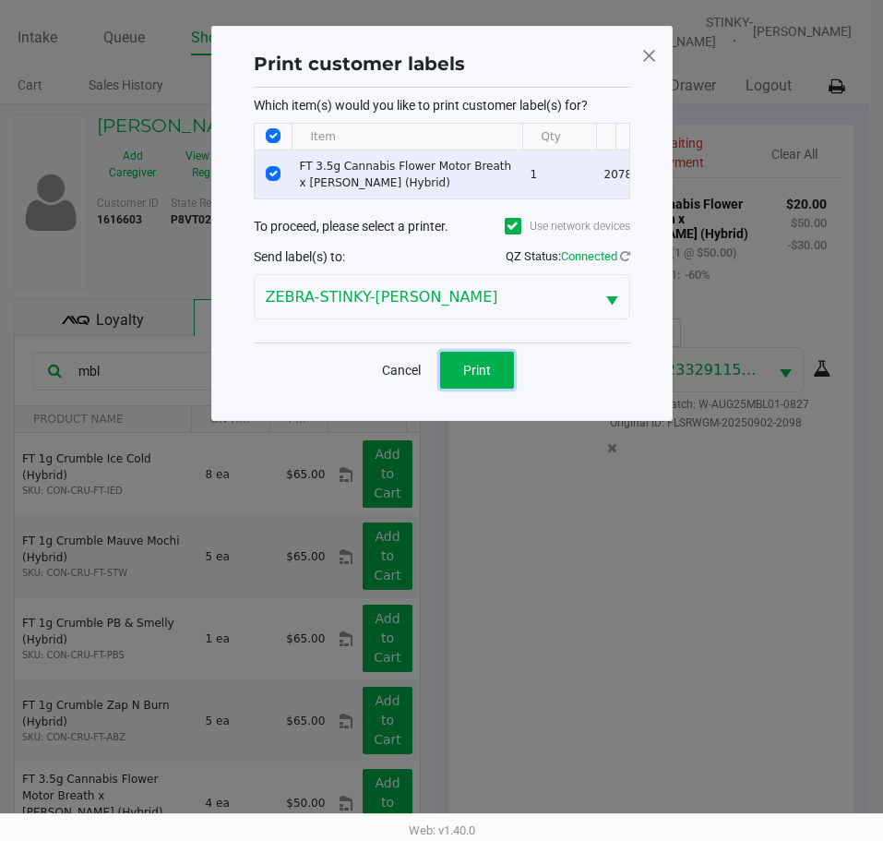
click at [499, 375] on button "Print" at bounding box center [477, 370] width 74 height 37
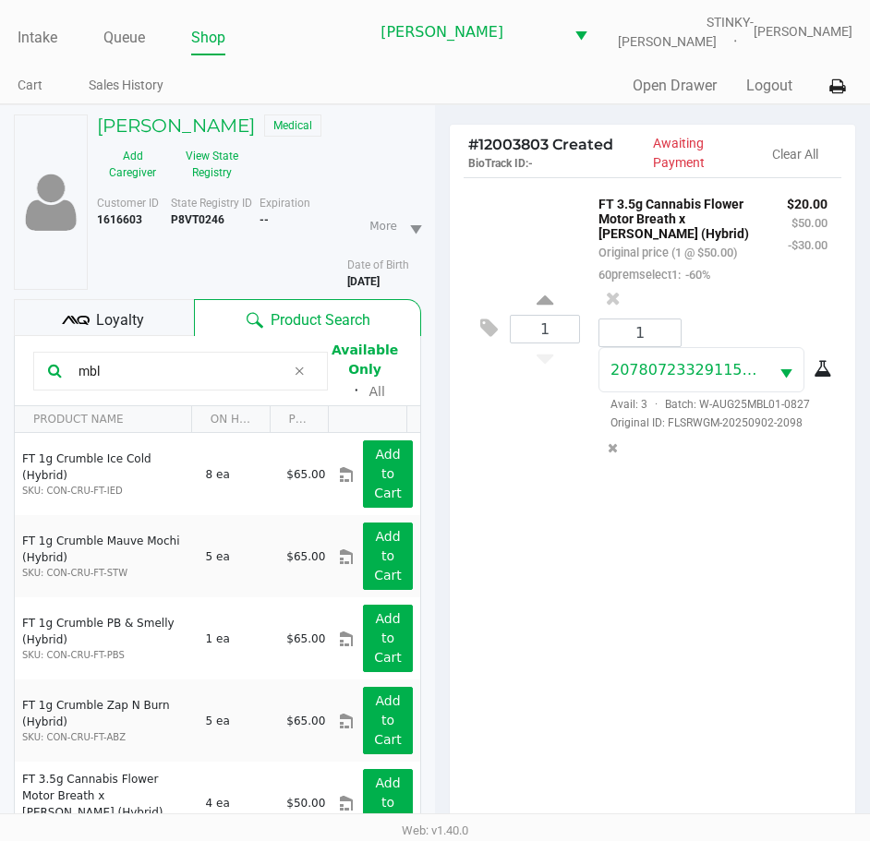
click at [645, 601] on div "1 FT 3.5g Cannabis Flower Motor Breath x Mike Larry (Hybrid) Original price (1 …" at bounding box center [652, 508] width 405 height 663
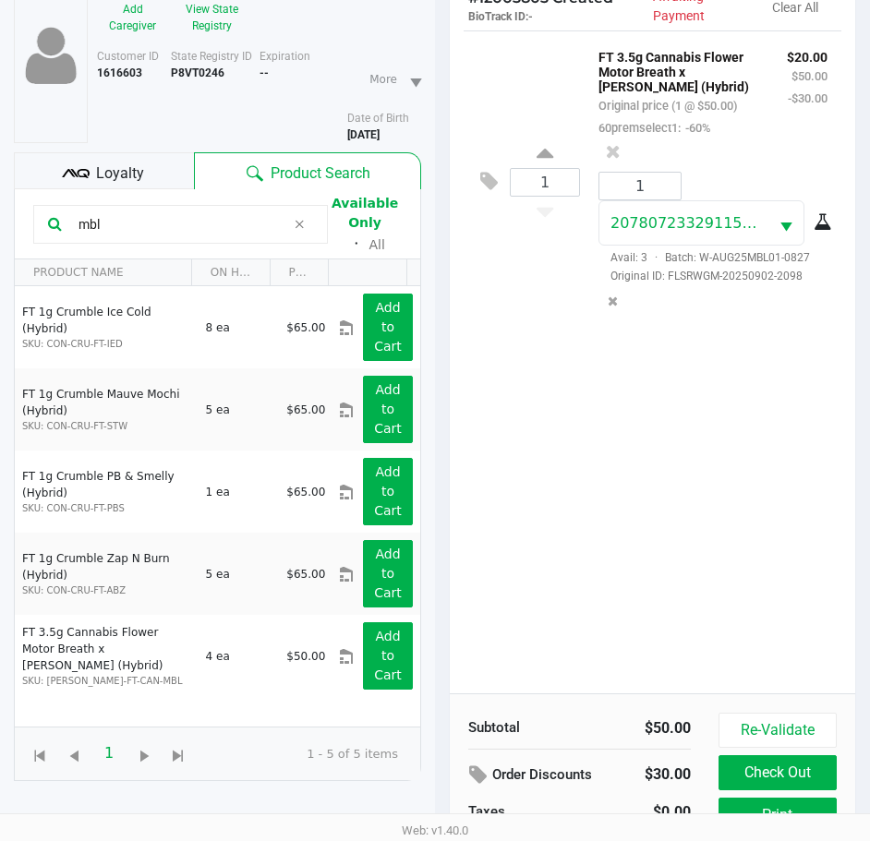
scroll to position [245, 0]
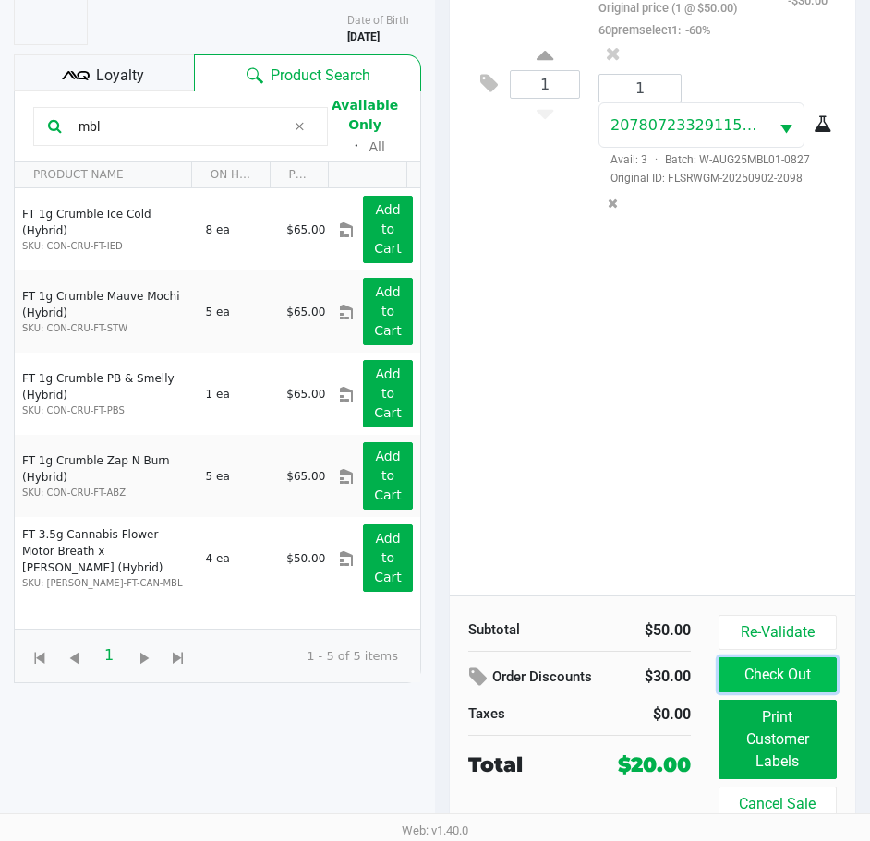
click at [800, 667] on button "Check Out" at bounding box center [777, 674] width 118 height 35
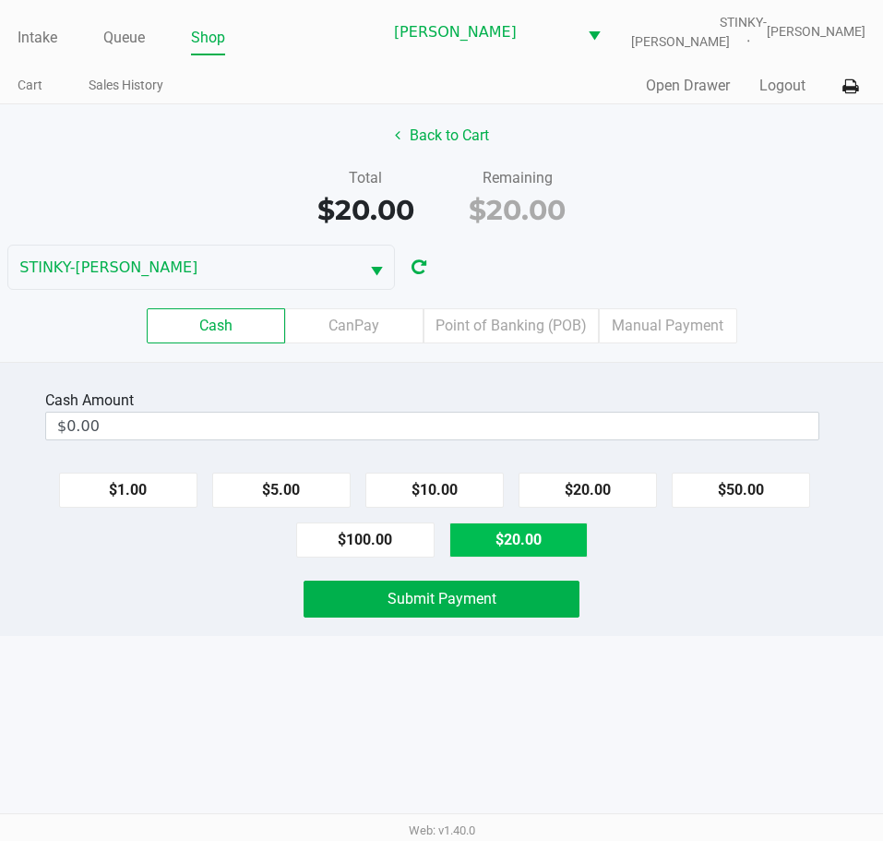
click at [520, 535] on button "$20.00" at bounding box center [519, 540] width 138 height 35
type input "$20.00"
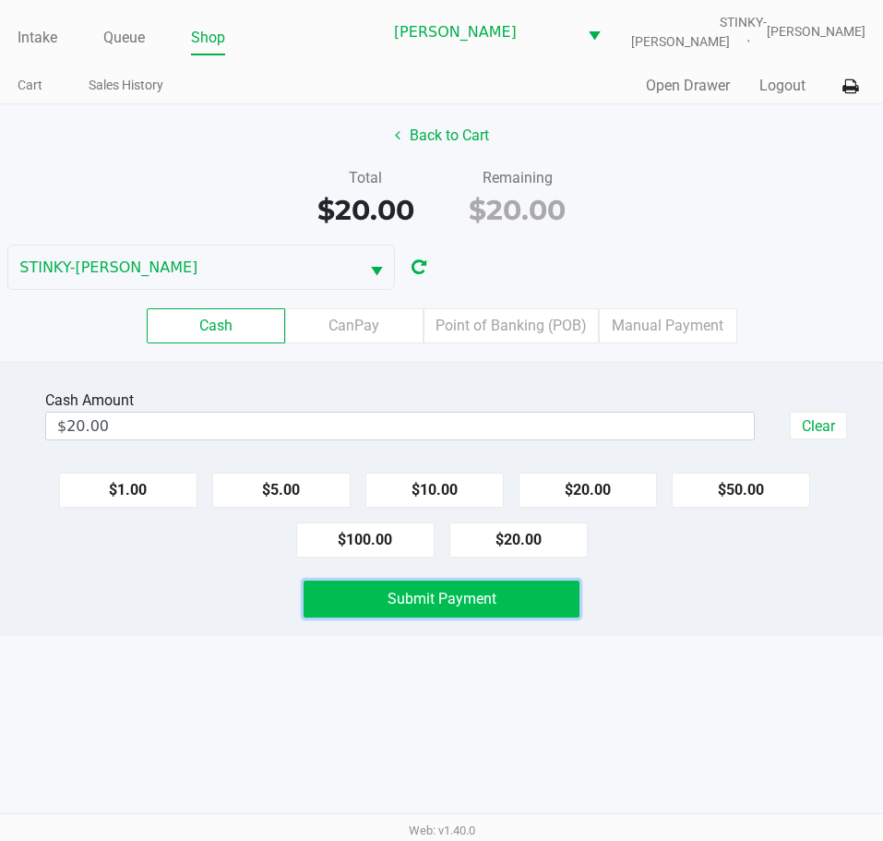
click at [496, 607] on span "Submit Payment" at bounding box center [442, 599] width 109 height 18
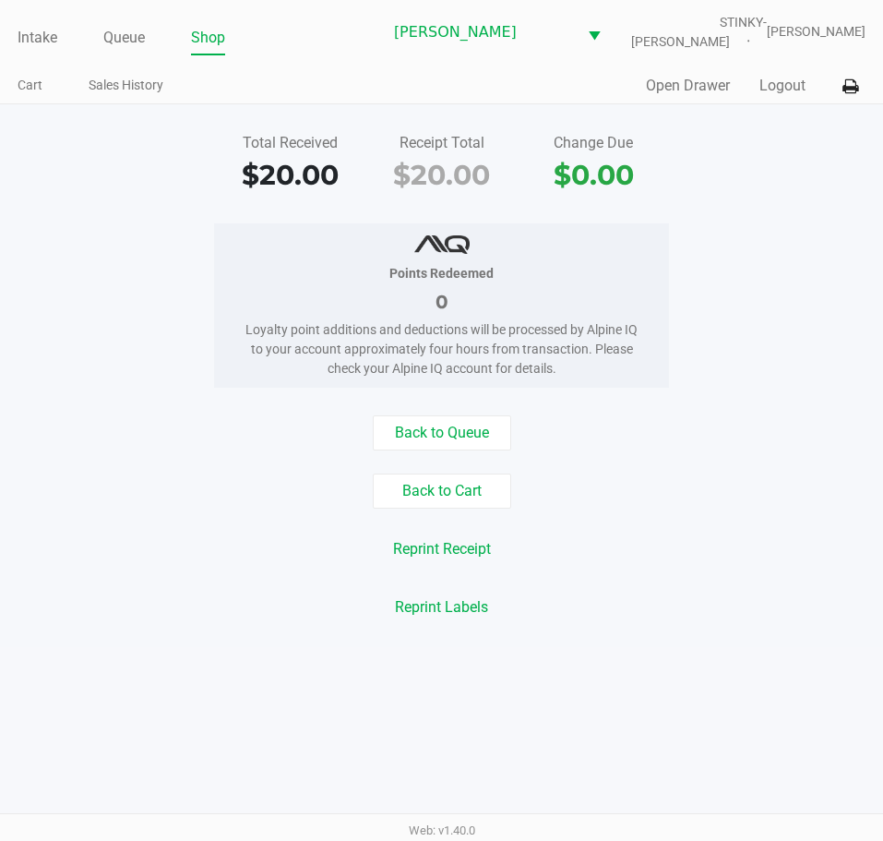
click at [115, 291] on div "Points Redeemed 0 Loyalty point additions and deductions will be processed by A…" at bounding box center [441, 305] width 911 height 164
click at [13, 44] on div "Intake Queue Shop Summerfield WC STINKY-PETE Lindsay Carroll Cart Sales History…" at bounding box center [441, 52] width 883 height 104
click at [26, 41] on link "Intake" at bounding box center [38, 38] width 40 height 26
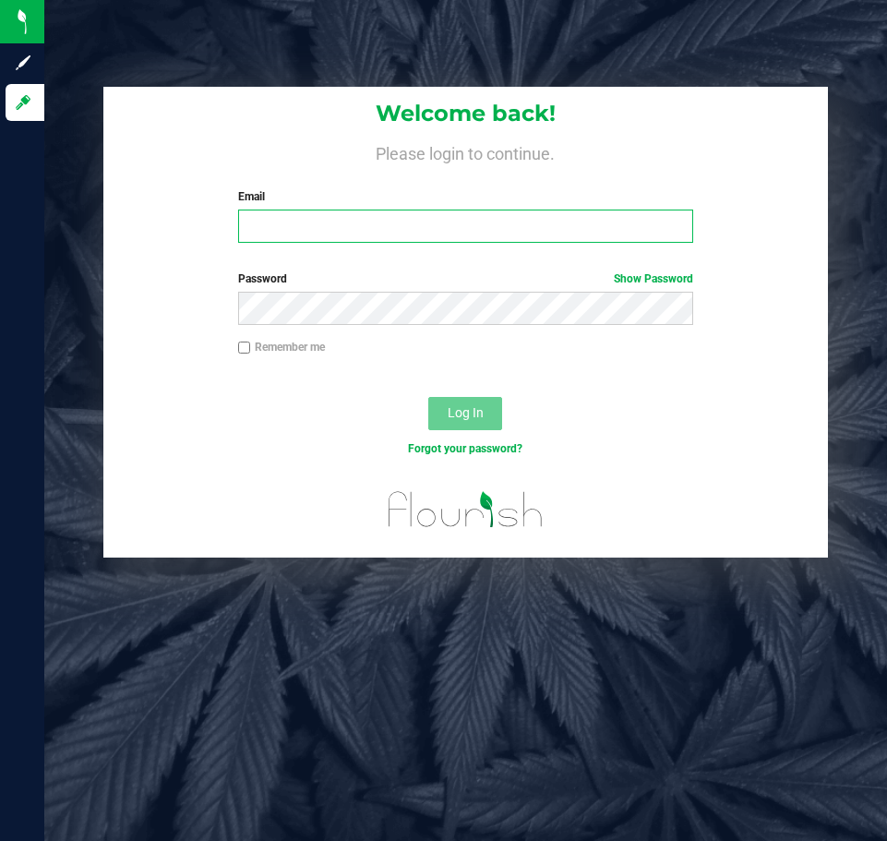
click at [367, 216] on input "Email" at bounding box center [466, 226] width 456 height 33
type input "[EMAIL_ADDRESS][DOMAIN_NAME]"
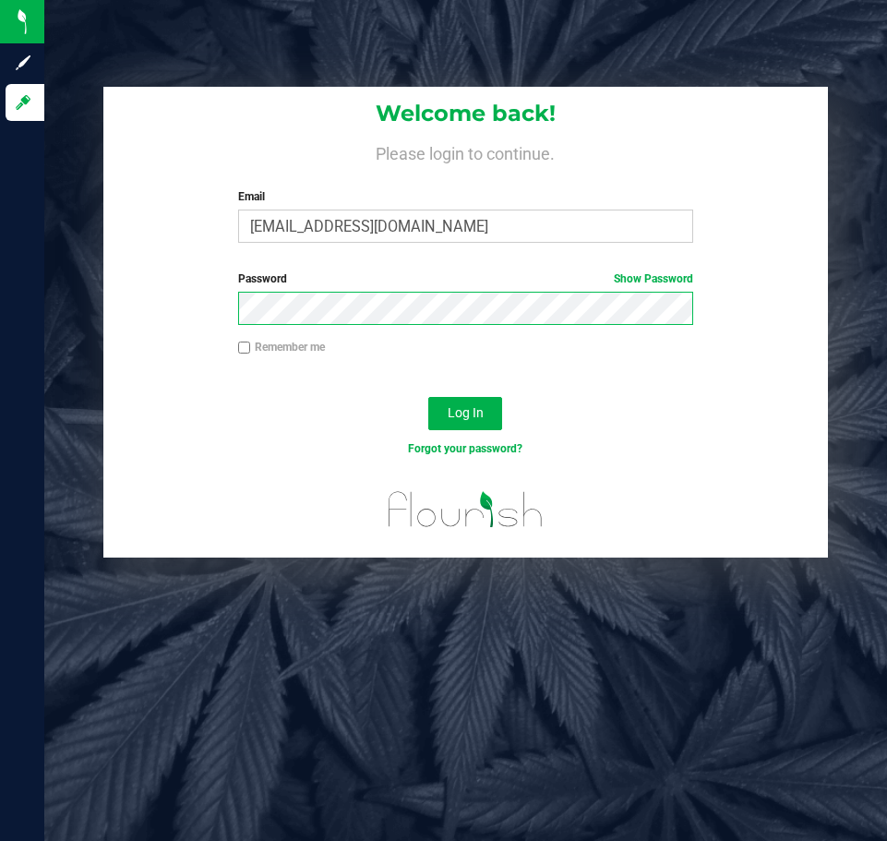
click at [428, 397] on button "Log In" at bounding box center [465, 413] width 74 height 33
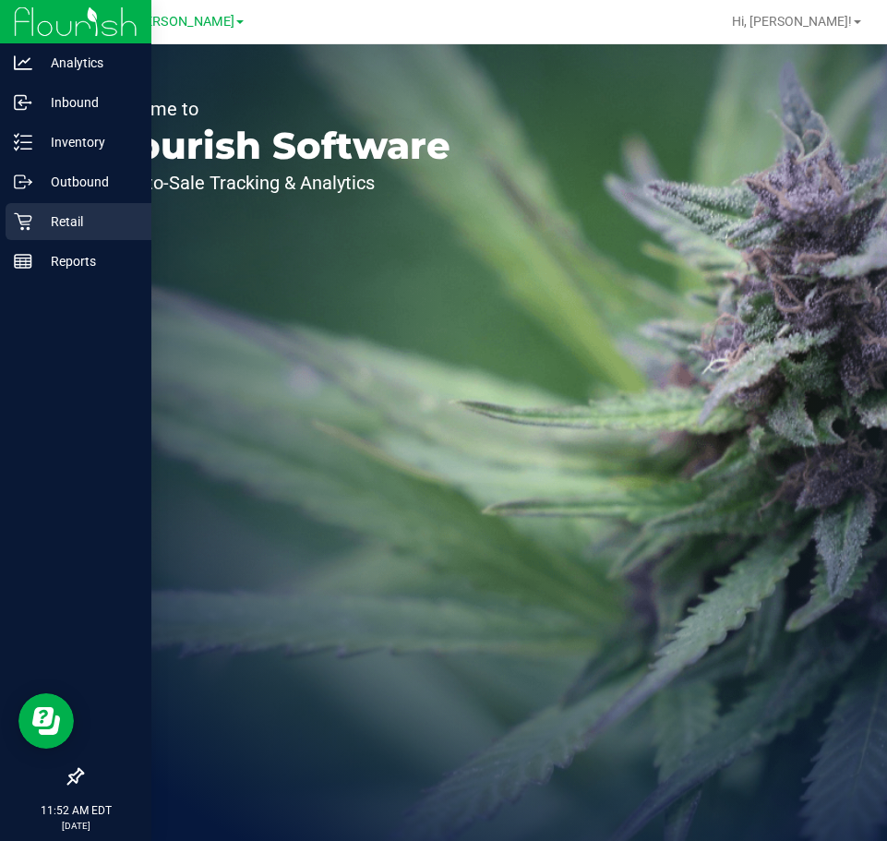
click at [27, 219] on icon at bounding box center [23, 221] width 18 height 18
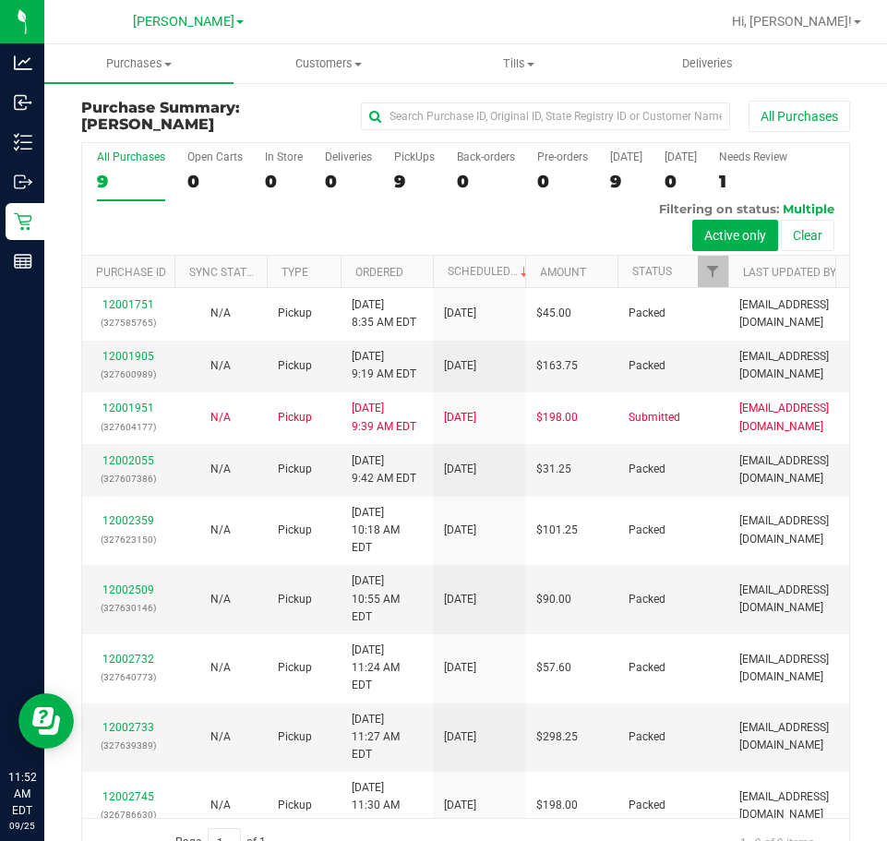
click at [471, 281] on th "Scheduled" at bounding box center [479, 272] width 92 height 32
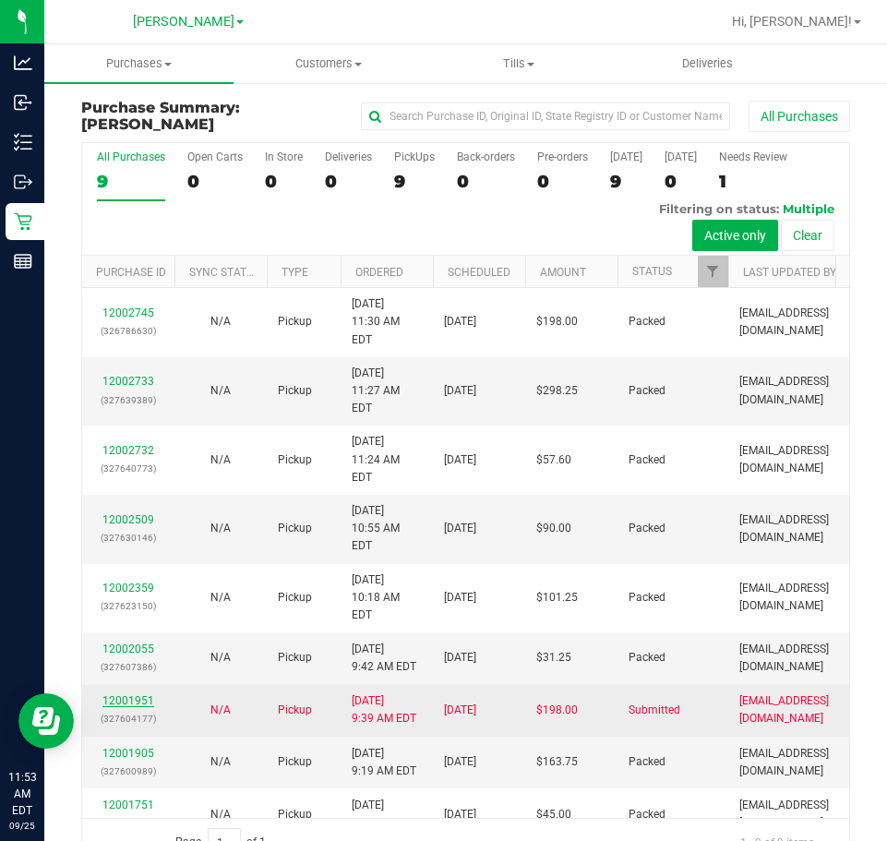
click at [122, 694] on link "12001951" at bounding box center [128, 700] width 52 height 13
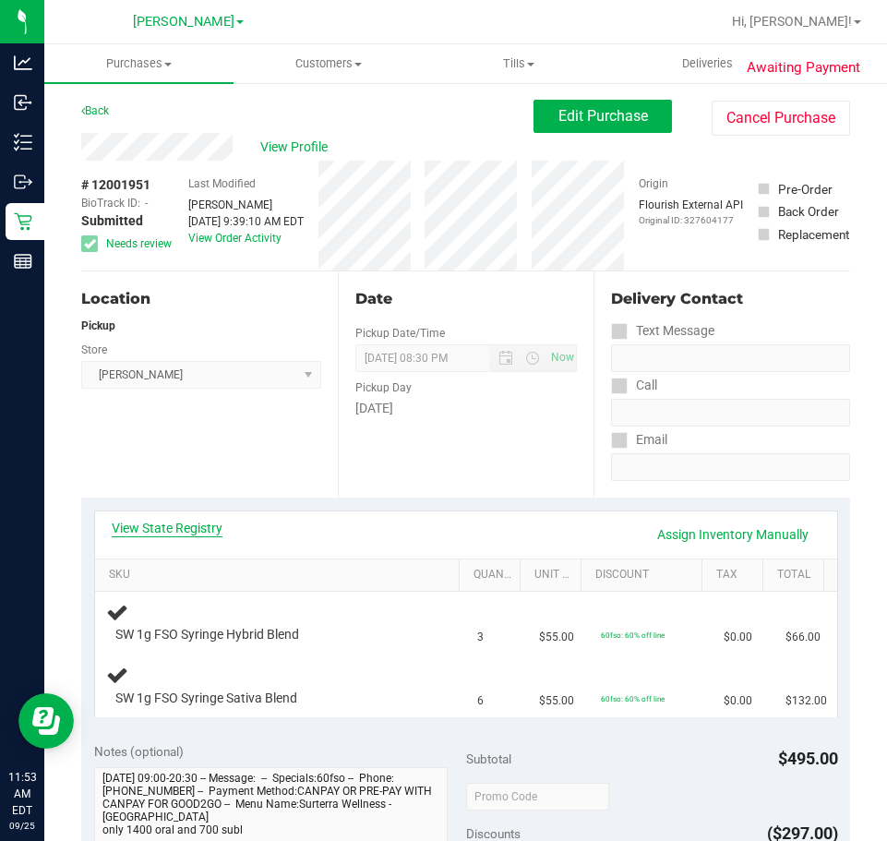
click at [198, 523] on link "View State Registry" at bounding box center [167, 528] width 111 height 18
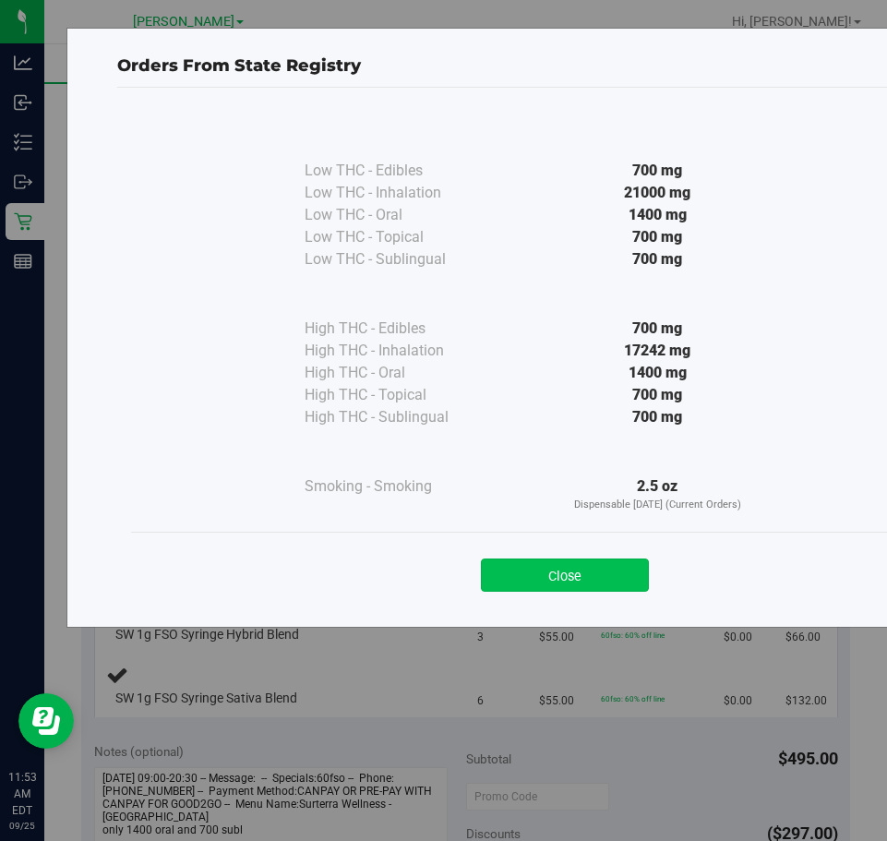
click at [549, 563] on button "Close" at bounding box center [565, 575] width 168 height 33
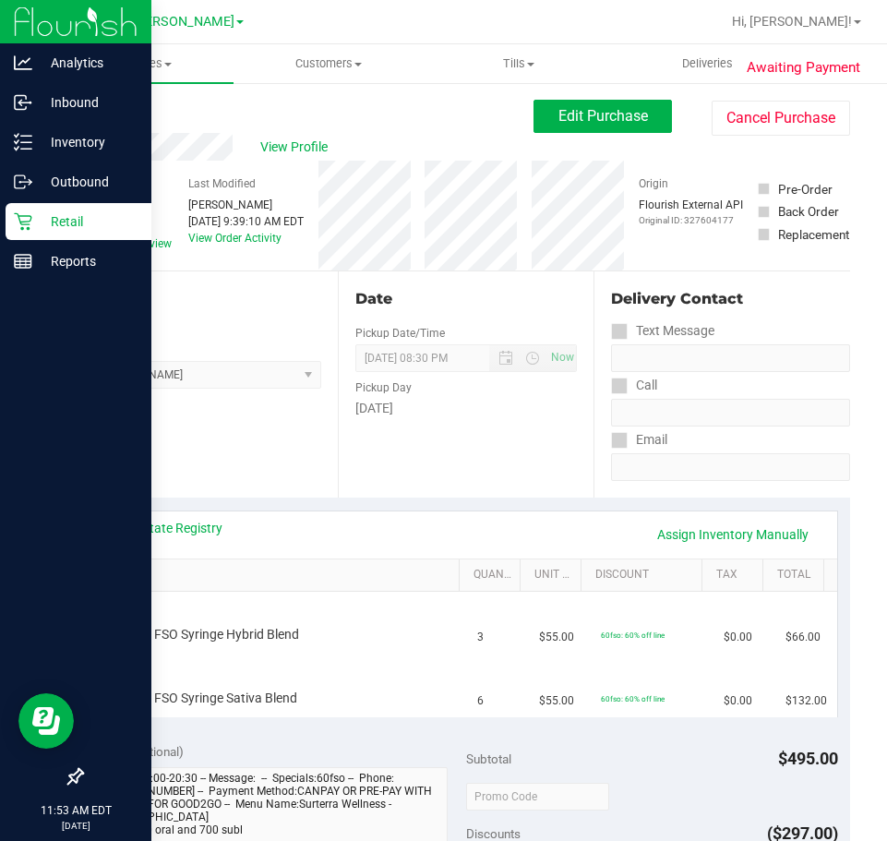
click at [34, 222] on p "Retail" at bounding box center [87, 221] width 111 height 22
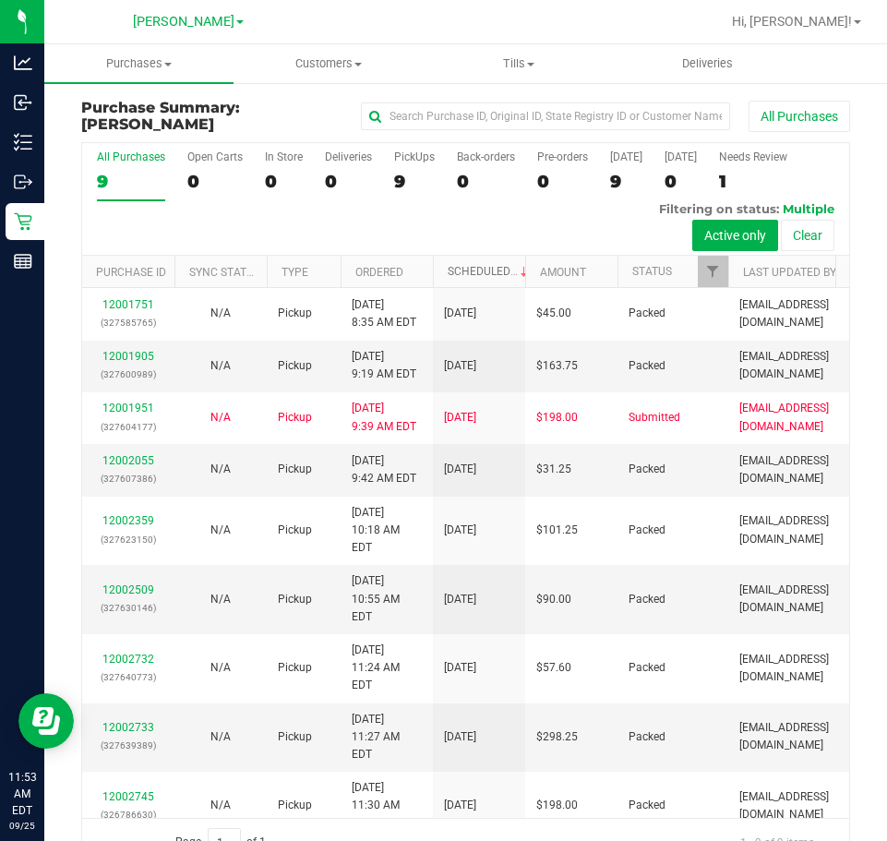
click at [484, 272] on link "Scheduled" at bounding box center [490, 271] width 84 height 13
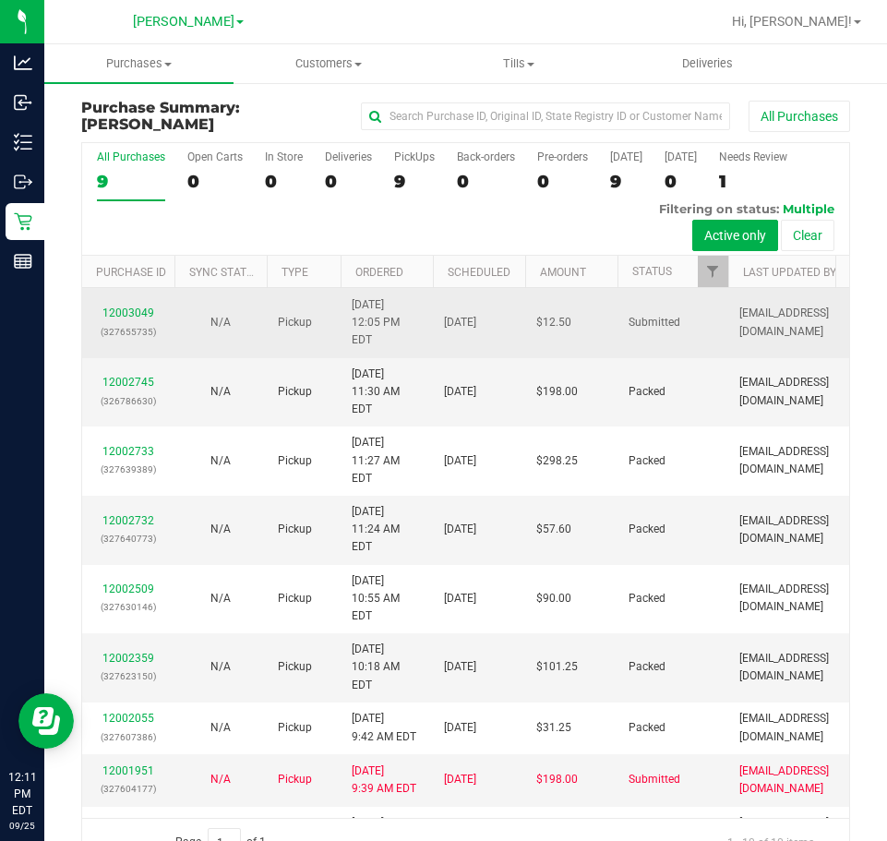
click at [137, 302] on td "12003049 (327655735)" at bounding box center [128, 323] width 92 height 70
click at [132, 318] on link "12003049" at bounding box center [128, 312] width 52 height 13
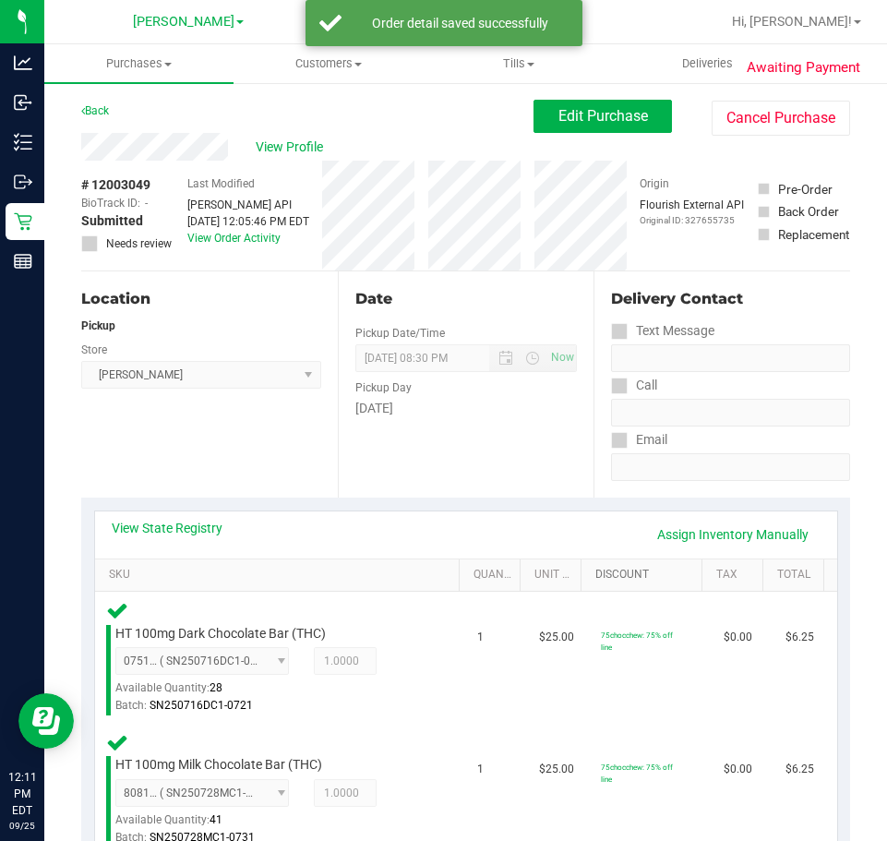
click at [644, 574] on link "Discount" at bounding box center [645, 575] width 100 height 15
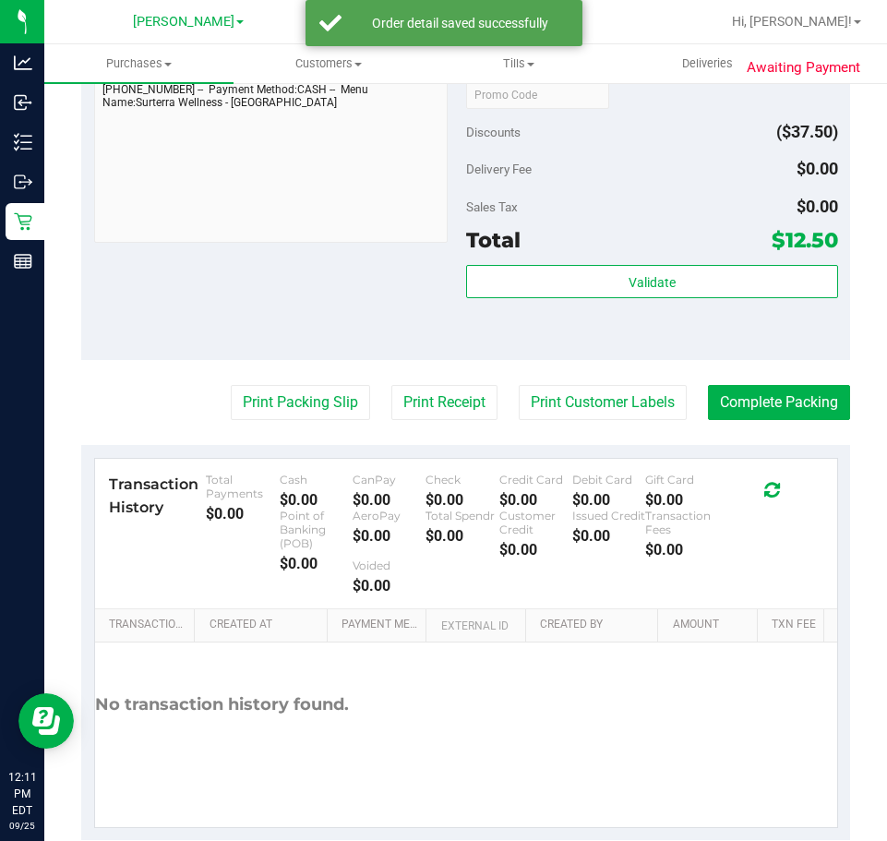
scroll to position [875, 0]
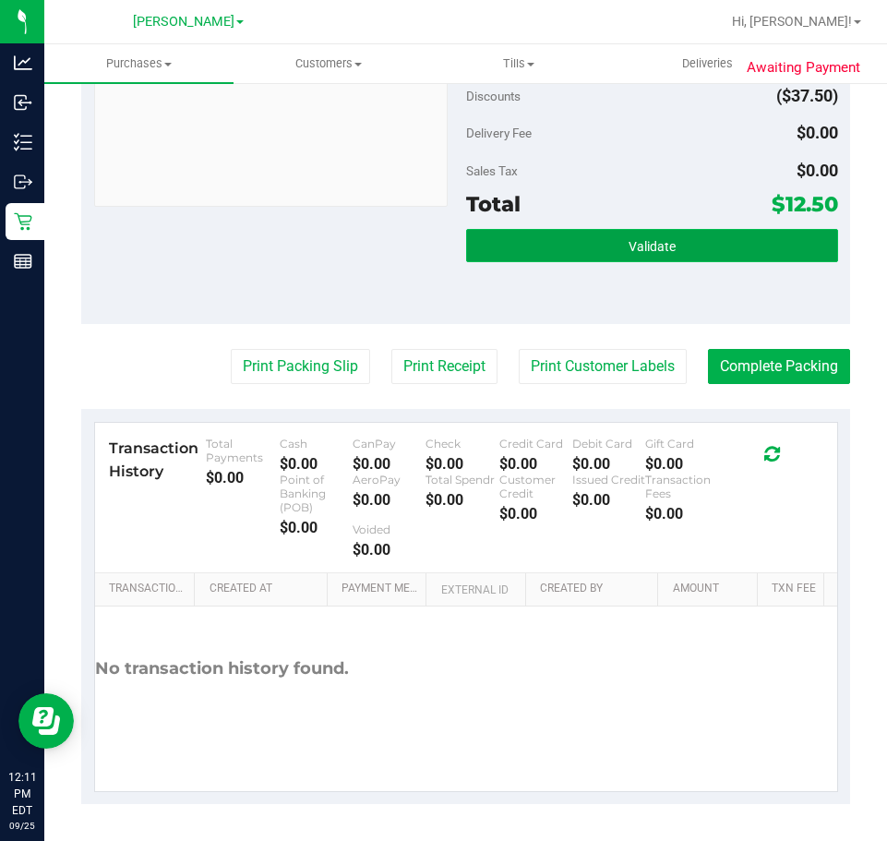
click at [651, 239] on span "Validate" at bounding box center [652, 246] width 47 height 15
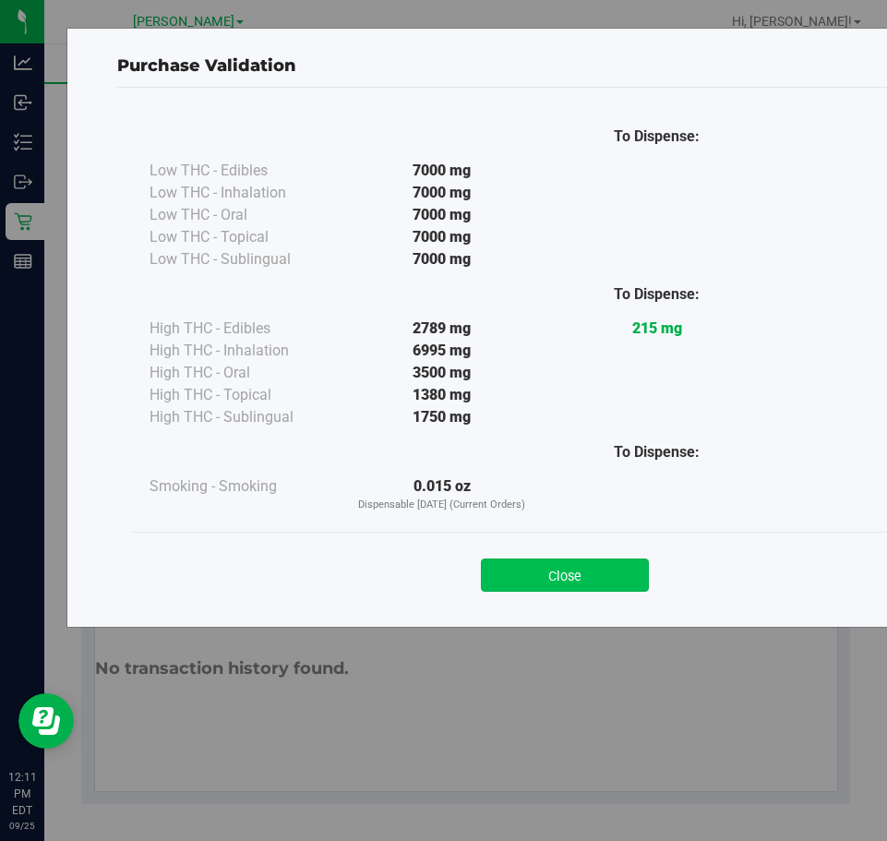
click at [589, 568] on button "Close" at bounding box center [565, 575] width 168 height 33
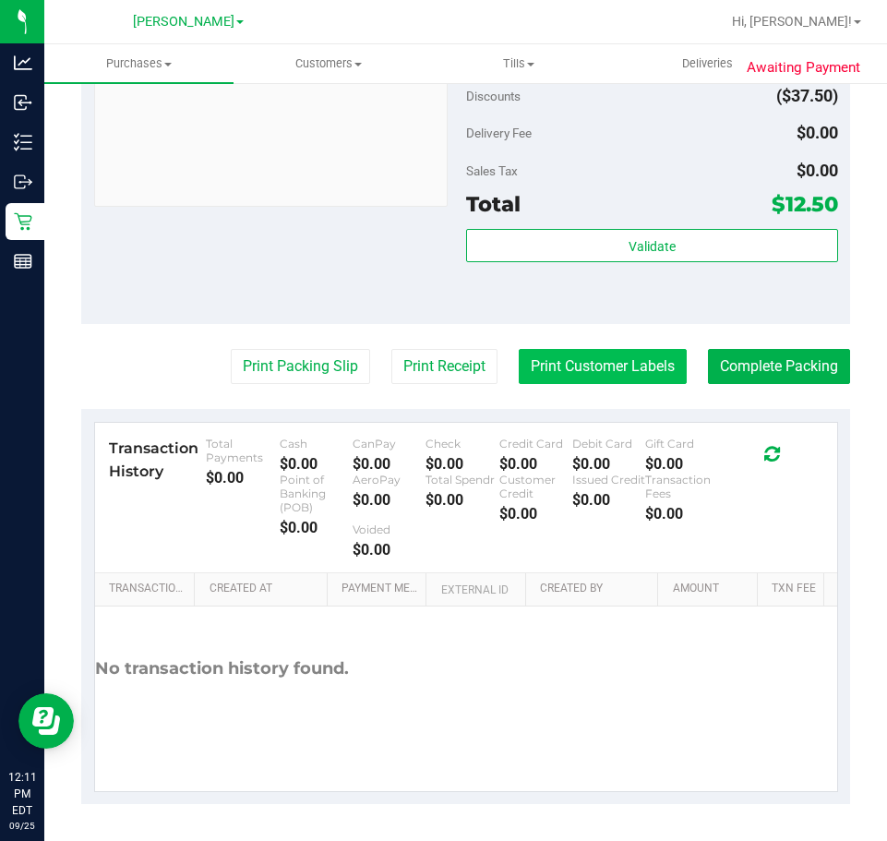
click at [597, 360] on button "Print Customer Labels" at bounding box center [603, 366] width 168 height 35
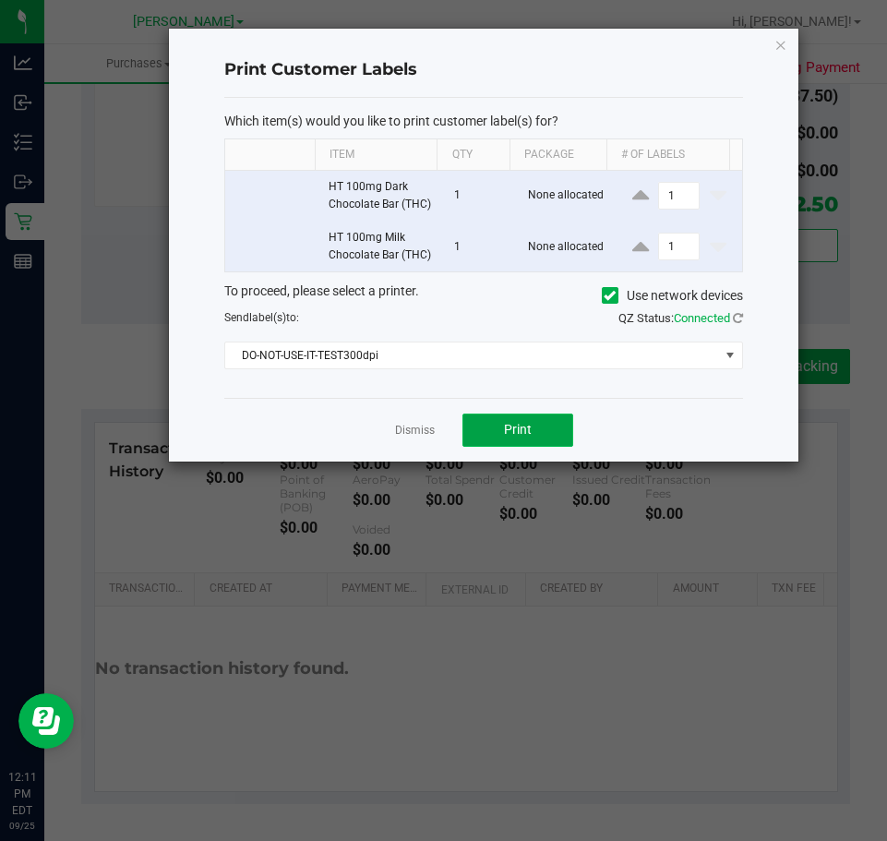
click at [542, 447] on button "Print" at bounding box center [518, 430] width 111 height 33
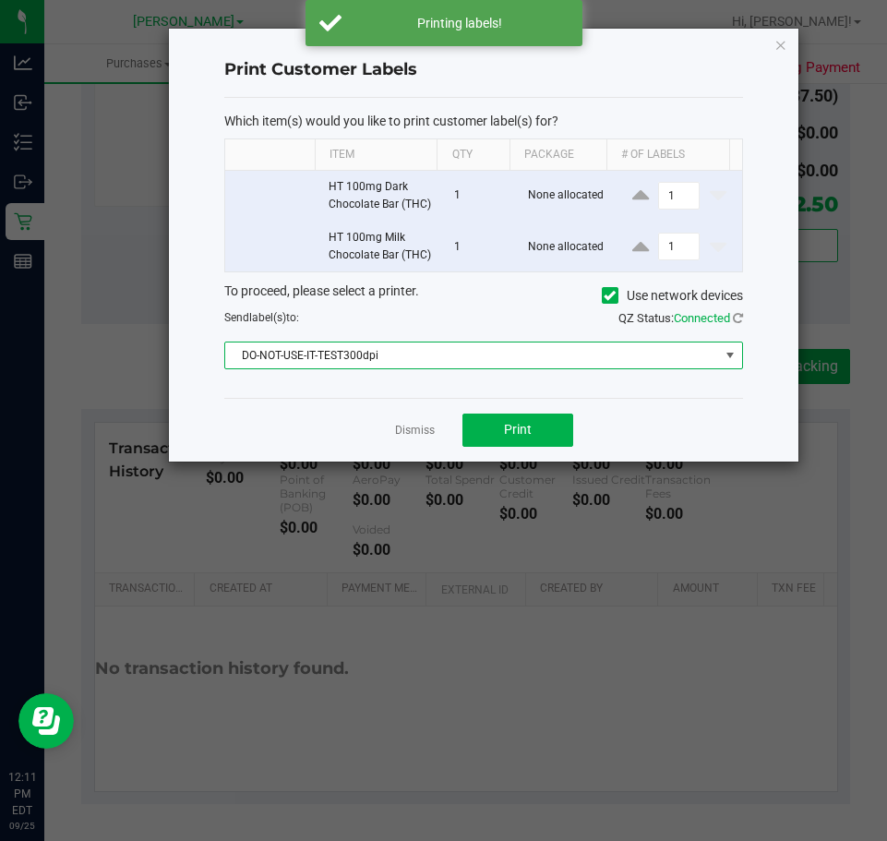
click at [379, 368] on span "DO-NOT-USE-IT-TEST300dpi" at bounding box center [471, 356] width 493 height 26
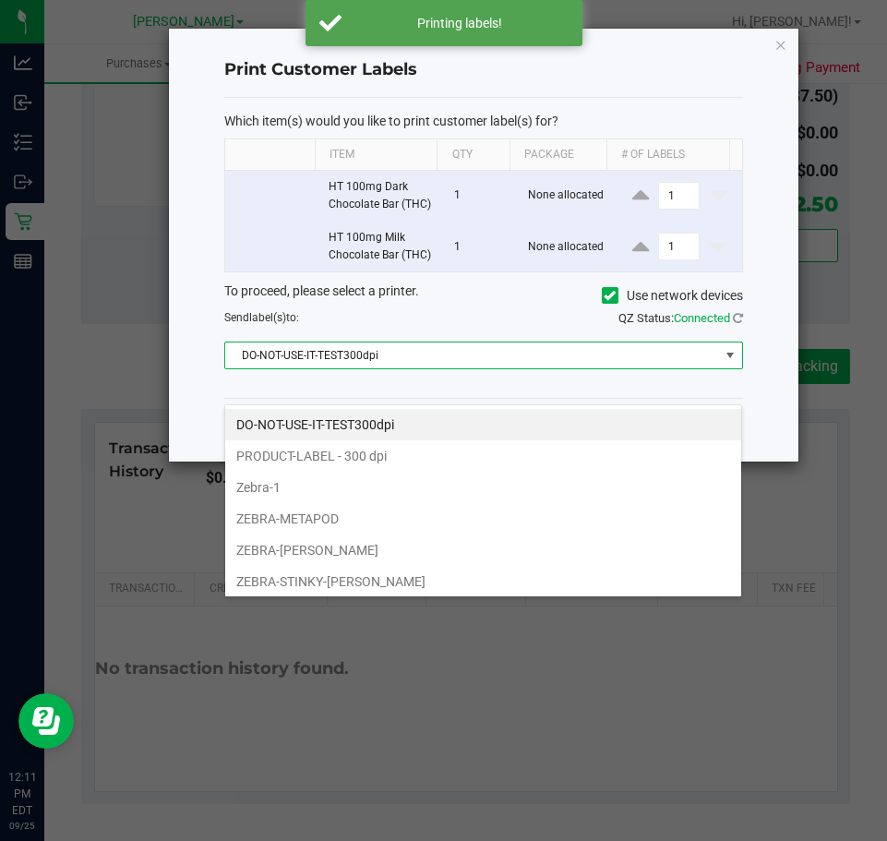
scroll to position [28, 518]
click at [342, 514] on li "ZEBRA-METAPOD" at bounding box center [483, 518] width 516 height 31
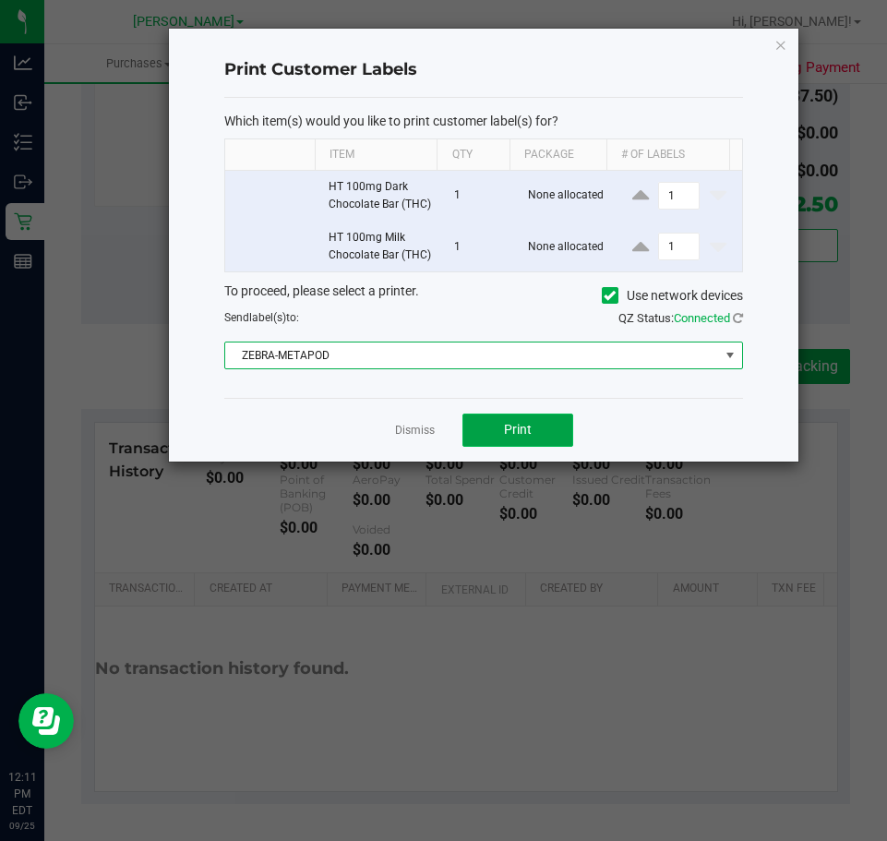
click at [517, 437] on span "Print" at bounding box center [518, 429] width 28 height 15
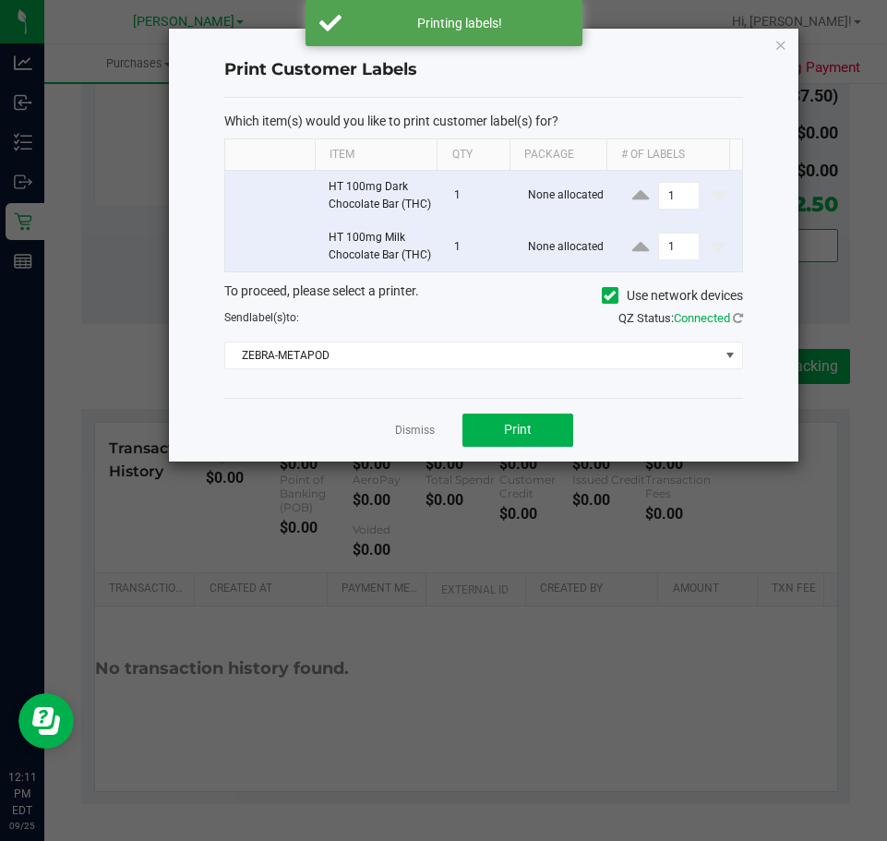
click at [423, 439] on app-cancel-button "Dismiss" at bounding box center [415, 429] width 40 height 19
click at [419, 439] on link "Dismiss" at bounding box center [415, 431] width 40 height 16
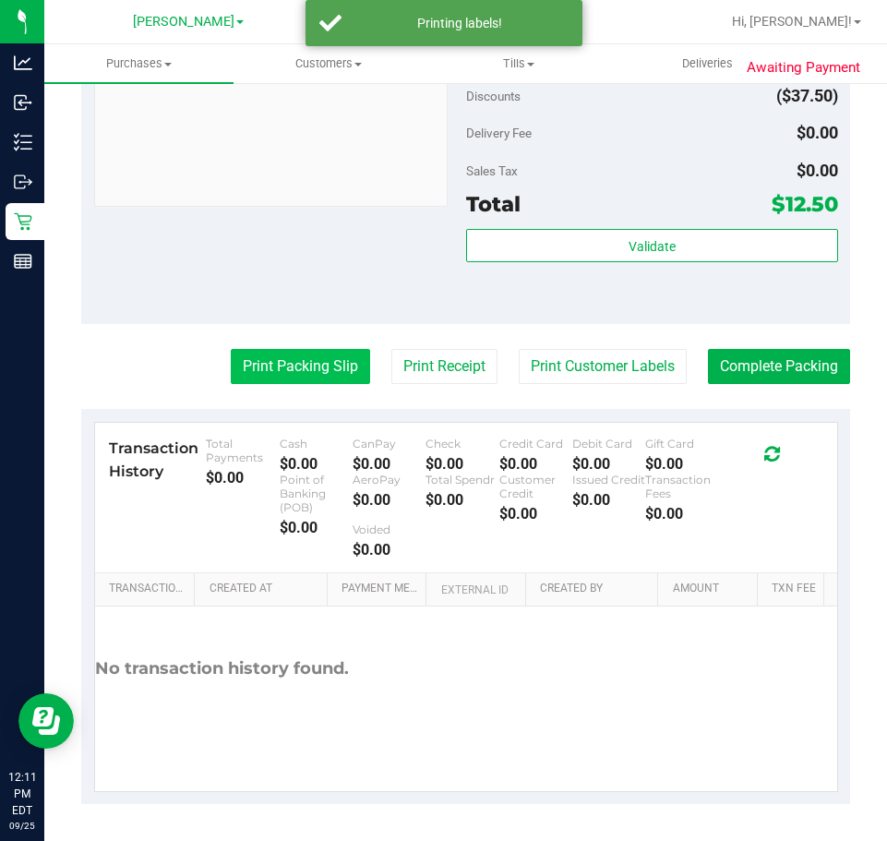
click at [290, 358] on button "Print Packing Slip" at bounding box center [300, 366] width 139 height 35
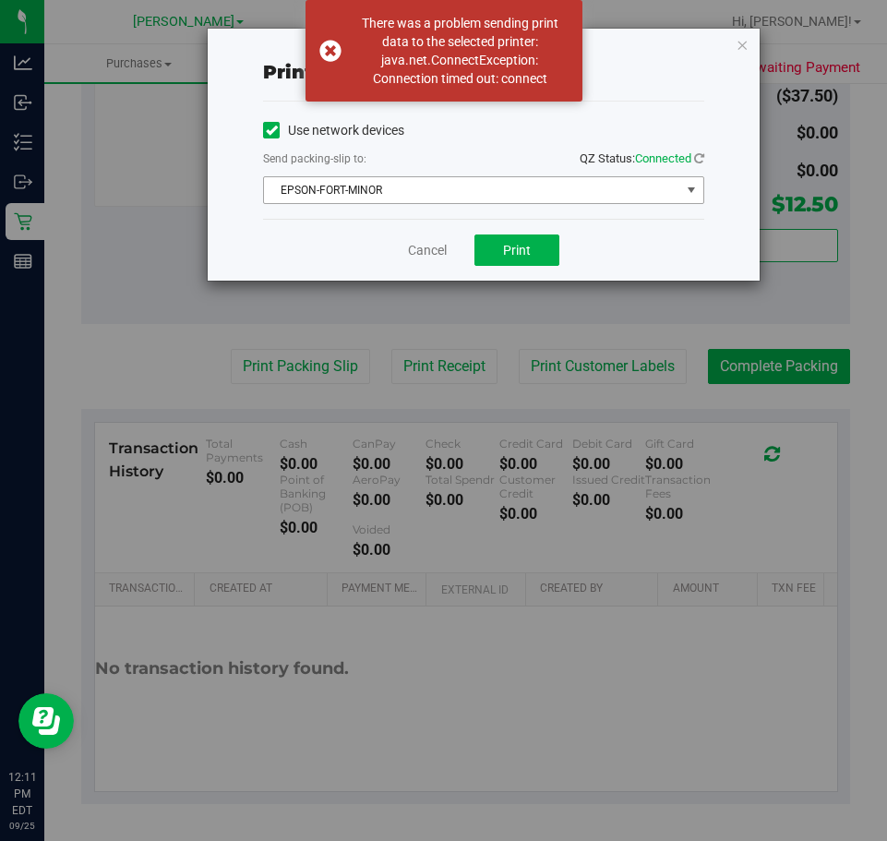
click at [371, 190] on span "EPSON-FORT-MINOR" at bounding box center [472, 190] width 416 height 26
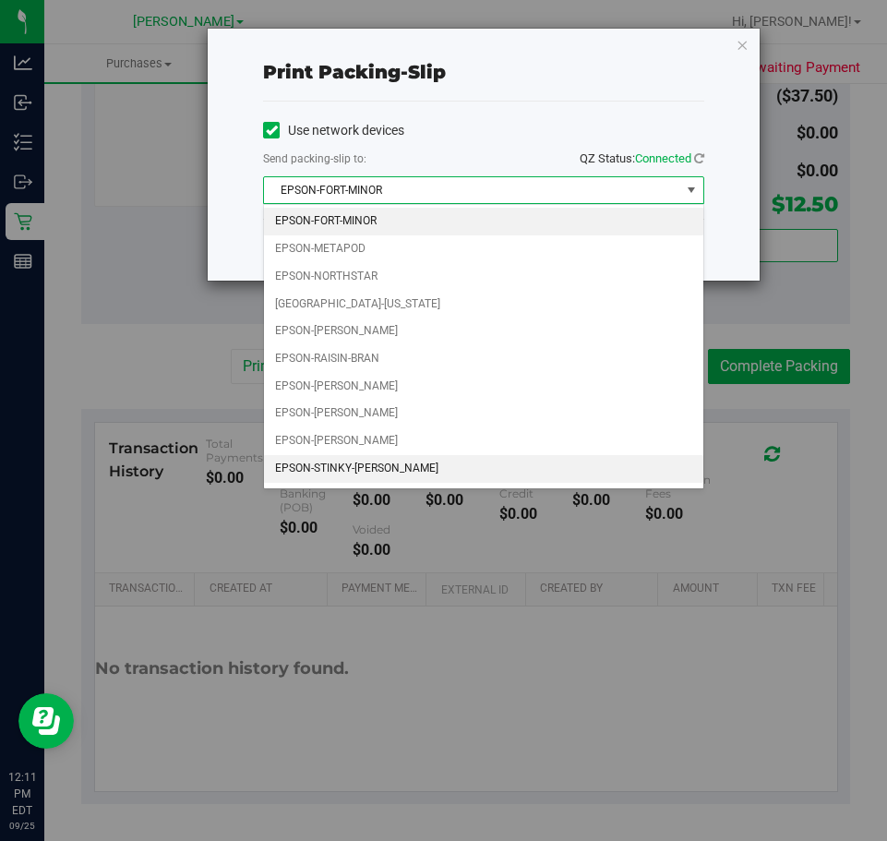
click at [363, 473] on li "EPSON-STINKY-PETE" at bounding box center [483, 469] width 439 height 28
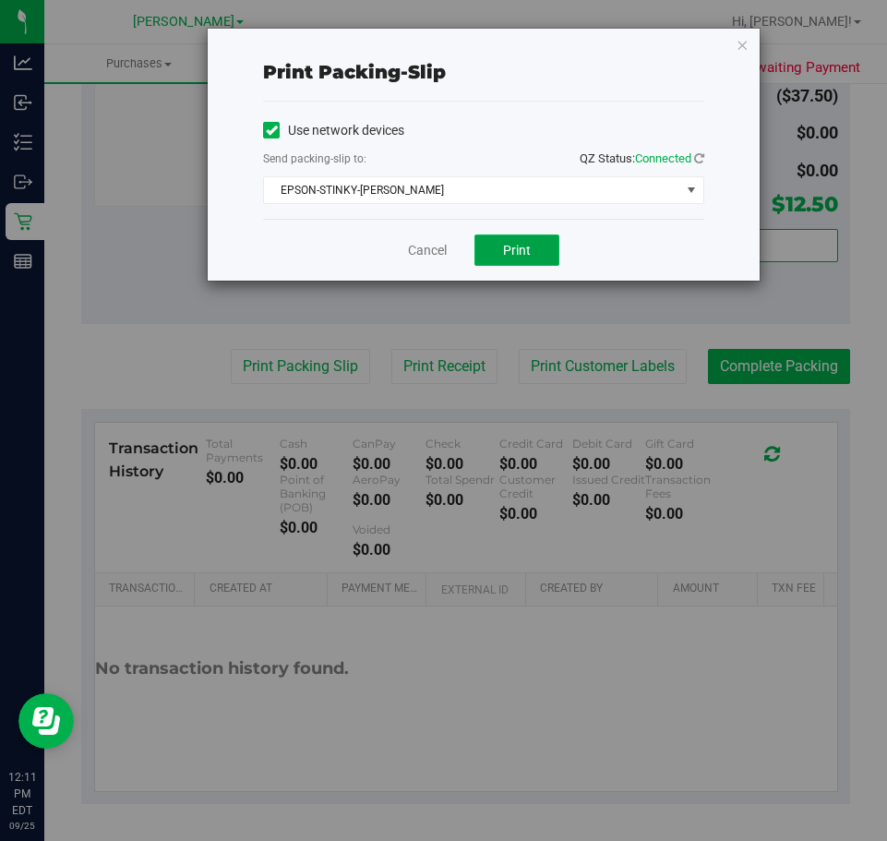
click at [498, 249] on button "Print" at bounding box center [517, 249] width 85 height 31
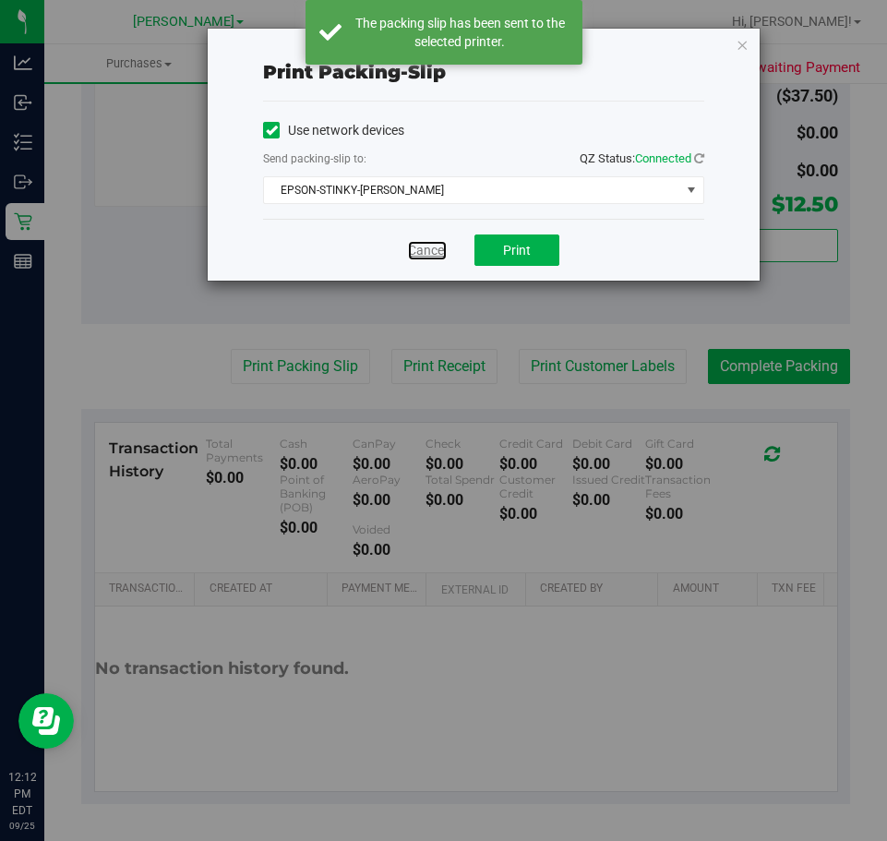
drag, startPoint x: 424, startPoint y: 247, endPoint x: 470, endPoint y: 292, distance: 64.0
click at [425, 248] on link "Cancel" at bounding box center [427, 250] width 39 height 19
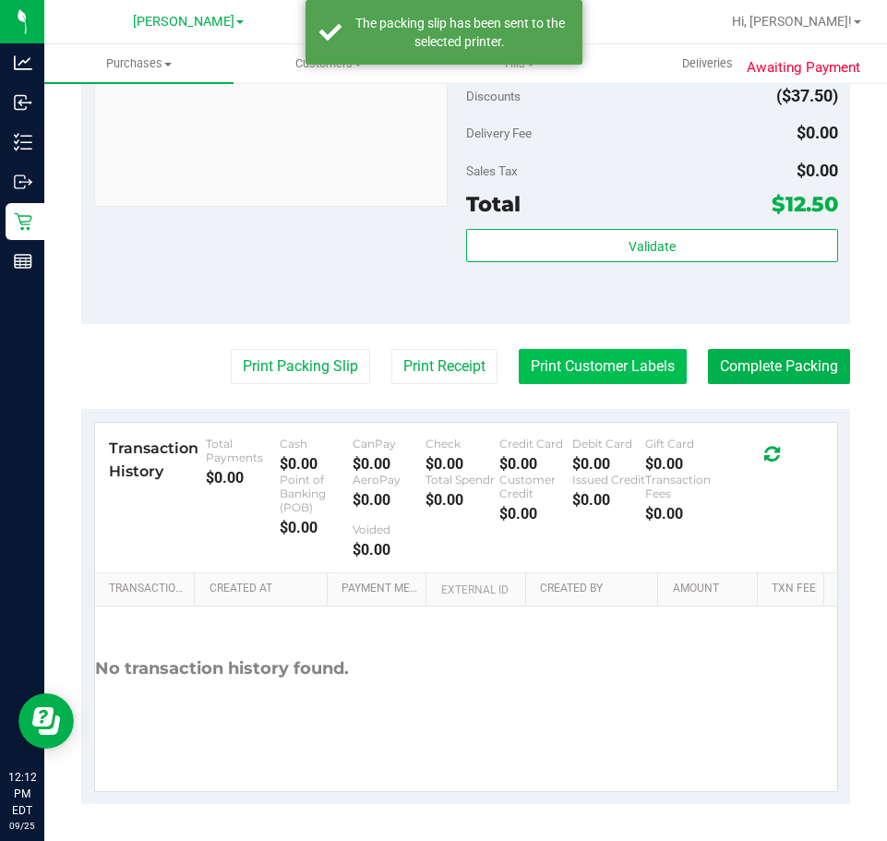
click at [575, 357] on button "Print Customer Labels" at bounding box center [603, 366] width 168 height 35
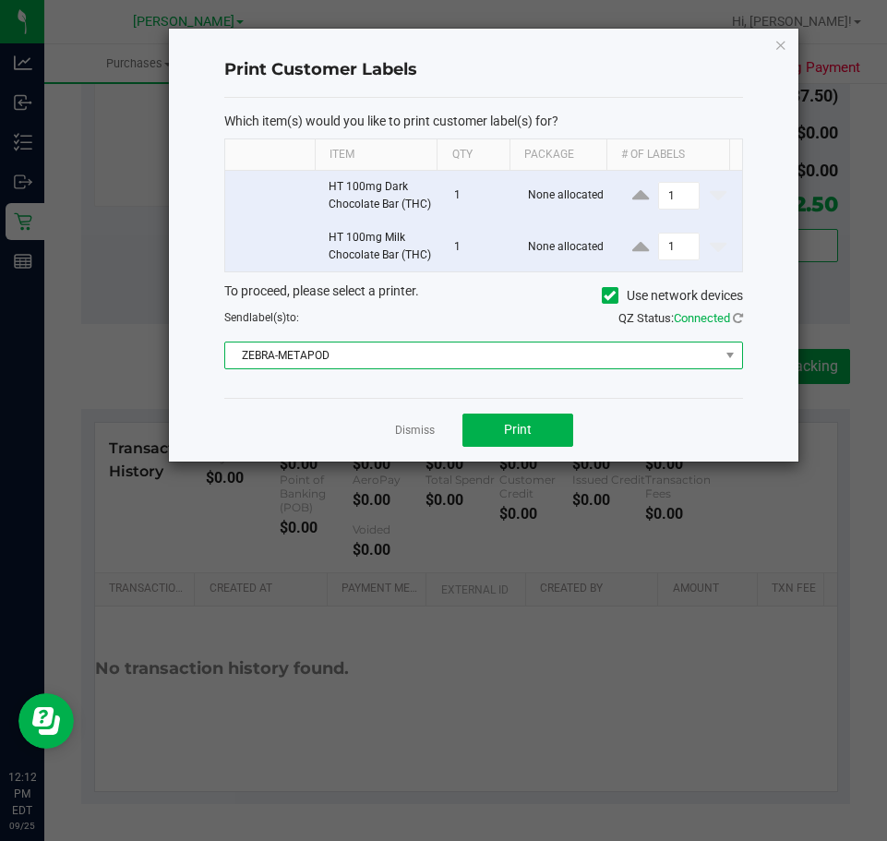
click at [387, 368] on span "ZEBRA-METAPOD" at bounding box center [471, 356] width 493 height 26
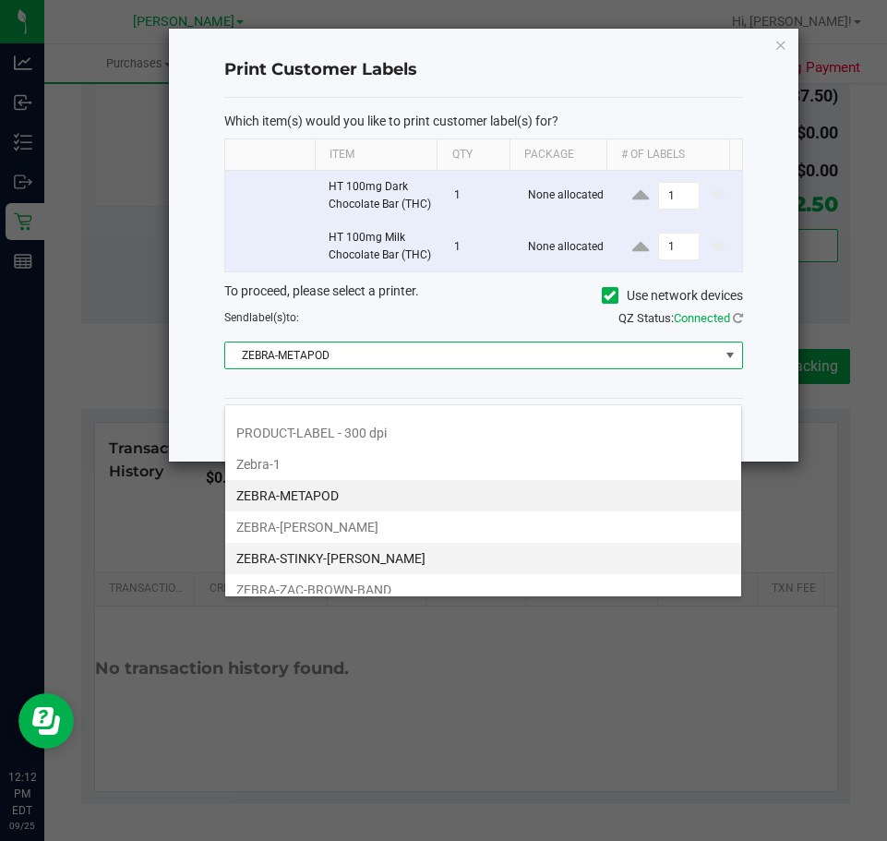
scroll to position [35, 0]
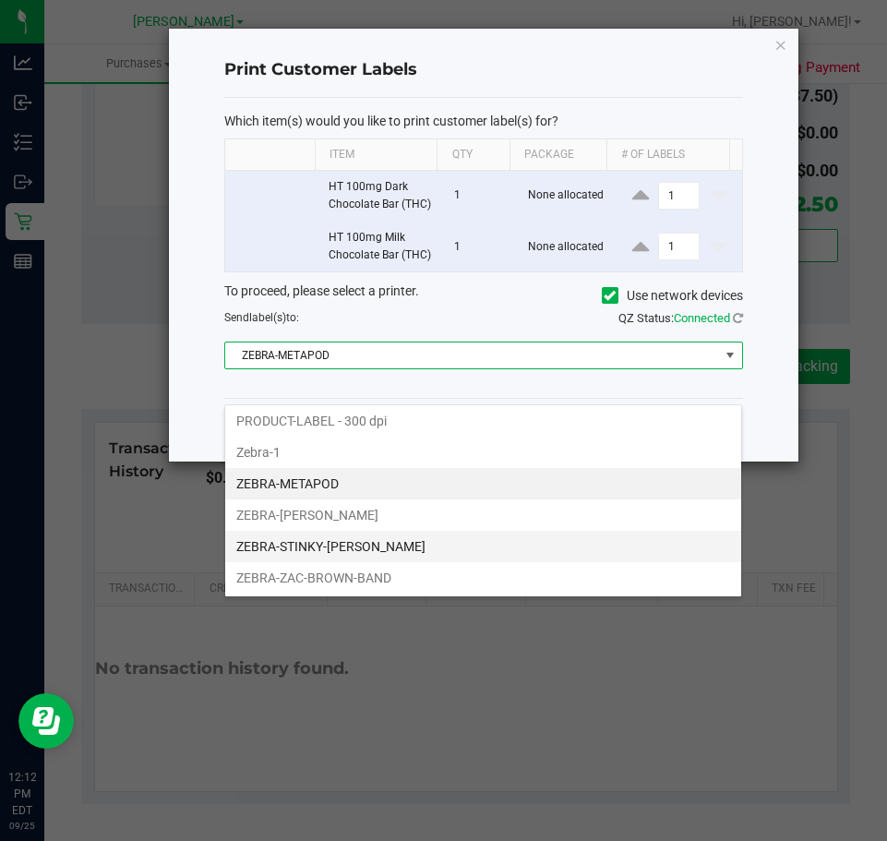
click at [334, 546] on li "ZEBRA-STINKY-PETE" at bounding box center [483, 546] width 516 height 31
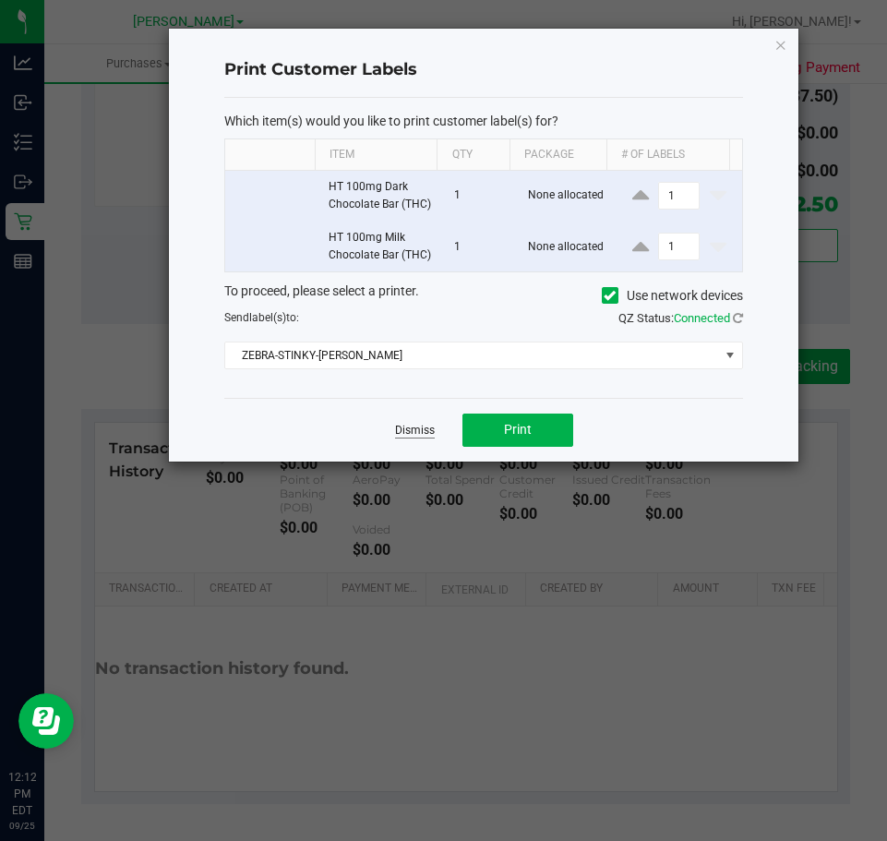
click at [410, 439] on link "Dismiss" at bounding box center [415, 431] width 40 height 16
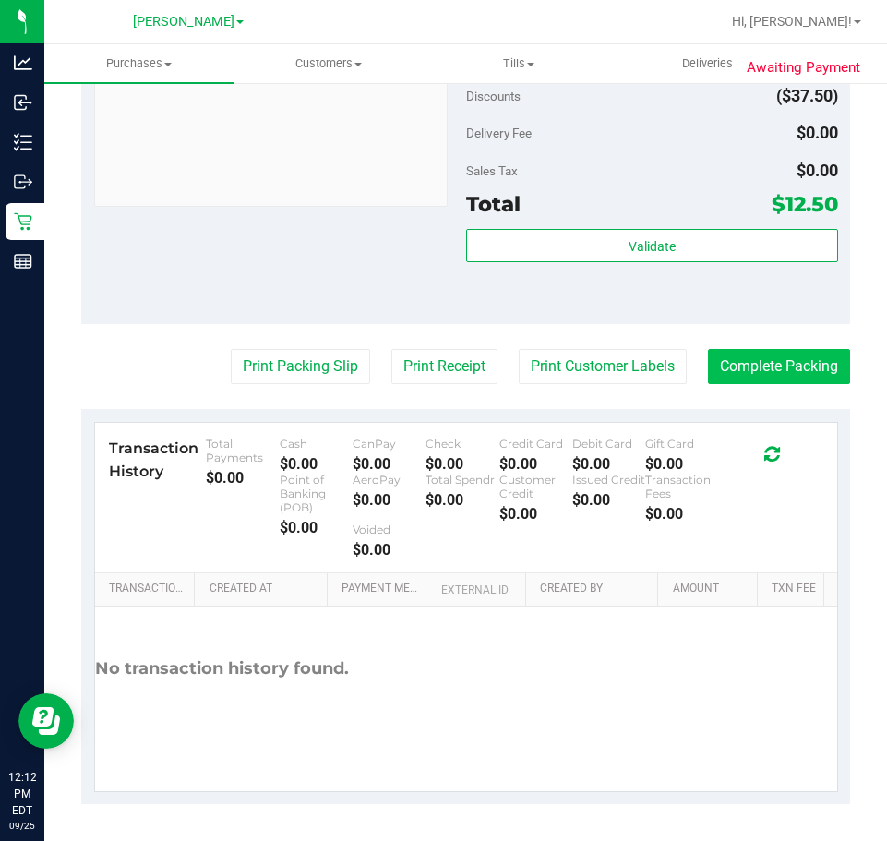
click at [784, 366] on button "Complete Packing" at bounding box center [779, 366] width 142 height 35
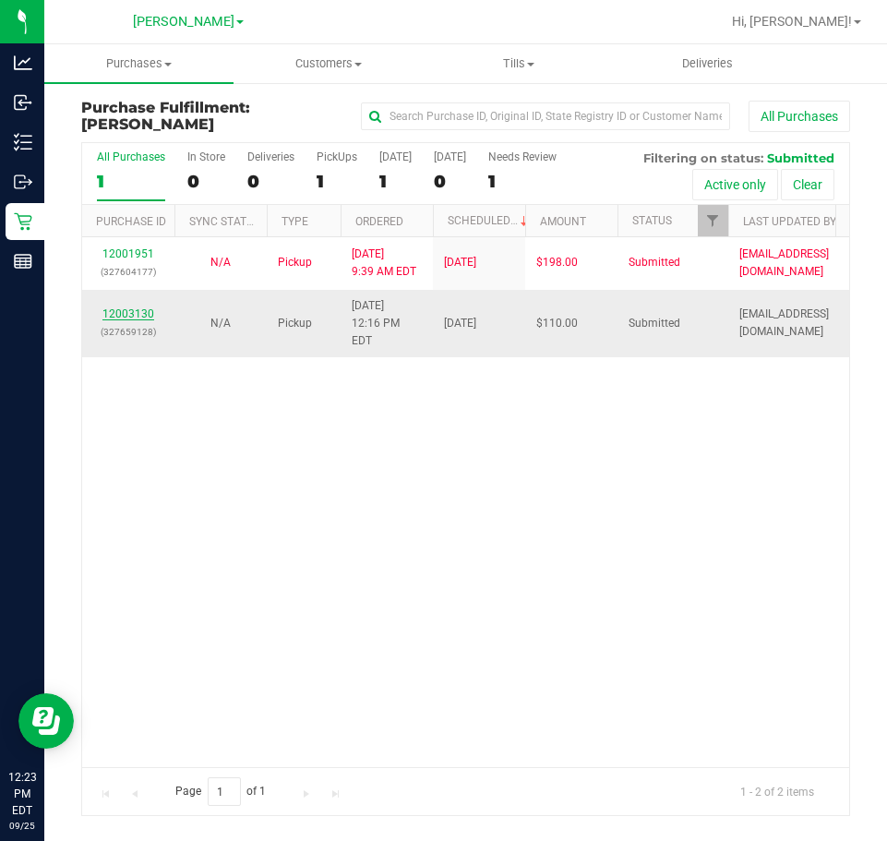
click at [114, 307] on link "12003130" at bounding box center [128, 313] width 52 height 13
click at [123, 307] on link "12003130" at bounding box center [128, 313] width 52 height 13
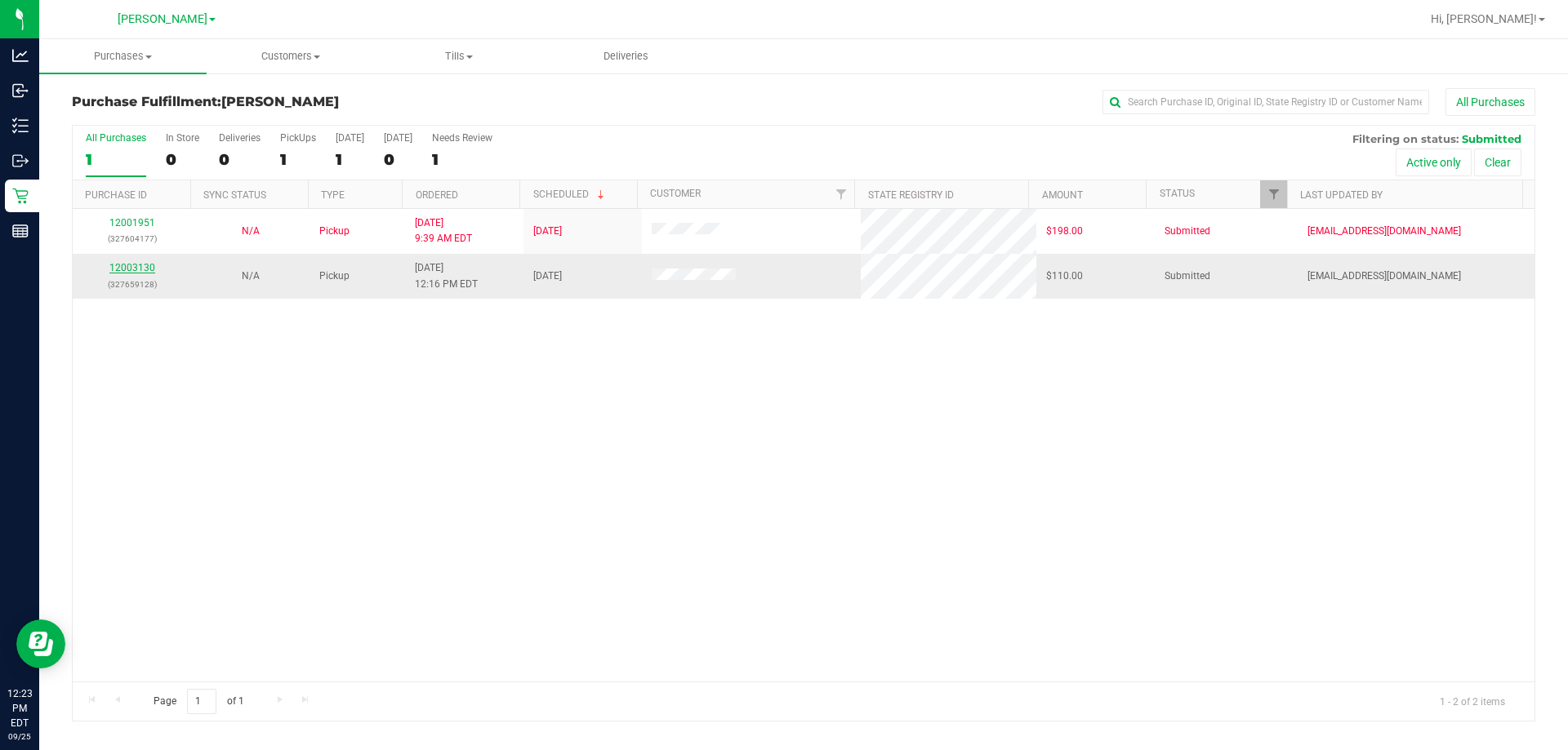
click at [140, 268] on link "12003130" at bounding box center [133, 267] width 46 height 11
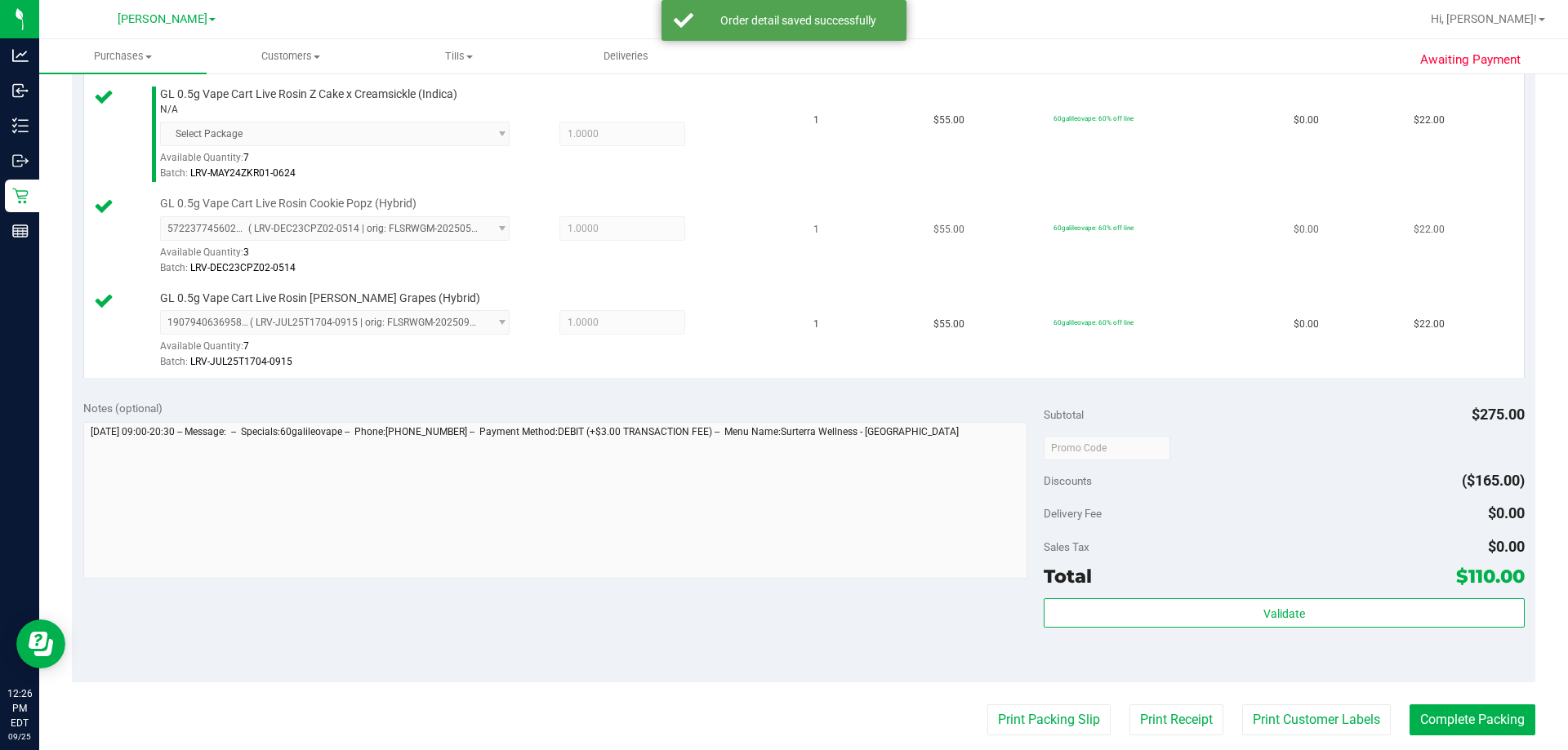
scroll to position [654, 0]
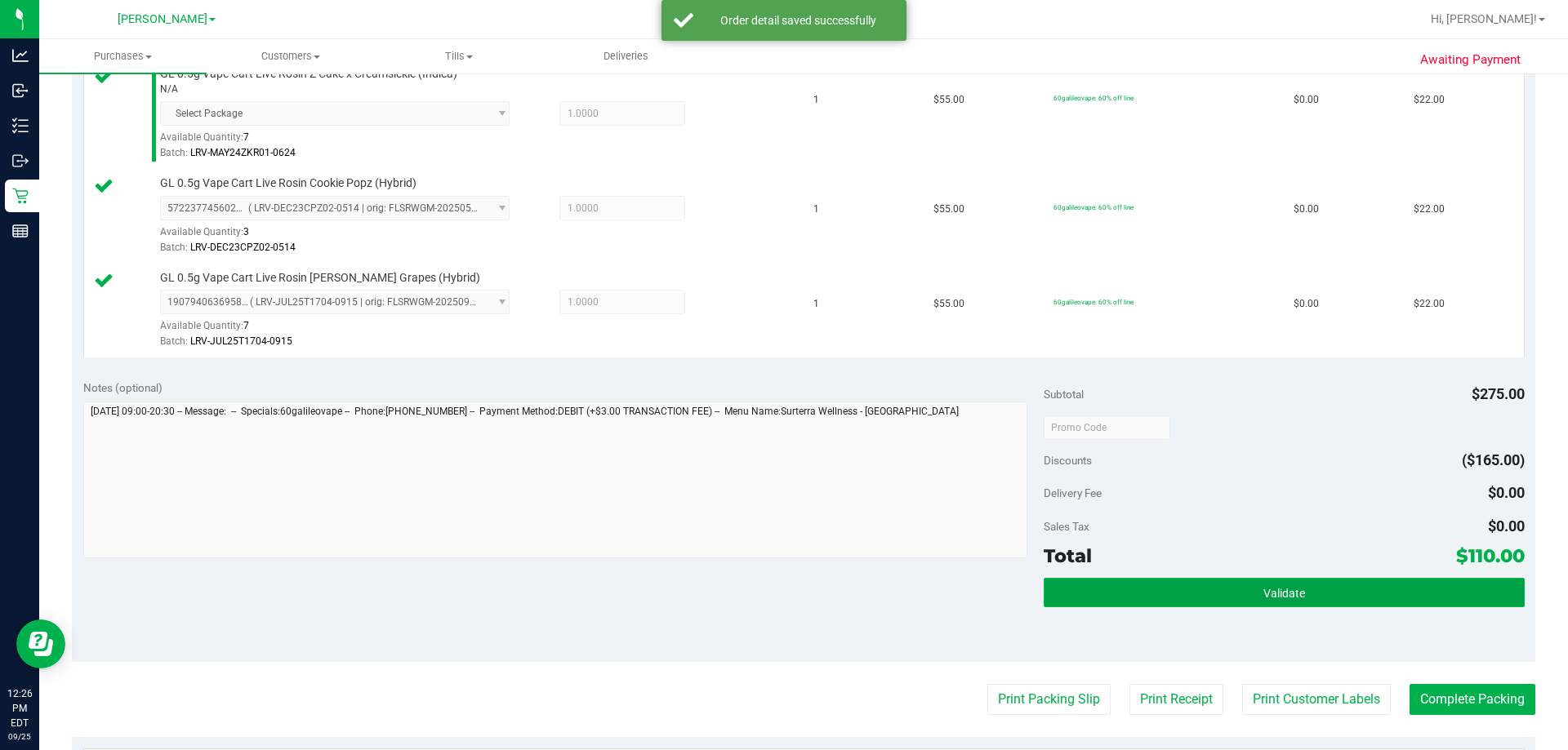
click at [784, 594] on button "Validate" at bounding box center [1283, 593] width 480 height 29
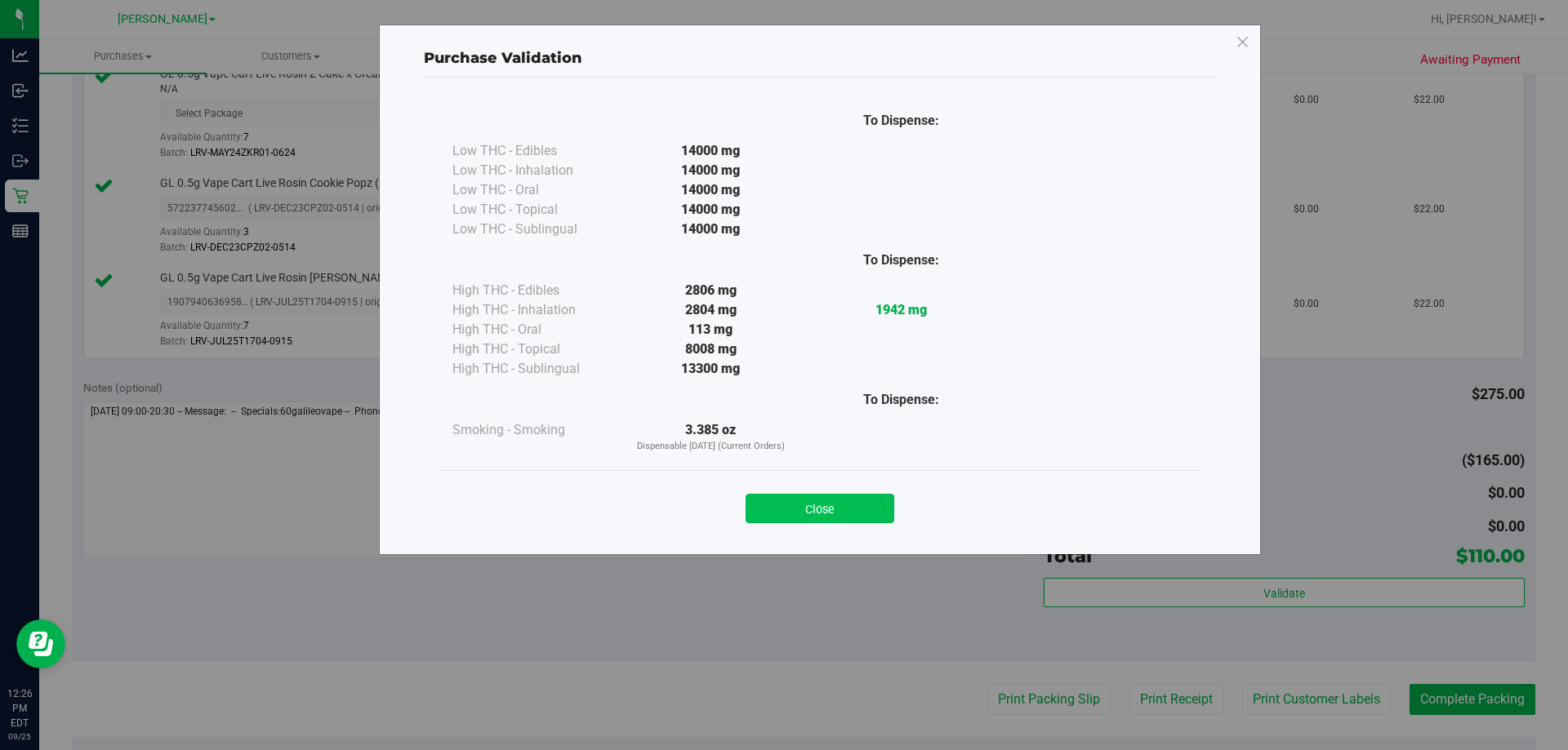
click at [784, 499] on button "Close" at bounding box center [820, 509] width 149 height 29
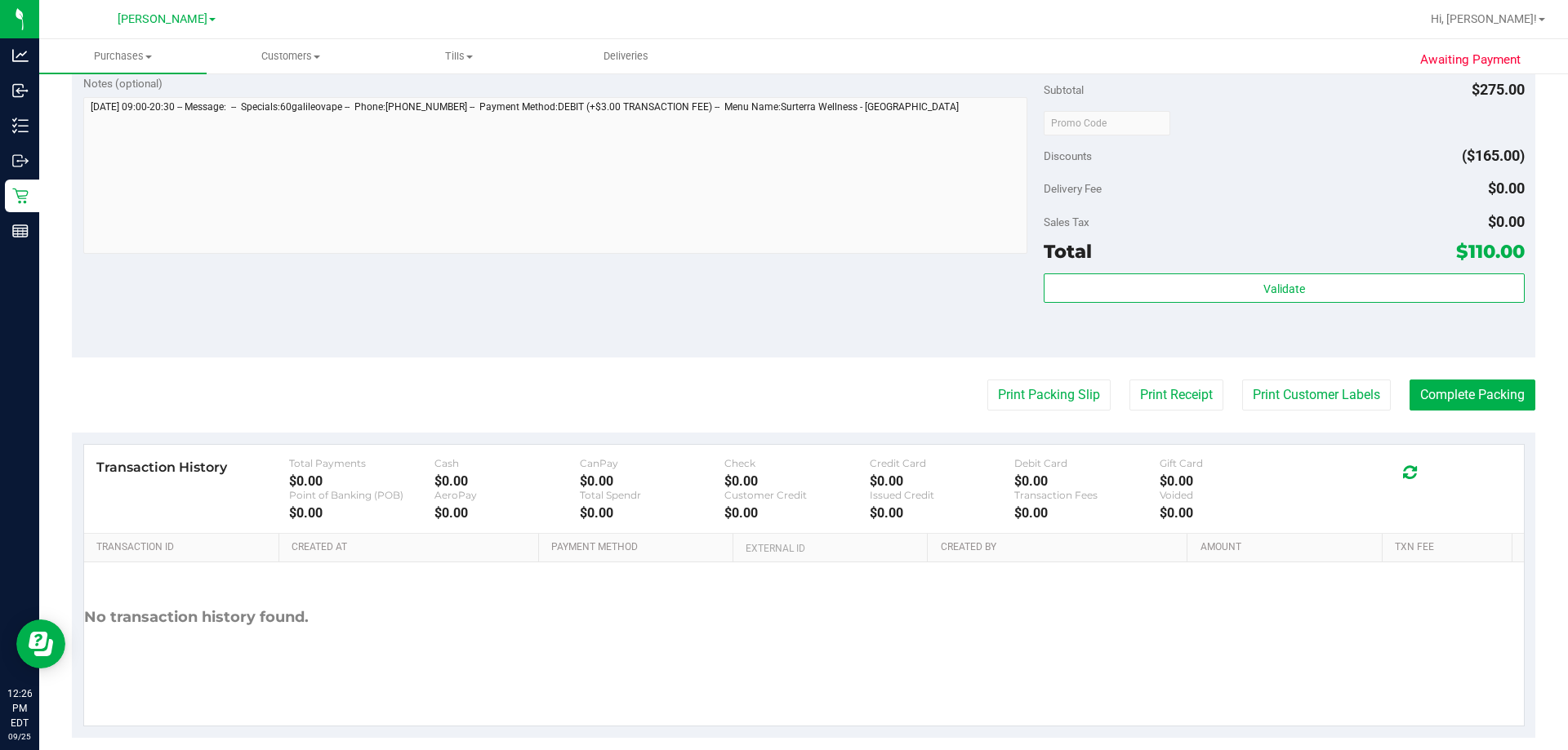
scroll to position [978, 0]
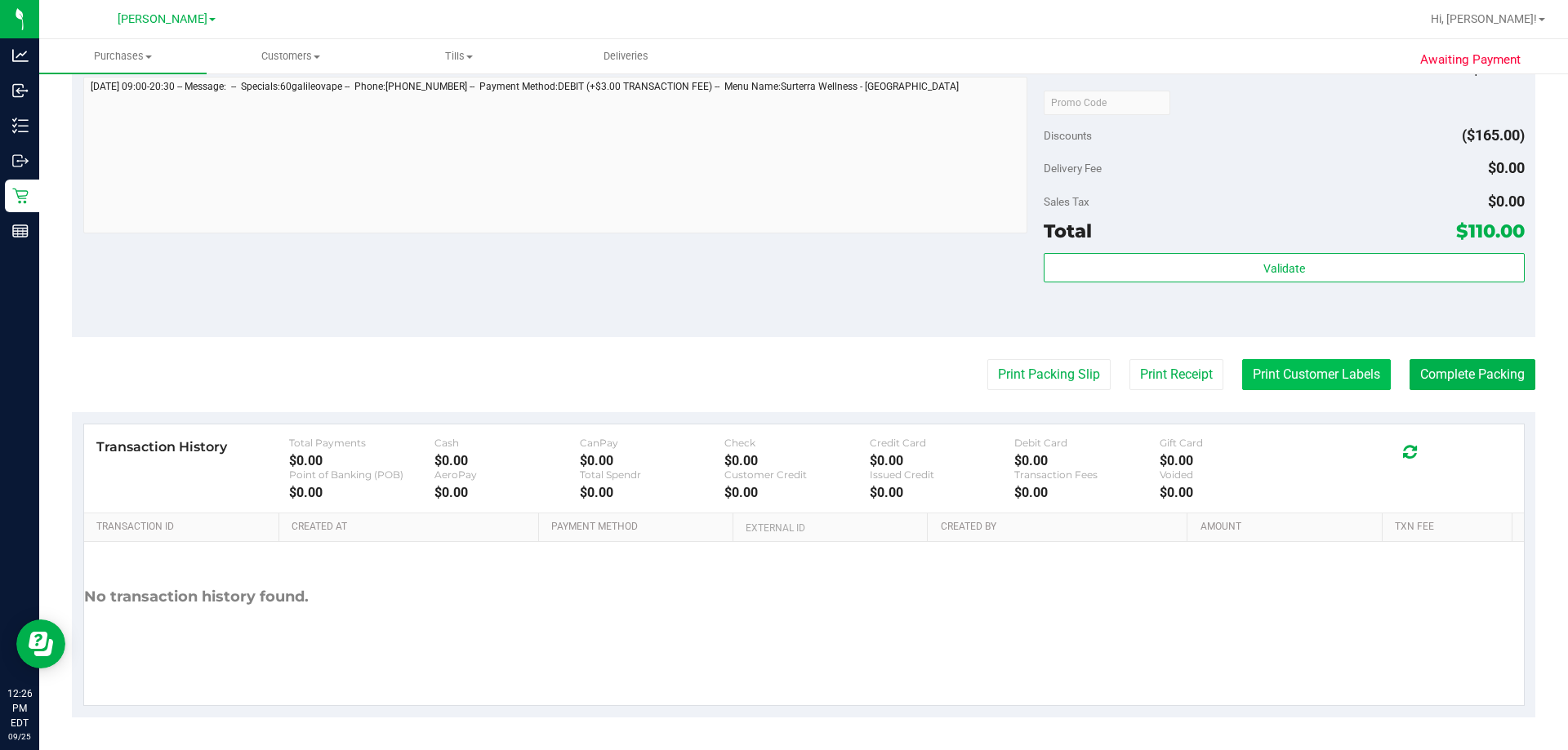
click at [784, 375] on button "Print Customer Labels" at bounding box center [1316, 374] width 149 height 31
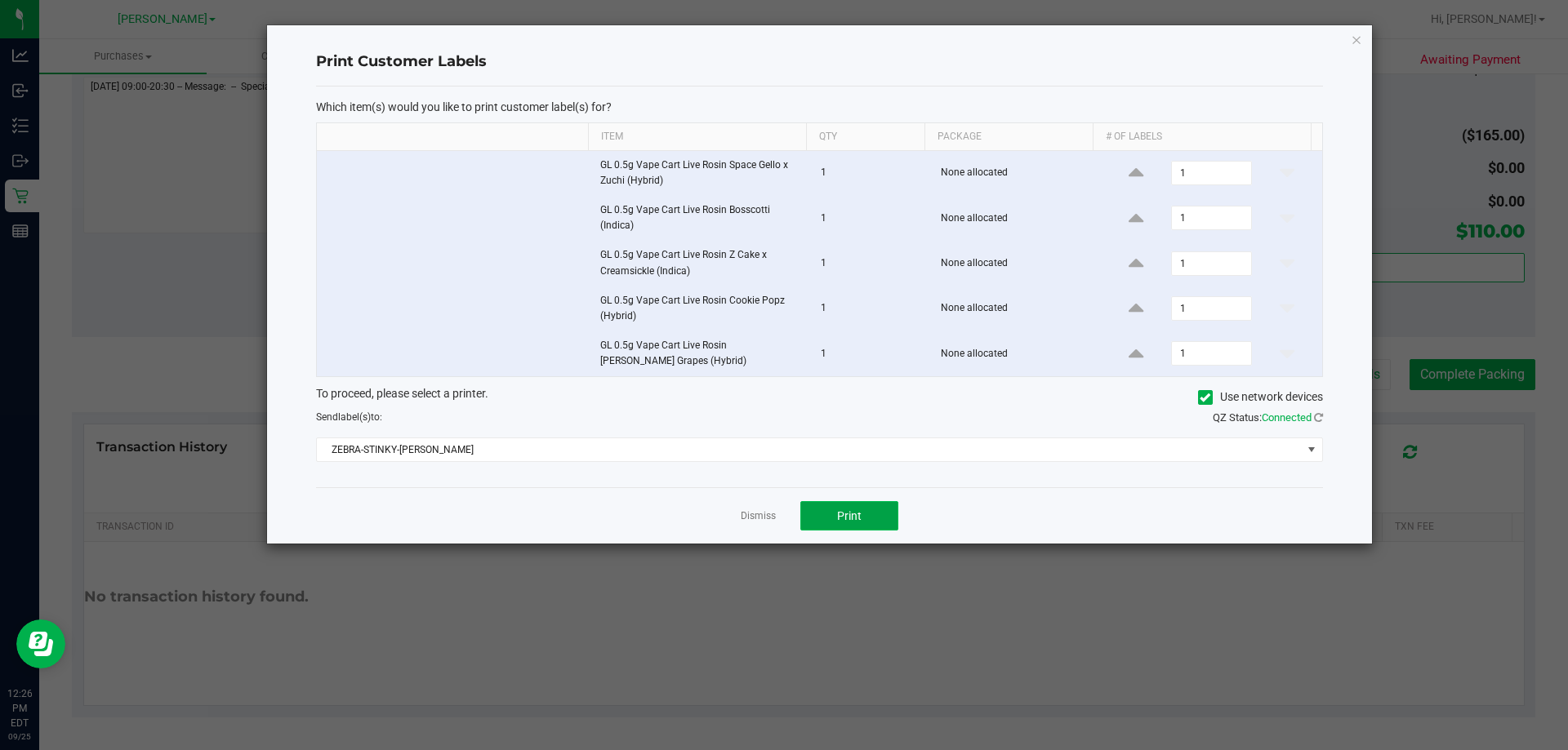
click at [784, 507] on button "Print" at bounding box center [849, 516] width 98 height 29
click at [751, 516] on link "Dismiss" at bounding box center [758, 517] width 35 height 14
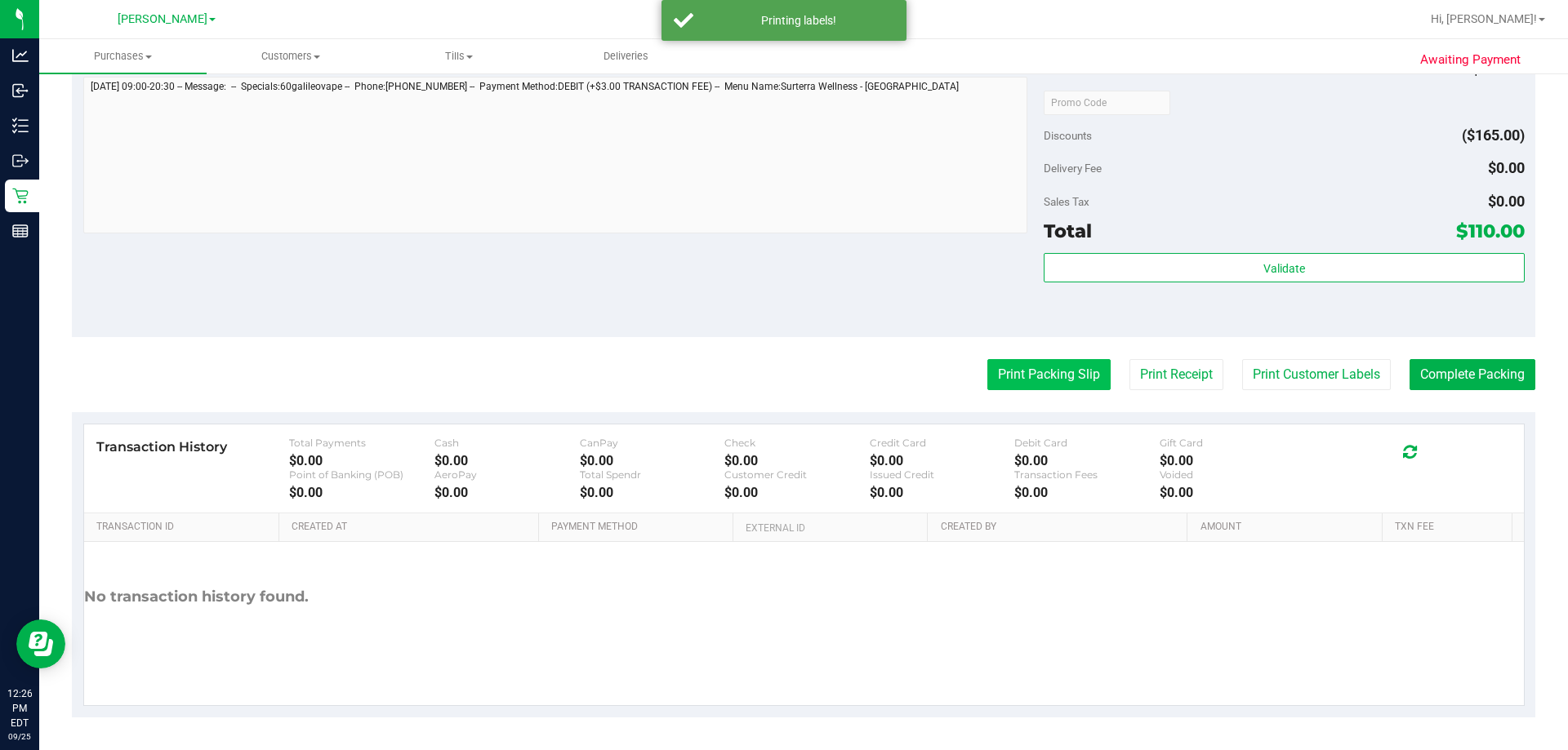
click at [784, 370] on button "Print Packing Slip" at bounding box center [1048, 374] width 123 height 31
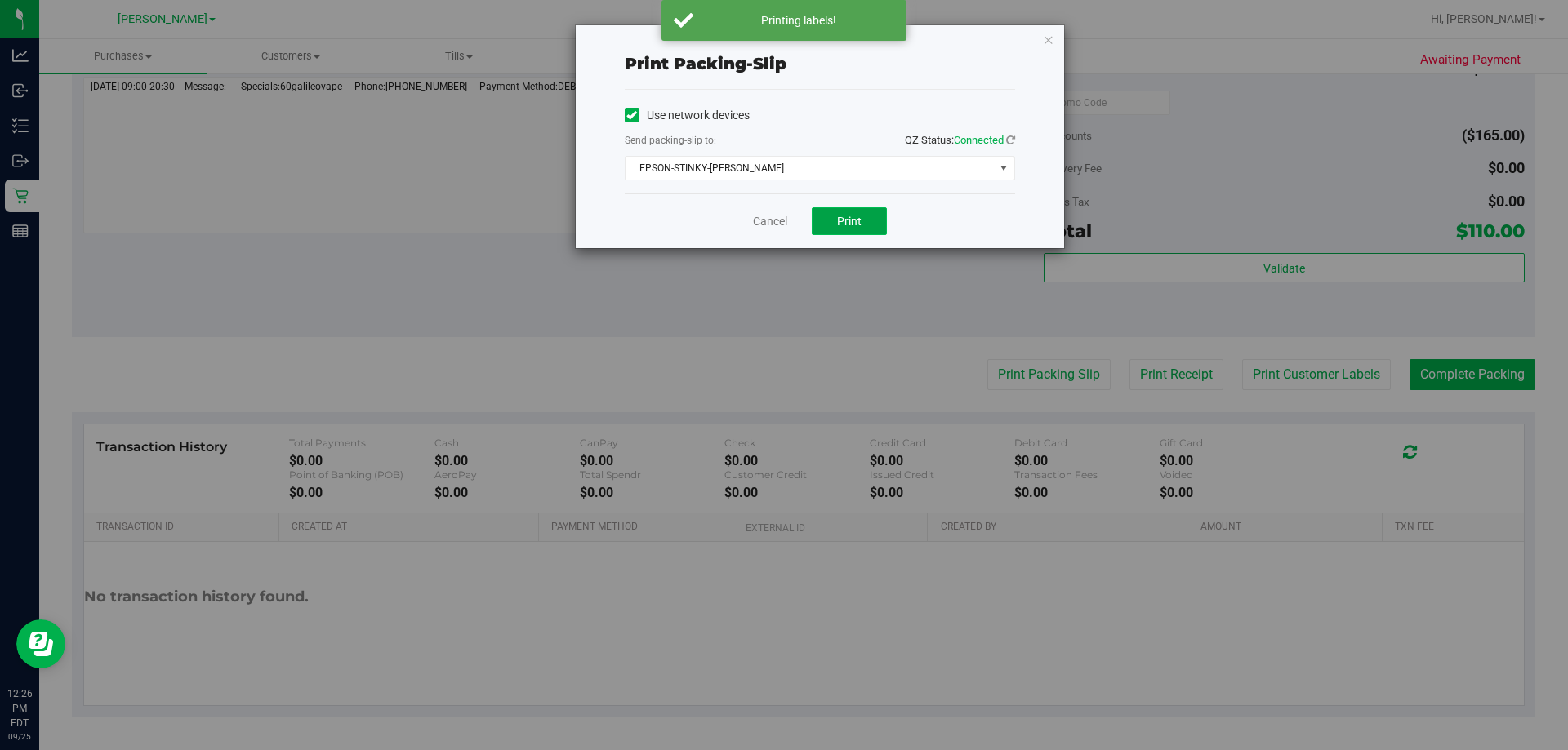
click at [784, 221] on span "Print" at bounding box center [849, 221] width 25 height 13
click at [753, 218] on link "Cancel" at bounding box center [769, 221] width 34 height 17
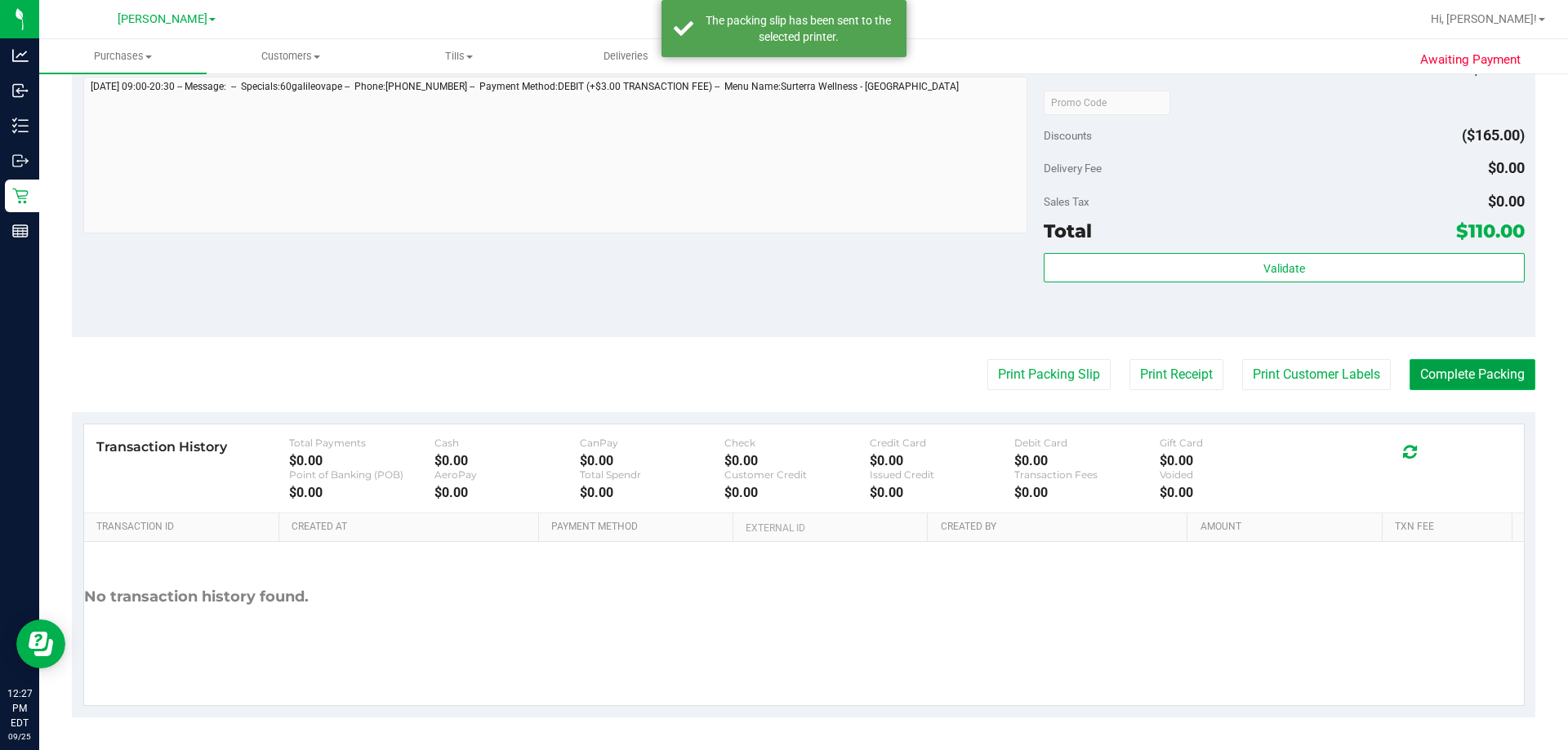
click at [784, 390] on button "Complete Packing" at bounding box center [1472, 374] width 126 height 31
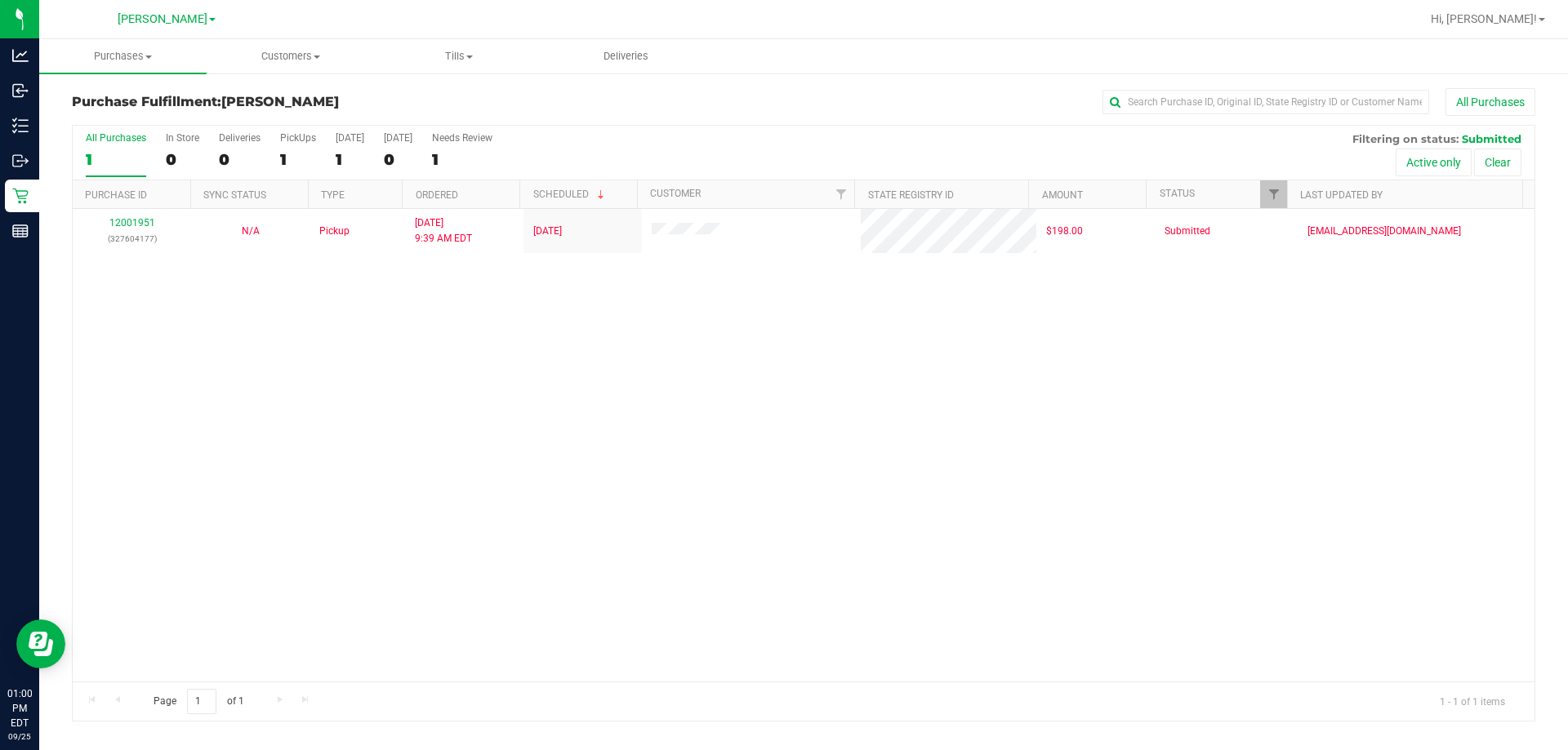
click at [379, 444] on div "12001951 (327604177) N/A Pickup 9/25/2025 9:39 AM EDT 9/25/2025 $198.00 Submitt…" at bounding box center [803, 445] width 1461 height 473
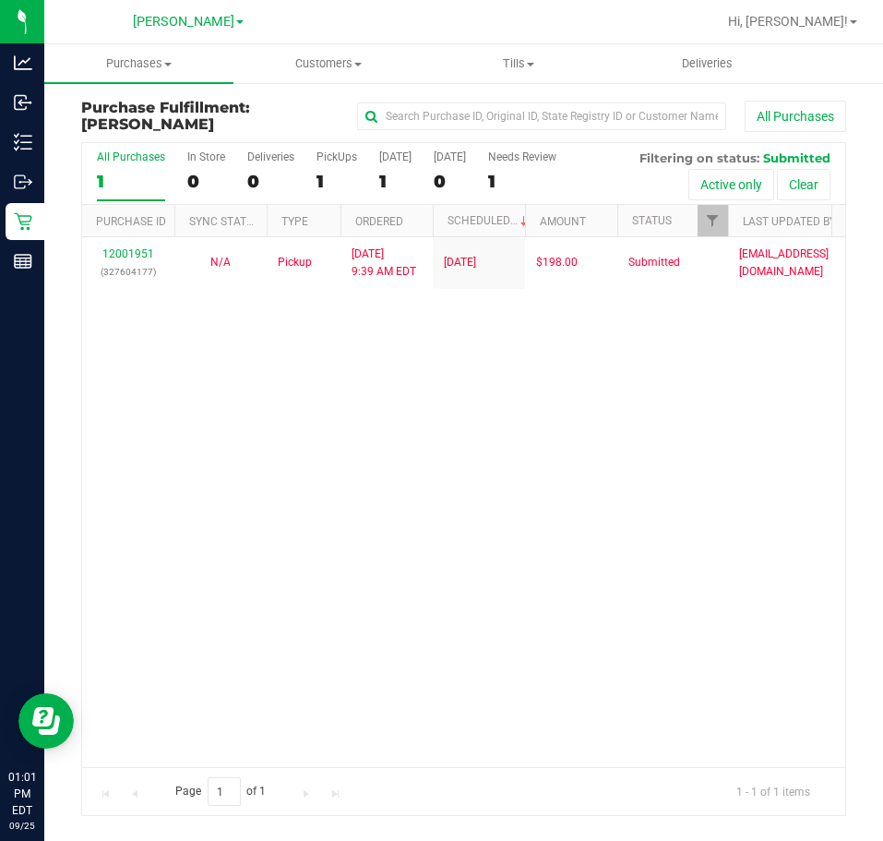
click at [743, 494] on div "12001951 (327604177) N/A Pickup 9/25/2025 9:39 AM EDT 9/25/2025 $198.00 Submitt…" at bounding box center [463, 502] width 763 height 530
click at [646, 483] on div "12001951 (327604177) N/A Pickup 9/25/2025 9:39 AM EDT 9/25/2025 $198.00 Submitt…" at bounding box center [463, 502] width 763 height 530
click at [333, 54] on uib-tab-heading "Customers All customers Add a new customer All physicians" at bounding box center [327, 63] width 187 height 37
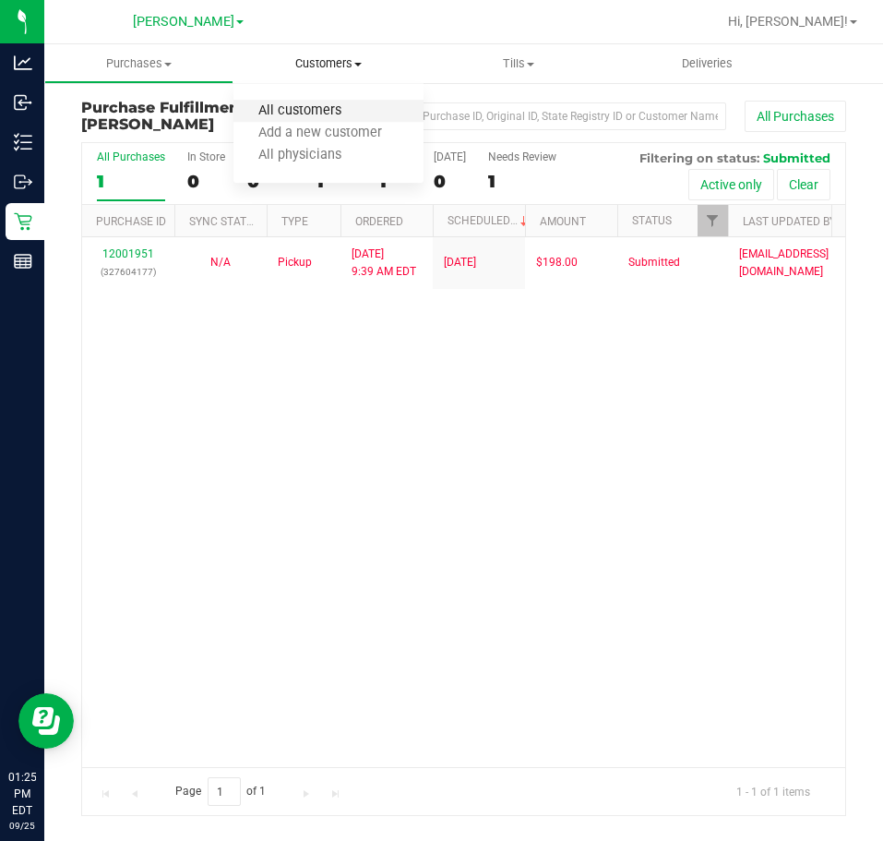
click at [279, 112] on span "All customers" at bounding box center [300, 111] width 133 height 16
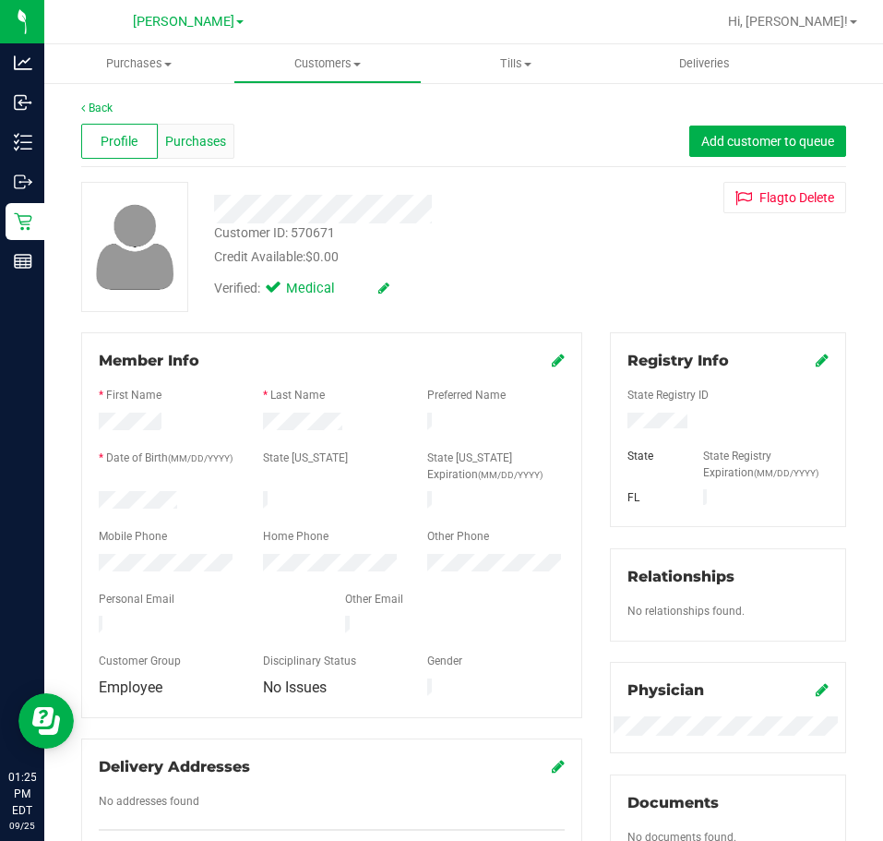
click at [197, 140] on span "Purchases" at bounding box center [195, 141] width 61 height 19
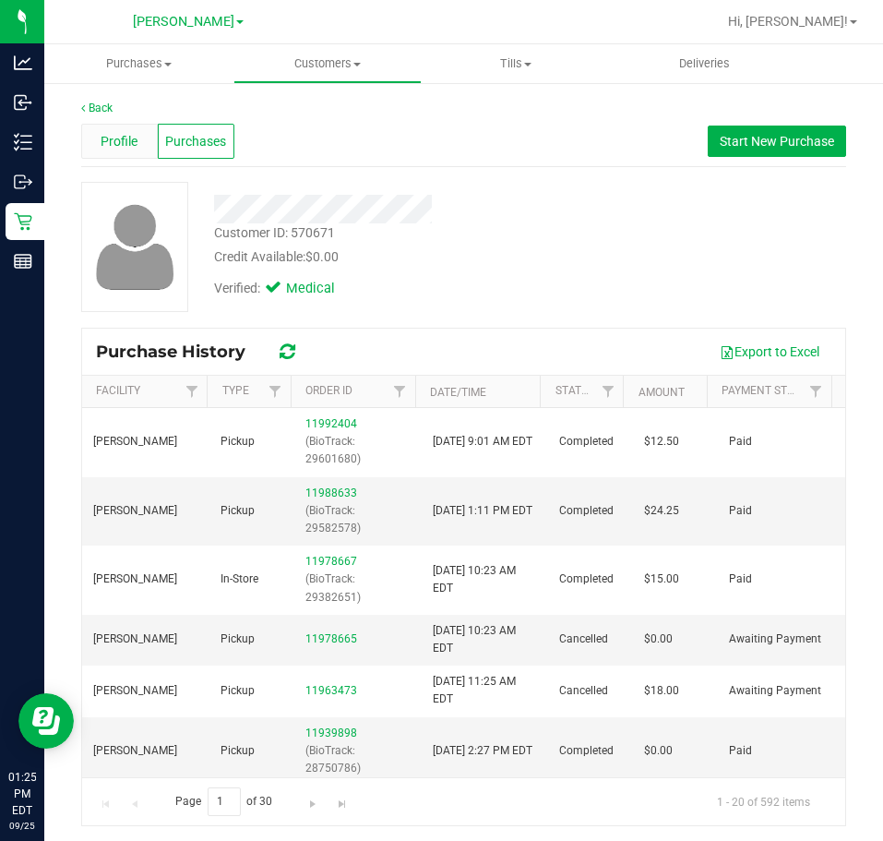
click at [90, 137] on div "Profile" at bounding box center [119, 141] width 77 height 35
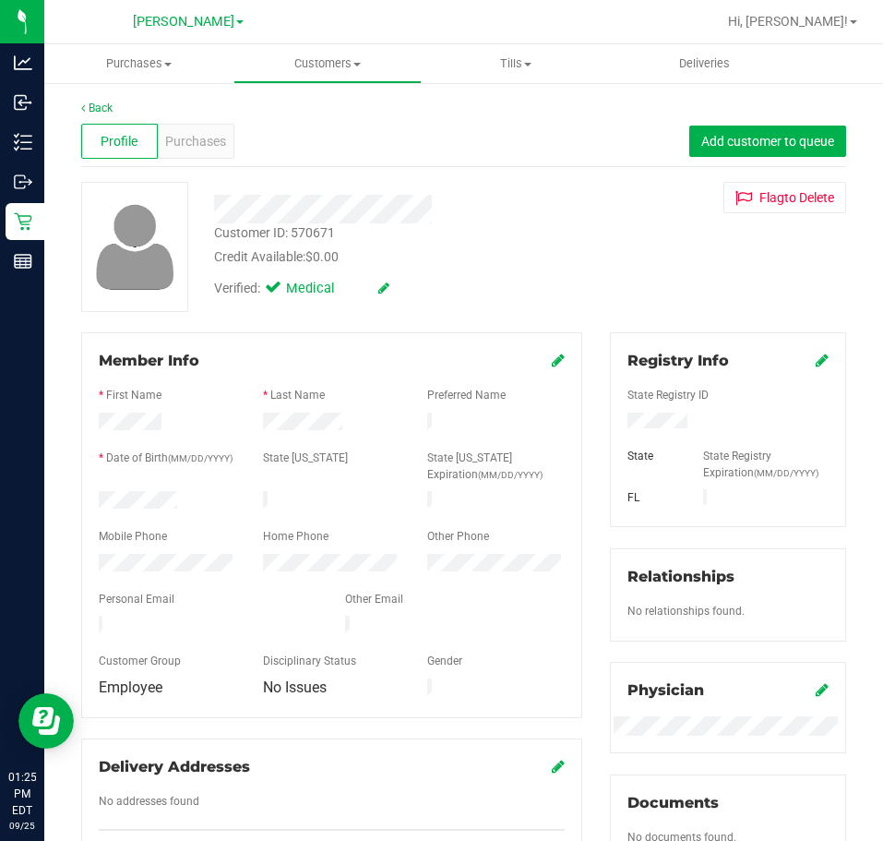
drag, startPoint x: 691, startPoint y: 420, endPoint x: 602, endPoint y: 423, distance: 88.7
click at [610, 423] on div "Registry Info State Registry ID State State Registry Expiration (MM/DD/YYYY) FL" at bounding box center [728, 429] width 236 height 195
click at [480, 296] on div "Verified: Medical" at bounding box center [398, 287] width 397 height 41
drag, startPoint x: 507, startPoint y: 168, endPoint x: 507, endPoint y: 178, distance: 10.2
click at [507, 168] on div "Back Profile Purchases Add customer to queue Customer ID: 570671 Credit Availab…" at bounding box center [463, 697] width 765 height 1194
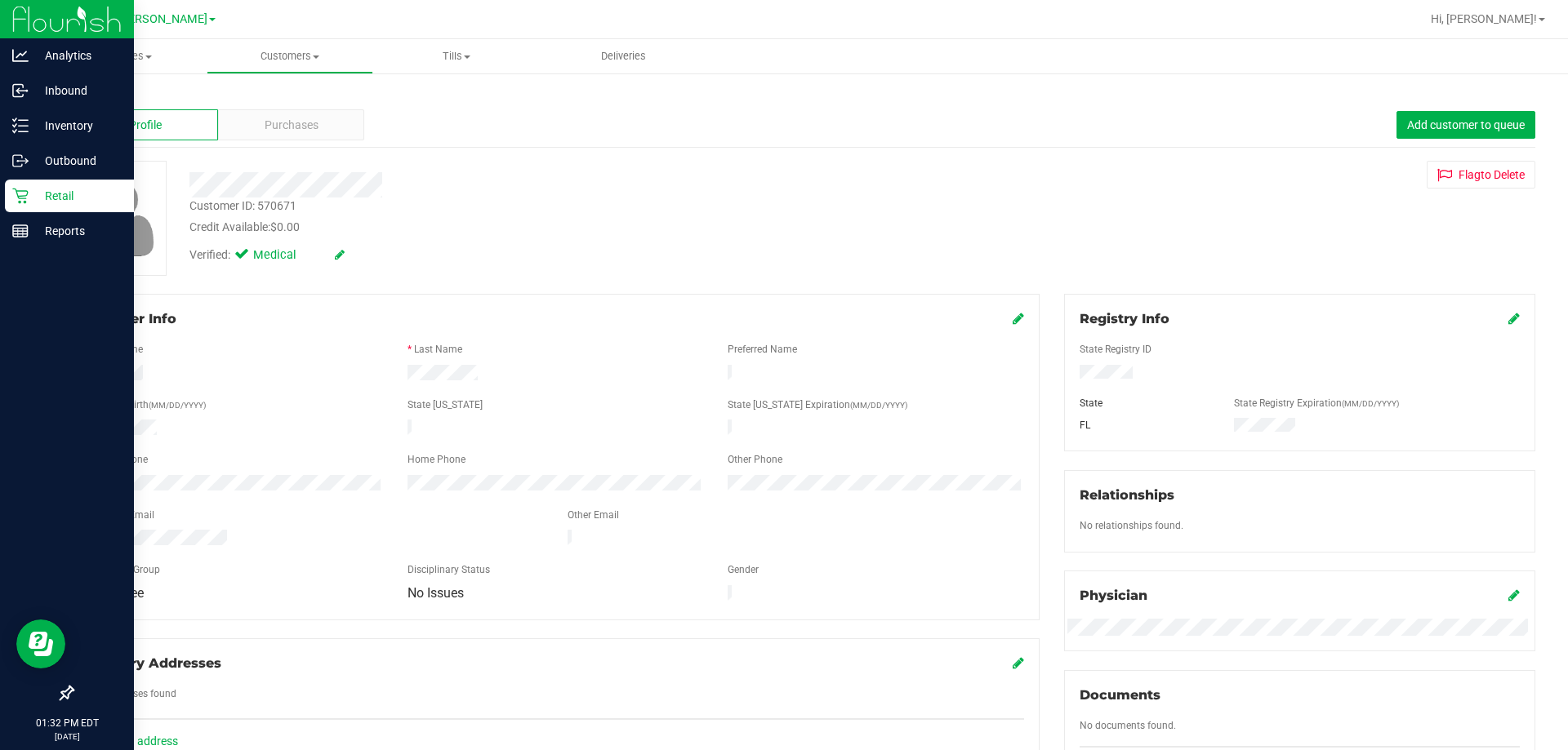
click at [19, 195] on icon at bounding box center [20, 195] width 16 height 16
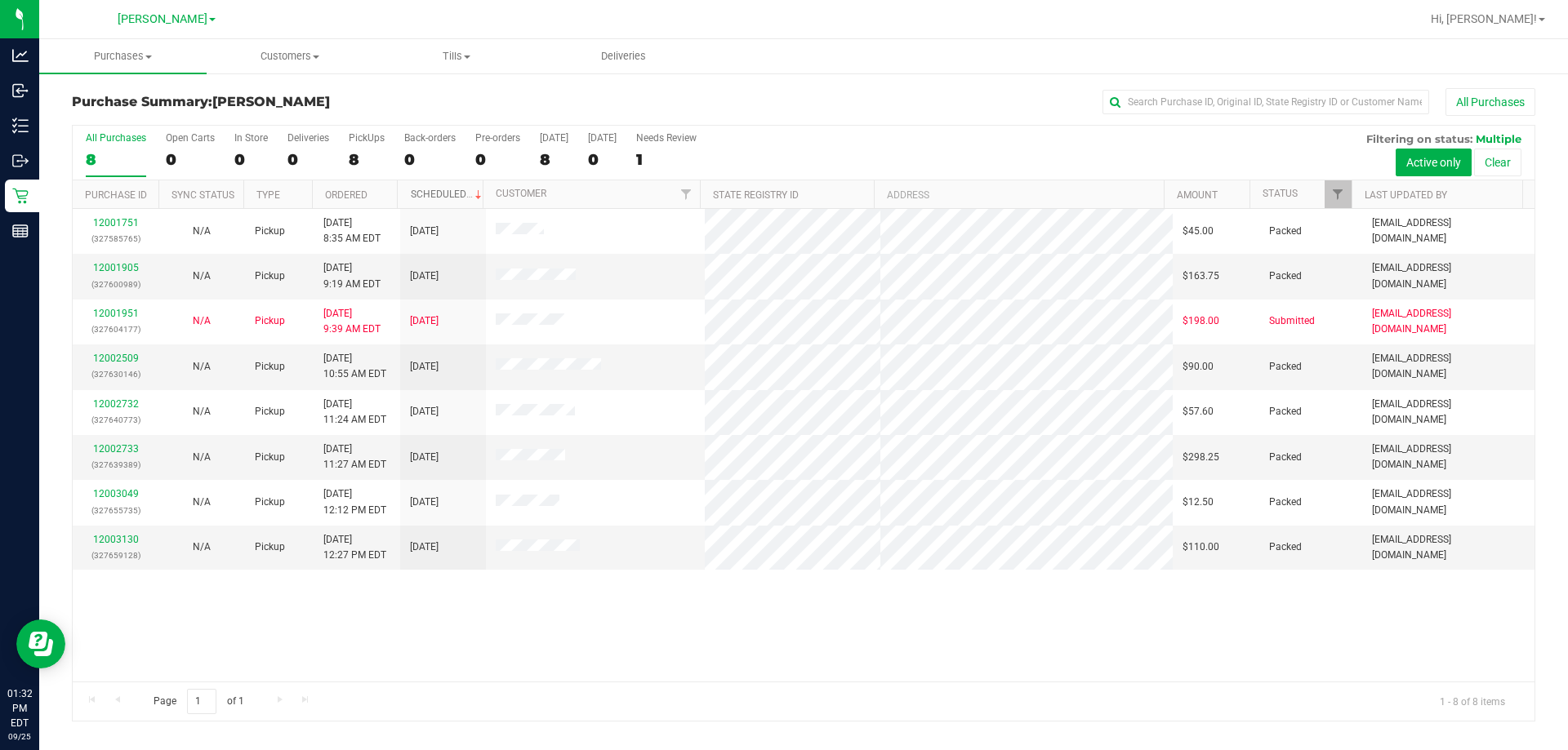
click at [432, 195] on link "Scheduled" at bounding box center [447, 194] width 74 height 11
click at [734, 632] on div "12003130 (327659128) N/A Pickup 9/25/2025 12:27 PM EDT 9/25/2025 $110.00 Packed…" at bounding box center [803, 445] width 1461 height 473
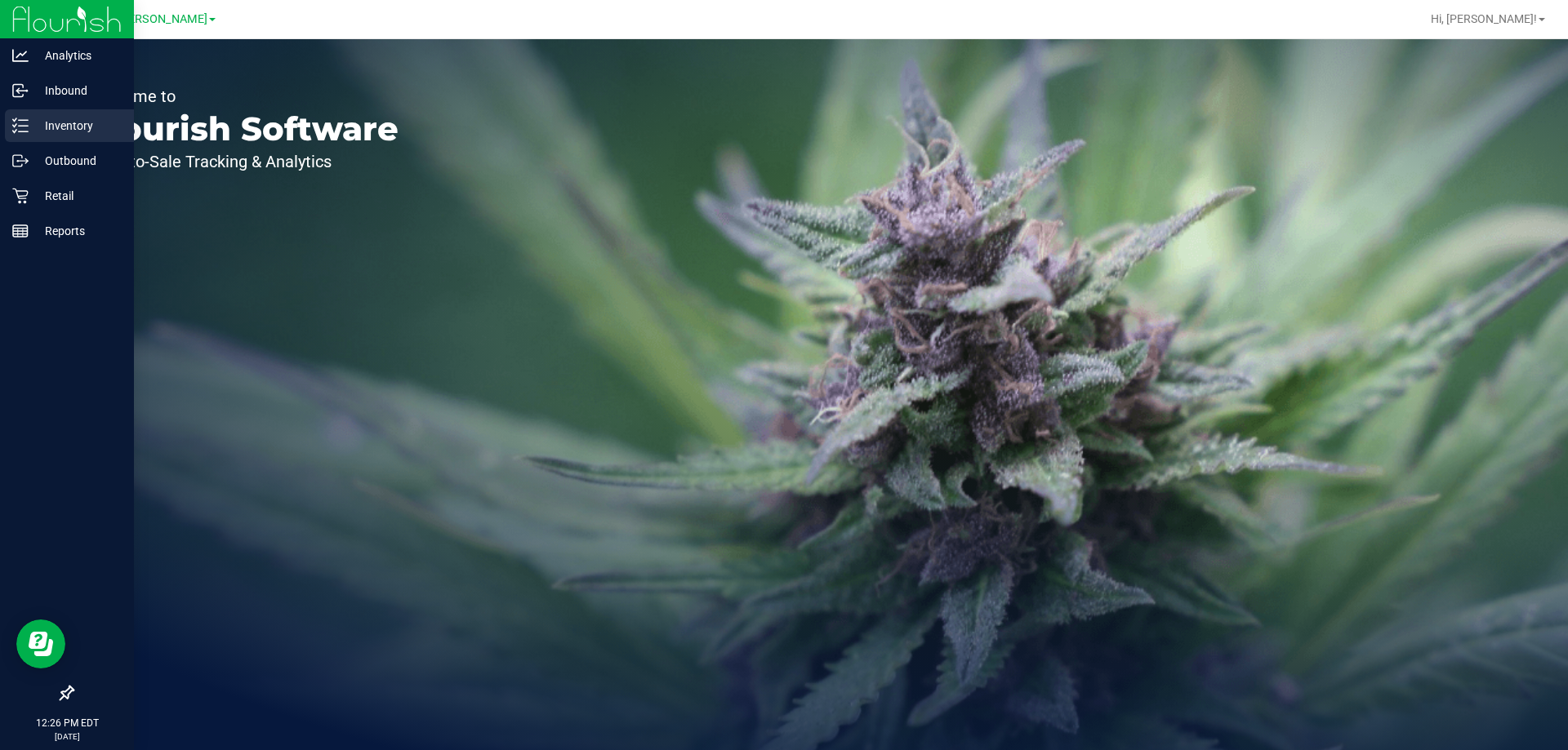
click at [22, 133] on div "Inventory" at bounding box center [70, 126] width 129 height 33
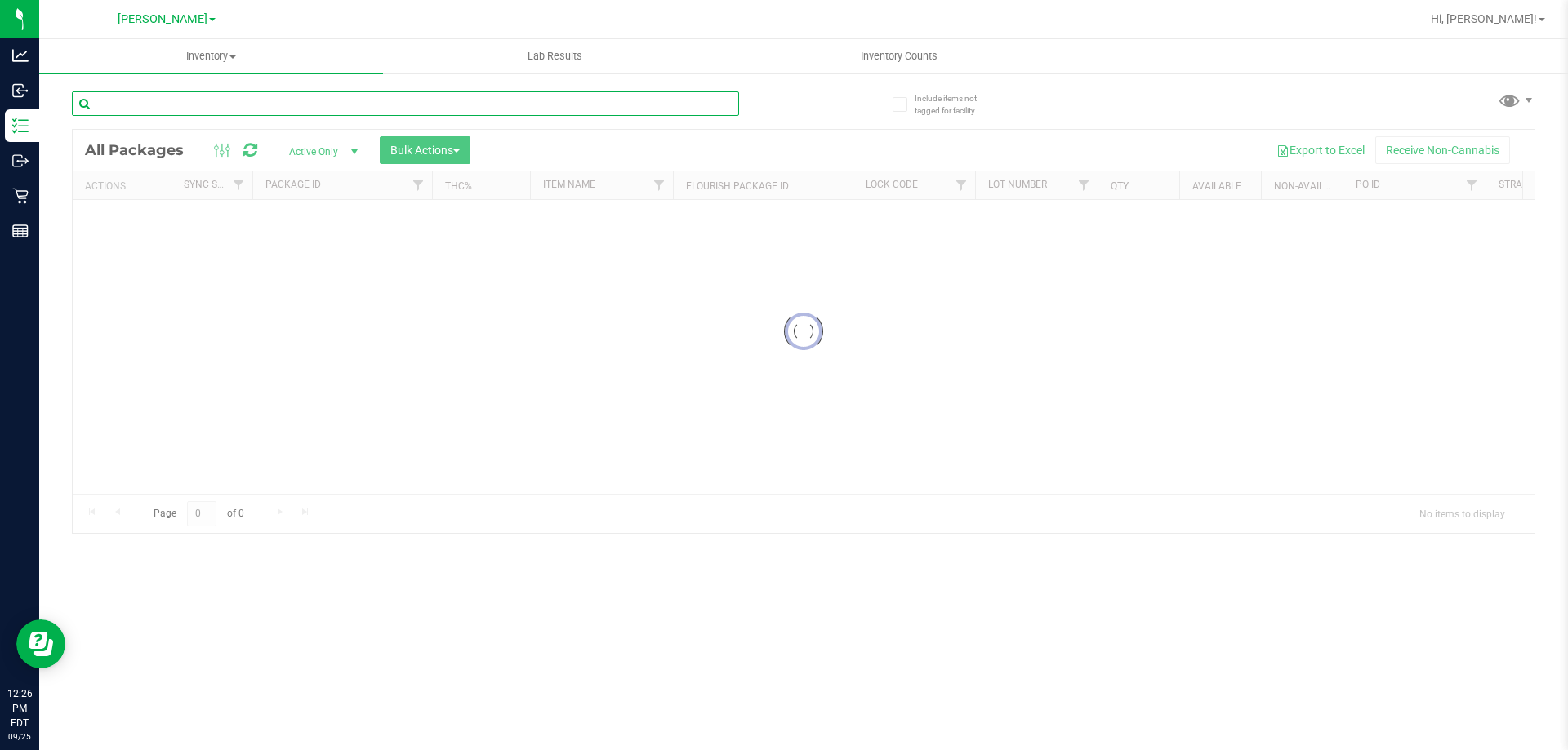
click at [180, 101] on input "text" at bounding box center [405, 103] width 667 height 25
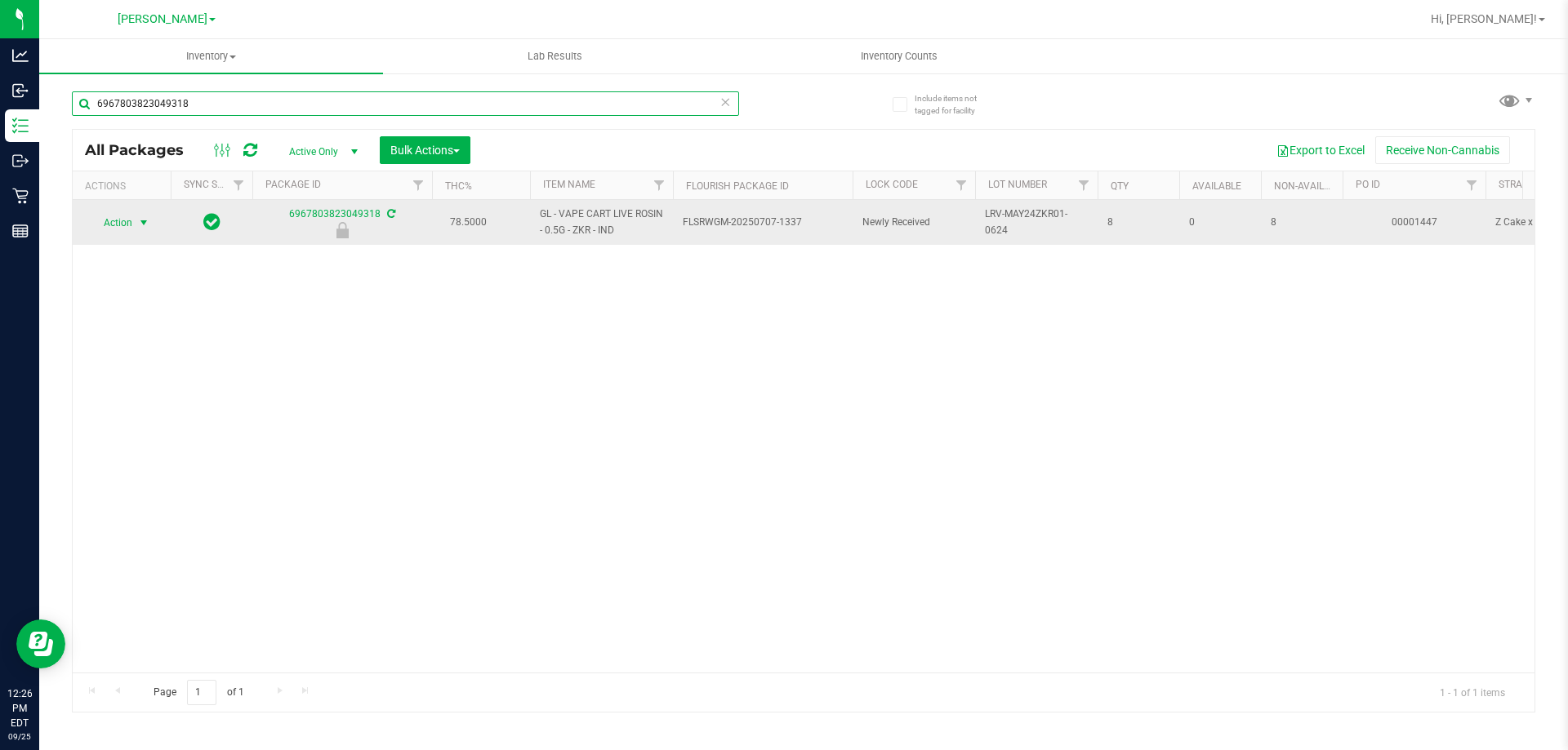
type input "6967803823049318"
click at [142, 213] on span "select" at bounding box center [143, 223] width 20 height 23
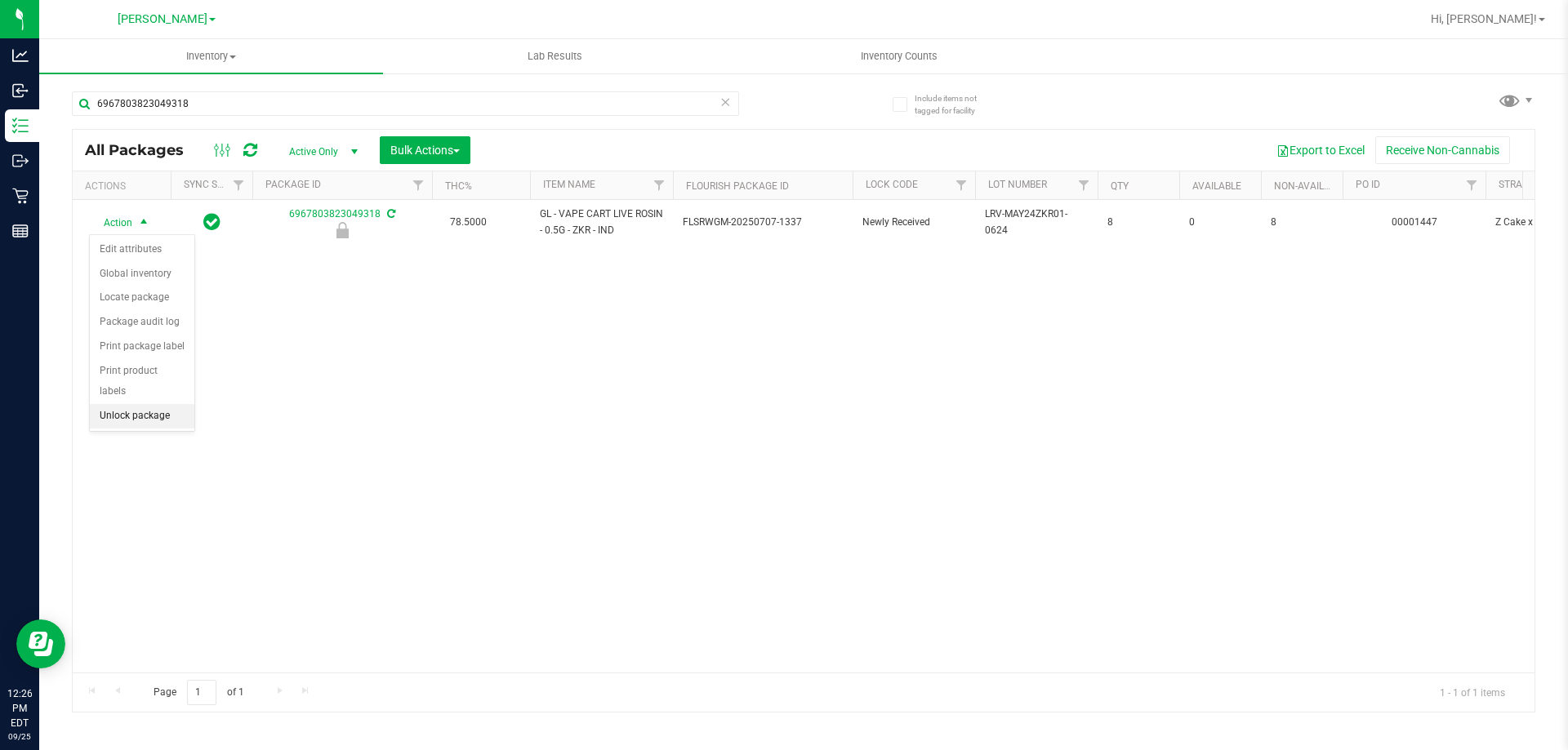
click at [103, 404] on li "Unlock package" at bounding box center [142, 417] width 104 height 25
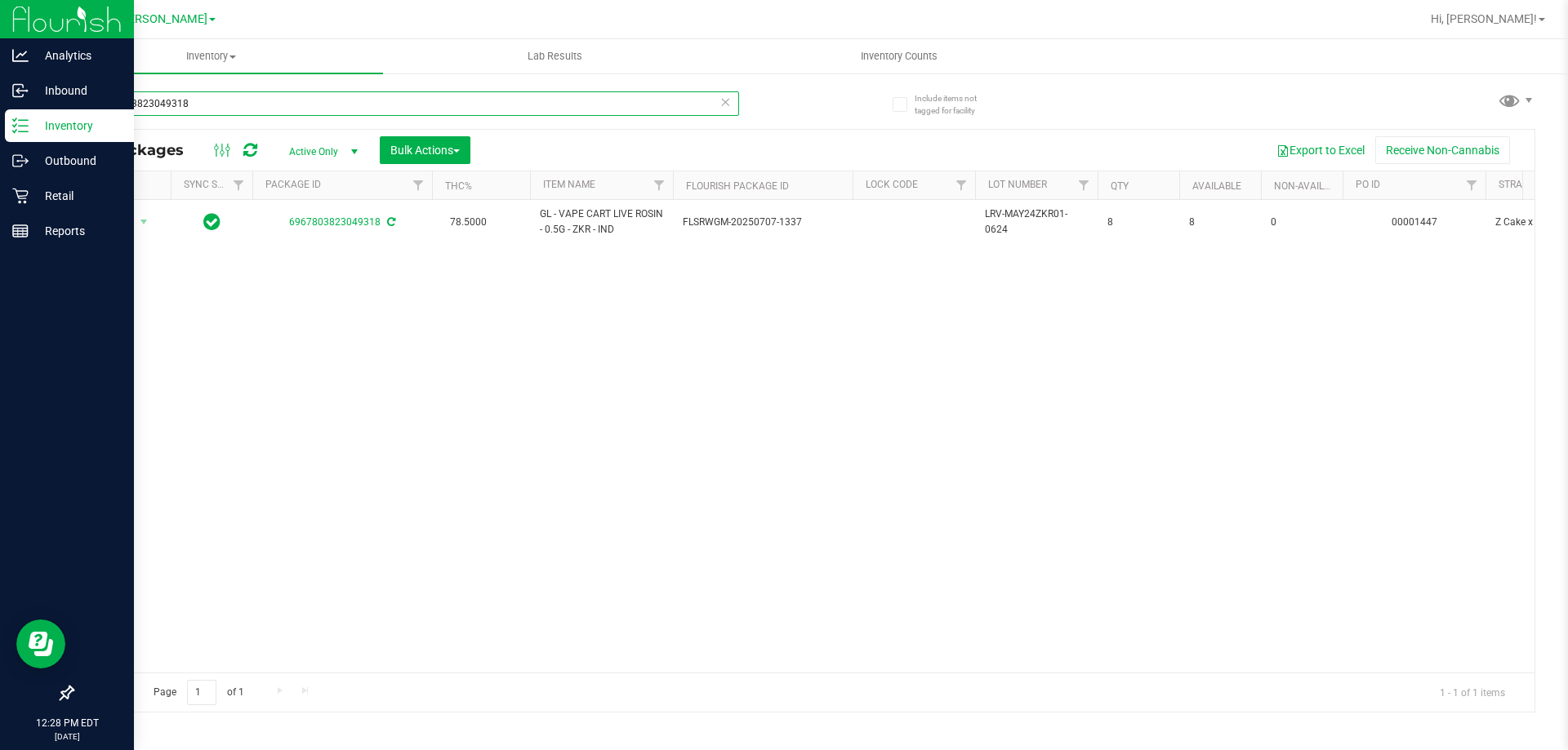
drag, startPoint x: 200, startPoint y: 107, endPoint x: 44, endPoint y: 111, distance: 156.1
click at [27, 112] on div "Analytics Inbound Inventory Outbound Retail Reports 12:28 PM EDT 09/25/2025 09/…" at bounding box center [784, 375] width 1568 height 750
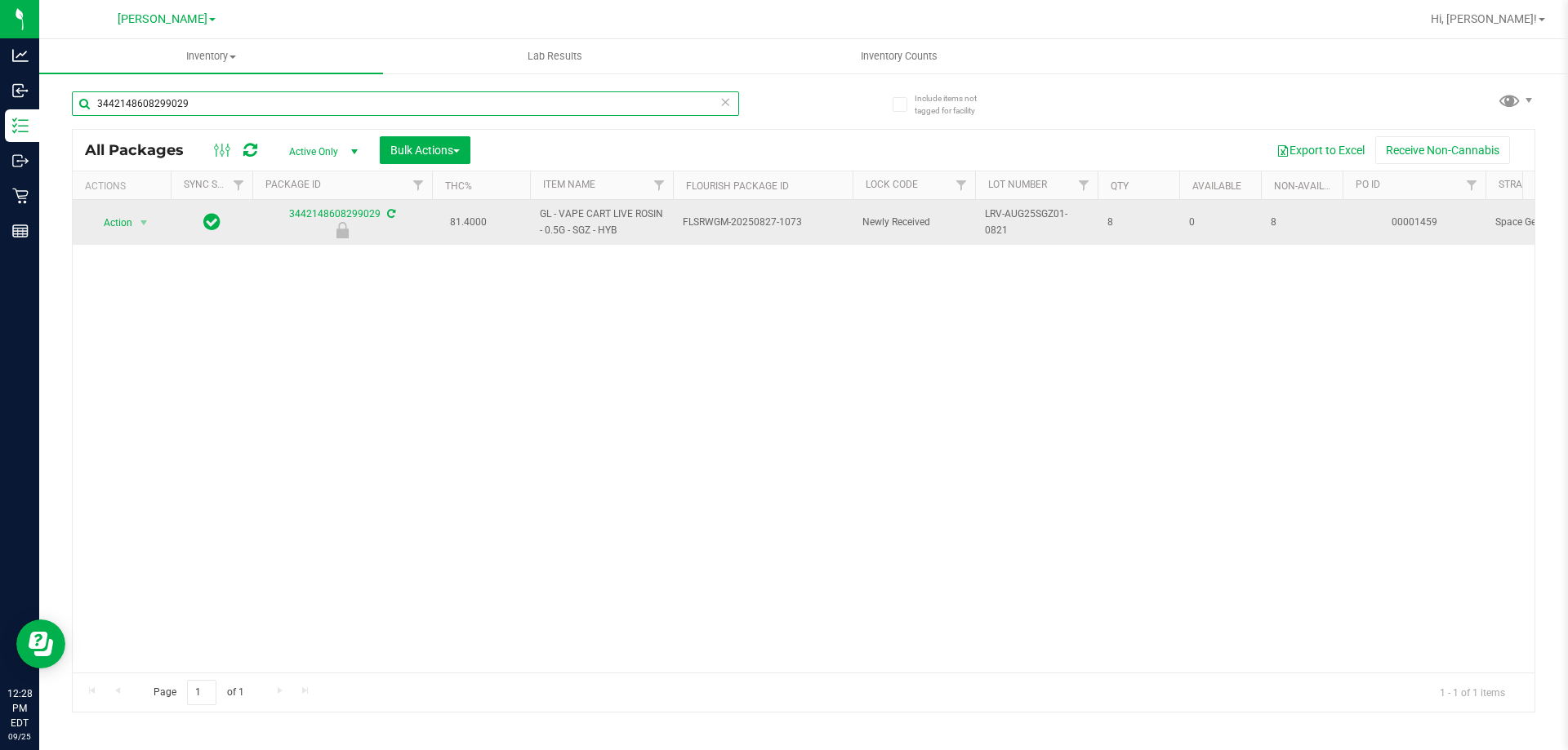
type input "3442148608299029"
click at [123, 219] on span "Action" at bounding box center [111, 223] width 44 height 23
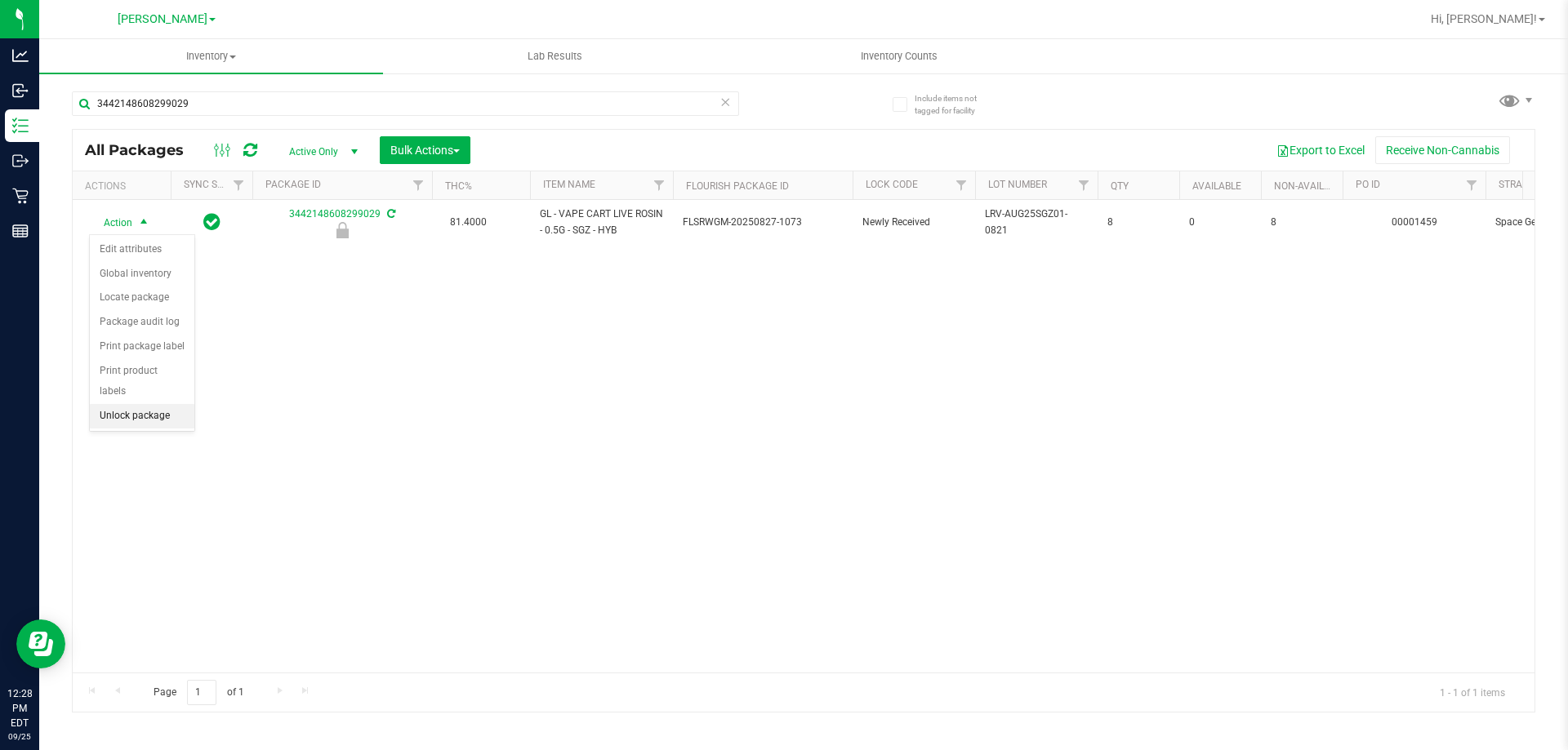
drag, startPoint x: 129, startPoint y: 393, endPoint x: 163, endPoint y: 388, distance: 34.4
click at [129, 404] on li "Unlock package" at bounding box center [142, 417] width 104 height 25
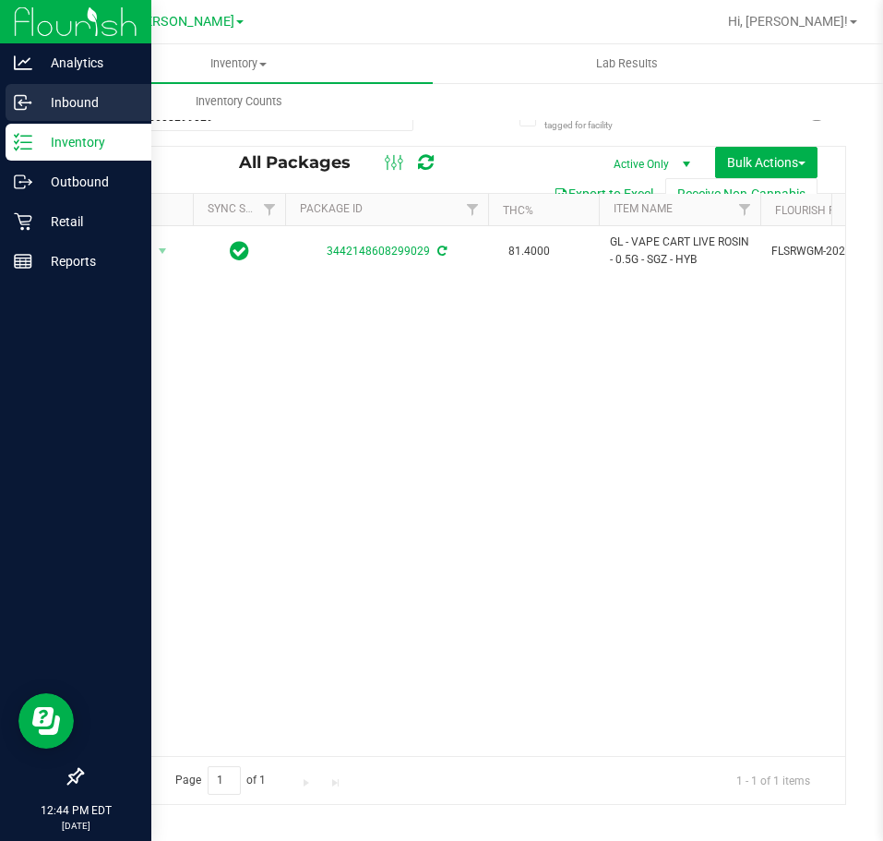
click at [34, 108] on p "Inbound" at bounding box center [87, 102] width 111 height 22
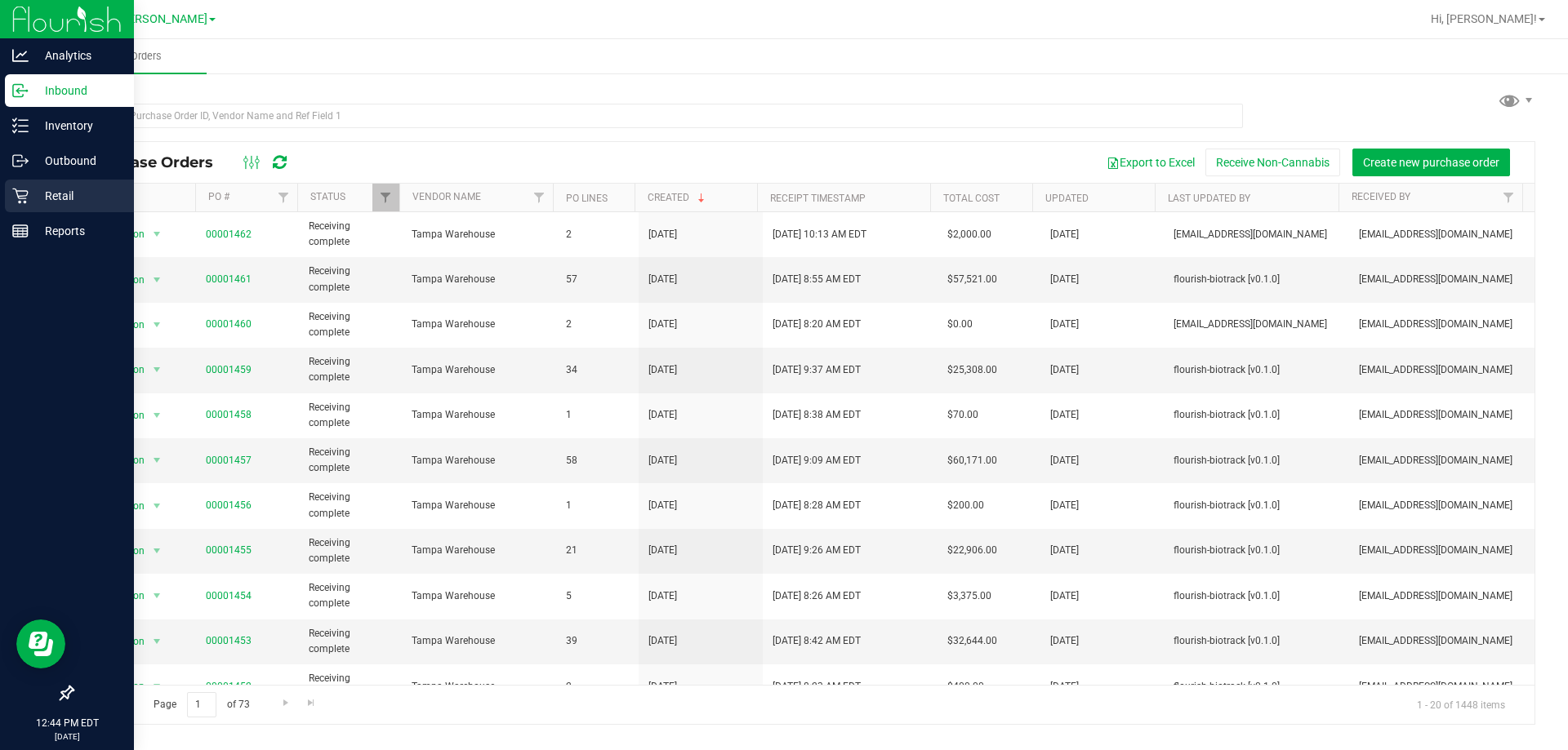
click at [26, 202] on icon at bounding box center [20, 196] width 16 height 16
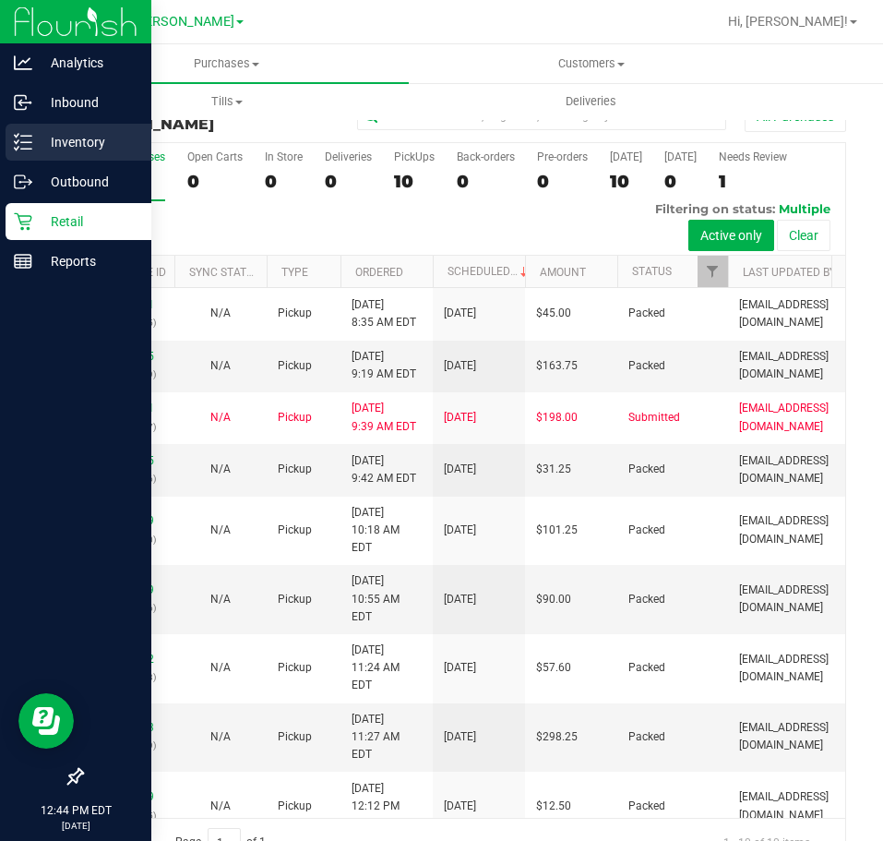
click at [43, 129] on div "Inventory" at bounding box center [79, 142] width 146 height 37
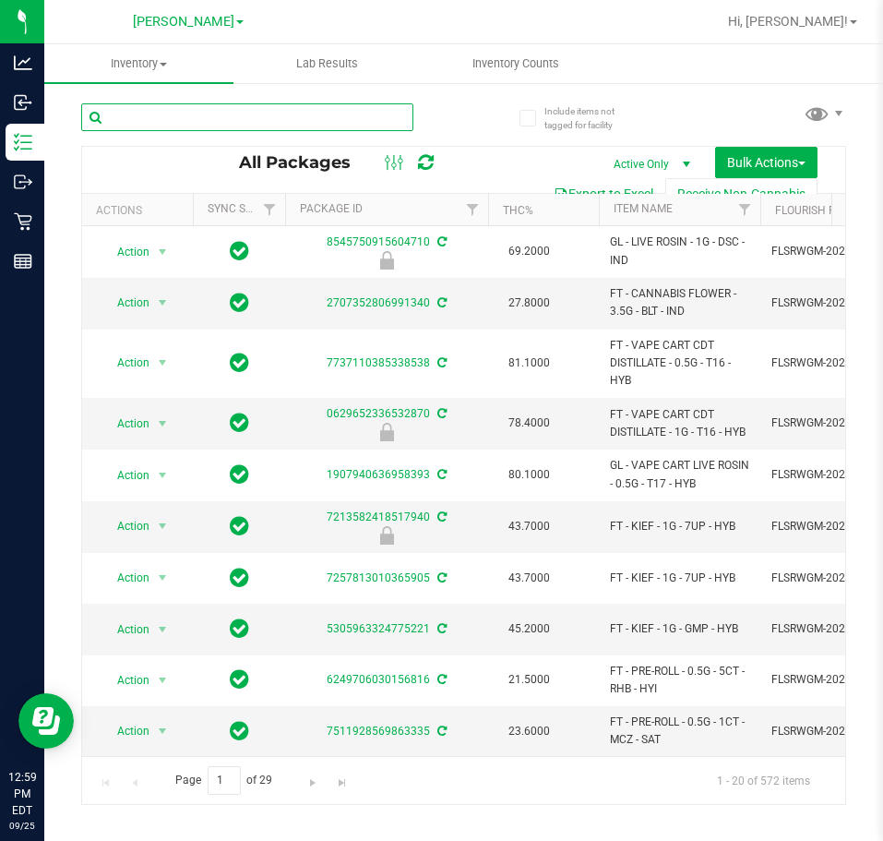
drag, startPoint x: 210, startPoint y: 106, endPoint x: 846, endPoint y: 153, distance: 636.9
click at [212, 110] on input "text" at bounding box center [247, 117] width 332 height 28
type input "mixed"
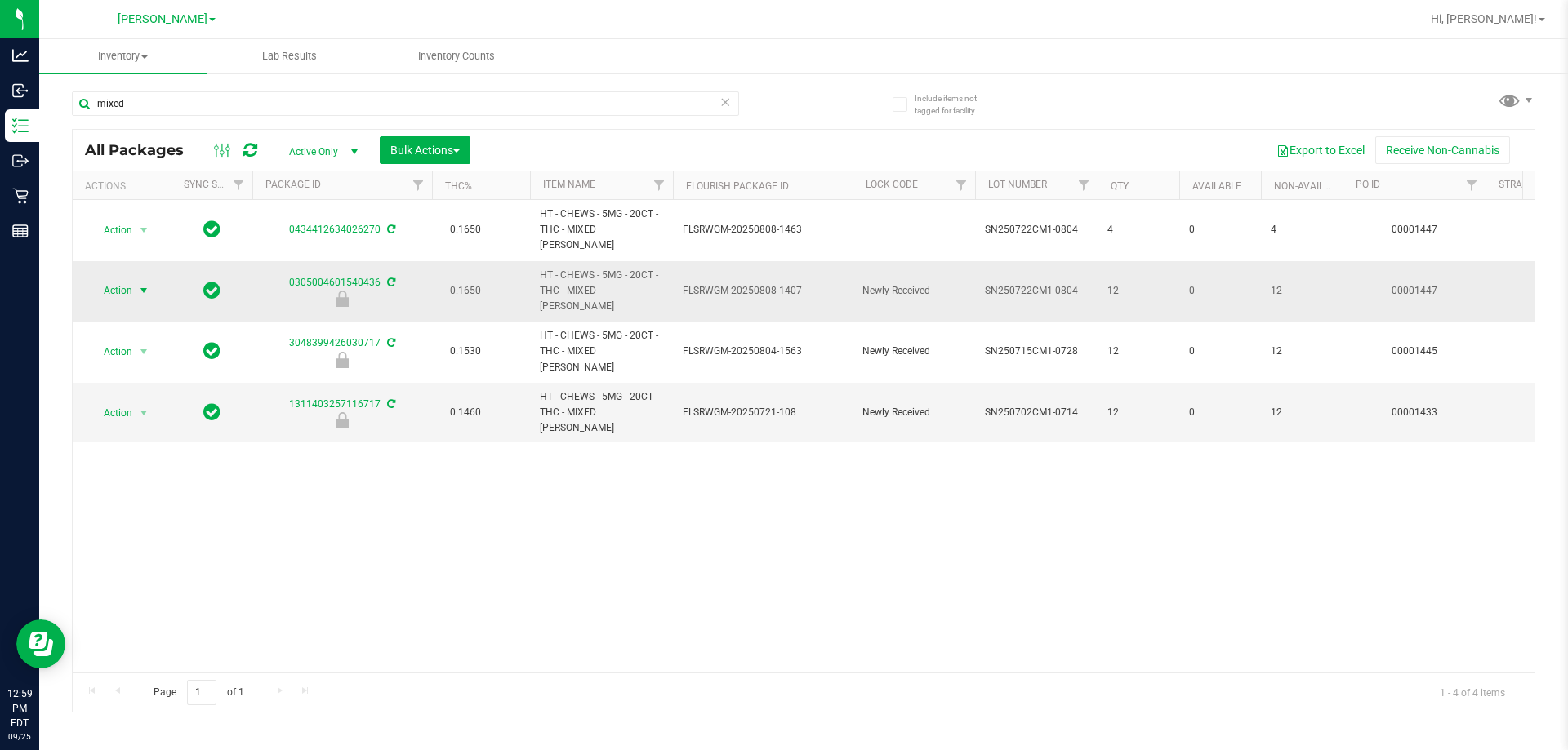
click at [134, 279] on span "select" at bounding box center [143, 291] width 20 height 23
click at [159, 449] on li "Unlock package" at bounding box center [142, 462] width 104 height 25
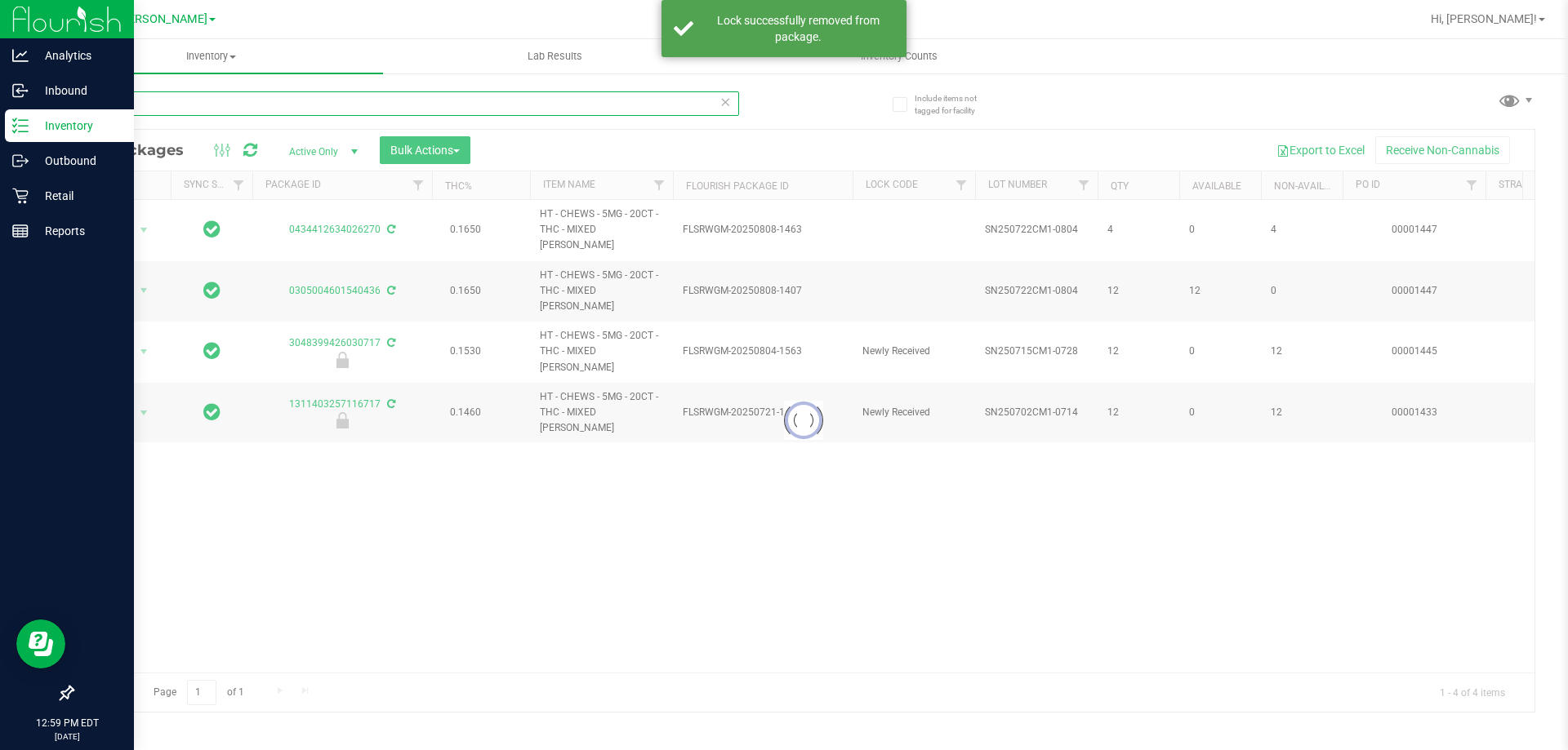
drag, startPoint x: 139, startPoint y: 97, endPoint x: 27, endPoint y: 116, distance: 113.6
click at [27, 116] on div "Analytics Inbound Inventory Outbound Retail Reports 12:59 PM EDT 09/25/2025 09/…" at bounding box center [784, 375] width 1568 height 750
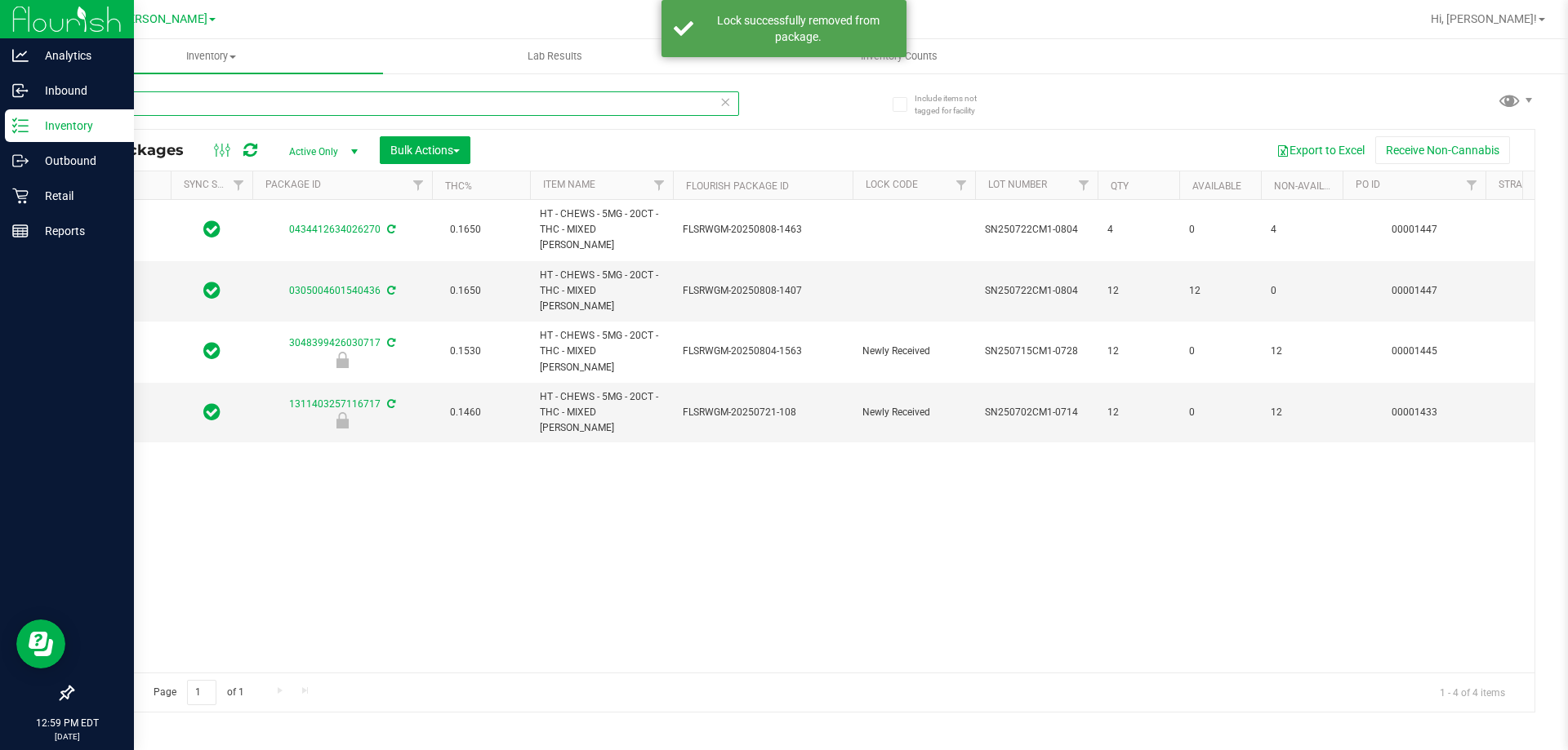
type input "2026-02-01"
type input "2026-01-25"
type input "2026-01-12"
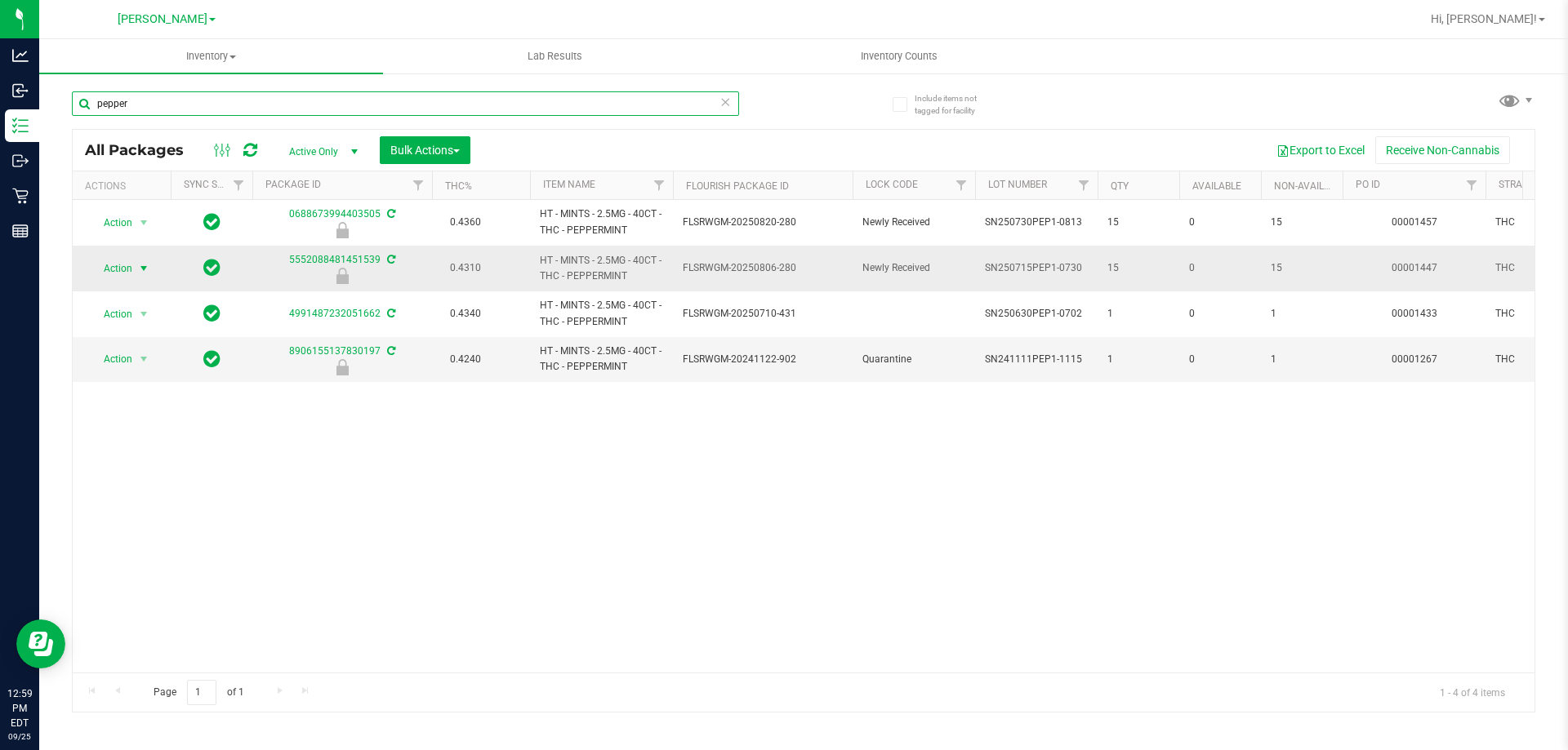
type input "pepper"
click at [122, 269] on span "Action" at bounding box center [111, 269] width 44 height 23
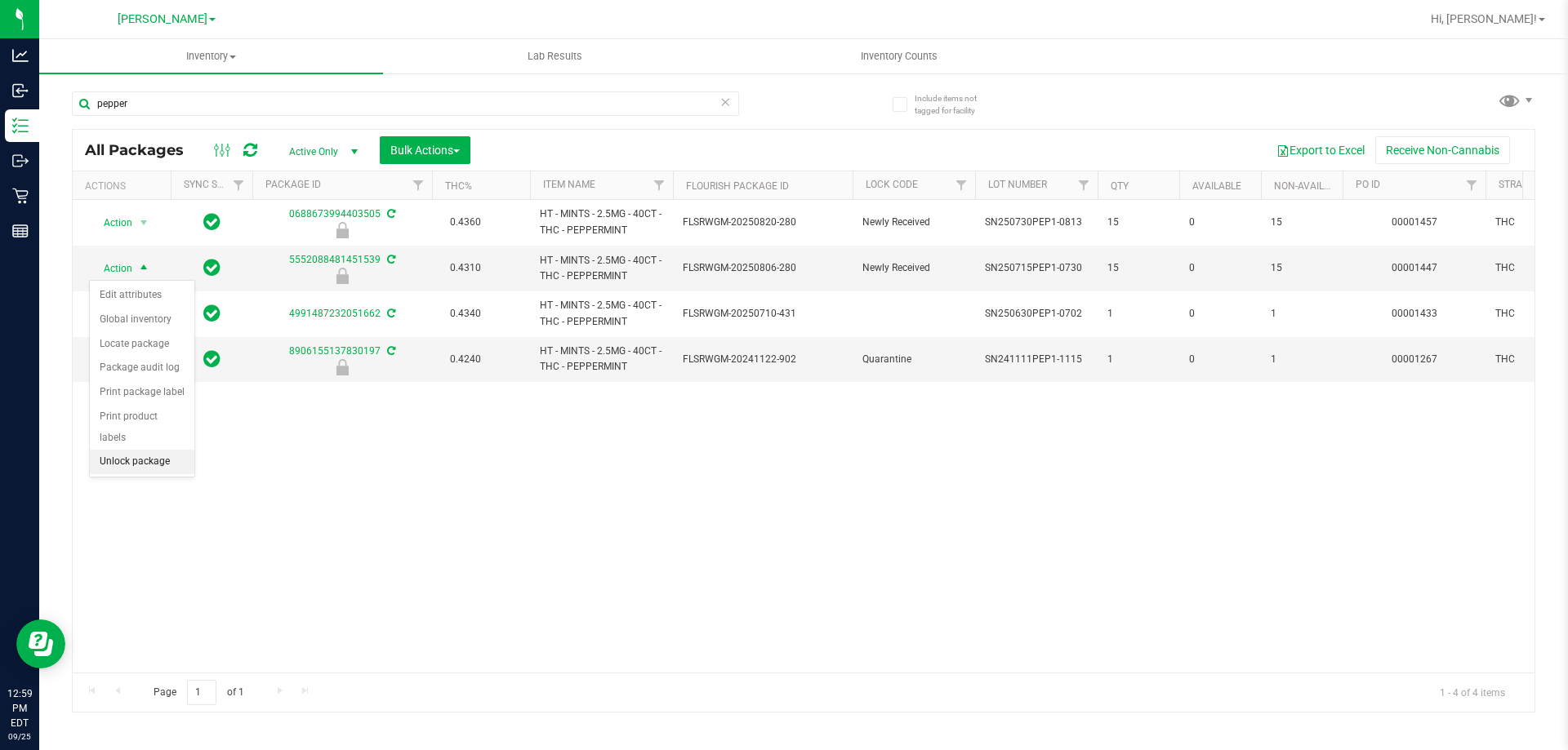
click at [111, 450] on li "Unlock package" at bounding box center [142, 463] width 104 height 25
click at [784, 606] on div "Action Action Edit attributes Global inventory Locate package Package audit log…" at bounding box center [803, 436] width 1461 height 473
drag, startPoint x: 765, startPoint y: 457, endPoint x: 782, endPoint y: 446, distance: 20.2
click at [765, 453] on div "Action Action Edit attributes Global inventory Locate package Package audit log…" at bounding box center [803, 436] width 1461 height 473
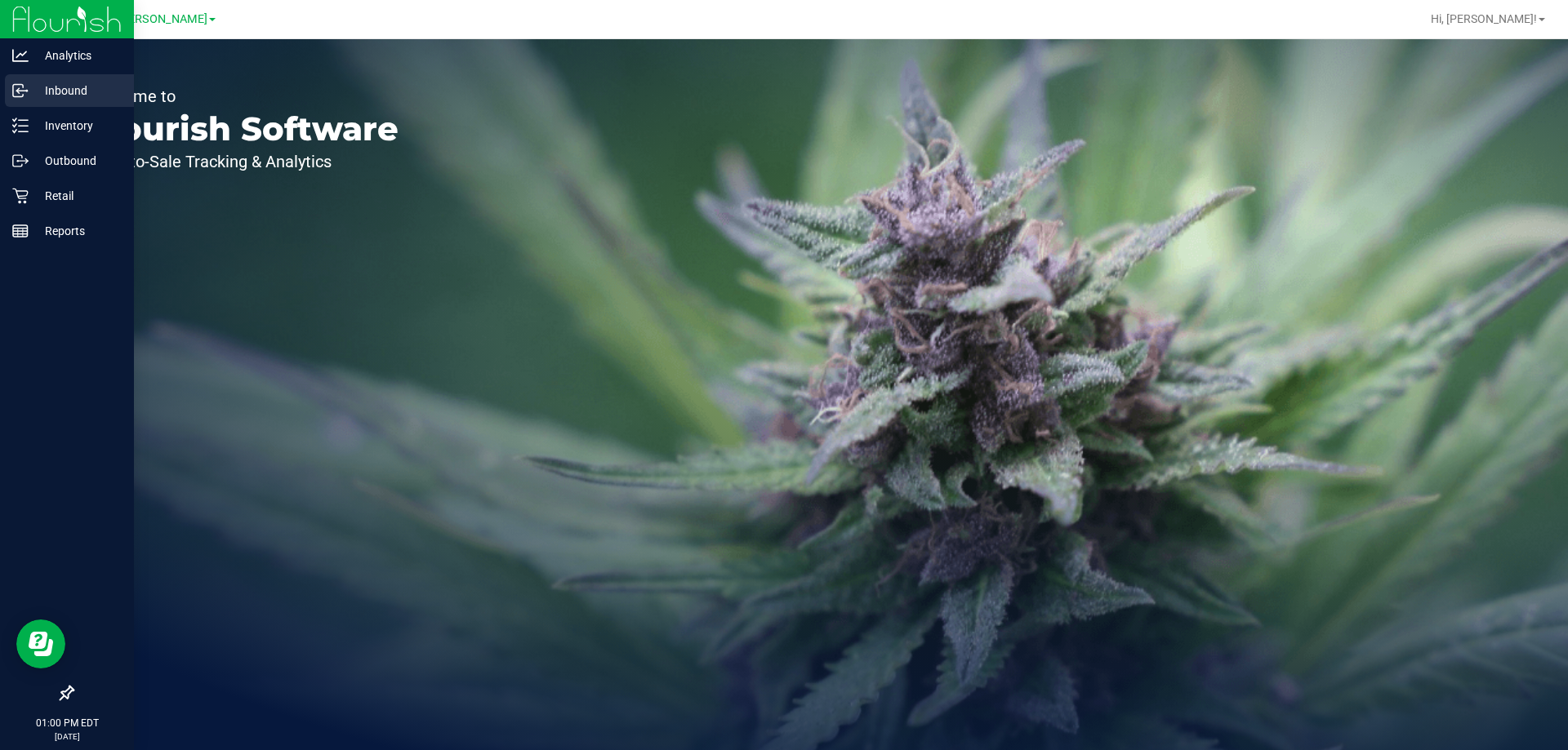
click at [66, 80] on p "Inbound" at bounding box center [77, 90] width 98 height 19
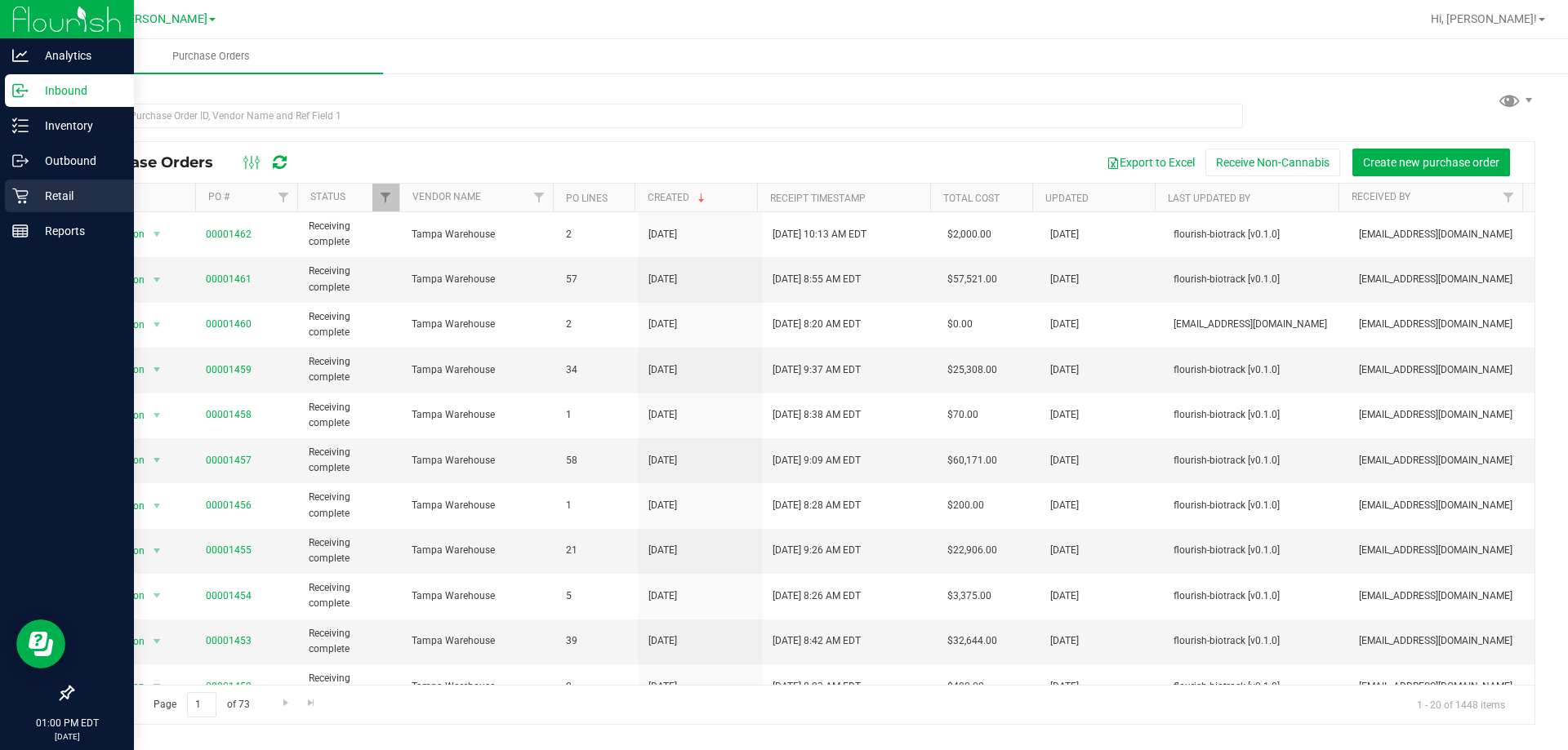
click at [30, 206] on div "Retail" at bounding box center [70, 195] width 129 height 33
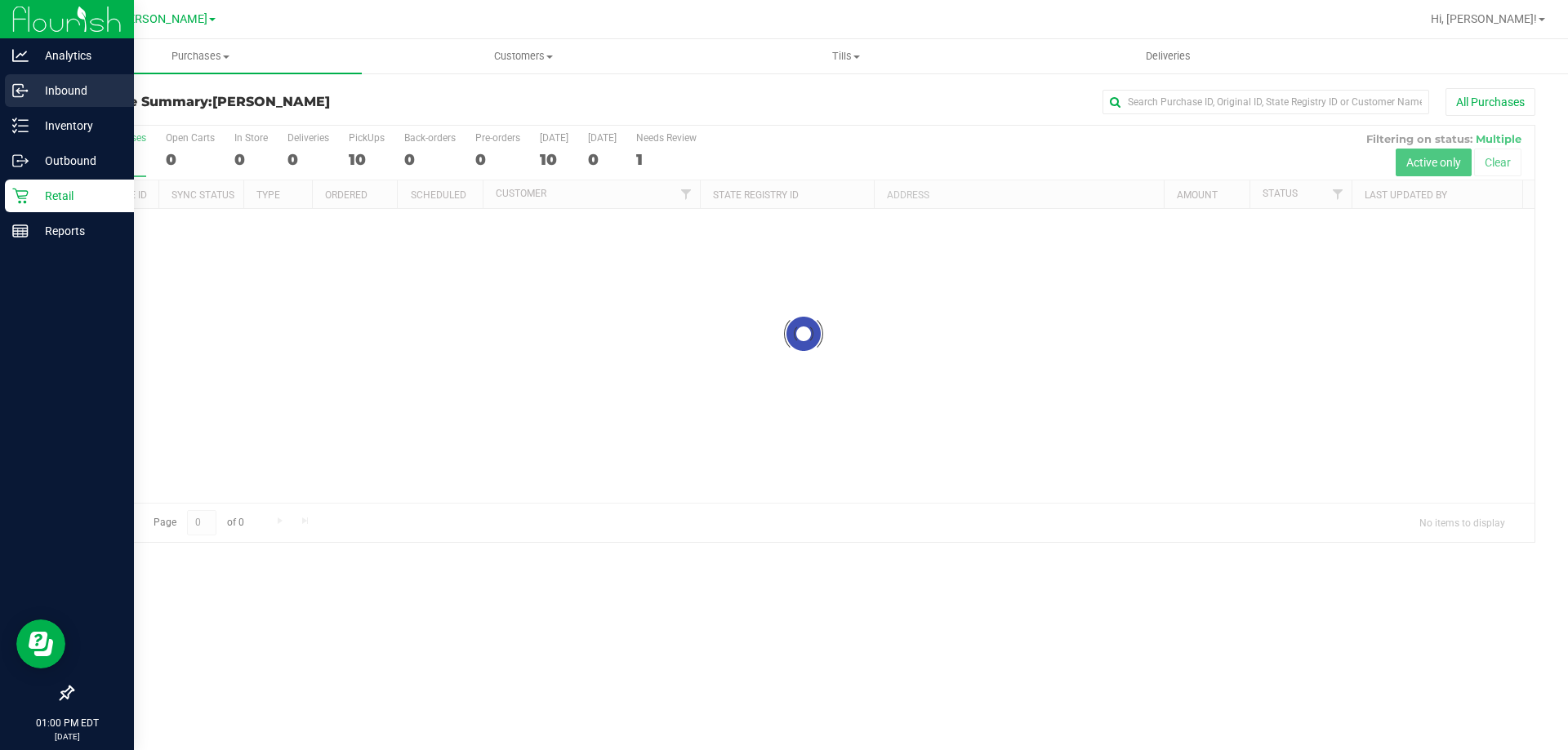
click at [57, 93] on p "Inbound" at bounding box center [77, 90] width 98 height 19
